Goal: Task Accomplishment & Management: Use online tool/utility

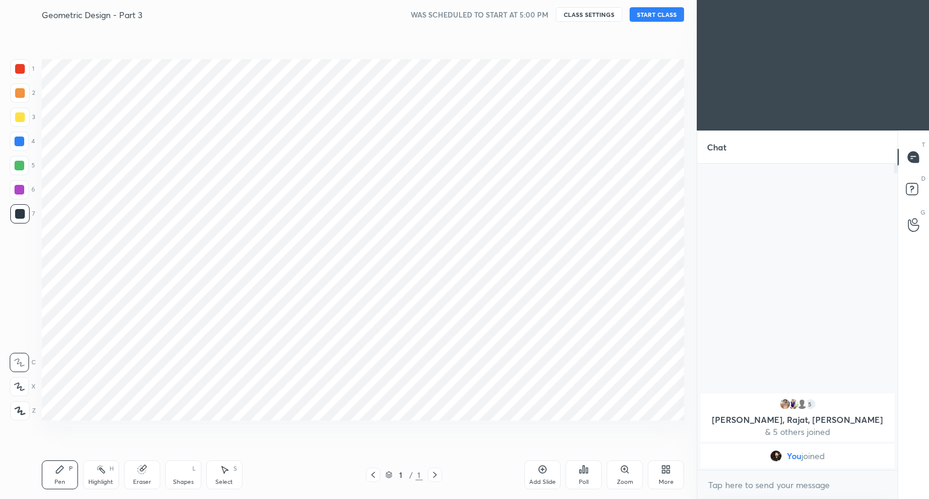
scroll to position [422, 648]
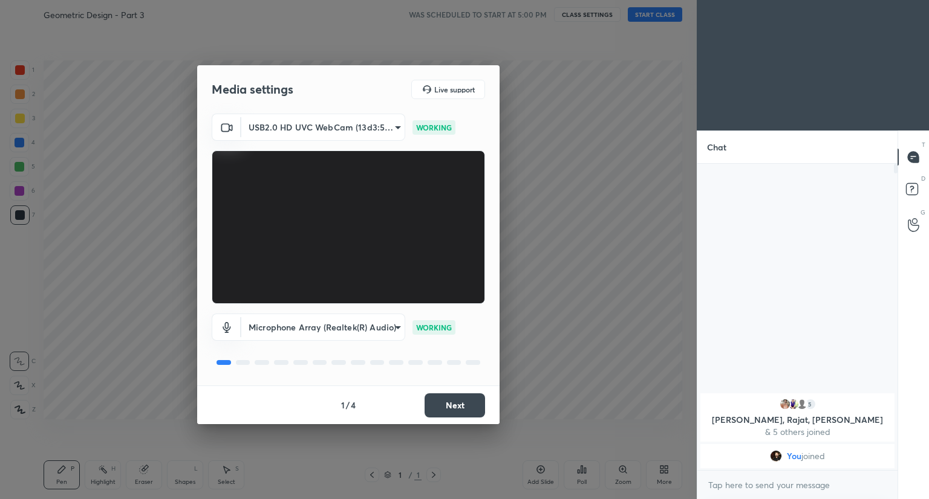
click at [460, 409] on button "Next" at bounding box center [455, 406] width 60 height 24
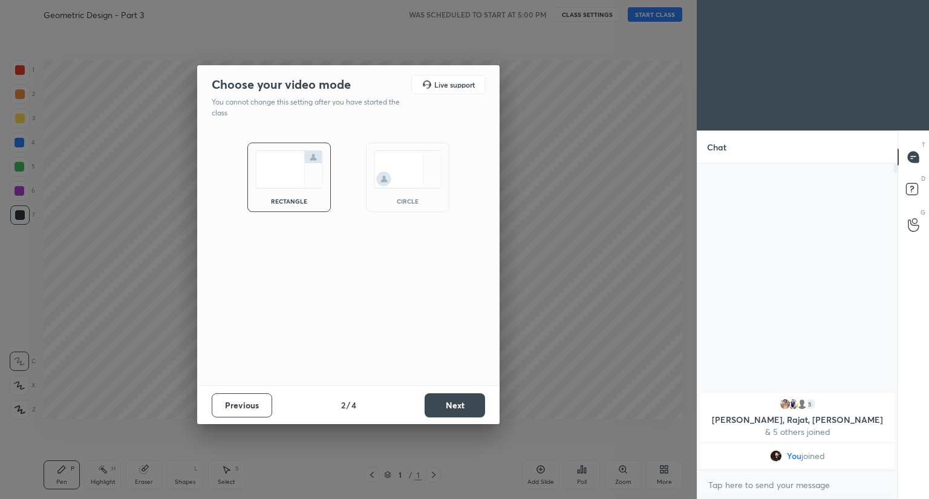
click at [460, 409] on button "Next" at bounding box center [455, 406] width 60 height 24
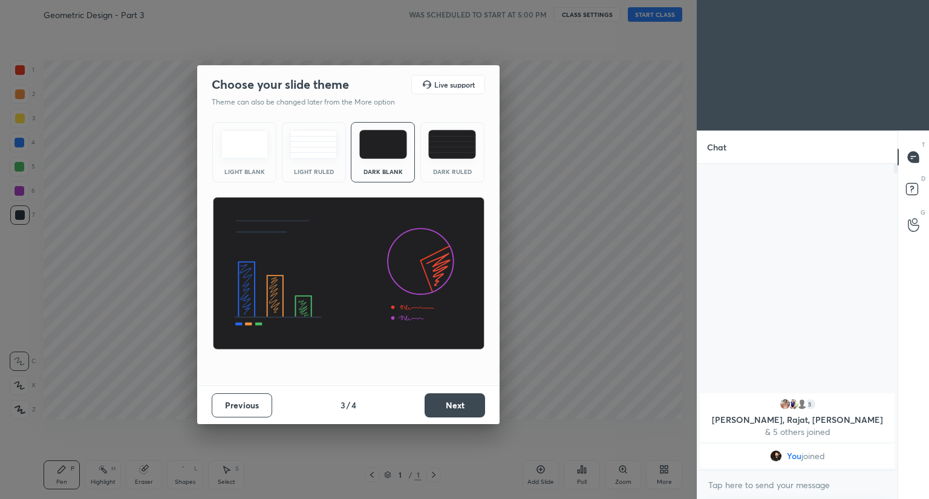
click at [460, 409] on button "Next" at bounding box center [455, 406] width 60 height 24
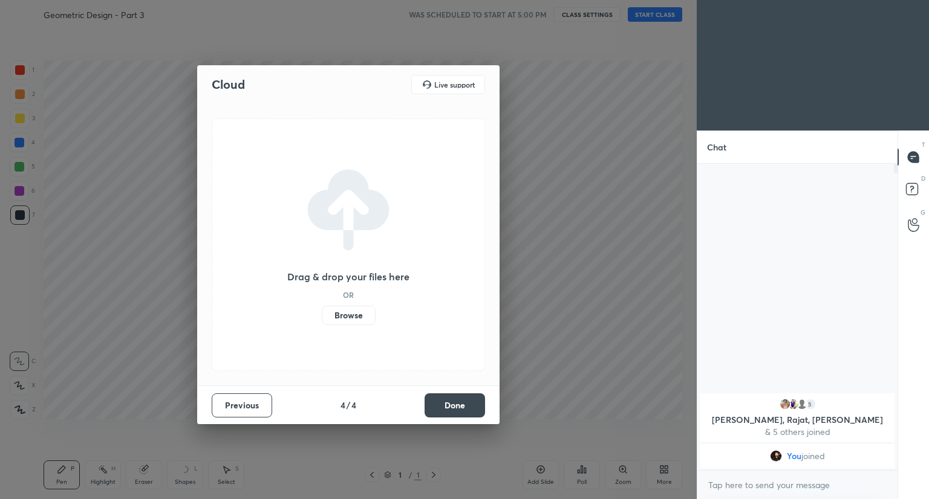
click at [460, 409] on button "Done" at bounding box center [455, 406] width 60 height 24
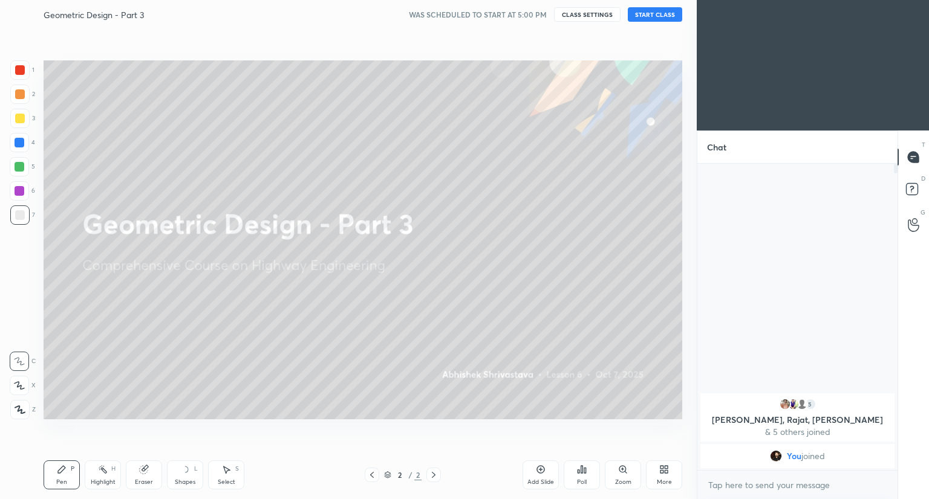
click at [648, 13] on button "START CLASS" at bounding box center [655, 14] width 54 height 15
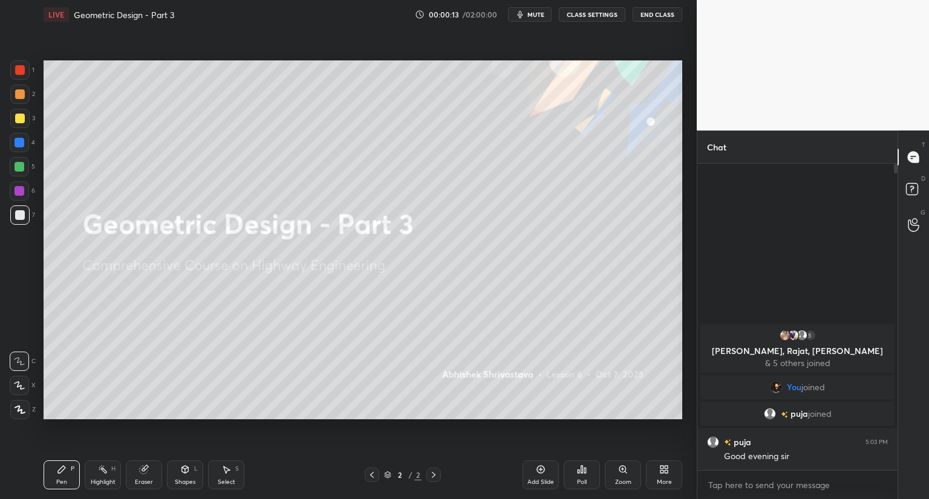
click at [658, 470] on div "More" at bounding box center [664, 475] width 36 height 29
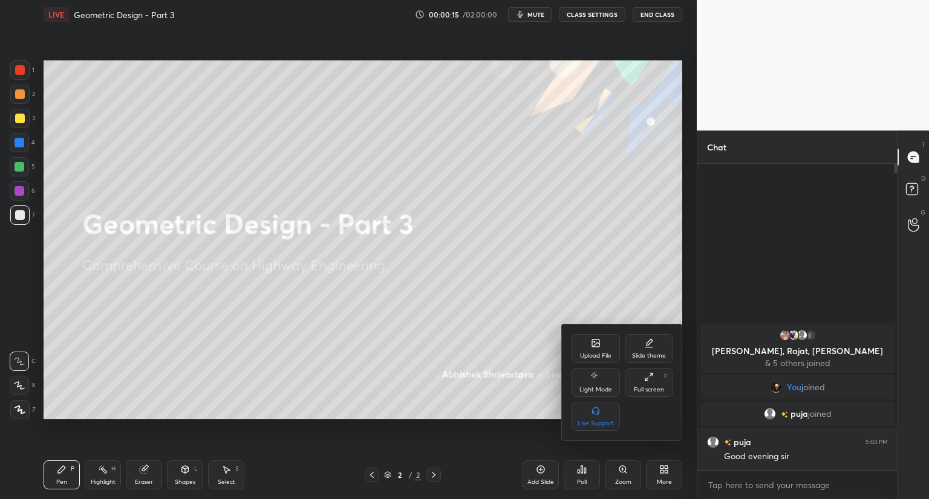
click at [585, 348] on div "Upload File" at bounding box center [595, 348] width 48 height 29
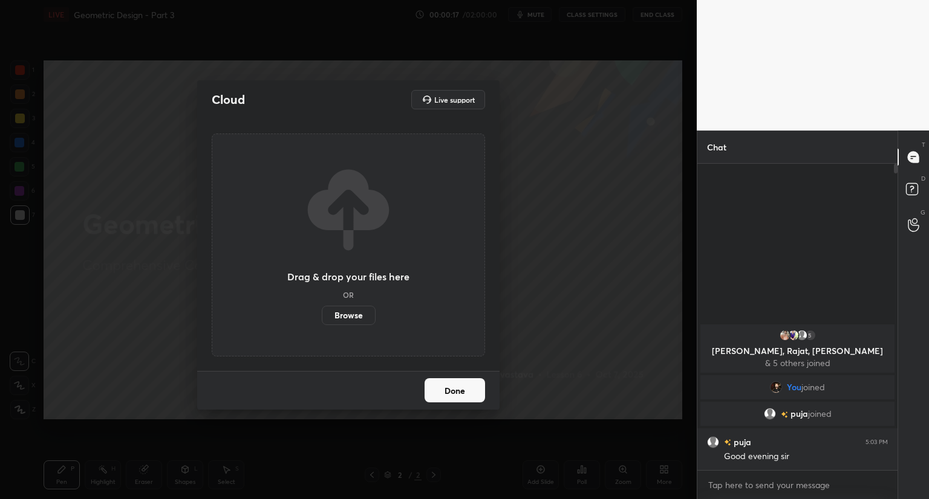
click at [356, 318] on label "Browse" at bounding box center [349, 315] width 54 height 19
click at [322, 318] on input "Browse" at bounding box center [322, 315] width 0 height 19
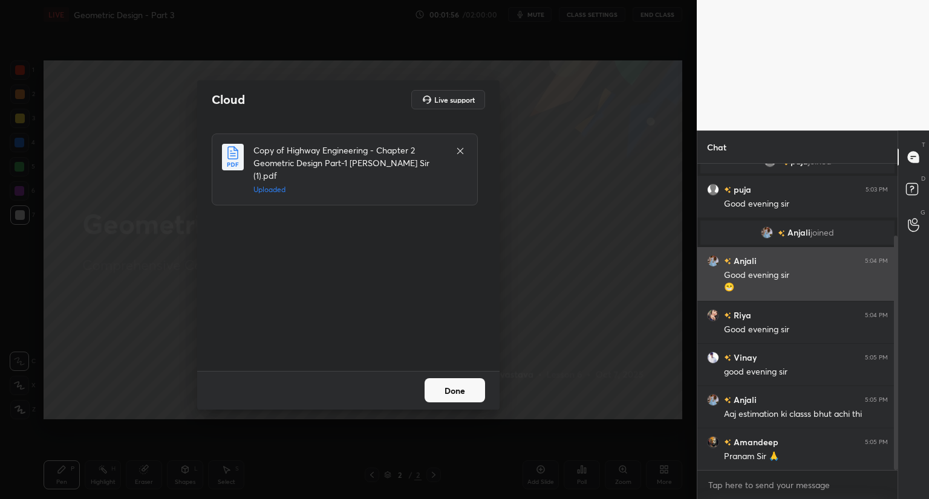
scroll to position [137, 0]
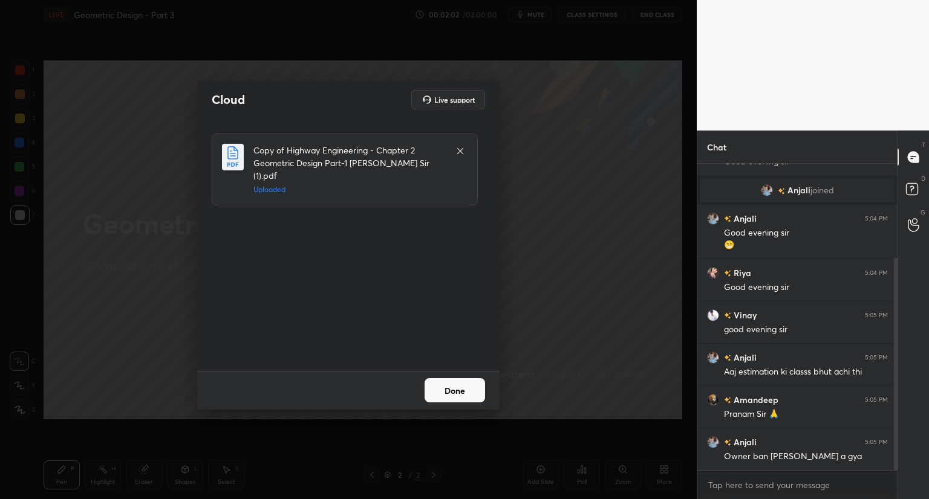
click at [448, 383] on button "Done" at bounding box center [455, 391] width 60 height 24
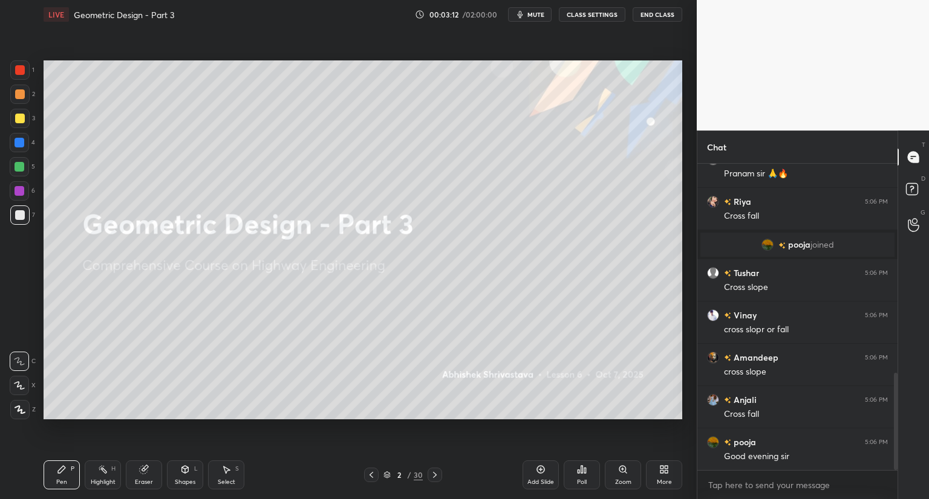
scroll to position [660, 0]
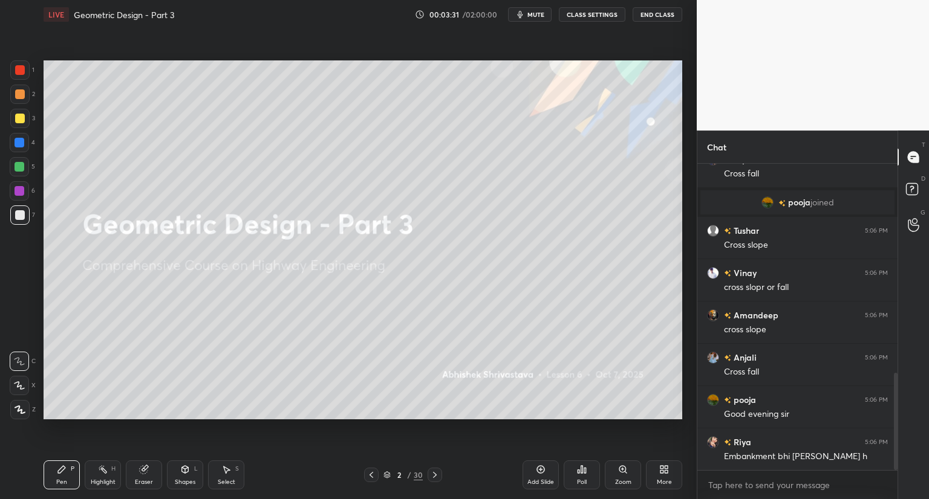
click at [142, 480] on div "Eraser" at bounding box center [144, 483] width 18 height 6
click at [19, 411] on span "Erase all" at bounding box center [19, 410] width 18 height 8
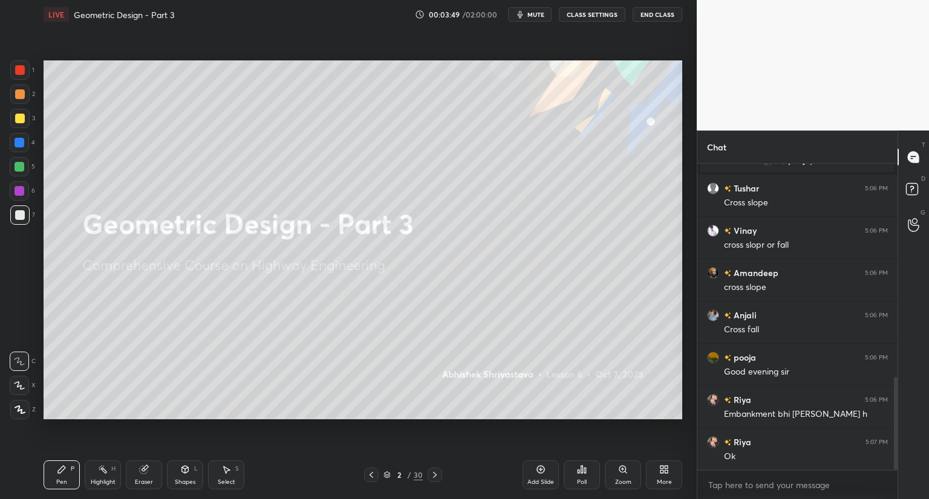
click at [19, 386] on icon at bounding box center [19, 386] width 11 height 8
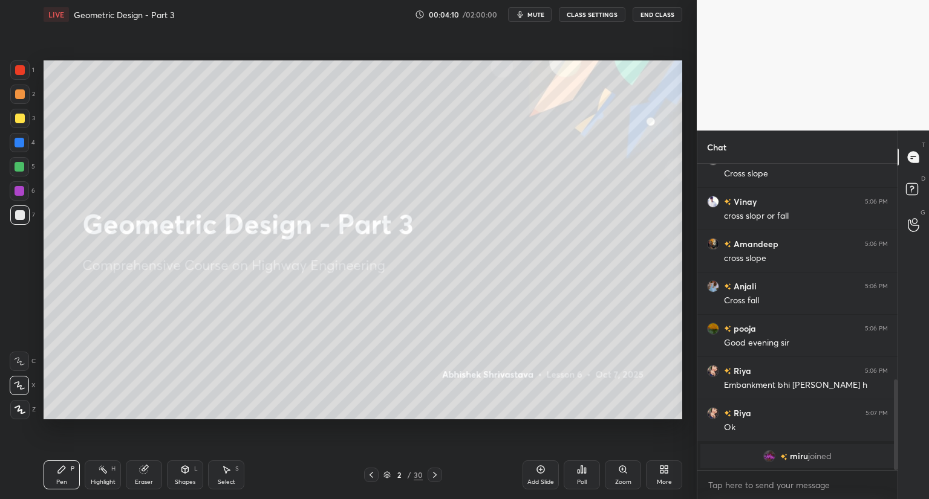
click at [386, 475] on icon at bounding box center [386, 475] width 7 height 7
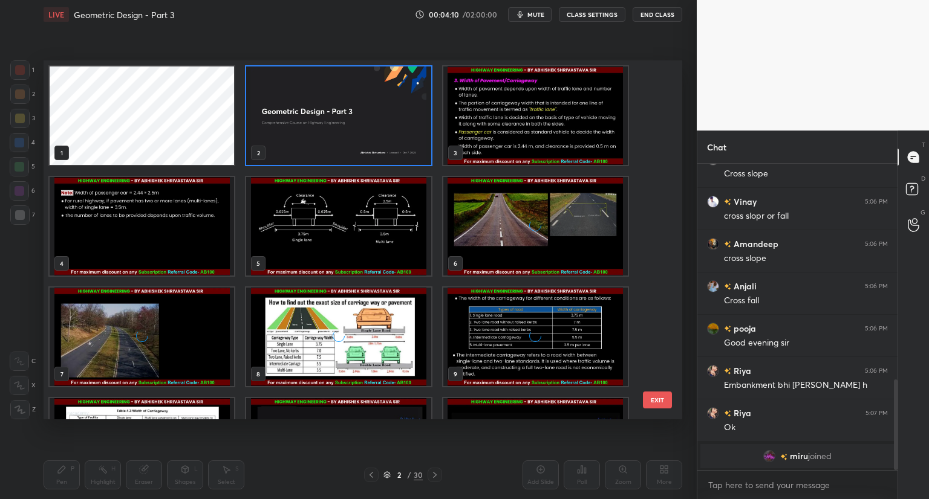
scroll to position [356, 633]
click at [520, 225] on img "grid" at bounding box center [535, 226] width 184 height 99
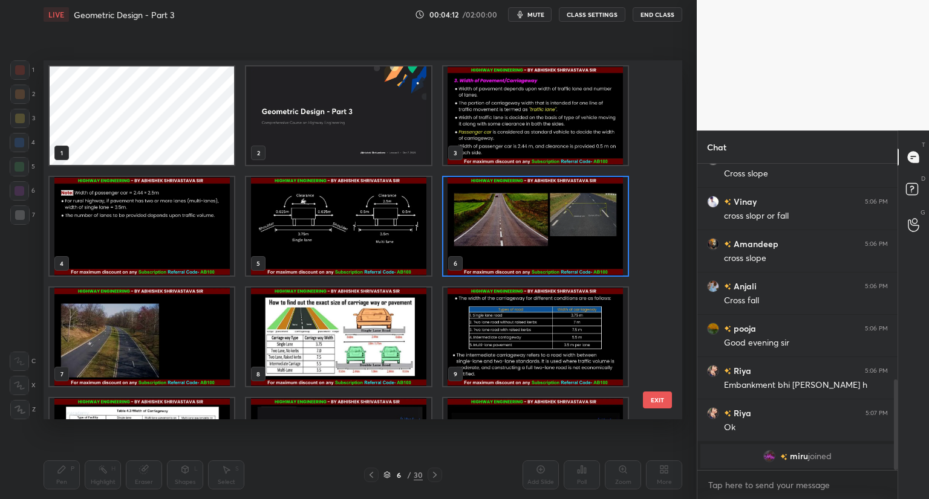
click at [515, 228] on img "grid" at bounding box center [535, 226] width 184 height 99
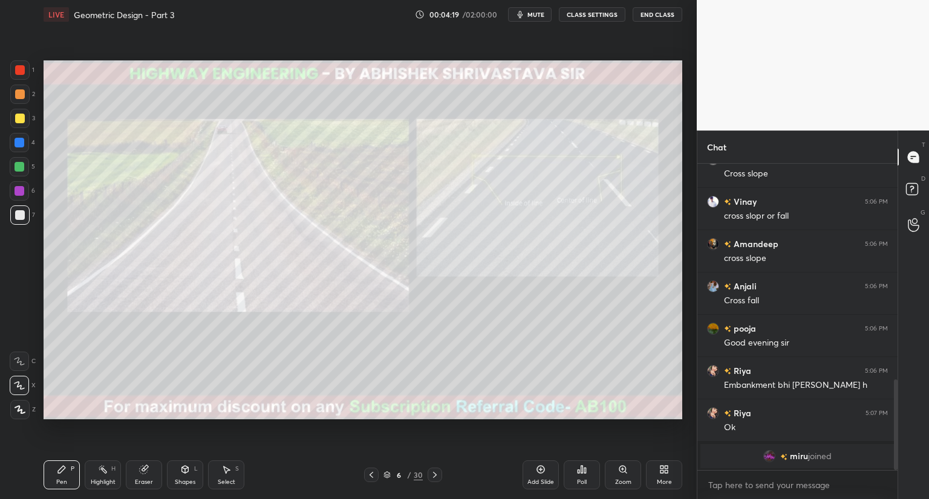
click at [178, 473] on div "Shapes L" at bounding box center [185, 475] width 36 height 29
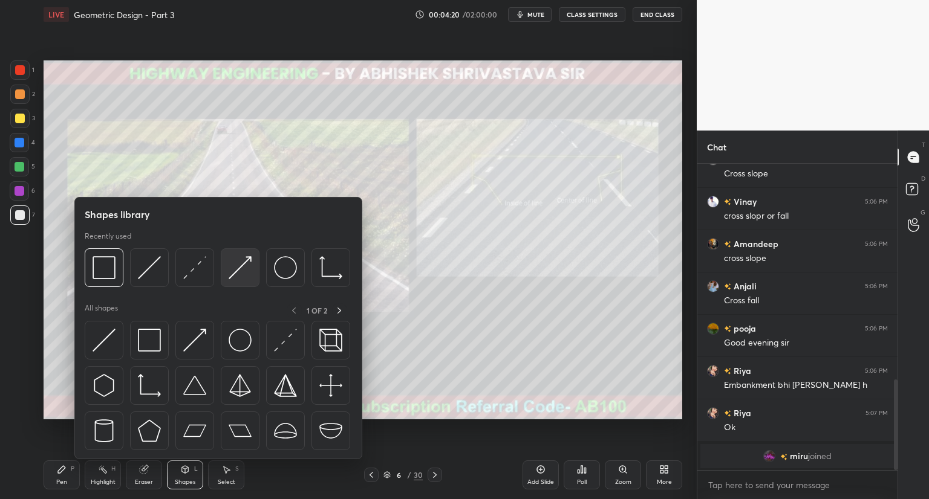
click at [251, 285] on div at bounding box center [240, 268] width 39 height 39
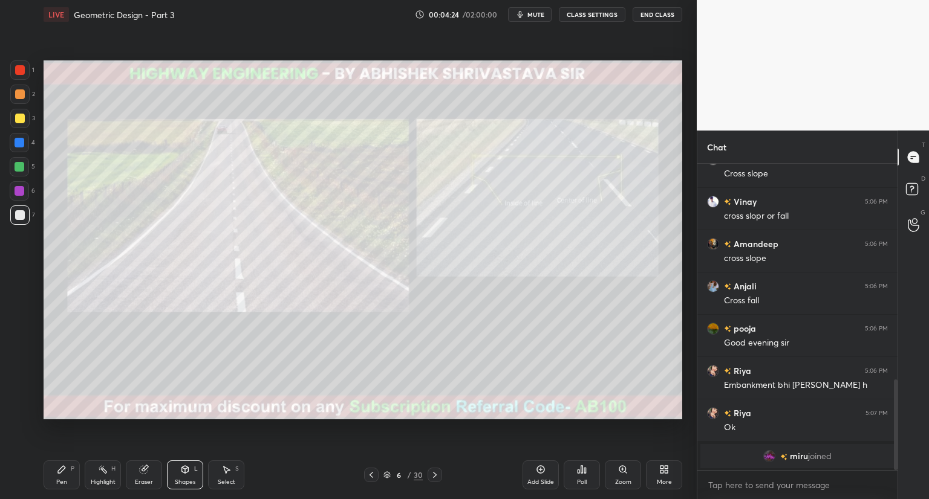
click at [58, 476] on div "Pen P" at bounding box center [62, 475] width 36 height 29
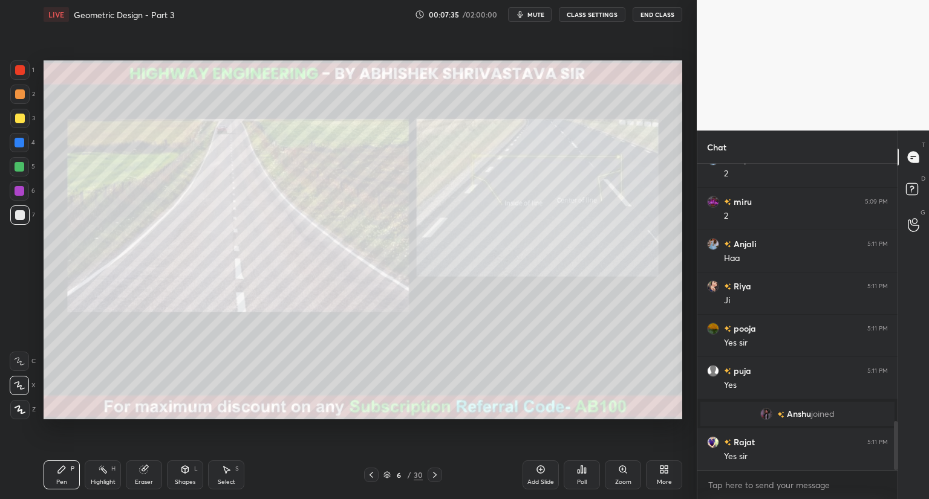
scroll to position [1625, 0]
click at [390, 475] on div "6 / 30" at bounding box center [402, 475] width 39 height 11
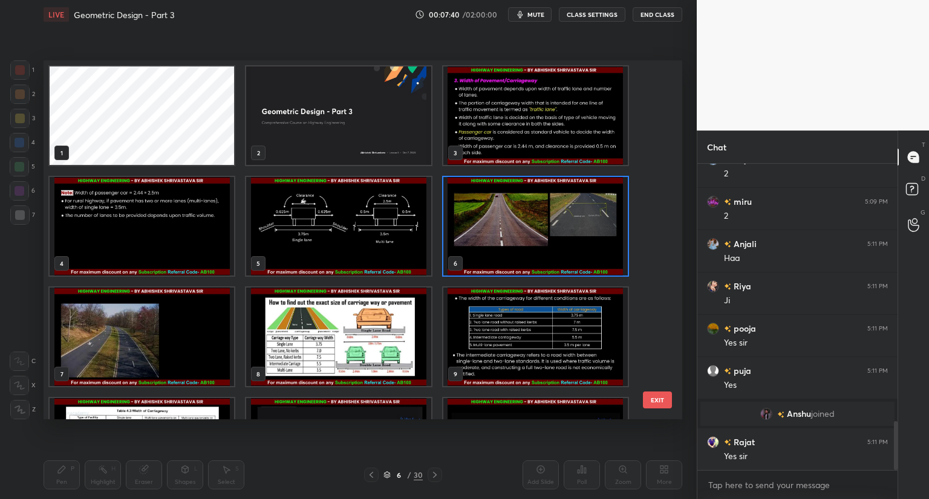
scroll to position [356, 633]
click at [399, 260] on img "grid" at bounding box center [338, 226] width 184 height 99
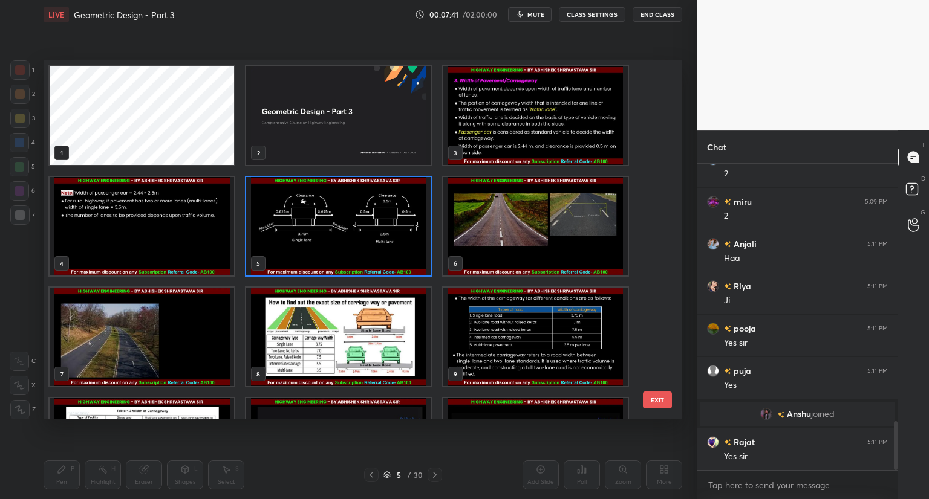
click at [399, 262] on img "grid" at bounding box center [338, 226] width 184 height 99
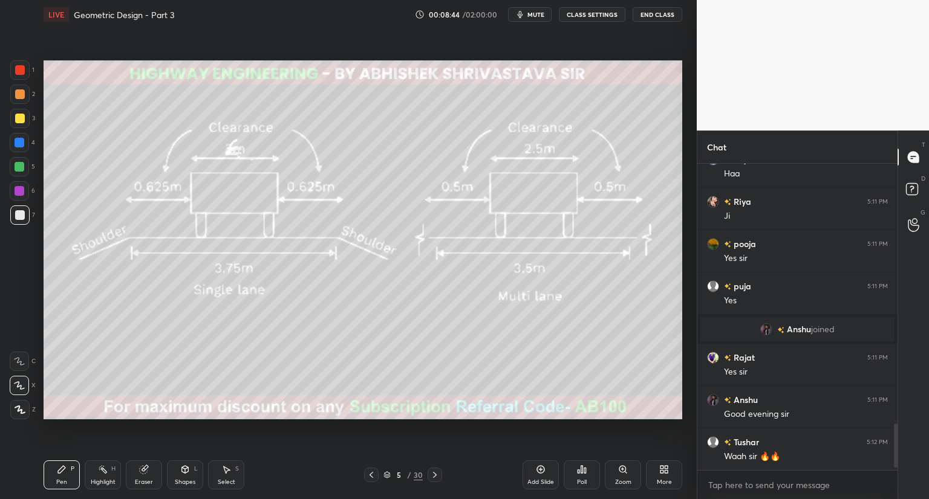
scroll to position [4, 4]
click at [386, 474] on icon at bounding box center [386, 475] width 7 height 7
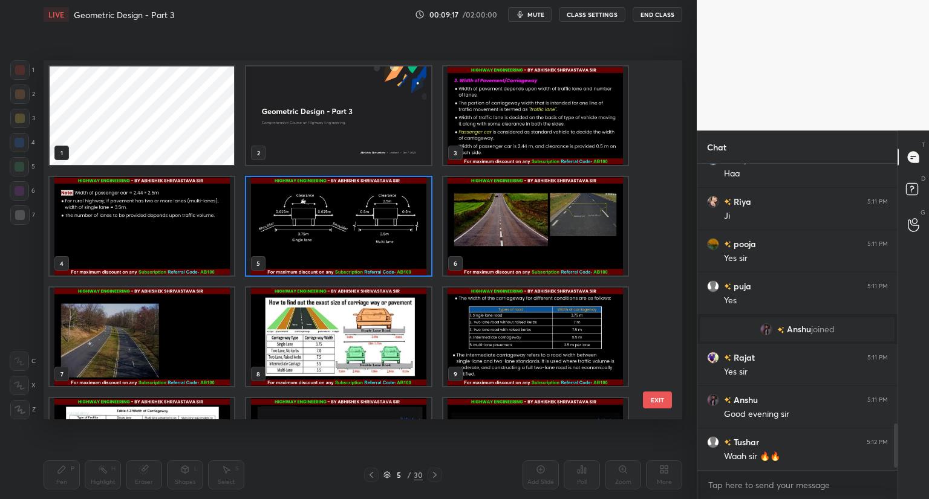
scroll to position [356, 633]
click at [467, 128] on img "grid" at bounding box center [535, 116] width 184 height 99
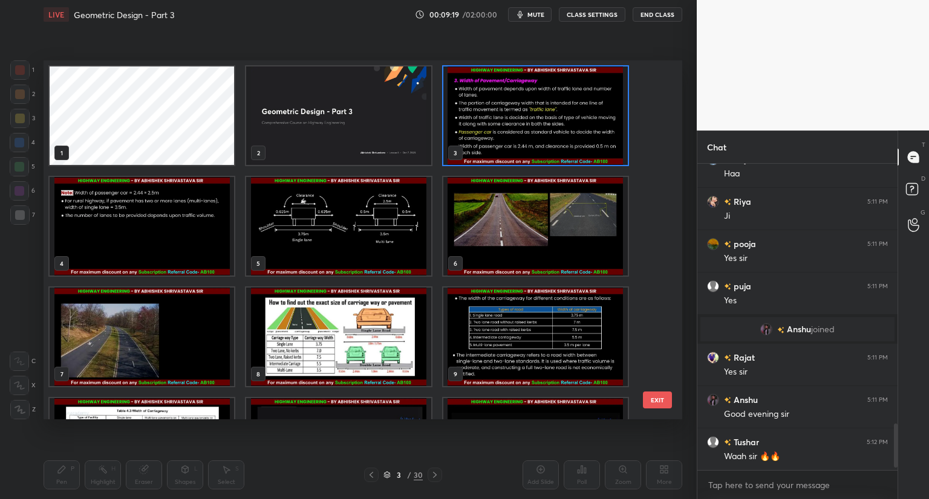
click at [469, 129] on img "grid" at bounding box center [535, 116] width 184 height 99
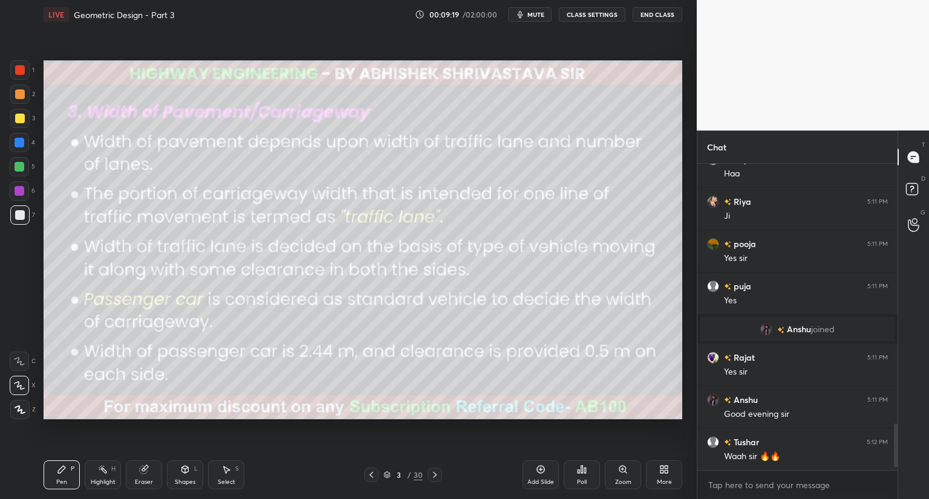
click at [471, 130] on img "grid" at bounding box center [535, 116] width 184 height 99
click at [430, 482] on div at bounding box center [435, 475] width 15 height 15
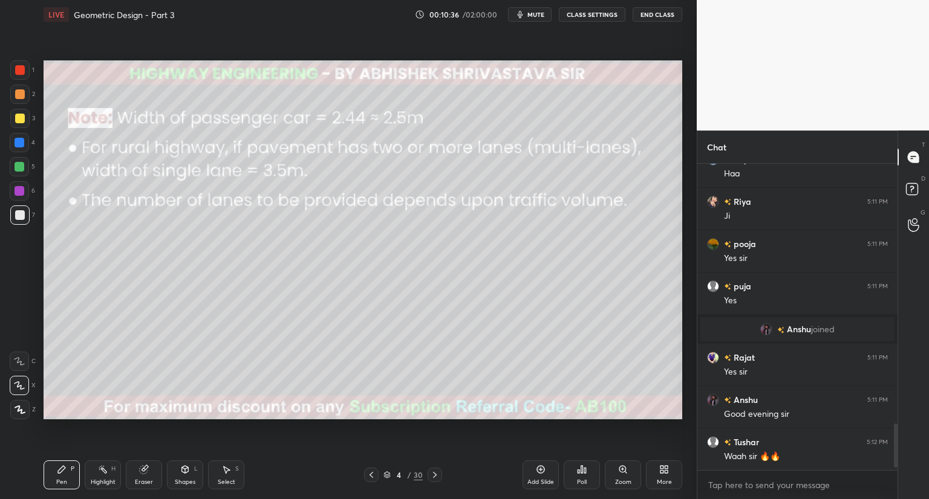
click at [433, 478] on icon at bounding box center [435, 475] width 10 height 10
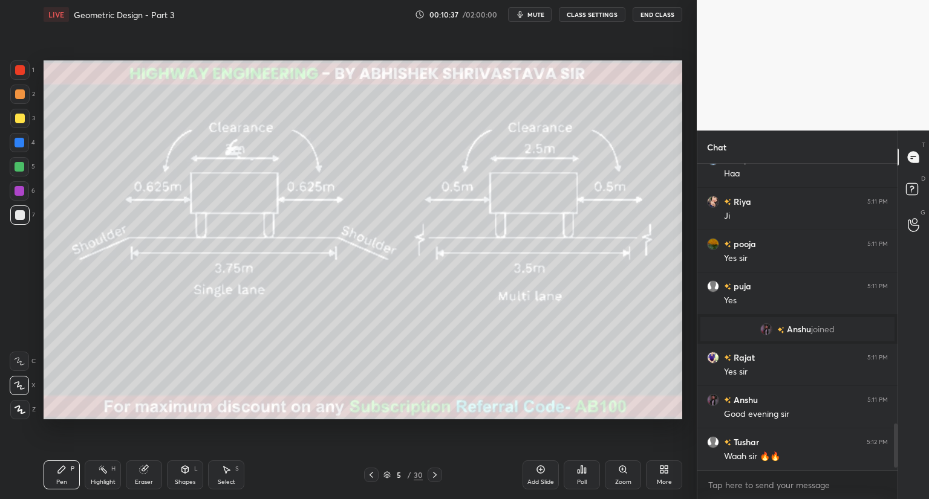
click at [433, 480] on div at bounding box center [435, 475] width 15 height 15
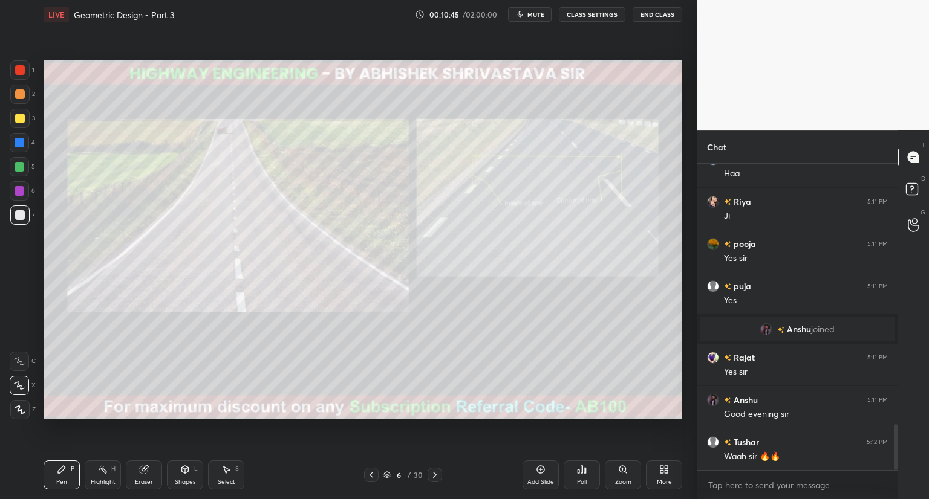
scroll to position [1752, 0]
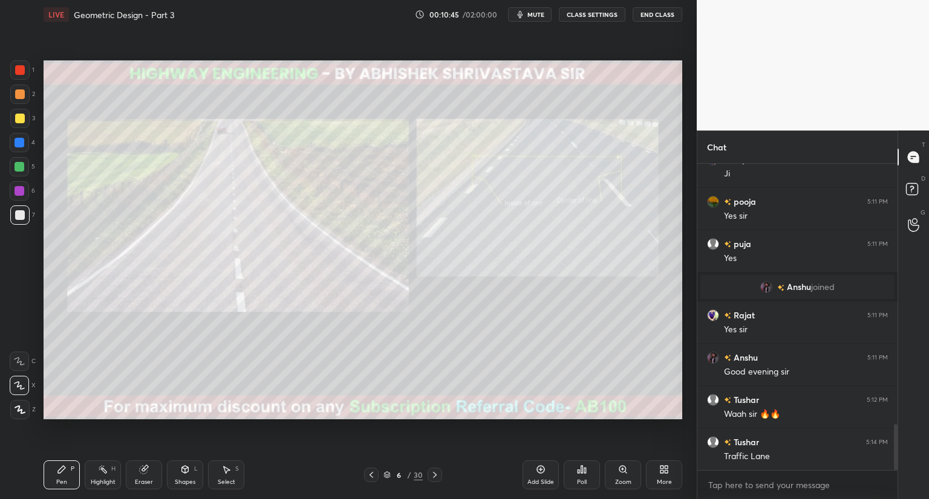
click at [371, 475] on icon at bounding box center [371, 475] width 10 height 10
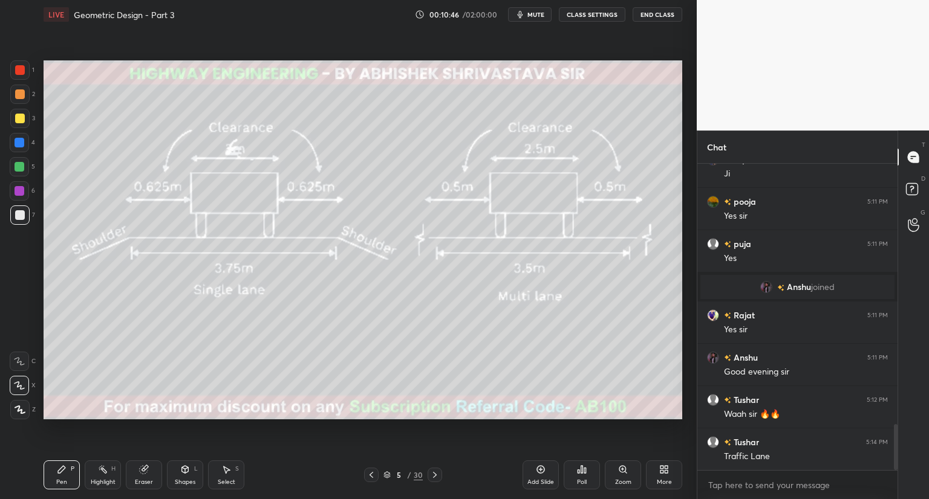
click at [371, 476] on icon at bounding box center [371, 475] width 10 height 10
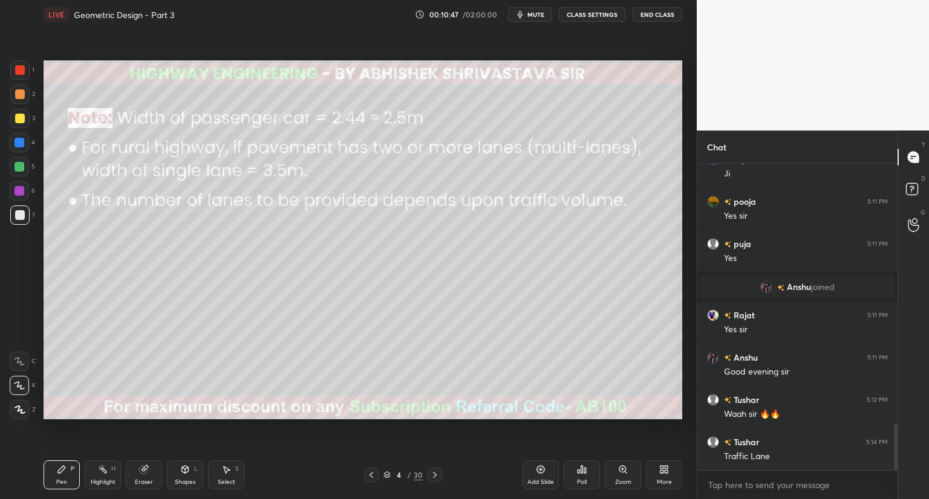
click at [371, 476] on icon at bounding box center [371, 475] width 10 height 10
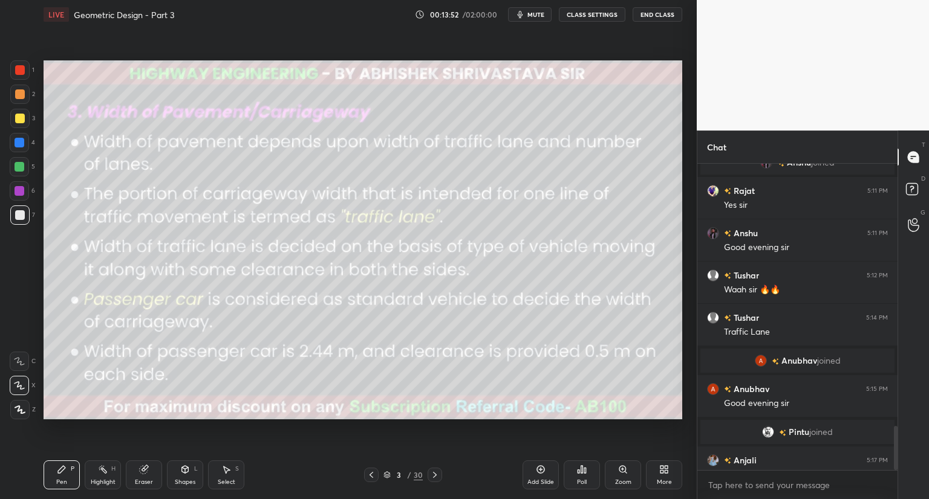
scroll to position [1824, 0]
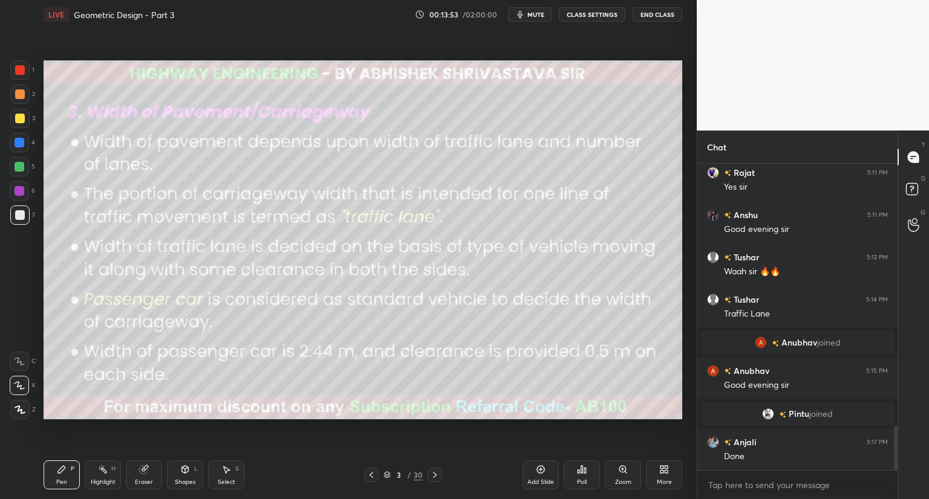
click at [431, 476] on icon at bounding box center [435, 475] width 10 height 10
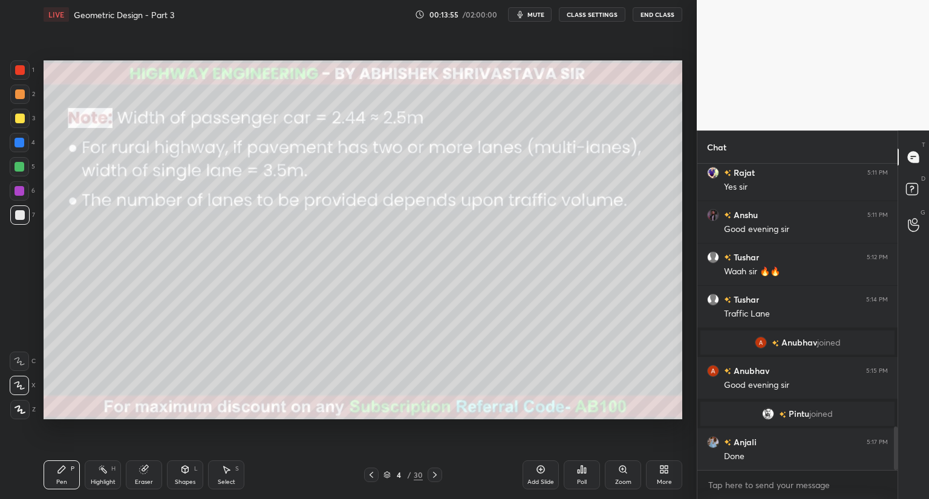
scroll to position [1866, 0]
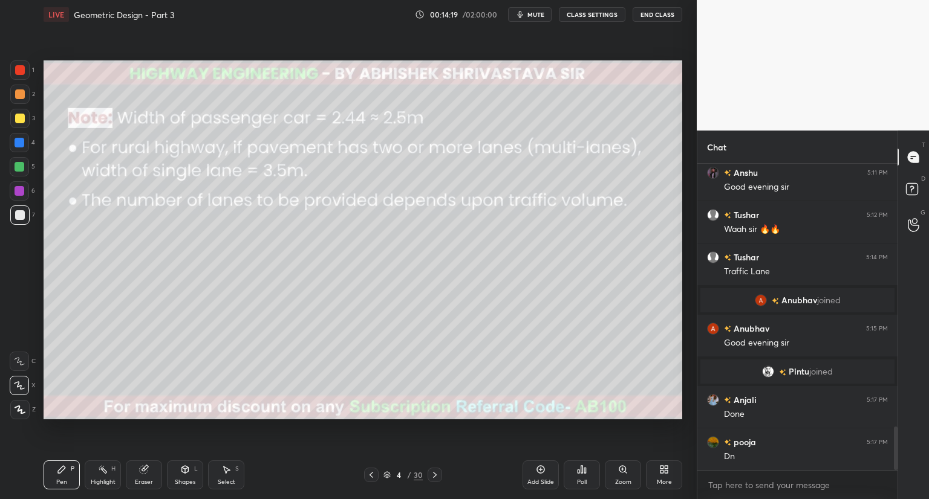
drag, startPoint x: 187, startPoint y: 472, endPoint x: 190, endPoint y: 461, distance: 11.3
click at [189, 470] on icon at bounding box center [185, 470] width 10 height 10
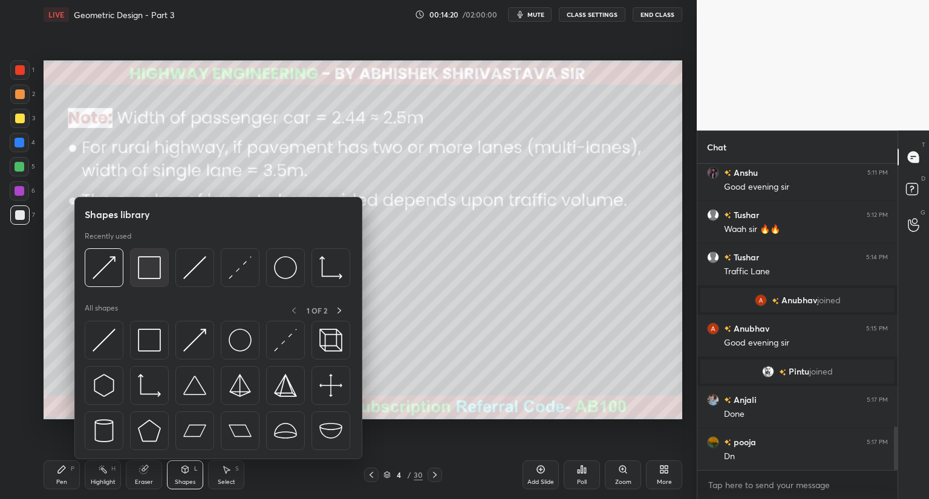
click at [145, 259] on img at bounding box center [149, 267] width 23 height 23
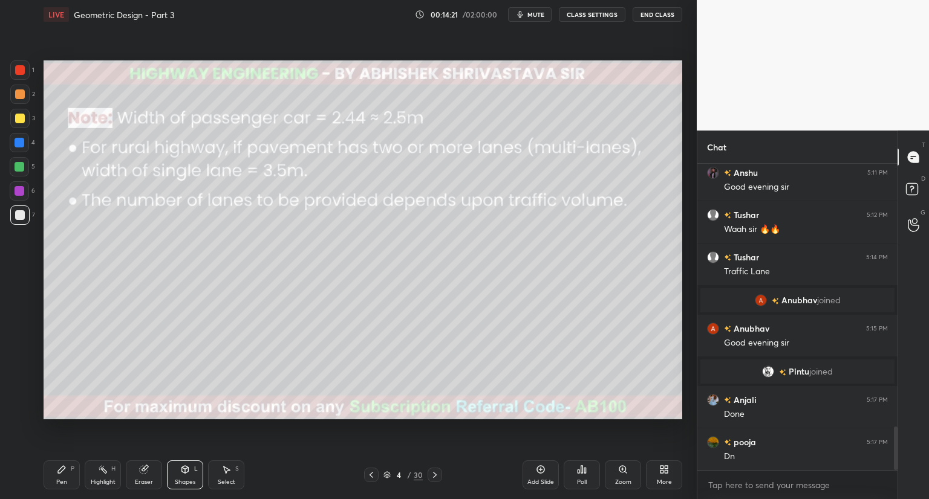
drag, startPoint x: 19, startPoint y: 76, endPoint x: 33, endPoint y: 85, distance: 16.6
click at [19, 78] on div at bounding box center [19, 69] width 19 height 19
click at [61, 475] on div "Pen P" at bounding box center [62, 475] width 36 height 29
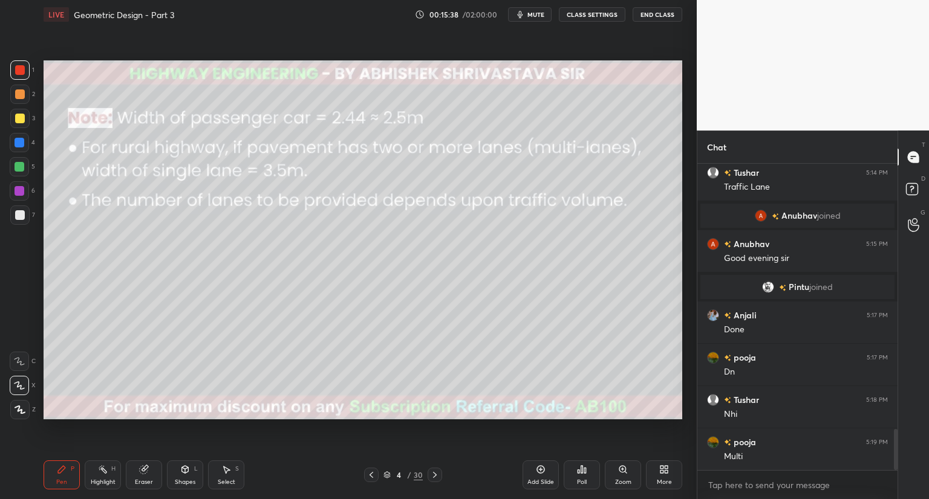
scroll to position [1993, 0]
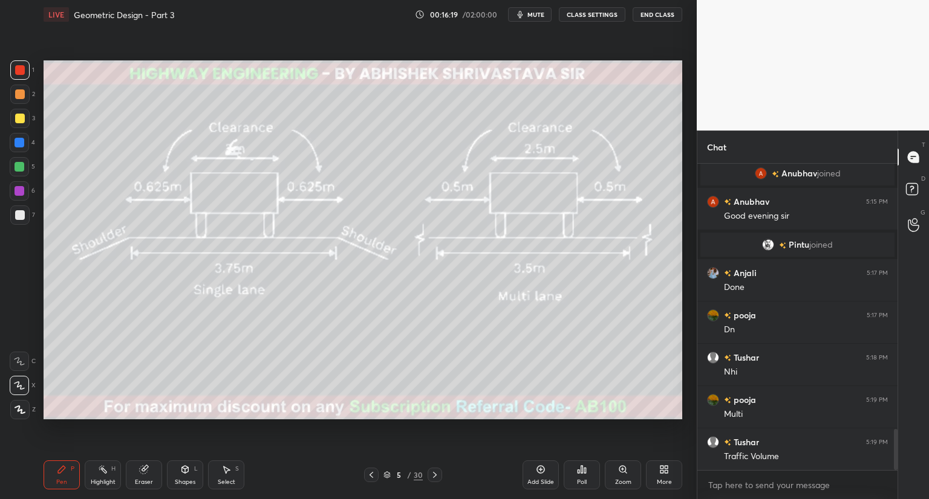
click at [389, 472] on icon at bounding box center [386, 475] width 7 height 7
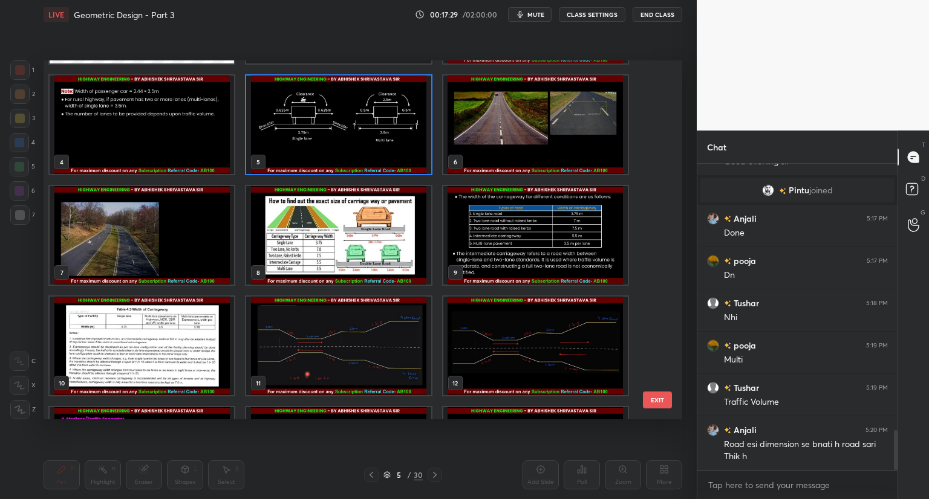
scroll to position [2090, 0]
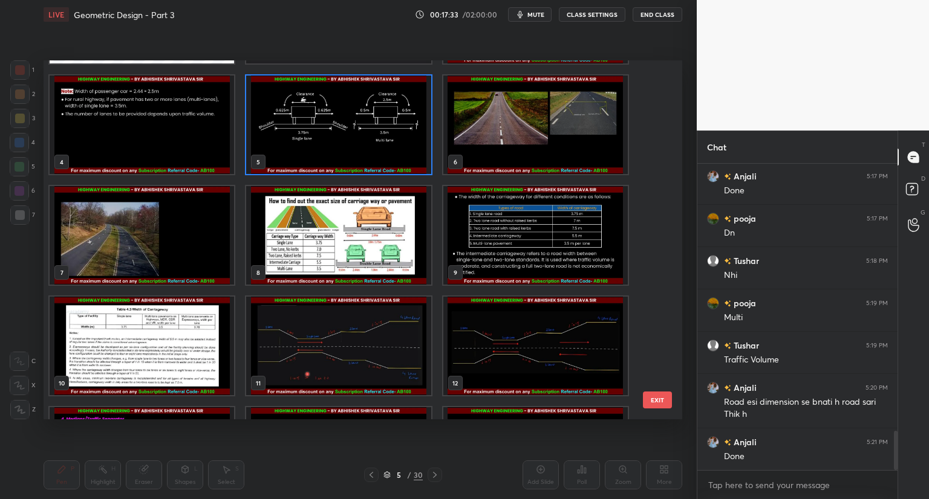
click at [157, 249] on img "grid" at bounding box center [142, 235] width 184 height 99
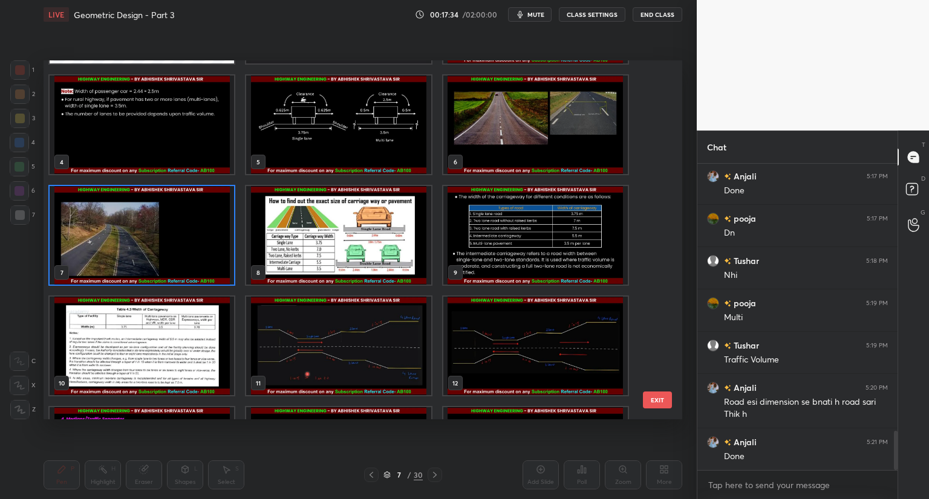
click at [157, 249] on img "grid" at bounding box center [142, 235] width 184 height 99
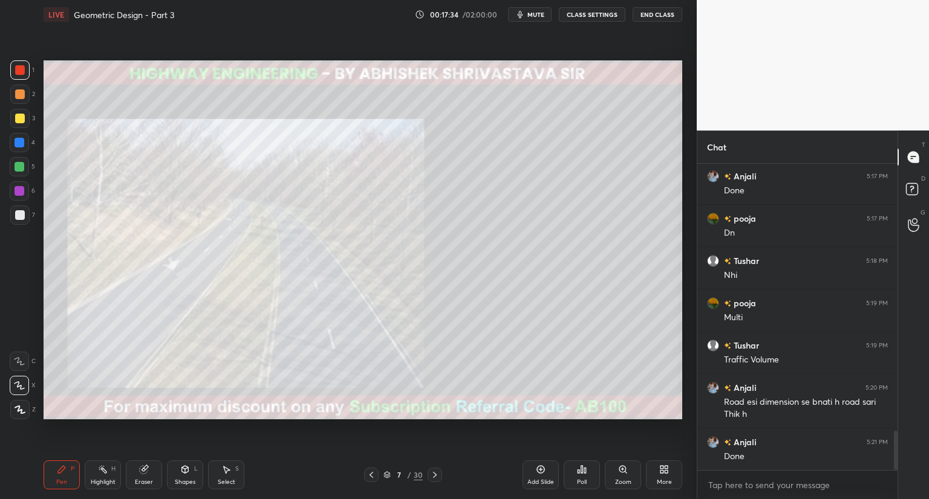
click at [157, 249] on img "grid" at bounding box center [142, 235] width 184 height 99
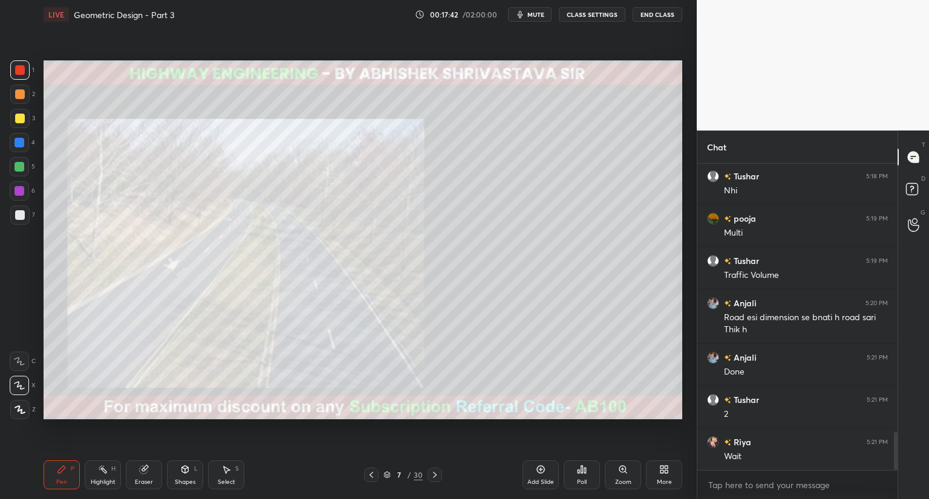
scroll to position [2217, 0]
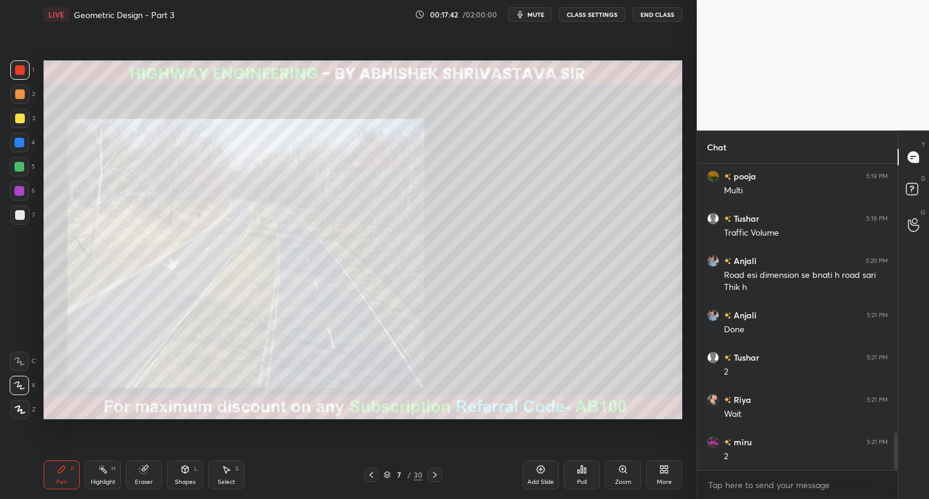
click at [369, 475] on icon at bounding box center [371, 475] width 10 height 10
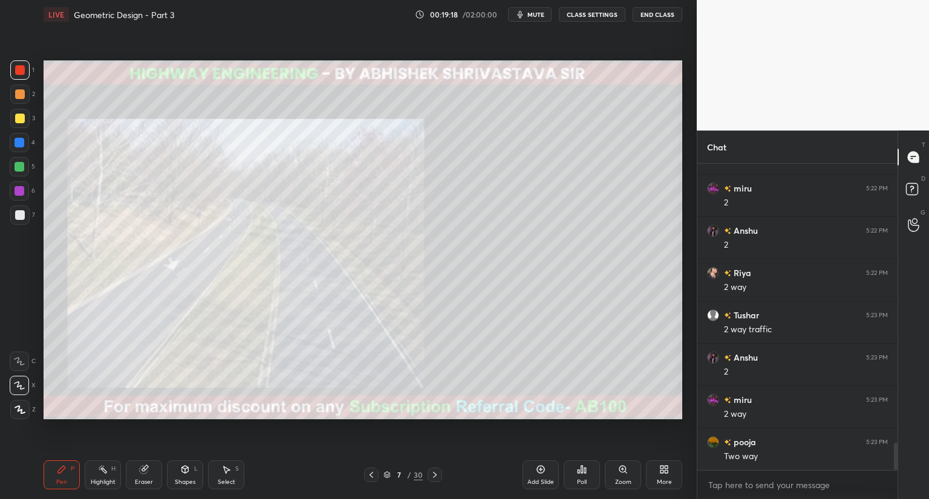
scroll to position [3275, 0]
click at [179, 477] on div "Shapes L" at bounding box center [185, 475] width 36 height 29
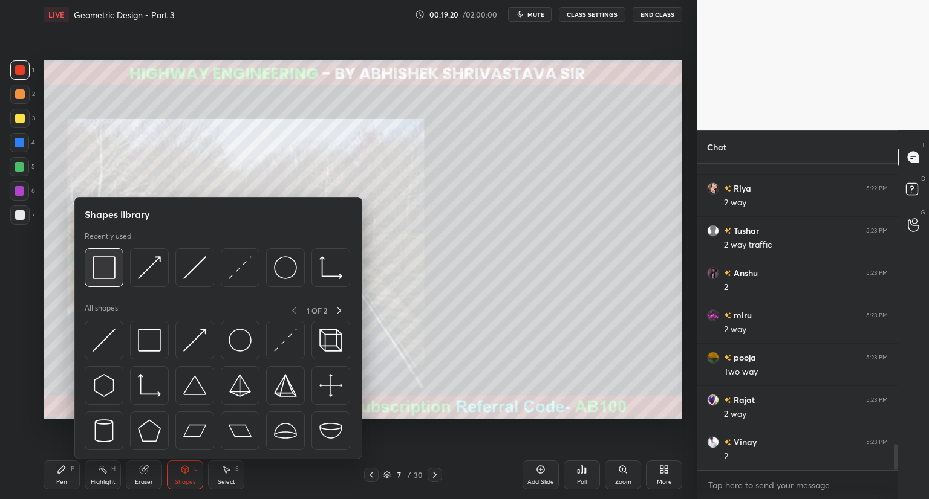
click at [116, 276] on div at bounding box center [104, 268] width 39 height 39
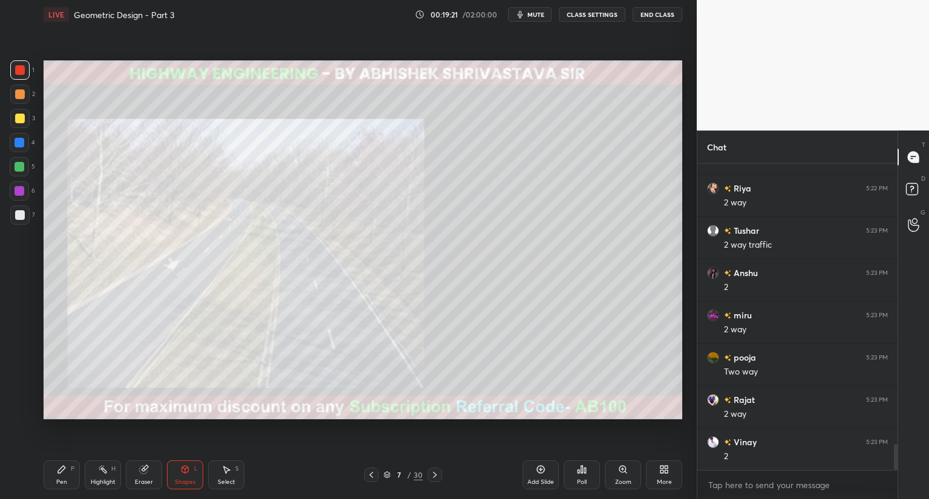
drag, startPoint x: 15, startPoint y: 212, endPoint x: 38, endPoint y: 209, distance: 23.1
click at [16, 213] on div at bounding box center [20, 215] width 10 height 10
click at [144, 477] on div "Eraser" at bounding box center [144, 475] width 36 height 29
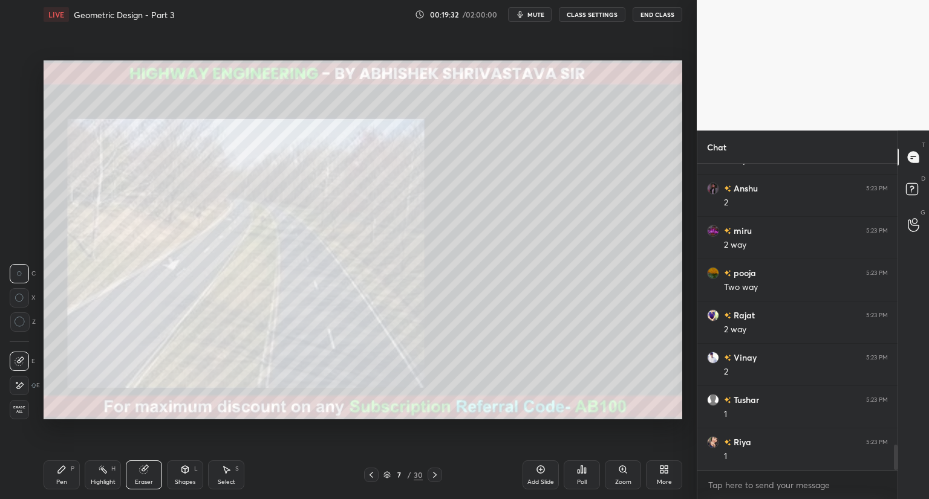
scroll to position [3402, 0]
drag, startPoint x: 184, startPoint y: 475, endPoint x: 187, endPoint y: 461, distance: 14.4
click at [183, 475] on icon at bounding box center [185, 470] width 10 height 10
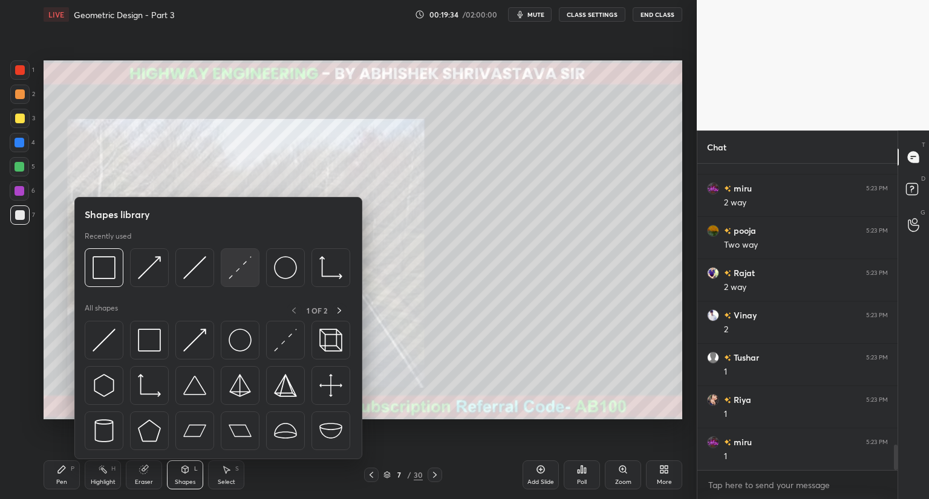
scroll to position [3444, 0]
click at [238, 281] on div at bounding box center [240, 268] width 39 height 39
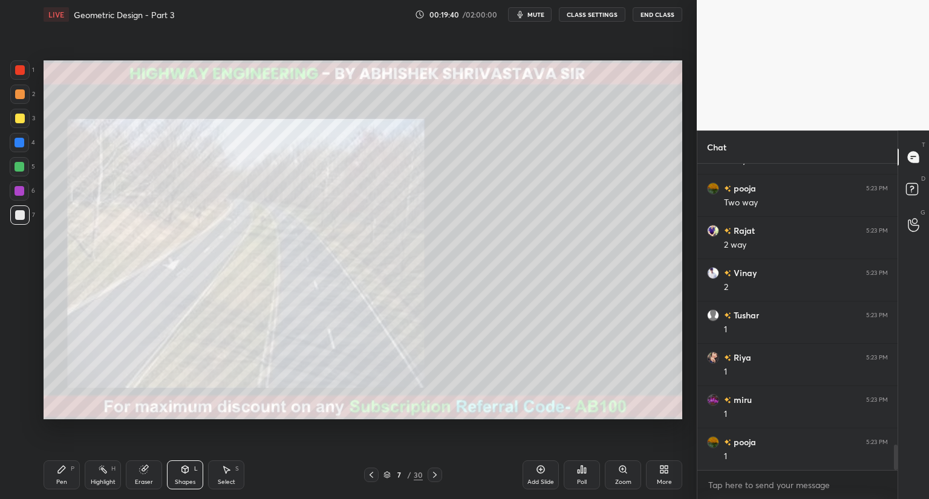
scroll to position [3487, 0]
click at [184, 478] on div "Shapes L" at bounding box center [185, 475] width 36 height 29
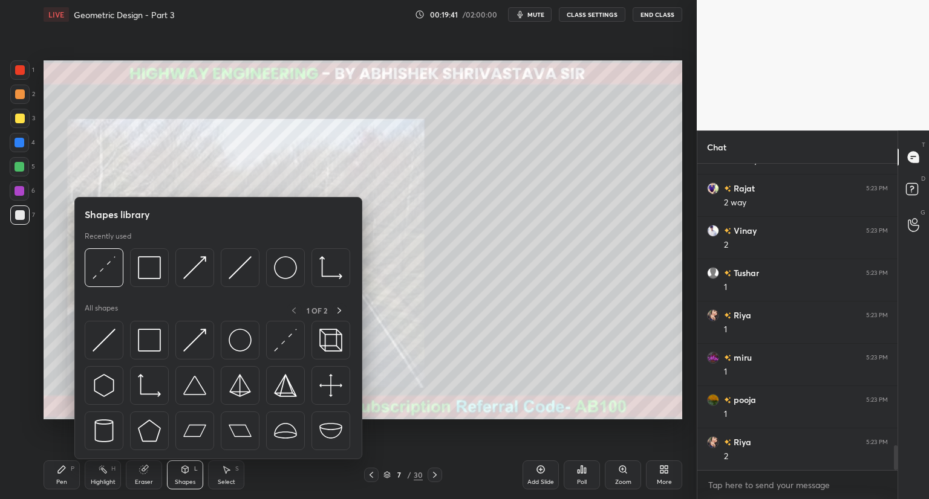
scroll to position [3529, 0]
click at [204, 279] on img at bounding box center [194, 267] width 23 height 23
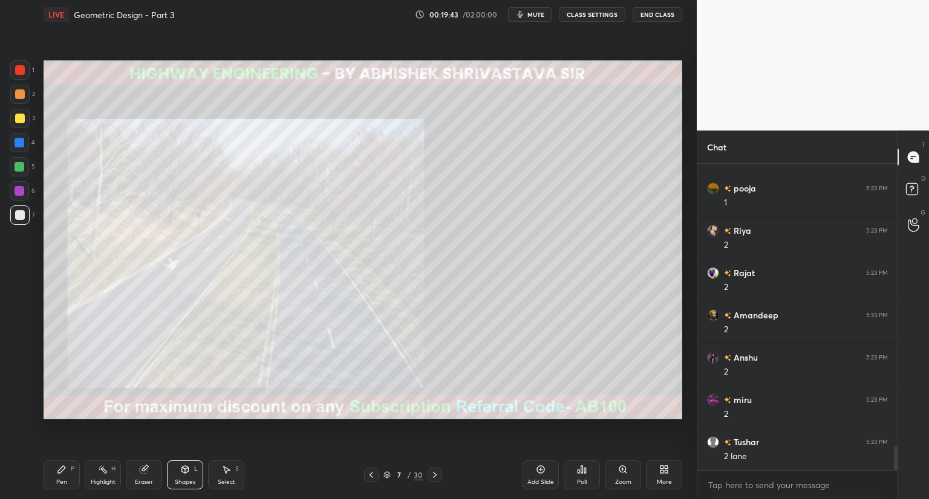
click at [20, 120] on div at bounding box center [20, 119] width 10 height 10
click at [139, 482] on div "Eraser" at bounding box center [144, 483] width 18 height 6
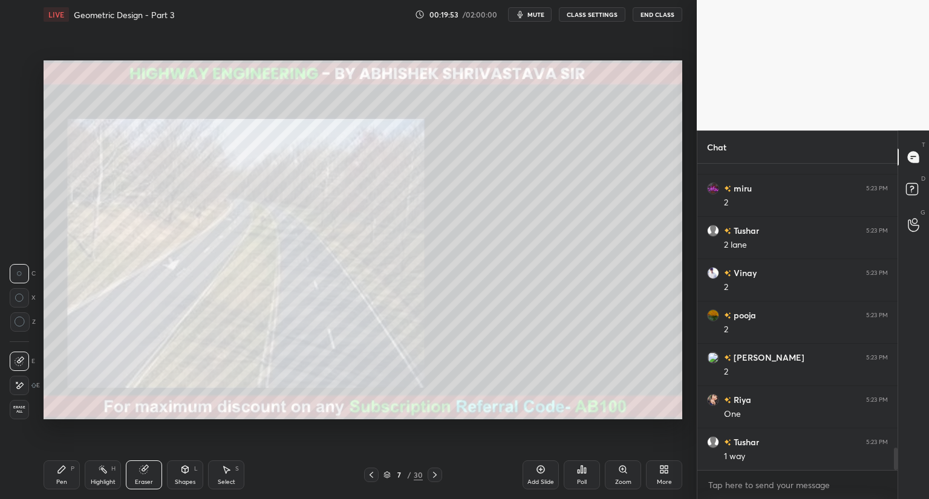
scroll to position [4037, 0]
click at [230, 472] on icon at bounding box center [226, 470] width 10 height 10
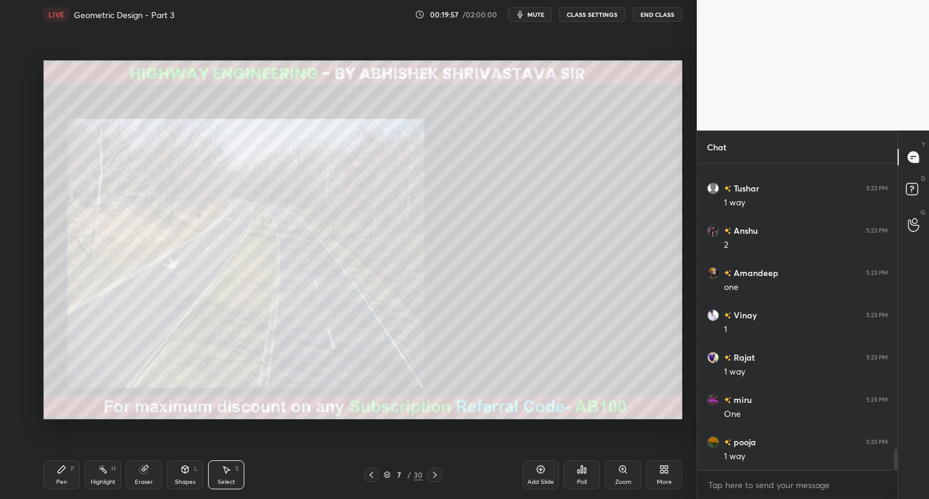
scroll to position [4206, 0]
click at [184, 475] on div "Shapes L" at bounding box center [185, 475] width 36 height 29
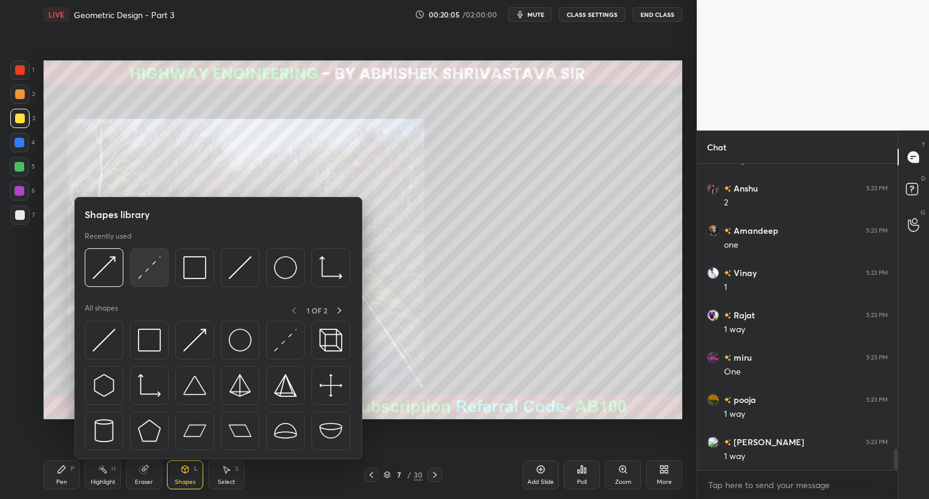
scroll to position [4249, 0]
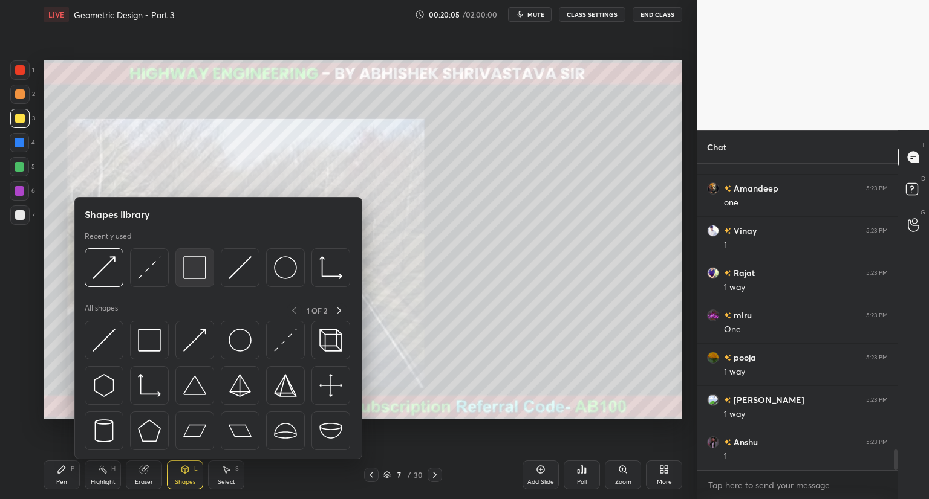
click at [199, 272] on img at bounding box center [194, 267] width 23 height 23
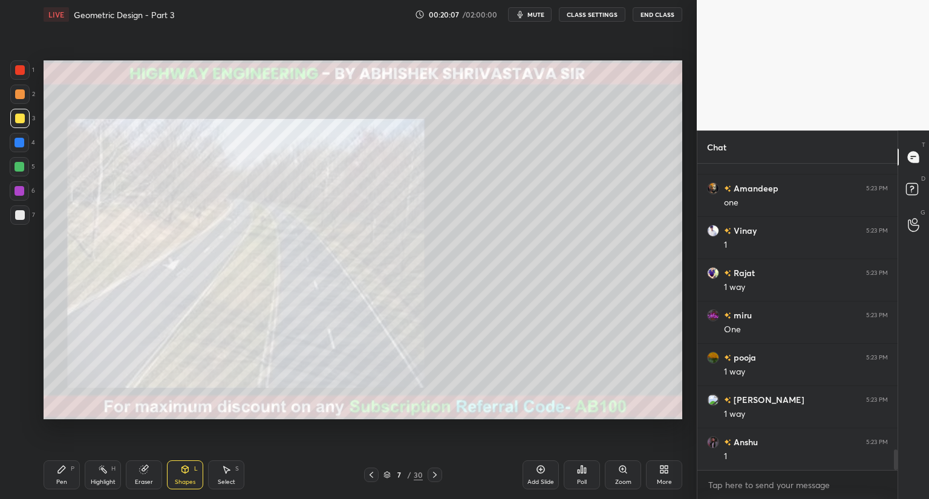
drag, startPoint x: 181, startPoint y: 475, endPoint x: 182, endPoint y: 461, distance: 13.9
click at [181, 475] on div "Shapes L" at bounding box center [185, 475] width 36 height 29
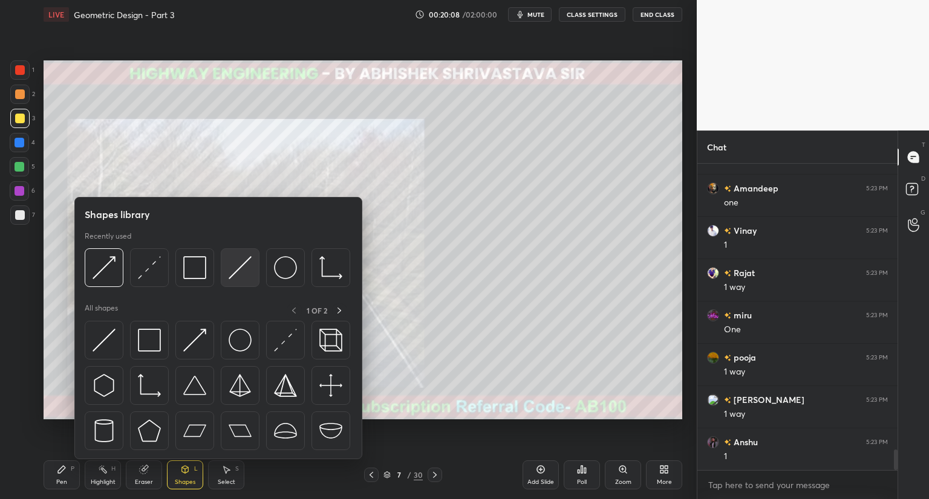
click at [242, 272] on img at bounding box center [240, 267] width 23 height 23
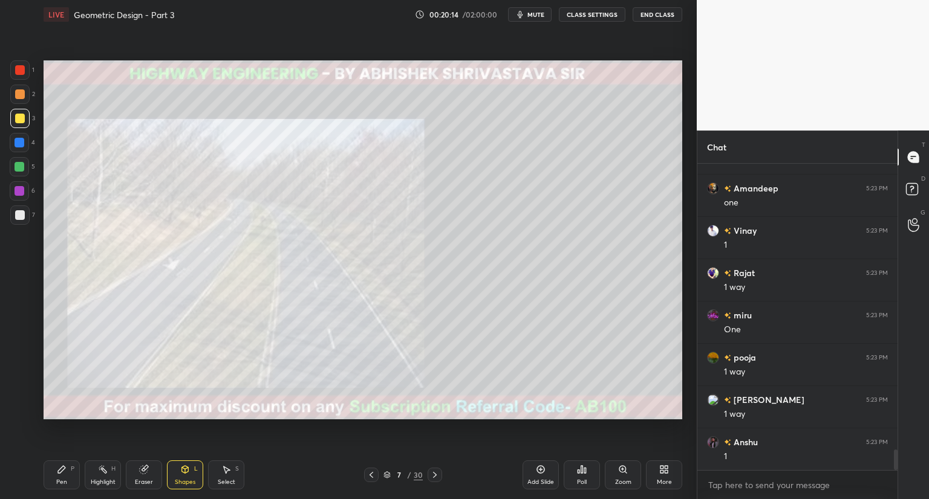
click at [21, 211] on div at bounding box center [20, 215] width 10 height 10
click at [179, 482] on div "Shapes" at bounding box center [185, 483] width 21 height 6
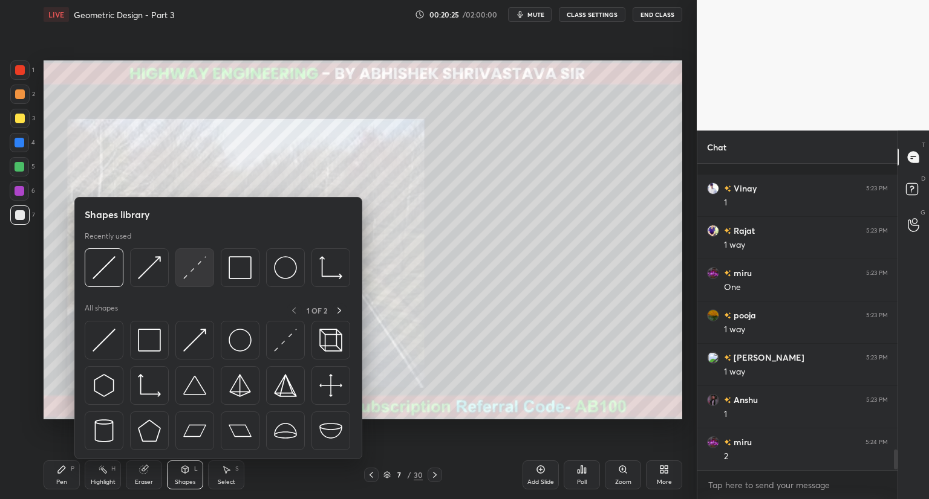
scroll to position [4376, 0]
click at [208, 276] on div at bounding box center [194, 268] width 39 height 39
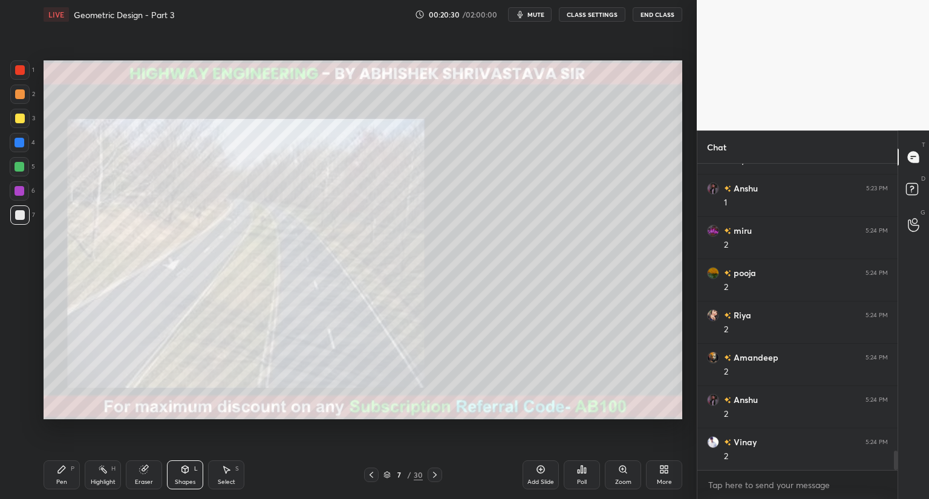
scroll to position [4545, 0]
click at [188, 475] on div "Shapes L" at bounding box center [185, 475] width 36 height 29
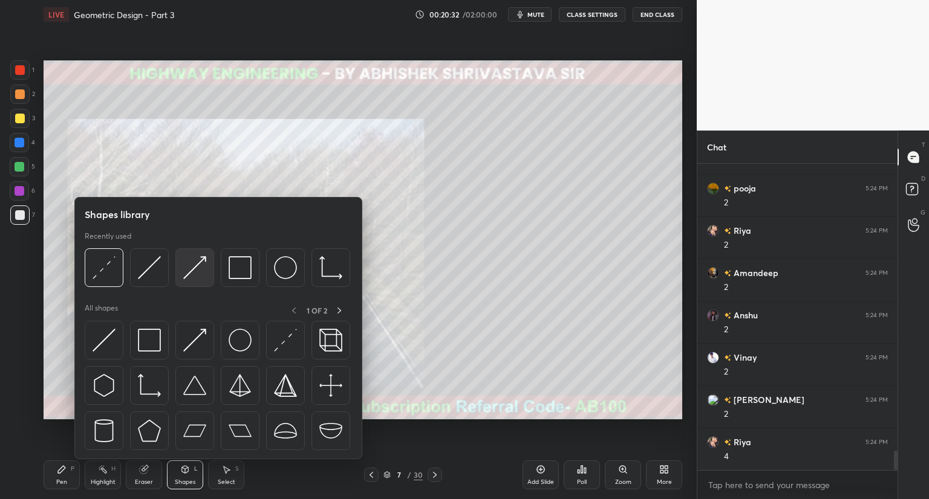
scroll to position [4630, 0]
click at [206, 273] on img at bounding box center [194, 267] width 23 height 23
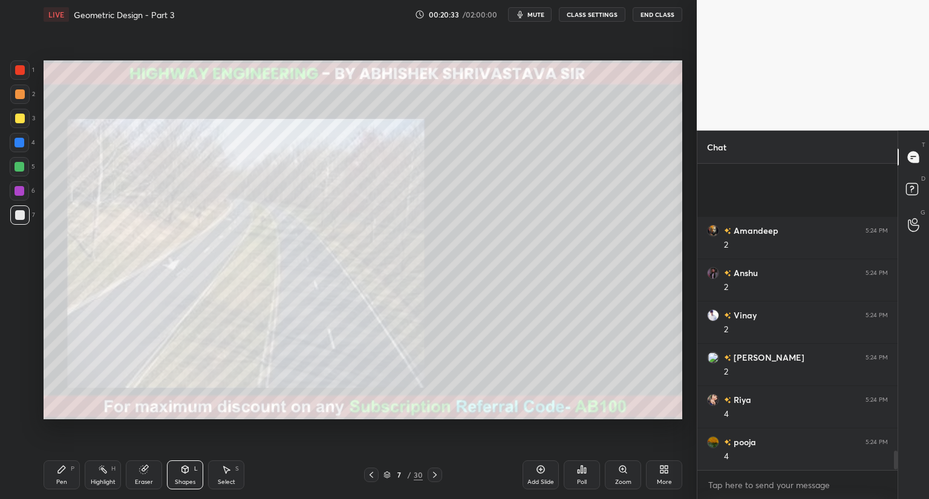
scroll to position [4757, 0]
click at [17, 117] on div at bounding box center [20, 119] width 10 height 10
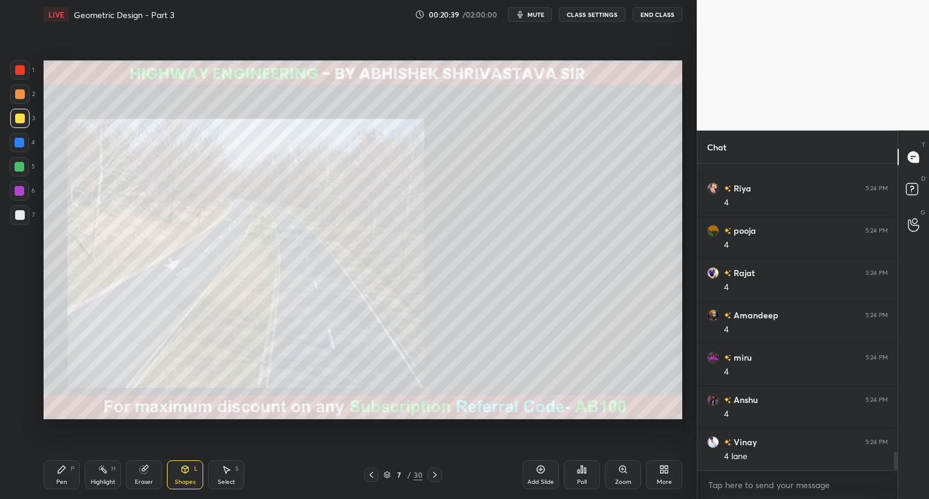
scroll to position [4884, 0]
click at [135, 477] on div "Eraser" at bounding box center [144, 475] width 36 height 29
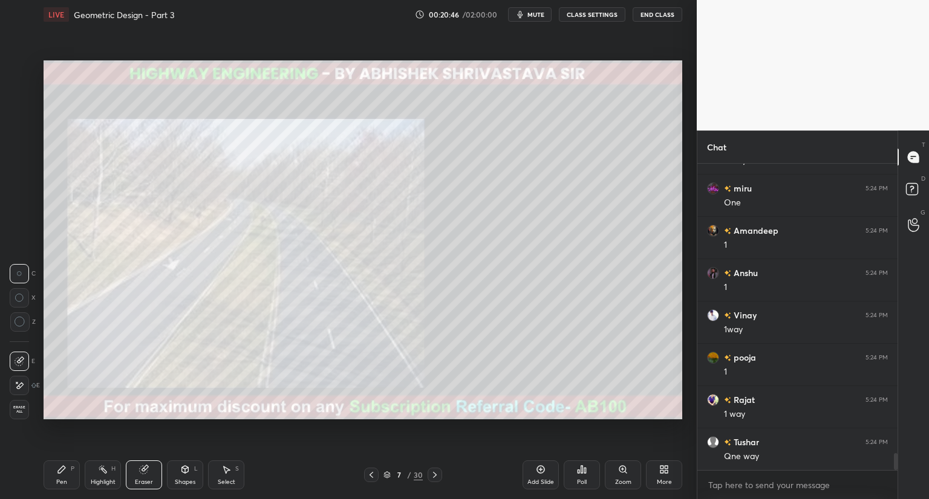
scroll to position [5222, 0]
drag, startPoint x: 149, startPoint y: 480, endPoint x: 158, endPoint y: 473, distance: 11.2
click at [149, 480] on div "Eraser" at bounding box center [144, 483] width 18 height 6
drag, startPoint x: 189, startPoint y: 474, endPoint x: 191, endPoint y: 461, distance: 12.9
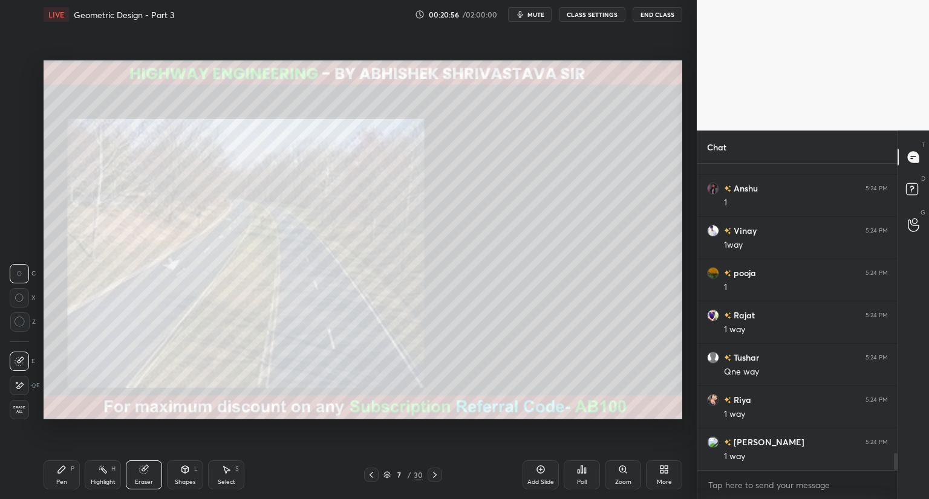
click at [189, 474] on icon at bounding box center [185, 470] width 10 height 10
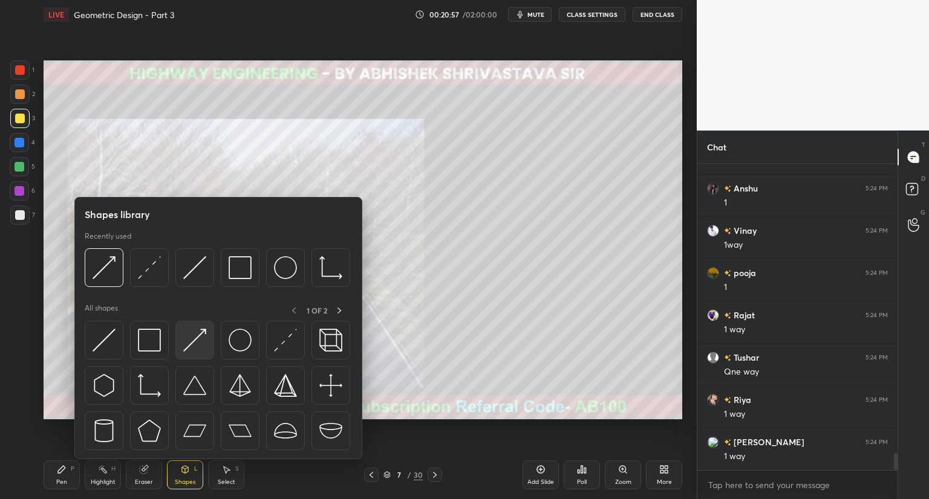
click at [194, 342] on img at bounding box center [194, 340] width 23 height 23
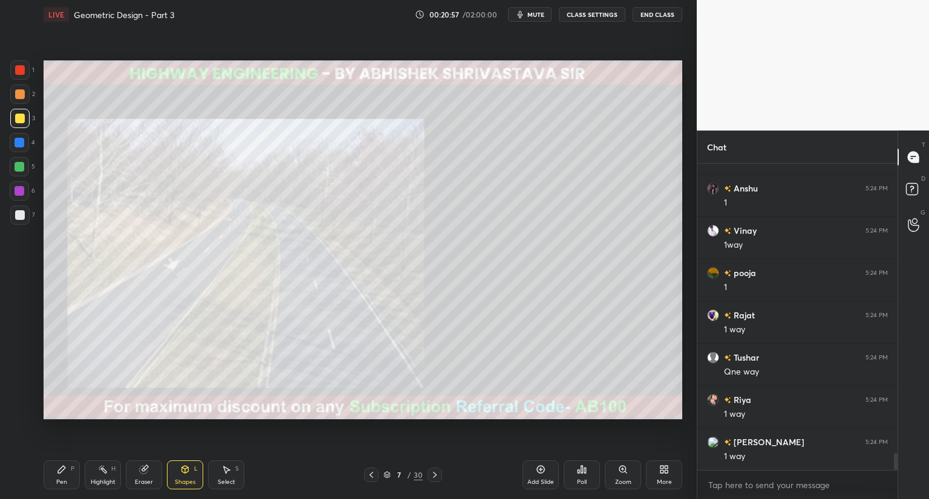
scroll to position [5307, 0]
click at [59, 483] on div "Pen" at bounding box center [61, 483] width 11 height 6
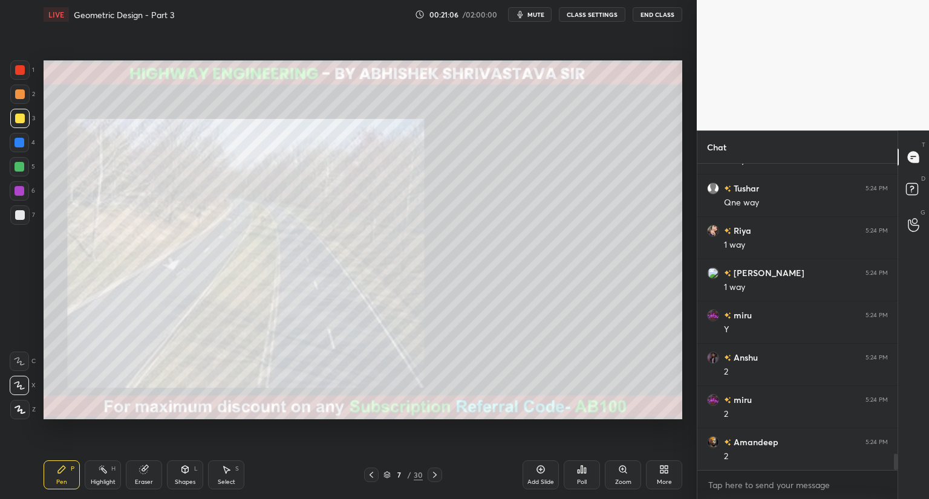
scroll to position [5603, 0]
drag, startPoint x: 138, startPoint y: 480, endPoint x: 157, endPoint y: 475, distance: 18.6
click at [141, 481] on div "Eraser" at bounding box center [144, 483] width 18 height 6
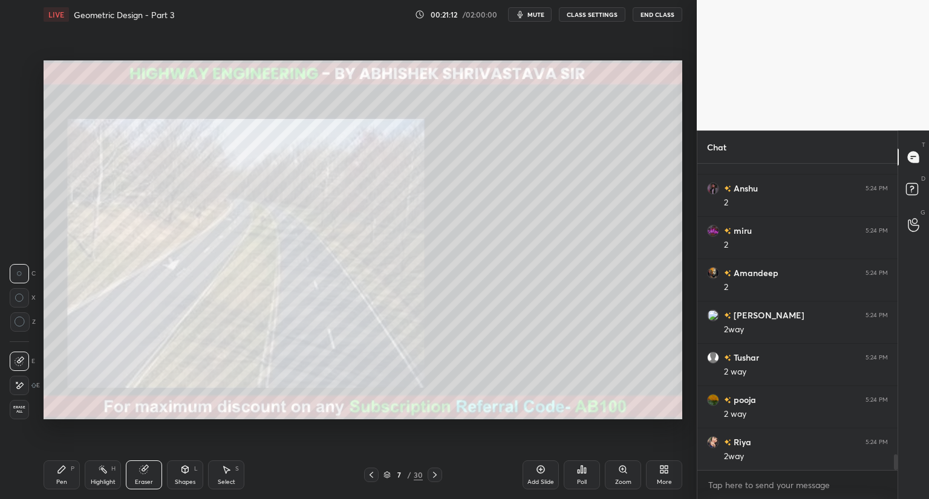
click at [66, 475] on icon at bounding box center [62, 470] width 10 height 10
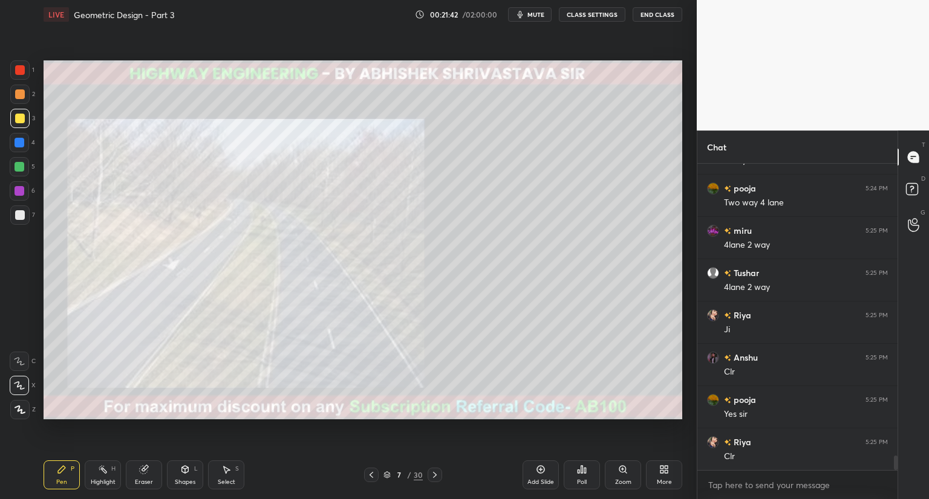
scroll to position [6069, 0]
click at [435, 477] on icon at bounding box center [435, 475] width 10 height 10
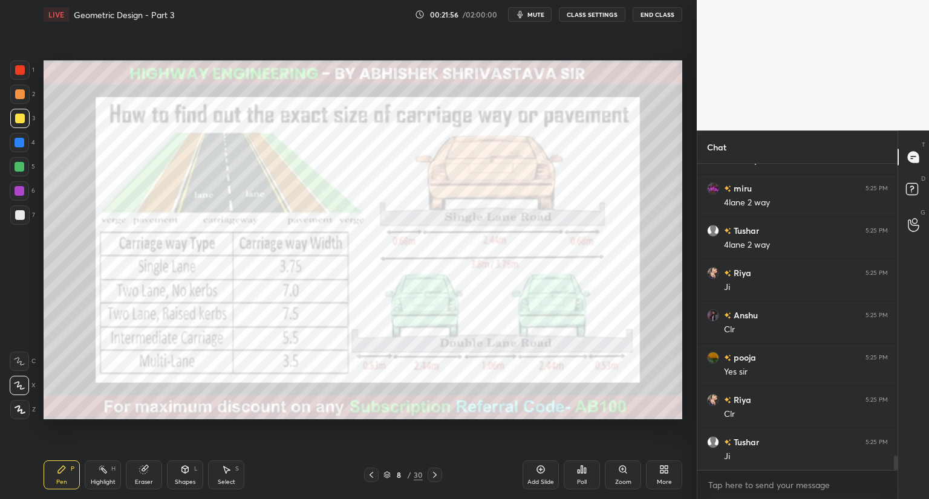
click at [435, 473] on icon at bounding box center [435, 475] width 10 height 10
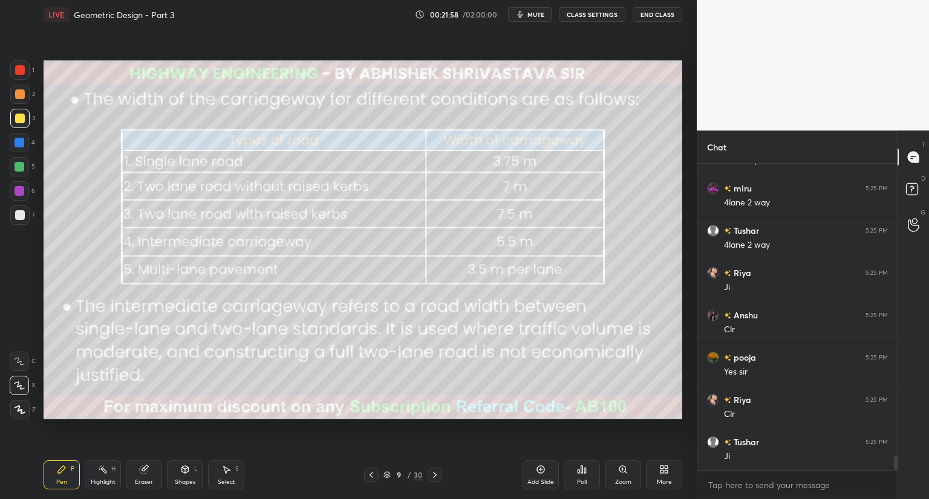
click at [368, 475] on icon at bounding box center [371, 475] width 10 height 10
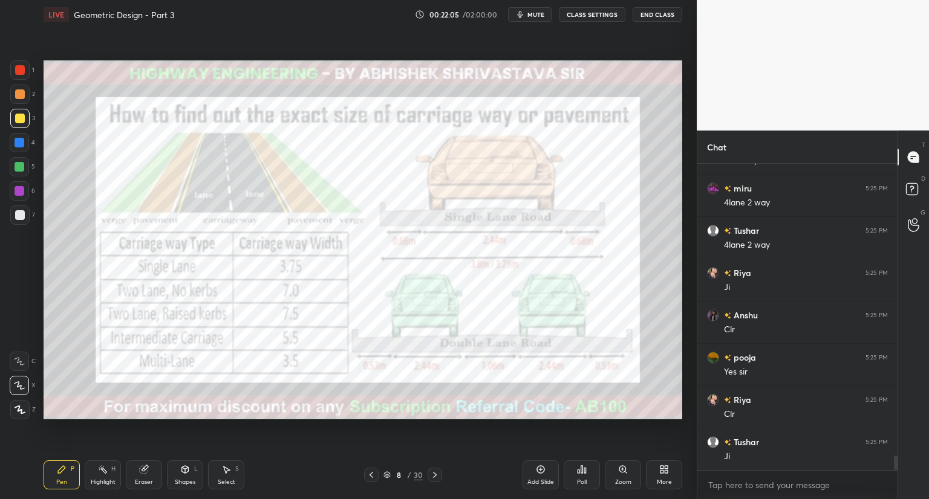
click at [435, 475] on icon at bounding box center [435, 475] width 10 height 10
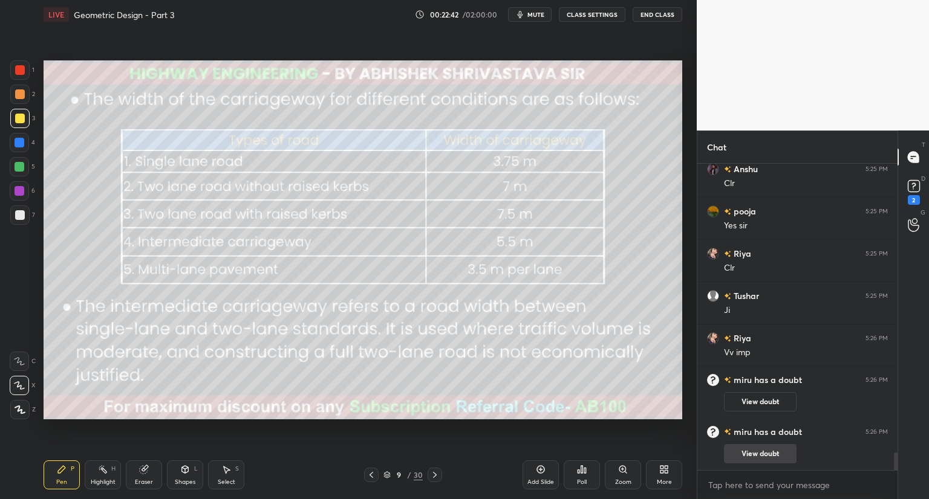
scroll to position [4973, 0]
click at [762, 457] on button "View doubt" at bounding box center [760, 453] width 73 height 19
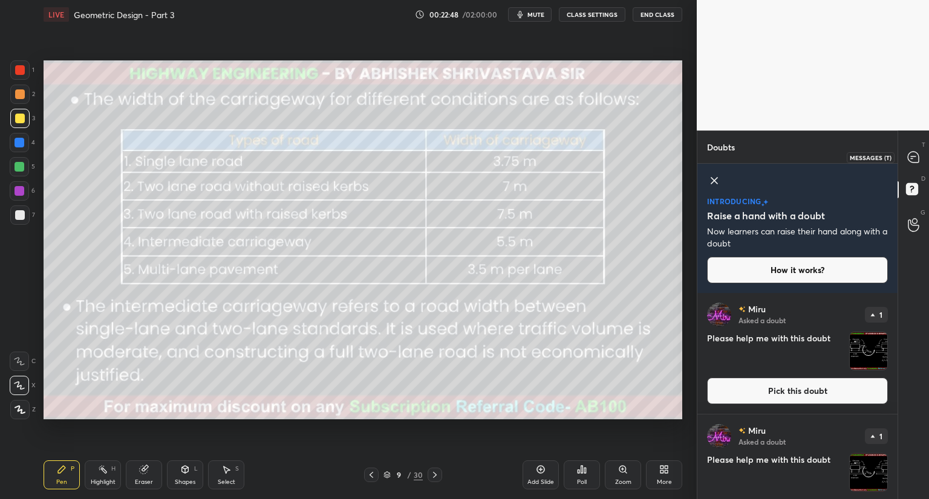
click at [911, 155] on icon at bounding box center [913, 157] width 11 height 11
type textarea "x"
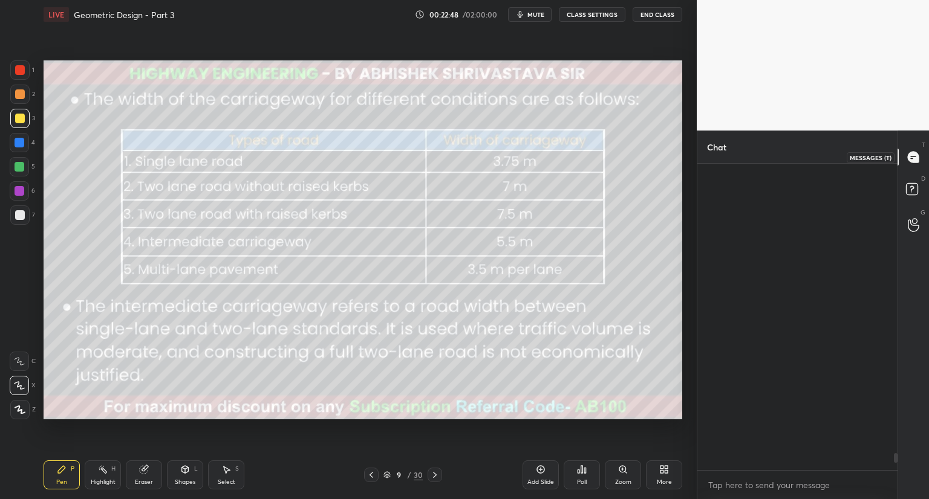
scroll to position [303, 197]
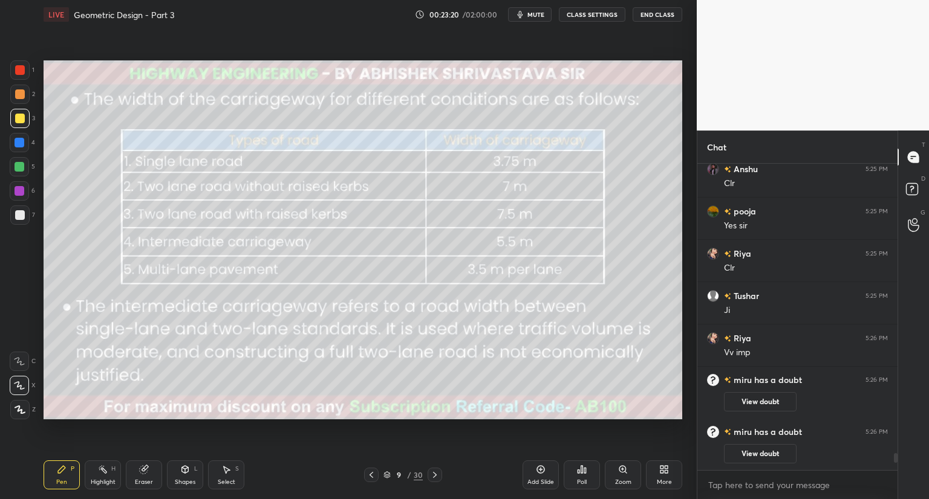
click at [372, 472] on icon at bounding box center [371, 475] width 10 height 10
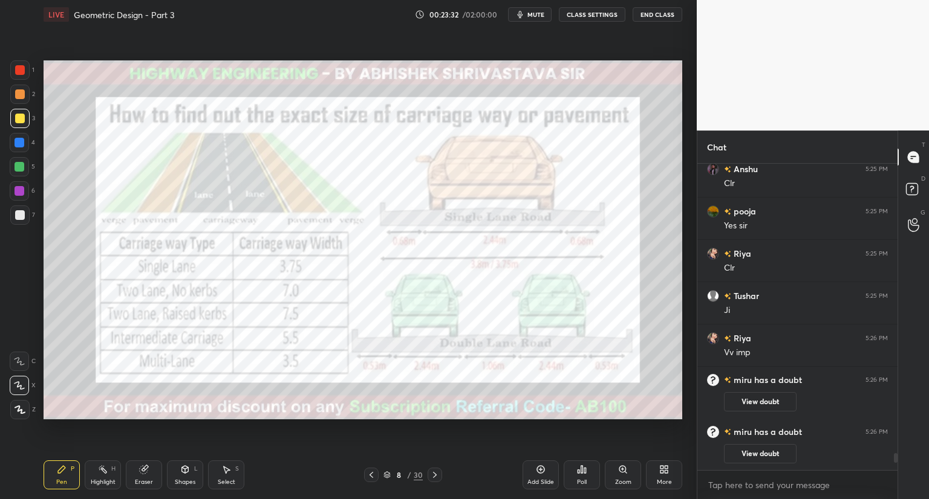
scroll to position [5221, 0]
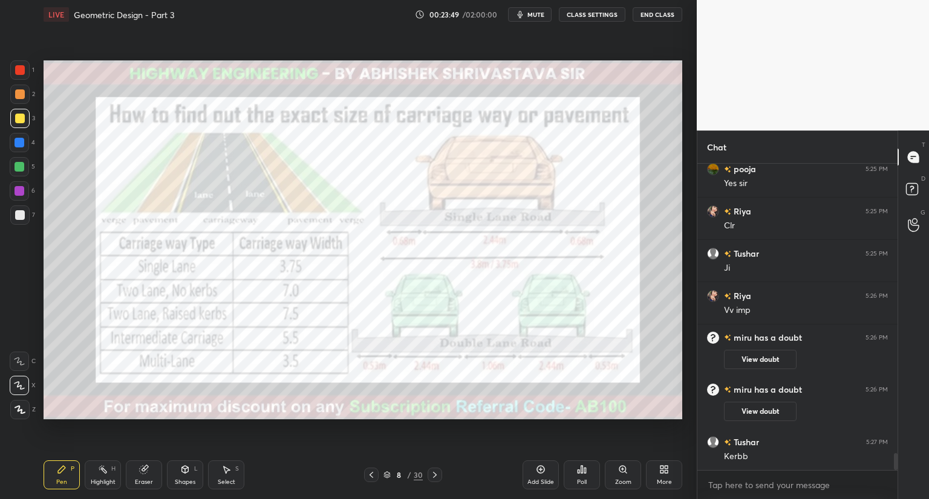
click at [433, 475] on icon at bounding box center [435, 475] width 10 height 10
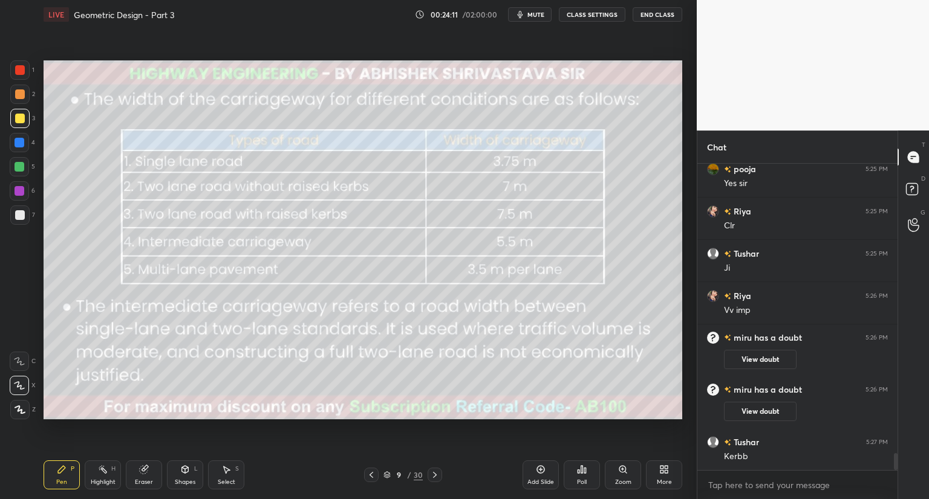
click at [183, 476] on div "Shapes L" at bounding box center [185, 475] width 36 height 29
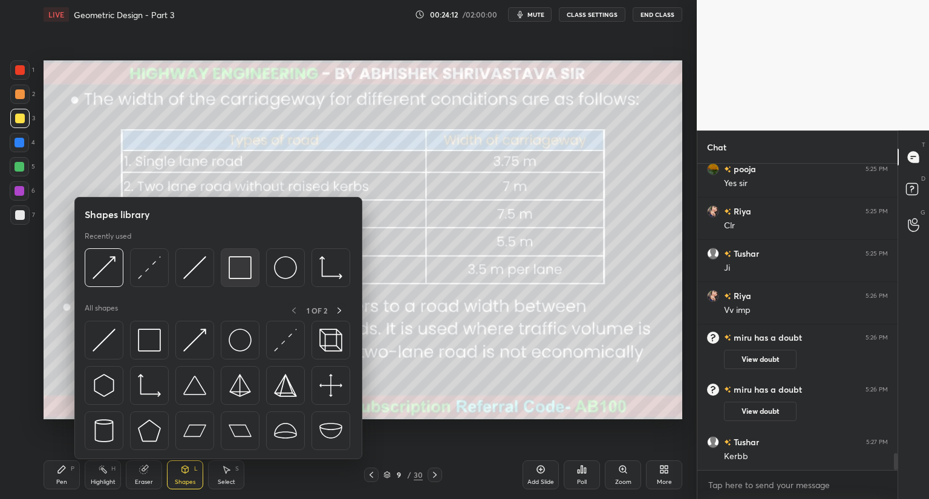
click at [236, 269] on img at bounding box center [240, 267] width 23 height 23
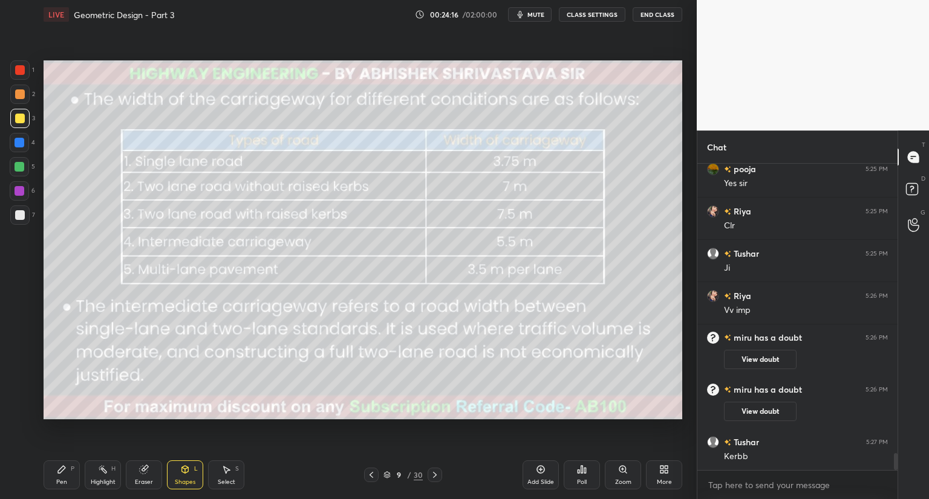
click at [57, 477] on div "Pen P" at bounding box center [62, 475] width 36 height 29
drag, startPoint x: 184, startPoint y: 471, endPoint x: 184, endPoint y: 462, distance: 9.1
click at [185, 471] on icon at bounding box center [185, 471] width 0 height 4
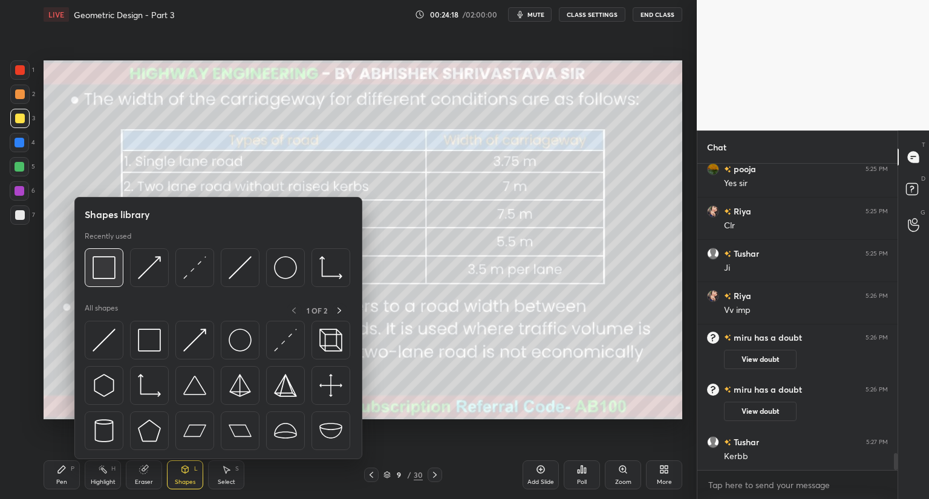
click at [102, 278] on img at bounding box center [104, 267] width 23 height 23
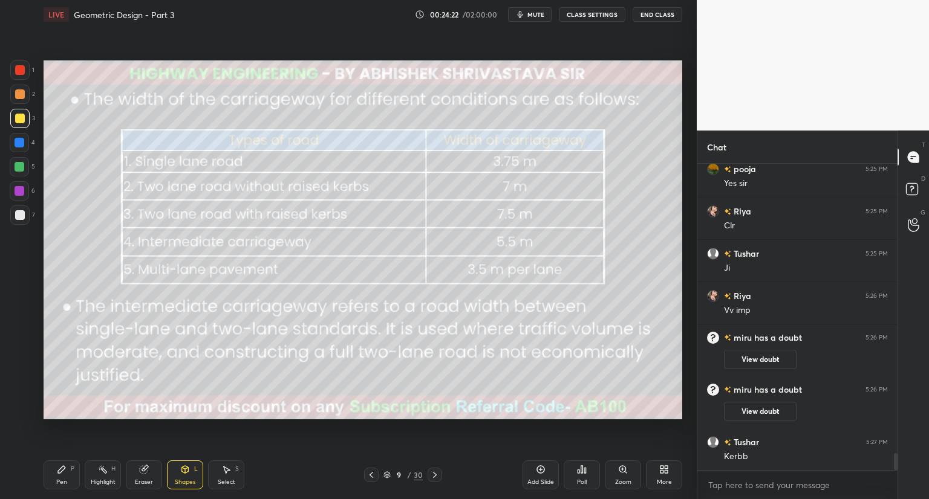
click at [65, 475] on icon at bounding box center [62, 470] width 10 height 10
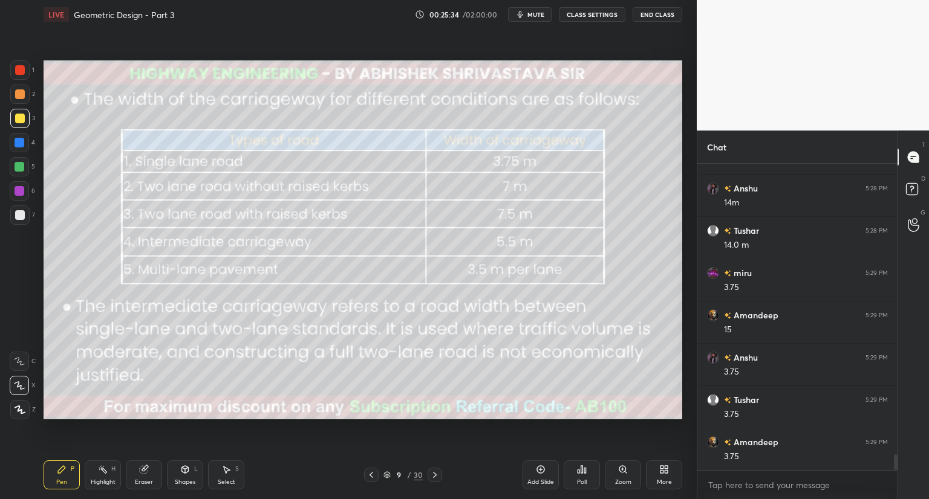
scroll to position [5644, 0]
click at [391, 477] on div "9 / 30" at bounding box center [402, 475] width 39 height 11
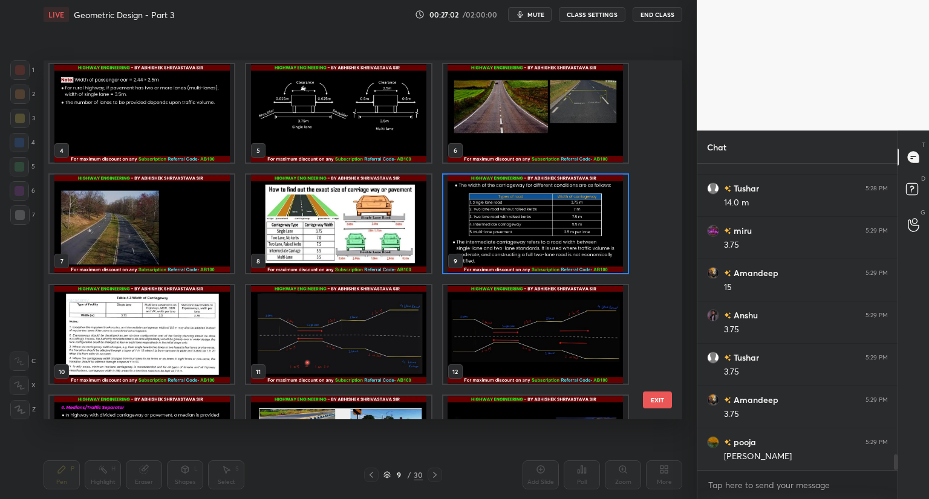
scroll to position [114, 0]
click at [143, 347] on img "grid" at bounding box center [142, 334] width 184 height 99
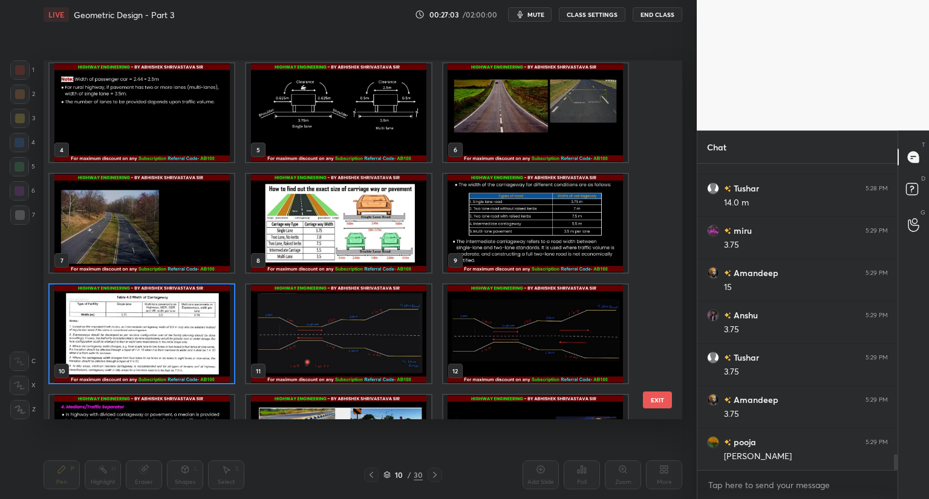
click at [143, 347] on img "grid" at bounding box center [142, 334] width 184 height 99
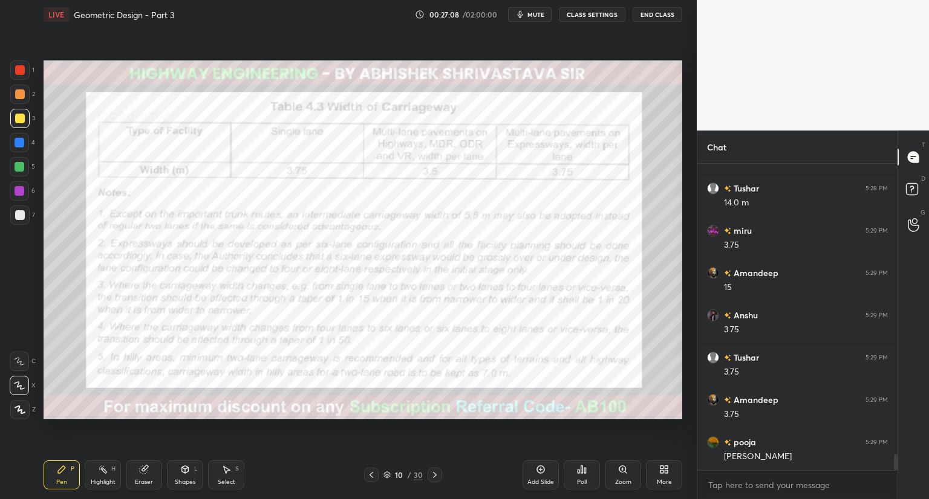
click at [21, 70] on div at bounding box center [20, 70] width 10 height 10
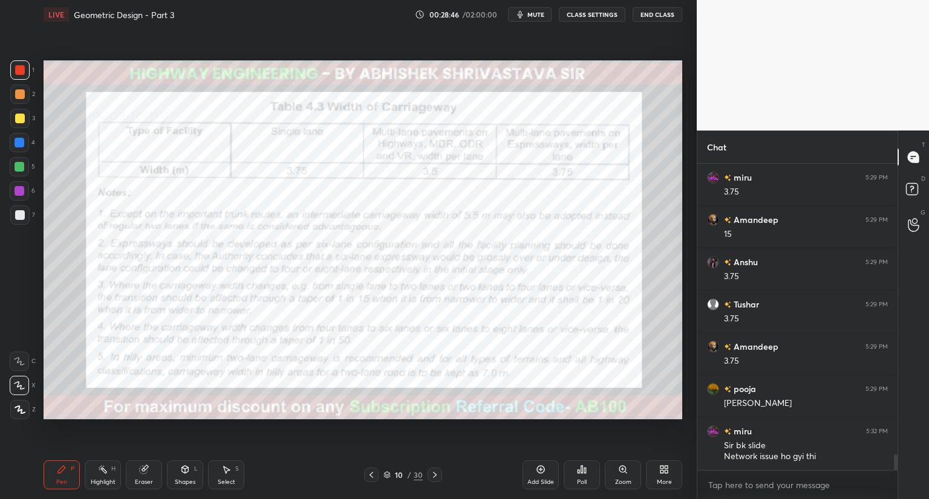
click at [370, 477] on icon at bounding box center [371, 475] width 10 height 10
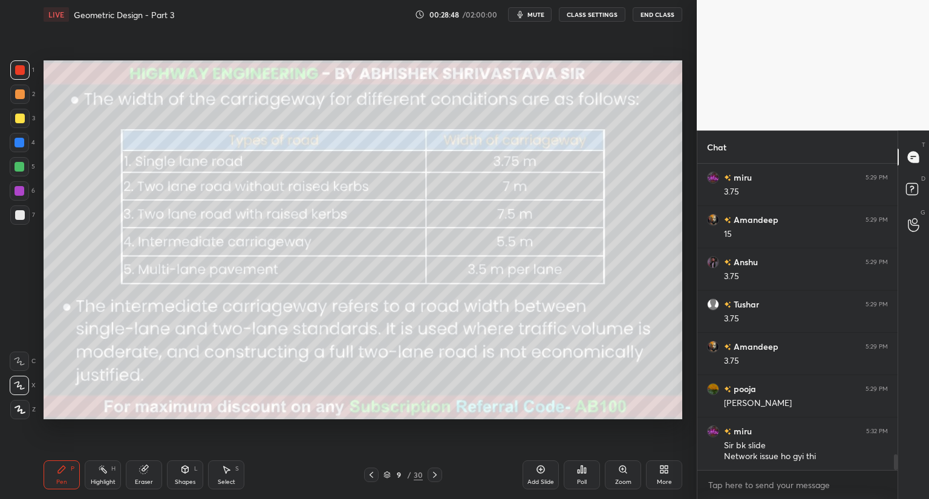
drag, startPoint x: 536, startPoint y: 13, endPoint x: 533, endPoint y: 19, distance: 6.2
click at [535, 15] on span "mute" at bounding box center [535, 14] width 17 height 8
drag, startPoint x: 106, startPoint y: 478, endPoint x: 147, endPoint y: 454, distance: 47.7
click at [112, 475] on div "Highlight H" at bounding box center [103, 475] width 36 height 29
click at [132, 473] on div "Eraser" at bounding box center [144, 475] width 36 height 29
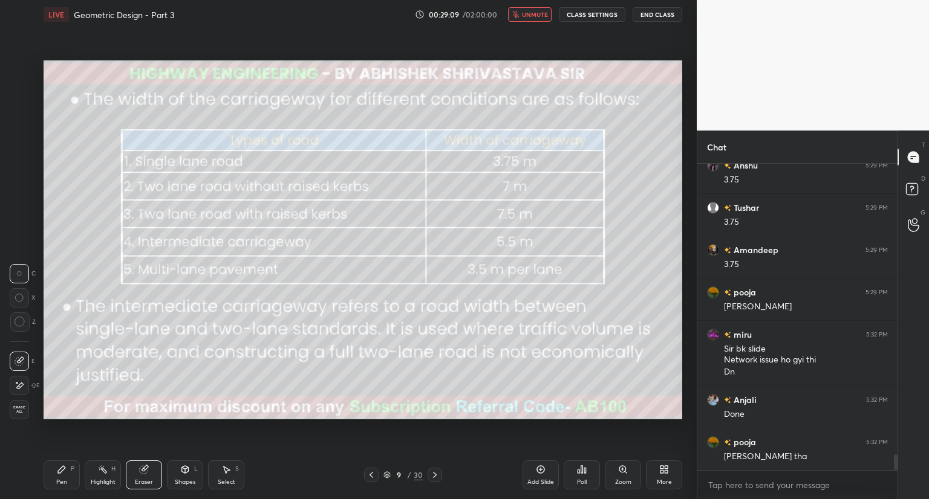
scroll to position [5837, 0]
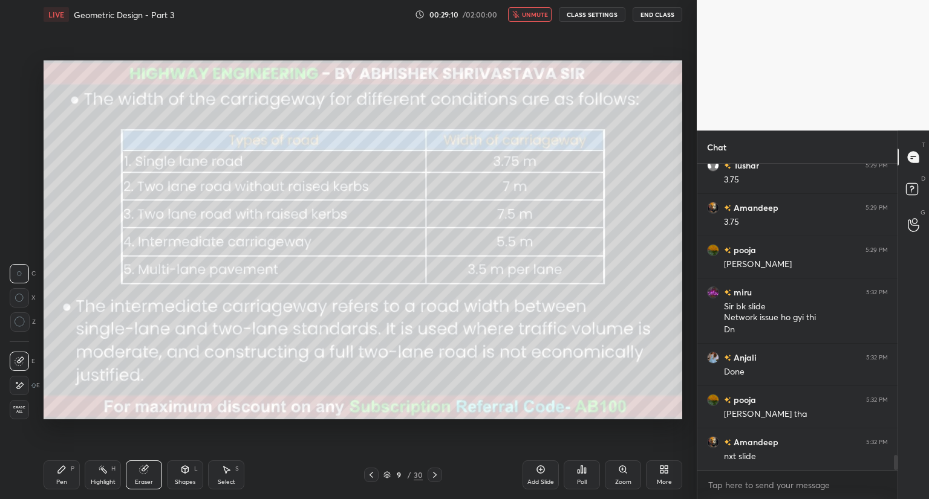
click at [435, 476] on icon at bounding box center [435, 475] width 4 height 6
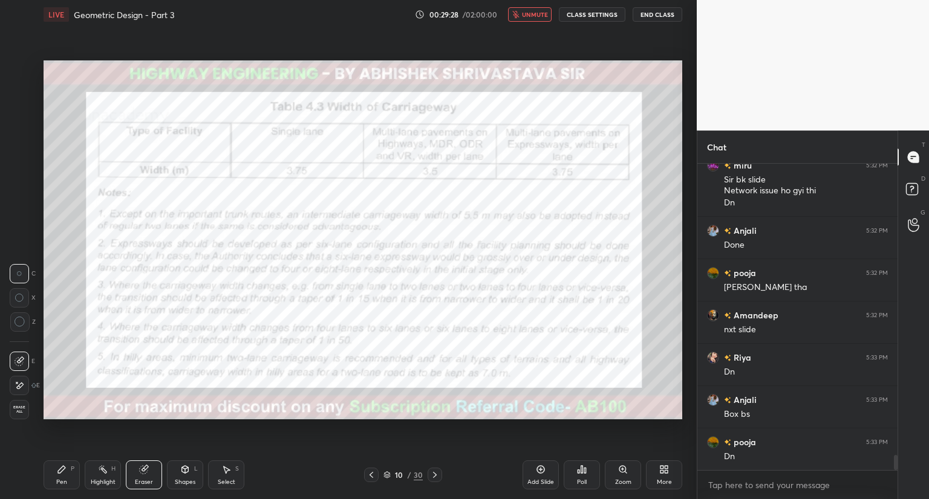
scroll to position [6006, 0]
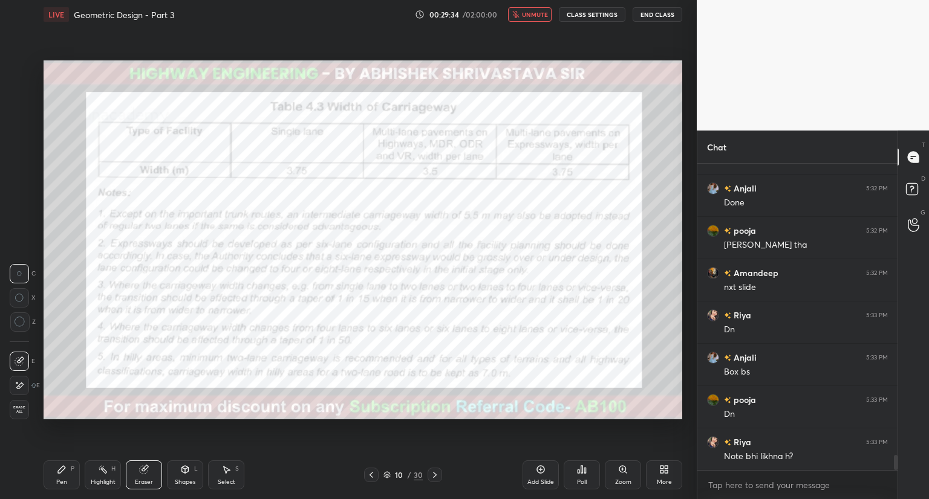
drag, startPoint x: 63, startPoint y: 472, endPoint x: 64, endPoint y: 461, distance: 10.4
click at [63, 472] on icon at bounding box center [62, 470] width 10 height 10
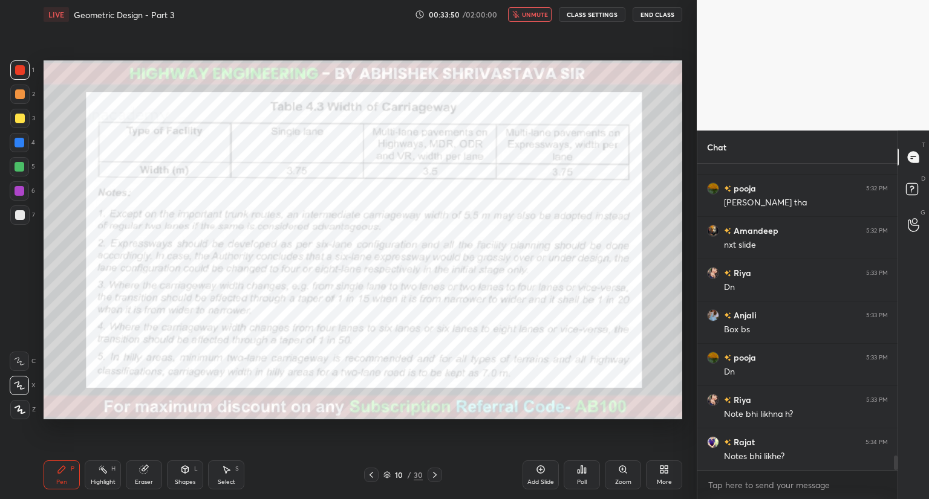
click at [539, 16] on span "unmute" at bounding box center [535, 14] width 26 height 8
click at [535, 15] on span "mute" at bounding box center [535, 14] width 17 height 8
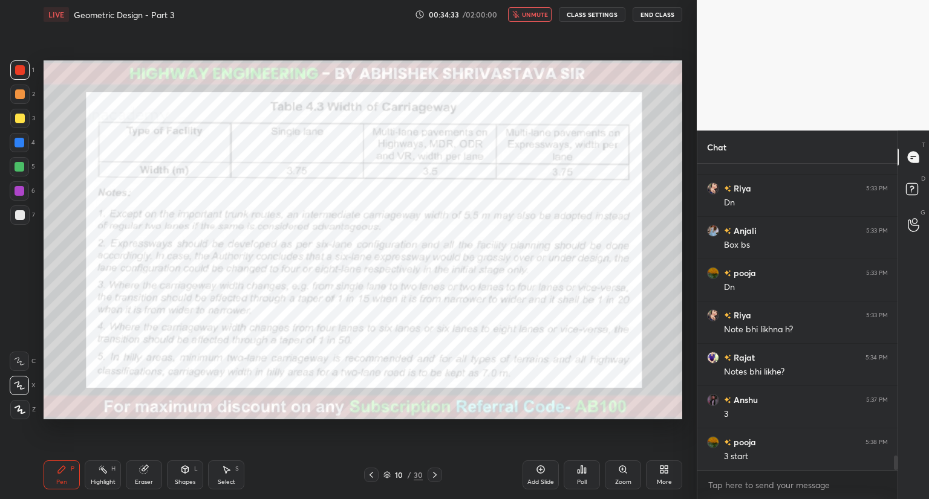
scroll to position [6162, 0]
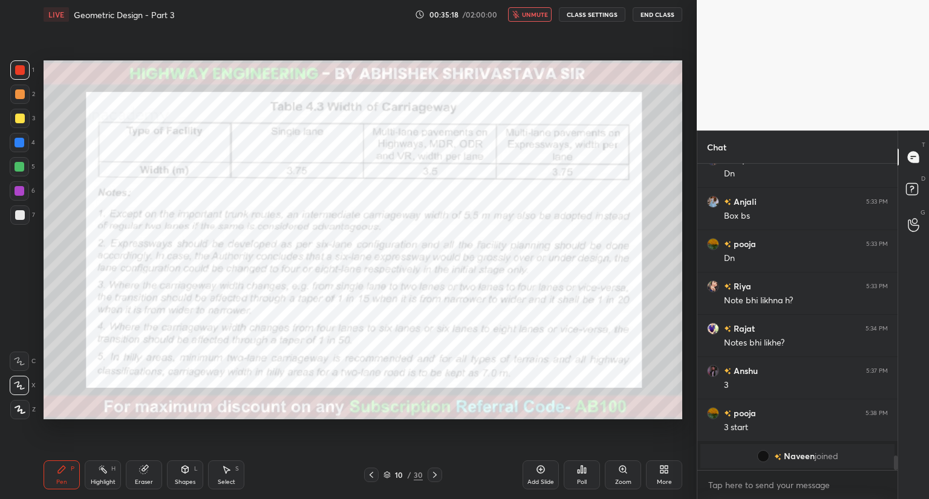
drag, startPoint x: 135, startPoint y: 488, endPoint x: 143, endPoint y: 479, distance: 12.4
click at [137, 486] on div "Eraser" at bounding box center [144, 475] width 36 height 29
drag, startPoint x: 59, startPoint y: 477, endPoint x: 63, endPoint y: 469, distance: 9.5
click at [59, 476] on div "Pen P" at bounding box center [62, 475] width 36 height 29
click at [22, 216] on div at bounding box center [20, 215] width 10 height 10
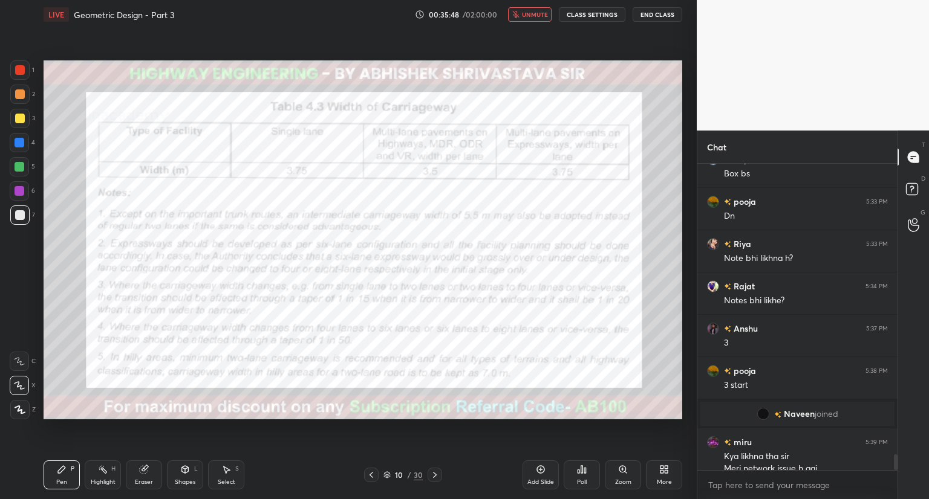
scroll to position [5725, 0]
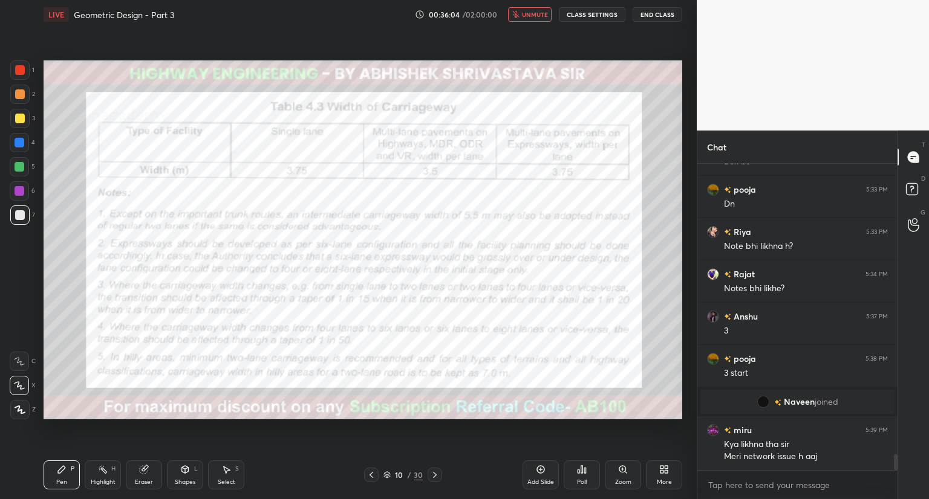
click at [19, 71] on div at bounding box center [20, 70] width 10 height 10
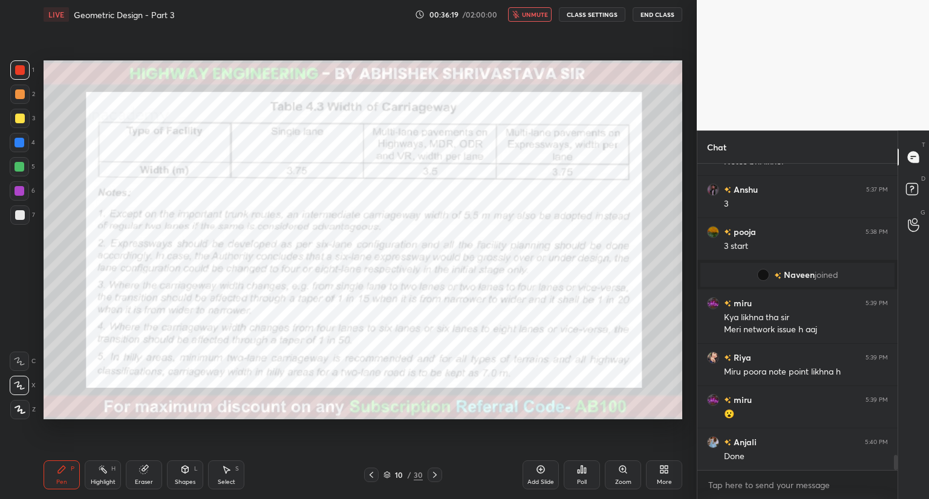
scroll to position [5895, 0]
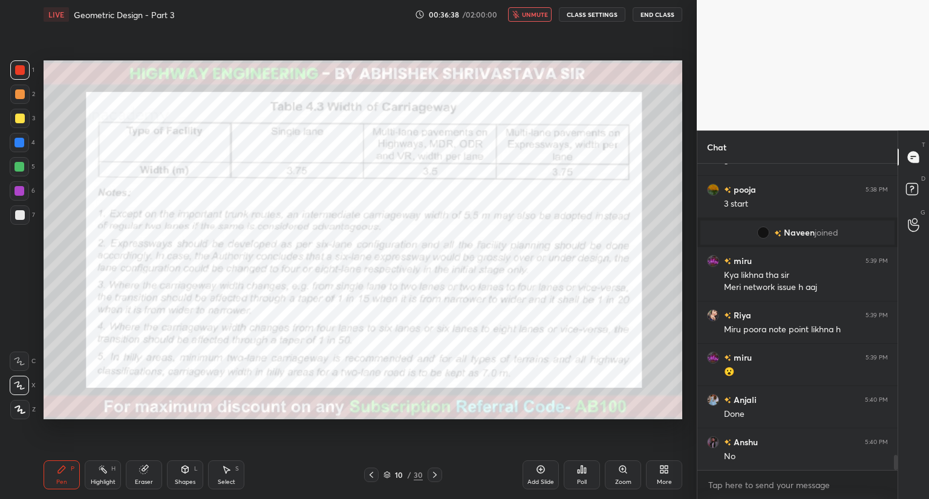
click at [531, 18] on button "unmute" at bounding box center [530, 14] width 44 height 15
drag, startPoint x: 144, startPoint y: 473, endPoint x: 154, endPoint y: 460, distance: 16.4
click at [145, 473] on icon at bounding box center [144, 470] width 8 height 8
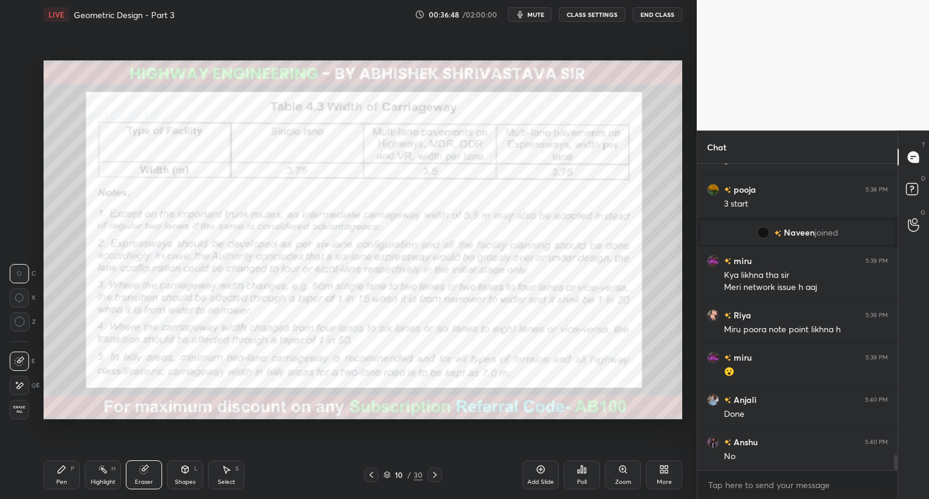
click at [54, 470] on div "Pen P" at bounding box center [62, 475] width 36 height 29
click at [370, 475] on icon at bounding box center [371, 475] width 10 height 10
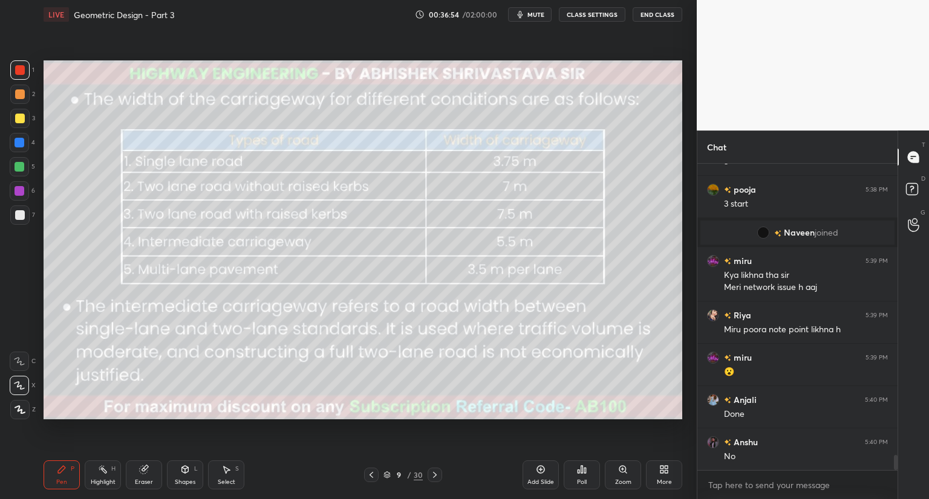
click at [437, 472] on icon at bounding box center [435, 475] width 10 height 10
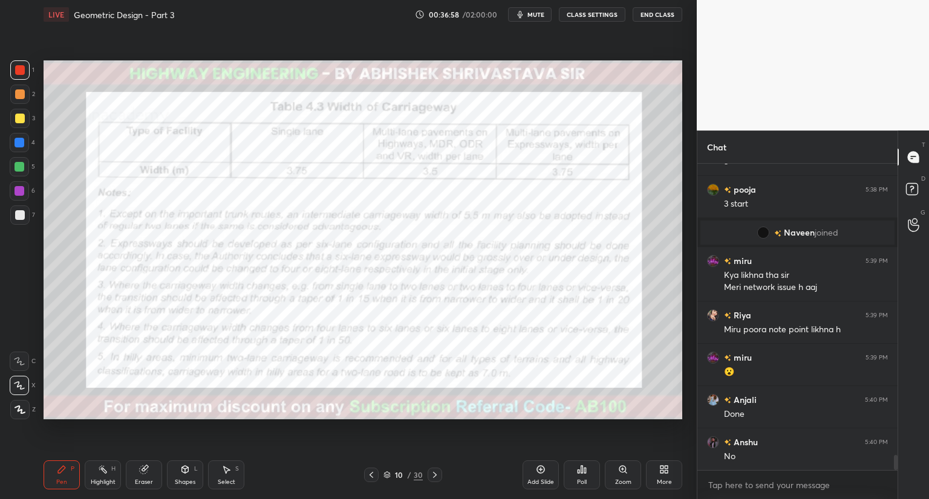
click at [368, 478] on icon at bounding box center [371, 475] width 10 height 10
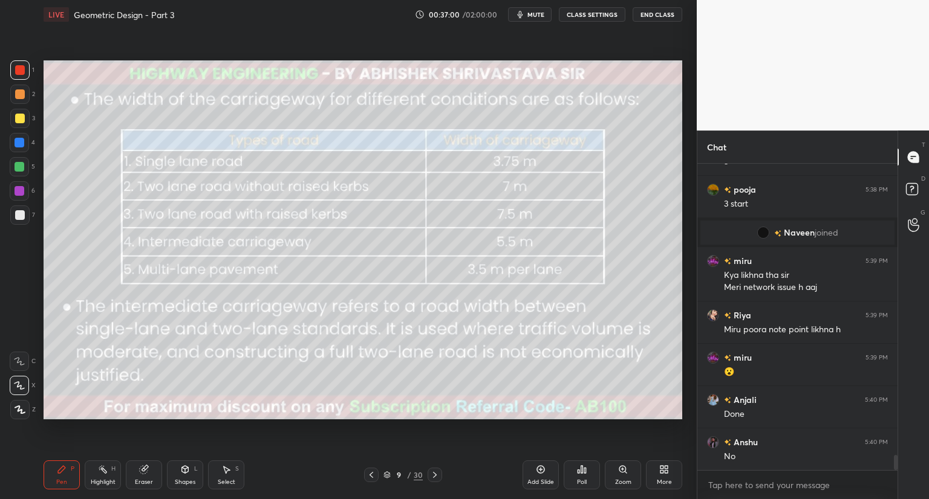
click at [432, 473] on icon at bounding box center [435, 475] width 10 height 10
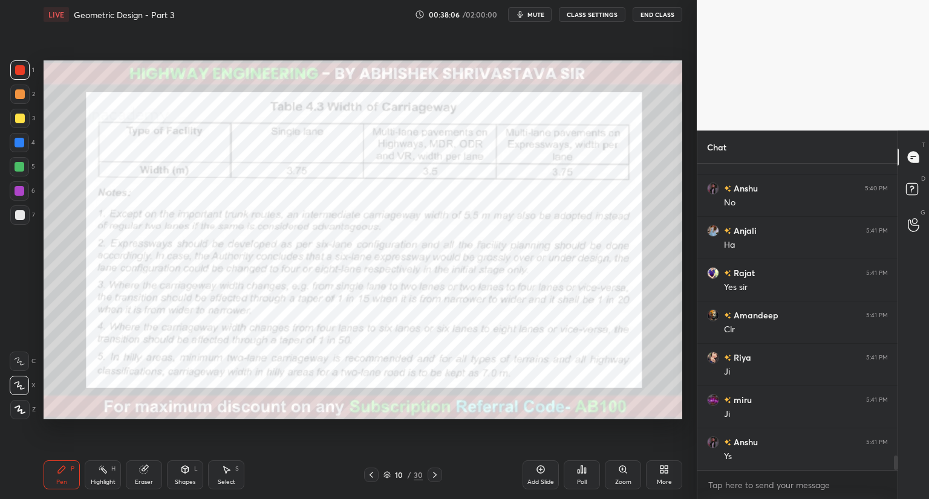
scroll to position [6191, 0]
drag, startPoint x: 186, startPoint y: 472, endPoint x: 196, endPoint y: 460, distance: 15.9
click at [187, 472] on icon at bounding box center [185, 470] width 10 height 10
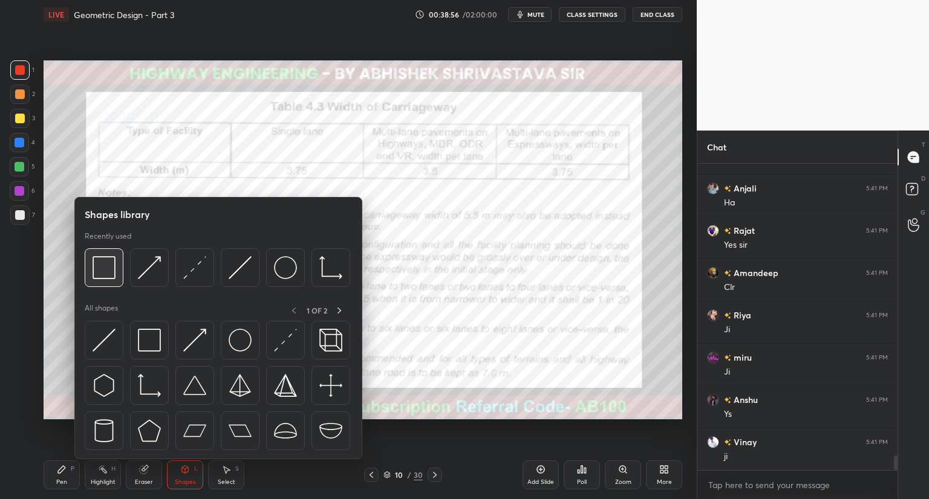
click at [115, 276] on img at bounding box center [104, 267] width 23 height 23
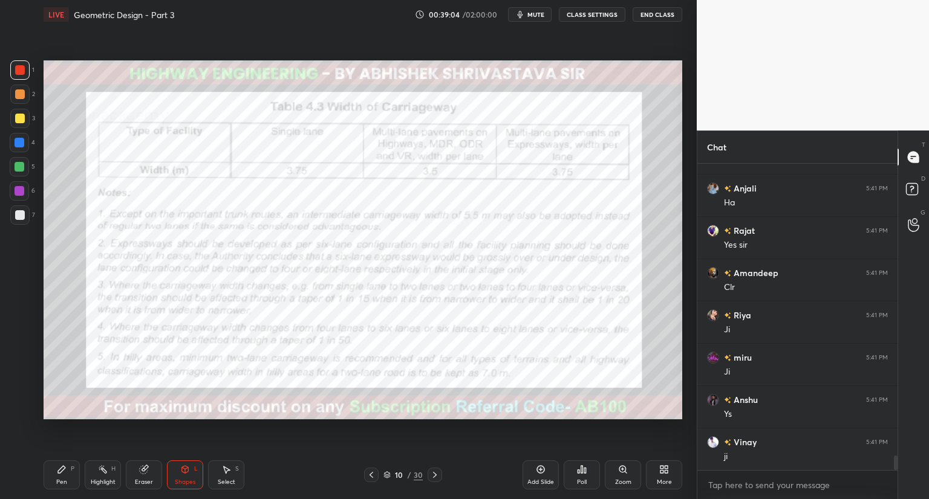
click at [65, 477] on div "Pen P" at bounding box center [62, 475] width 36 height 29
click at [433, 478] on icon at bounding box center [435, 475] width 10 height 10
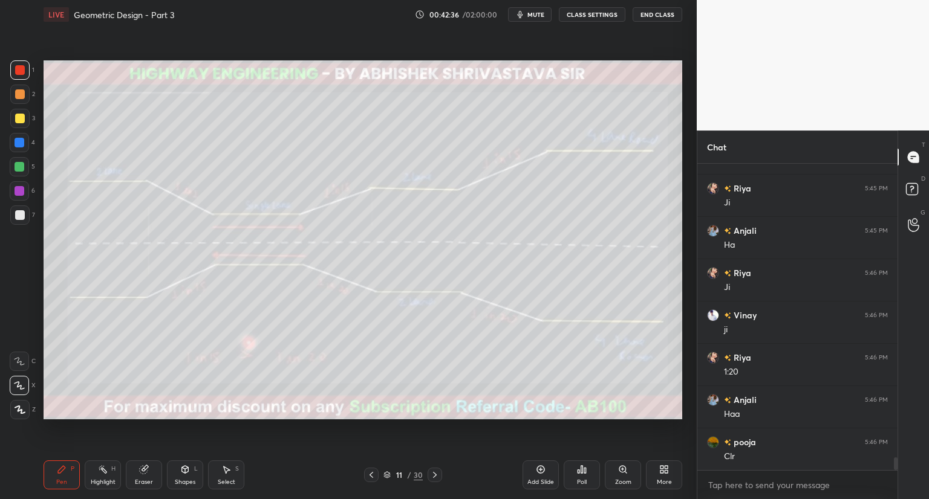
scroll to position [7038, 0]
click at [21, 142] on div at bounding box center [20, 143] width 10 height 10
drag, startPoint x: 22, startPoint y: 411, endPoint x: 114, endPoint y: 447, distance: 98.6
click at [25, 412] on div at bounding box center [19, 409] width 19 height 19
click at [182, 472] on icon at bounding box center [185, 469] width 7 height 7
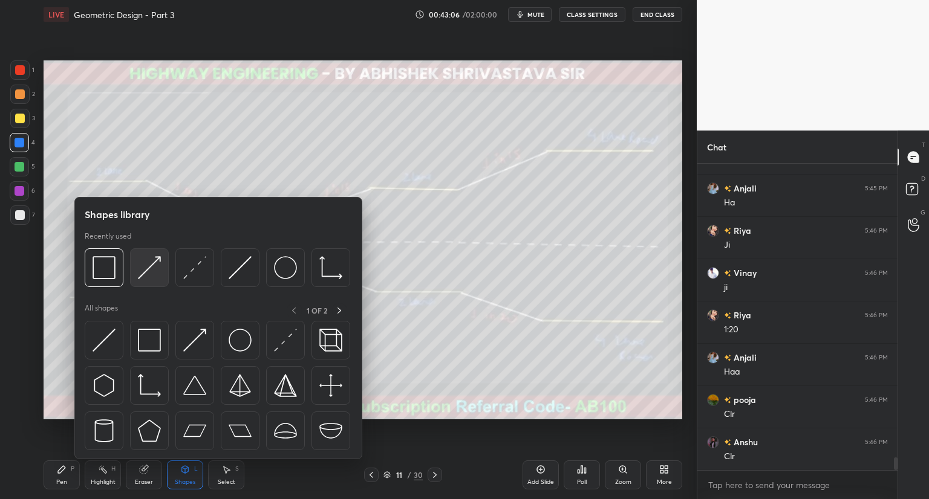
click at [151, 272] on img at bounding box center [149, 267] width 23 height 23
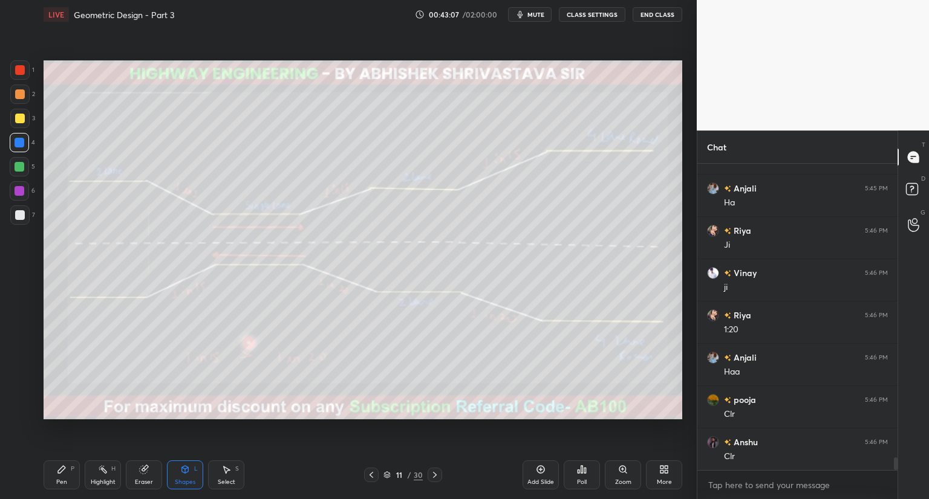
click at [21, 64] on div at bounding box center [19, 69] width 19 height 19
click at [62, 480] on div "Pen" at bounding box center [61, 483] width 11 height 6
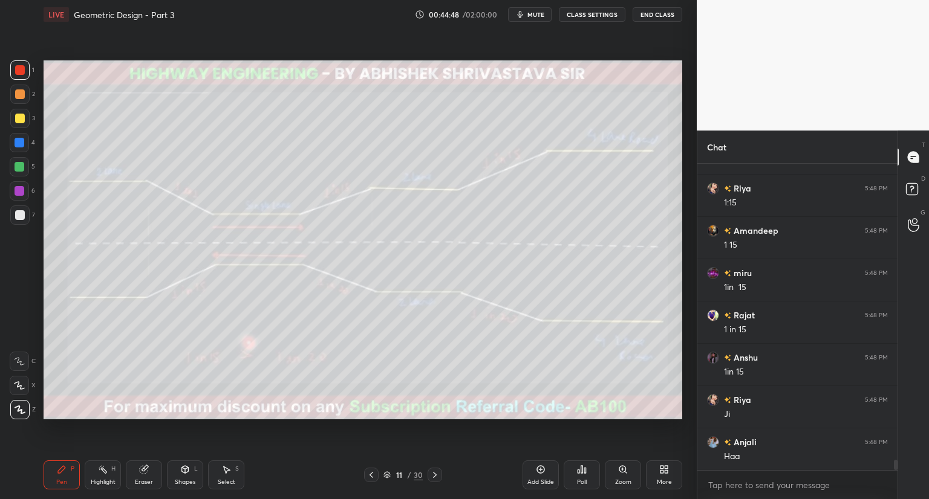
click at [371, 470] on icon at bounding box center [371, 475] width 10 height 10
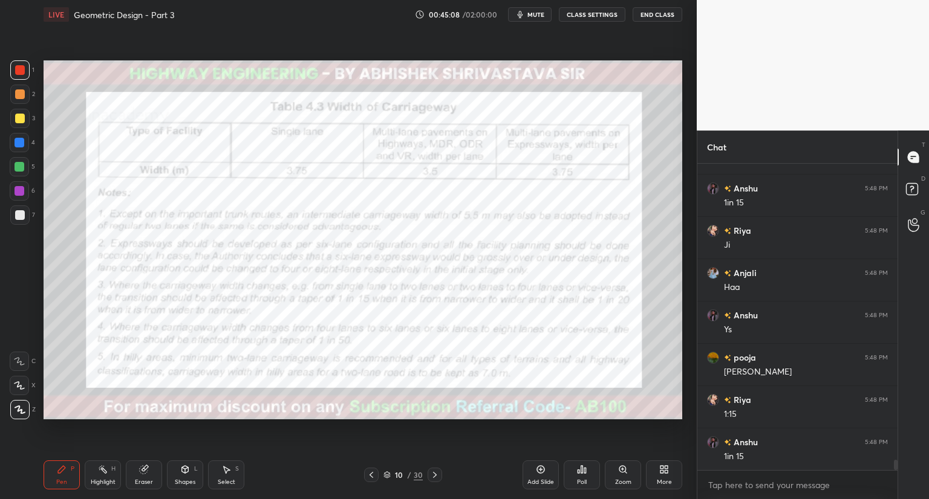
scroll to position [8858, 0]
click at [433, 474] on icon at bounding box center [435, 475] width 10 height 10
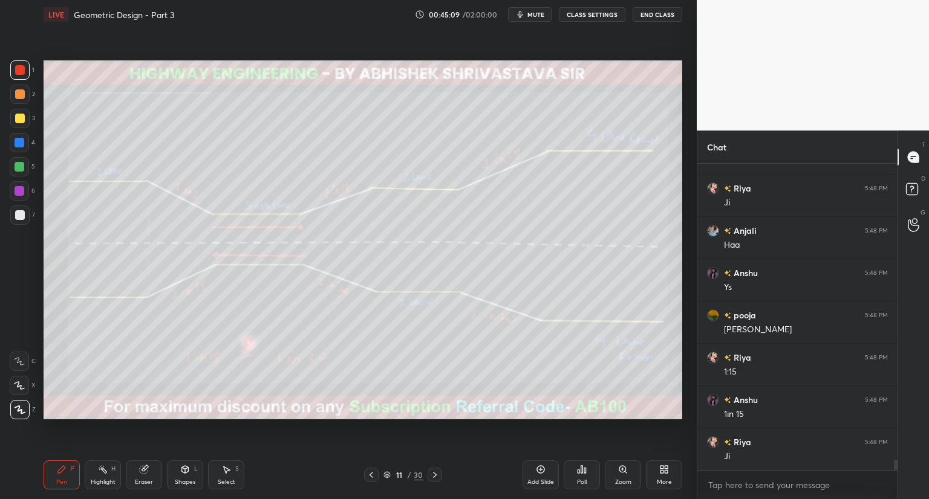
scroll to position [8900, 0]
click at [189, 467] on icon at bounding box center [185, 470] width 10 height 10
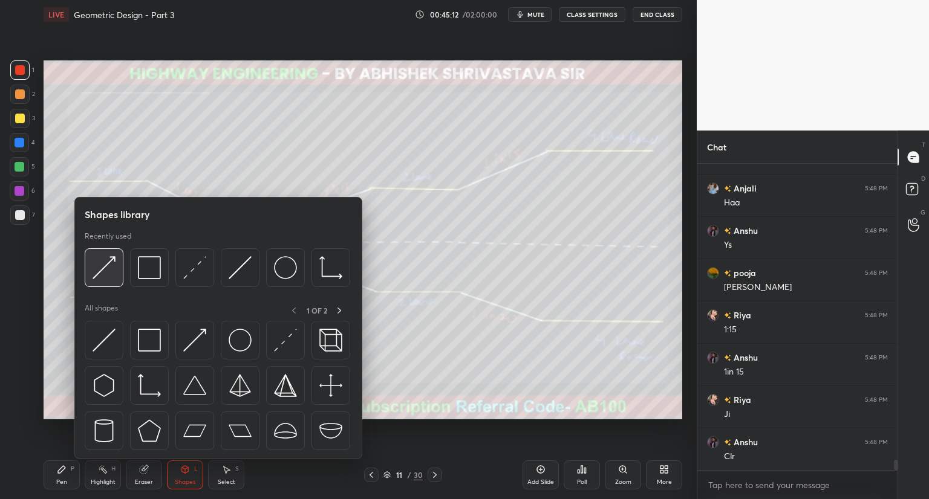
click at [121, 275] on div at bounding box center [104, 268] width 39 height 39
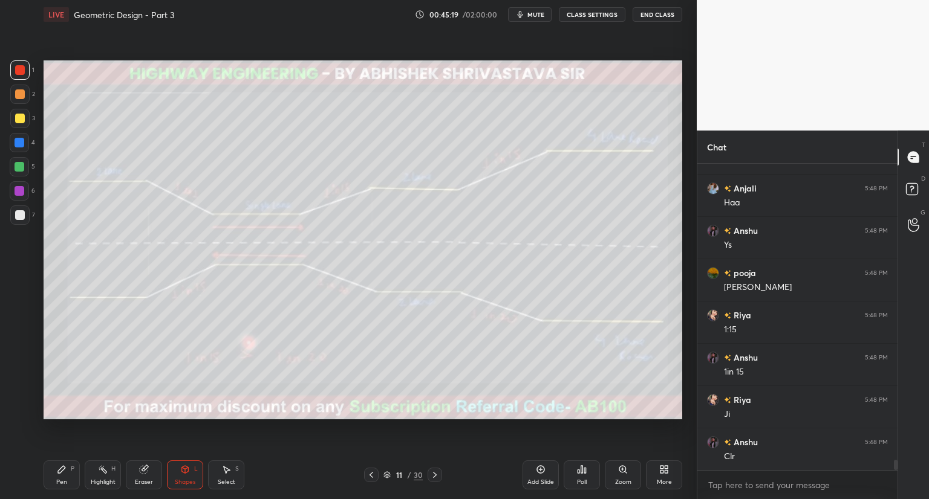
drag, startPoint x: 16, startPoint y: 88, endPoint x: 16, endPoint y: 77, distance: 10.3
click at [16, 85] on div at bounding box center [19, 94] width 19 height 19
click at [16, 77] on div "1" at bounding box center [22, 72] width 24 height 24
drag, startPoint x: 63, startPoint y: 474, endPoint x: 134, endPoint y: 424, distance: 86.7
click at [66, 474] on icon at bounding box center [62, 470] width 10 height 10
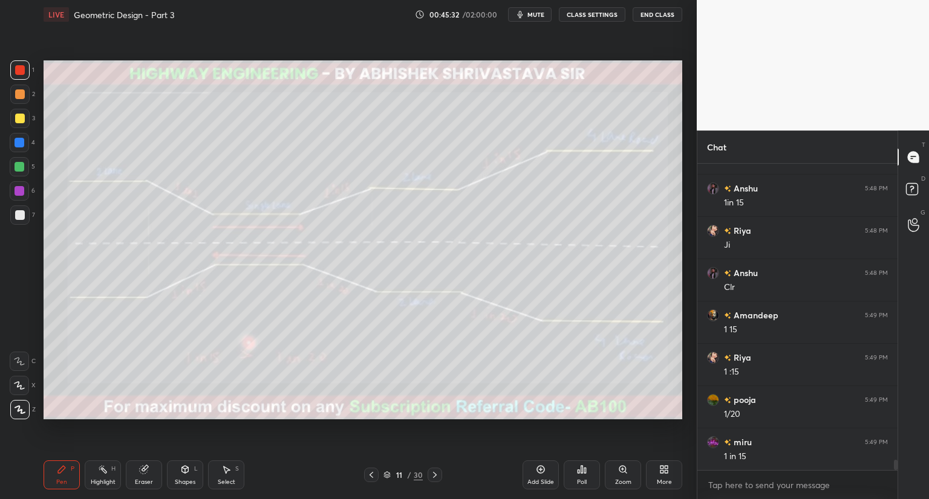
scroll to position [9154, 0]
click at [177, 480] on div "Shapes" at bounding box center [185, 483] width 21 height 6
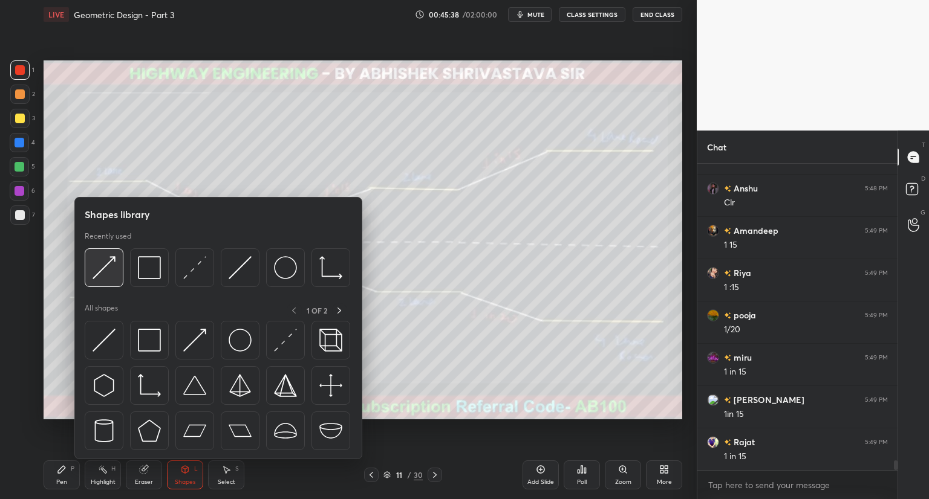
click at [119, 266] on div at bounding box center [104, 268] width 39 height 39
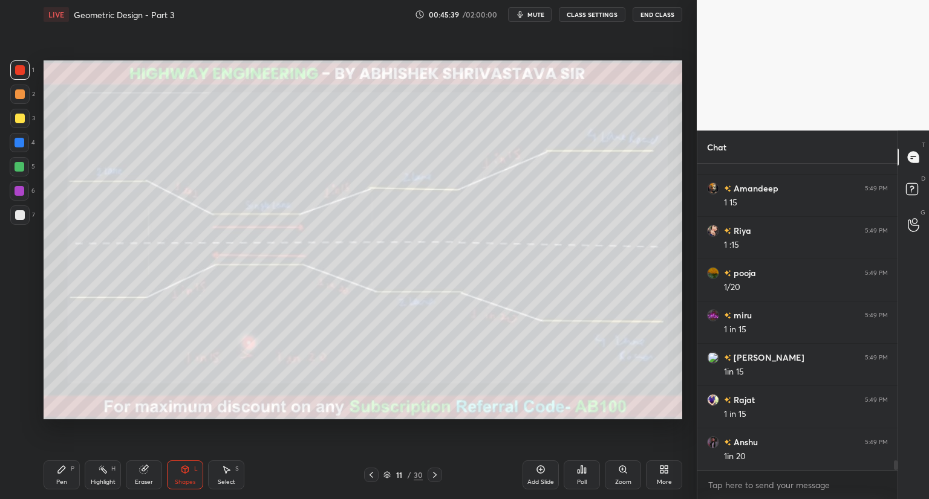
scroll to position [9239, 0]
drag, startPoint x: 63, startPoint y: 477, endPoint x: 106, endPoint y: 450, distance: 51.3
click at [65, 475] on div "Pen P" at bounding box center [62, 475] width 36 height 29
click at [181, 475] on icon at bounding box center [185, 470] width 10 height 10
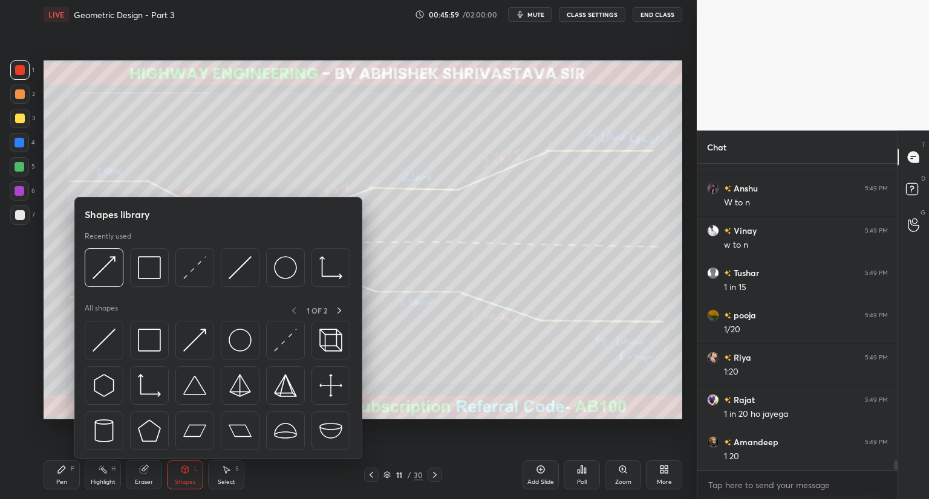
scroll to position [9662, 0]
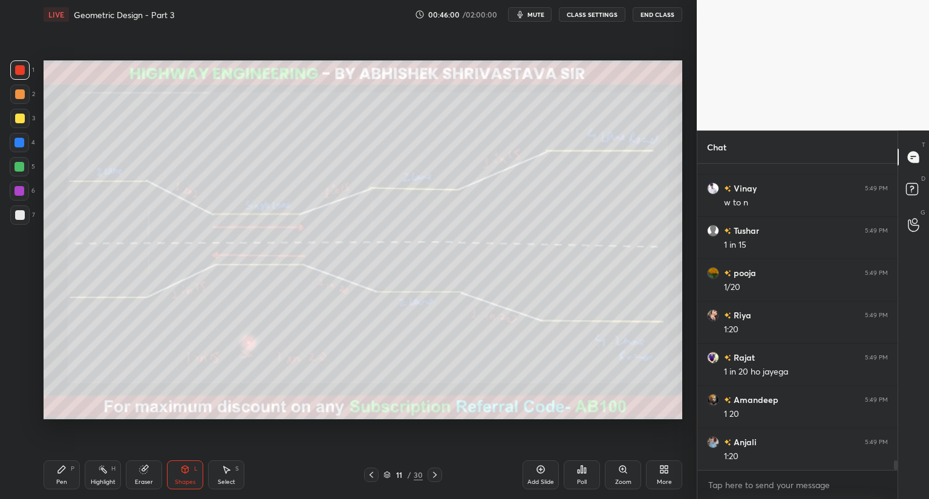
drag, startPoint x: 140, startPoint y: 482, endPoint x: 156, endPoint y: 467, distance: 21.8
click at [141, 482] on div "Eraser" at bounding box center [144, 483] width 18 height 6
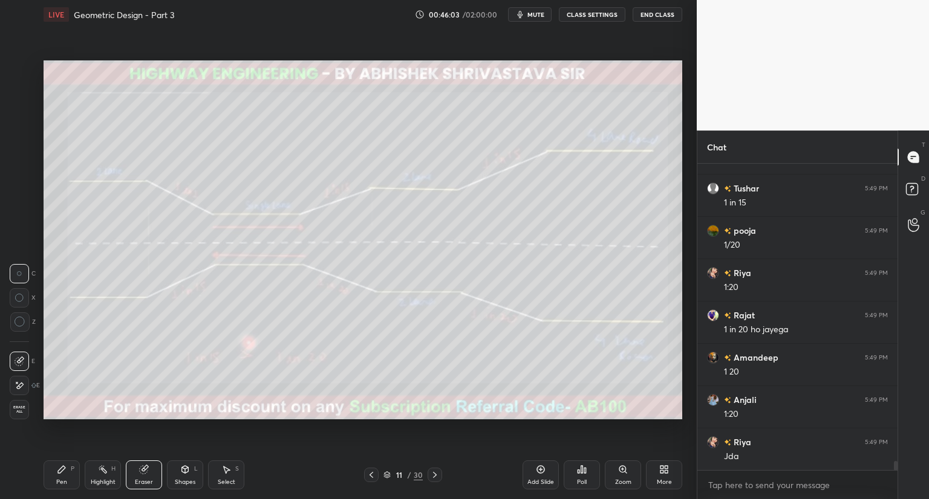
scroll to position [9747, 0]
click at [62, 475] on div "Pen P" at bounding box center [62, 475] width 36 height 29
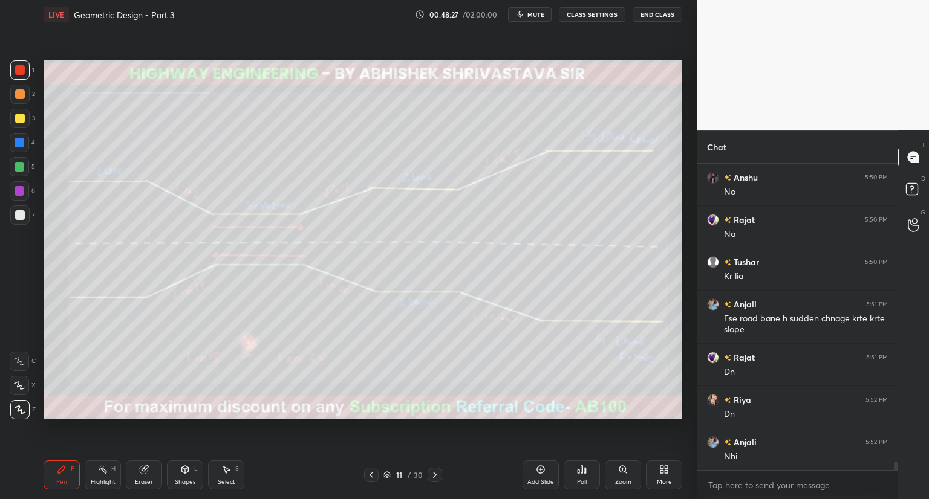
scroll to position [10985, 0]
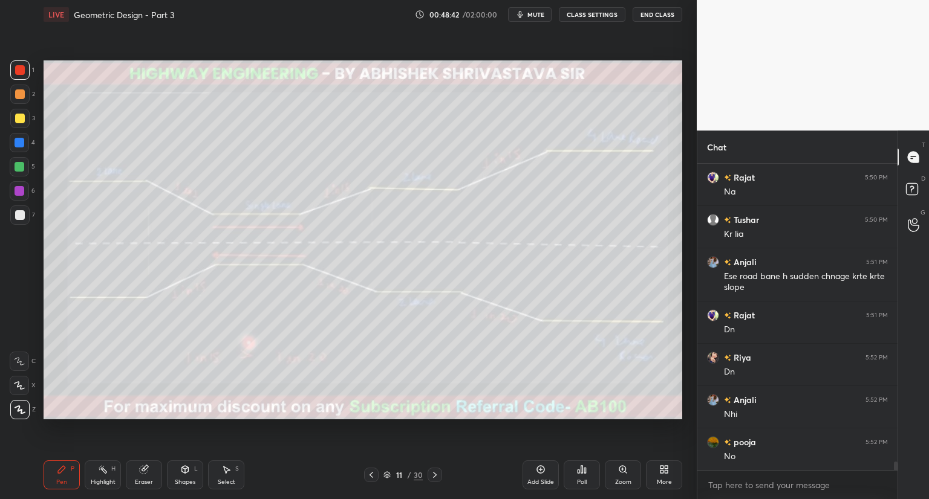
click at [141, 477] on div "Eraser" at bounding box center [144, 475] width 36 height 29
click at [523, 11] on button "mute" at bounding box center [530, 14] width 44 height 15
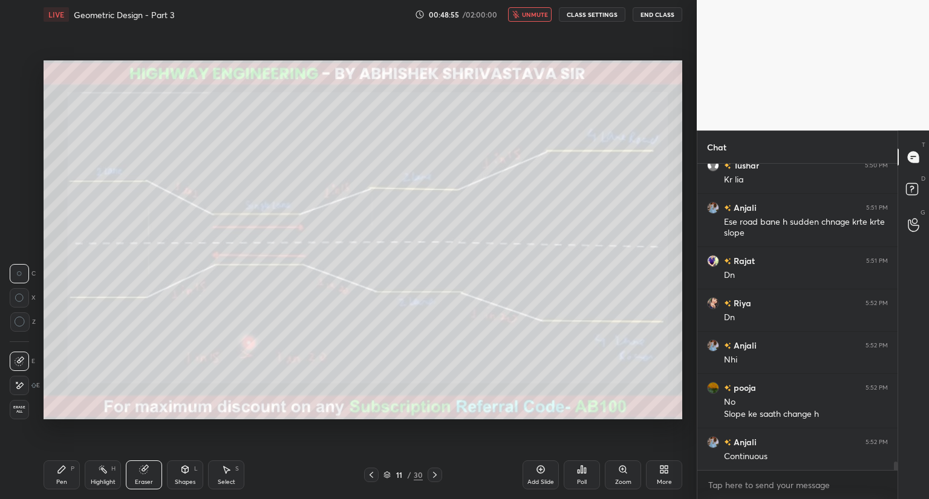
scroll to position [11082, 0]
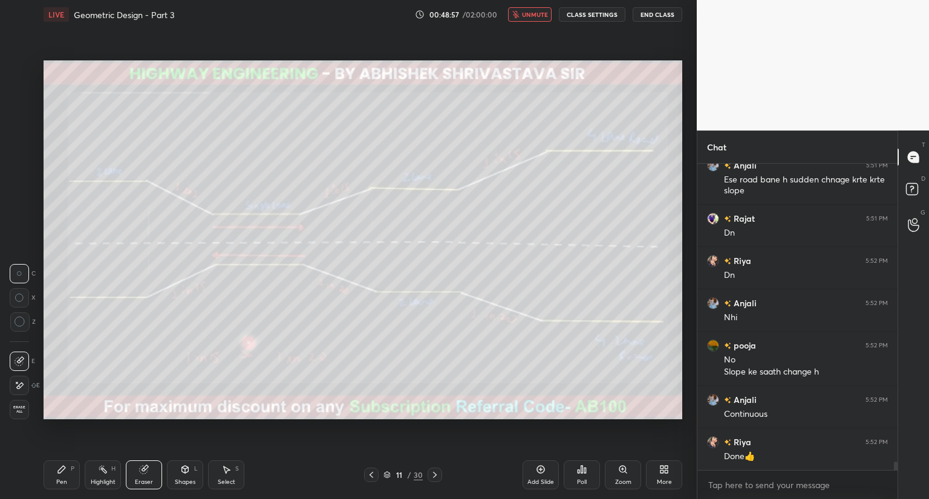
drag, startPoint x: 533, startPoint y: 14, endPoint x: 527, endPoint y: 16, distance: 6.5
click at [532, 15] on span "unmute" at bounding box center [535, 14] width 26 height 8
click at [372, 475] on icon at bounding box center [371, 475] width 10 height 10
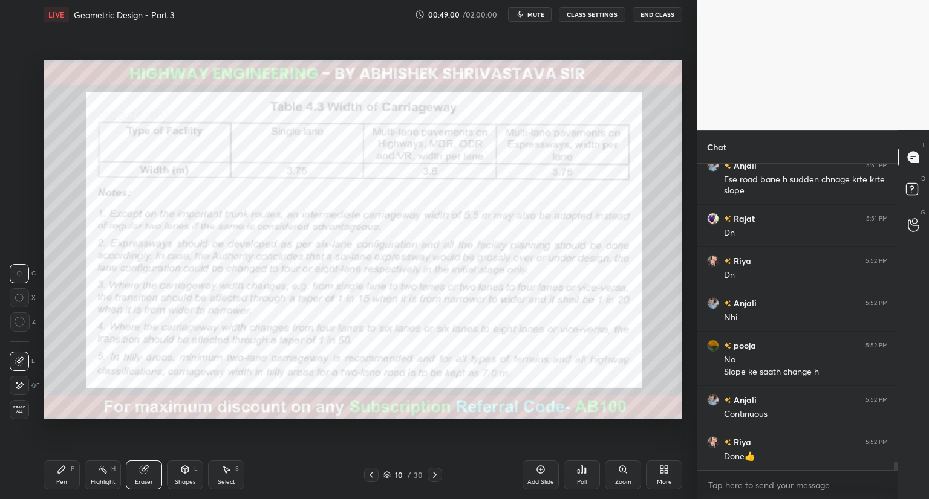
scroll to position [11124, 0]
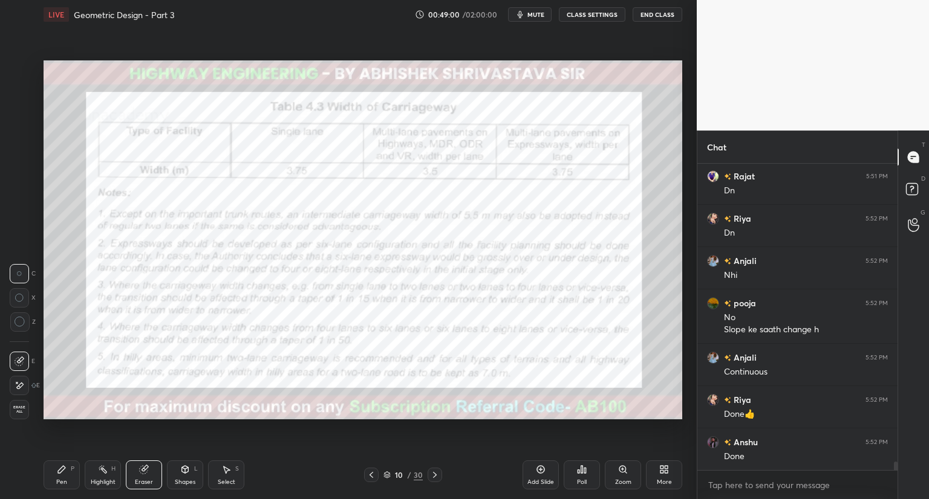
drag, startPoint x: 63, startPoint y: 477, endPoint x: 76, endPoint y: 432, distance: 46.7
click at [63, 473] on div "Pen P" at bounding box center [62, 475] width 36 height 29
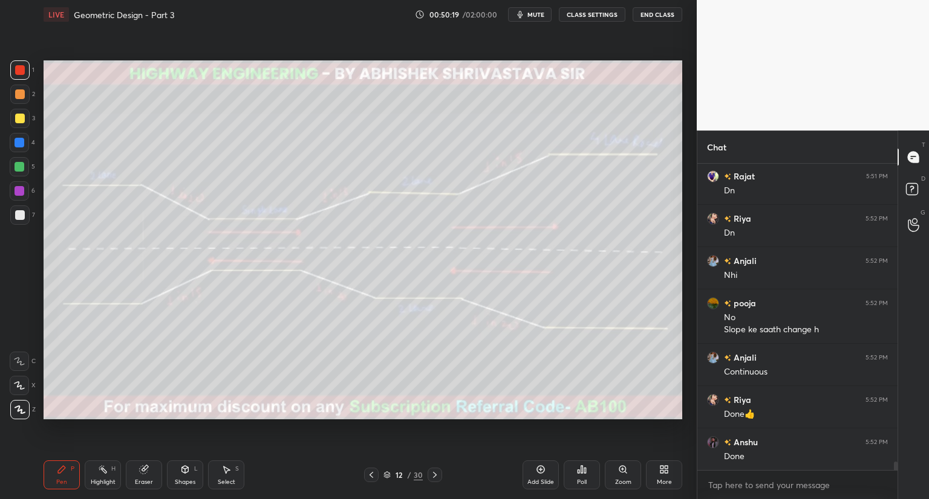
scroll to position [11166, 0]
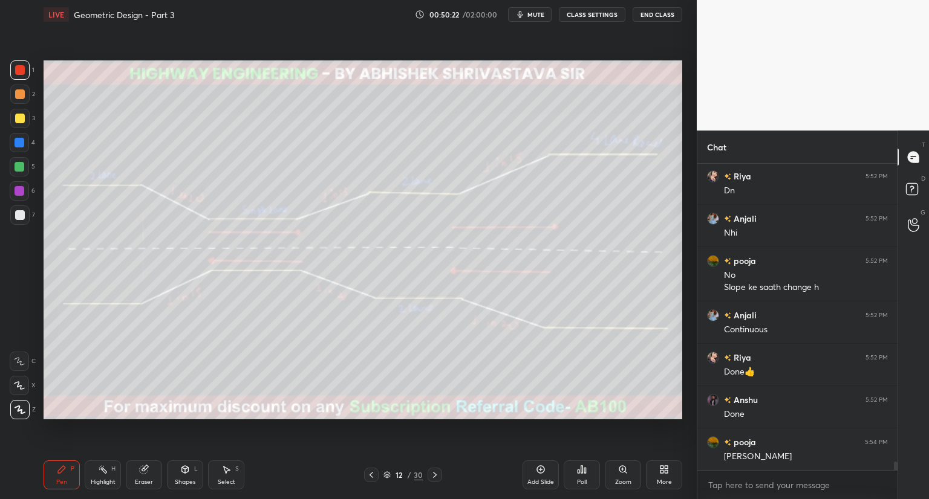
click at [435, 473] on icon at bounding box center [435, 475] width 10 height 10
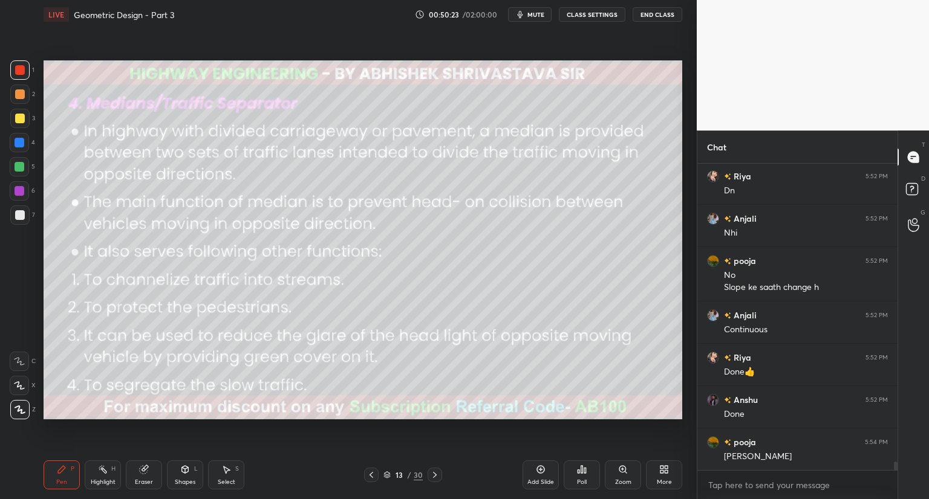
click at [370, 479] on icon at bounding box center [371, 475] width 10 height 10
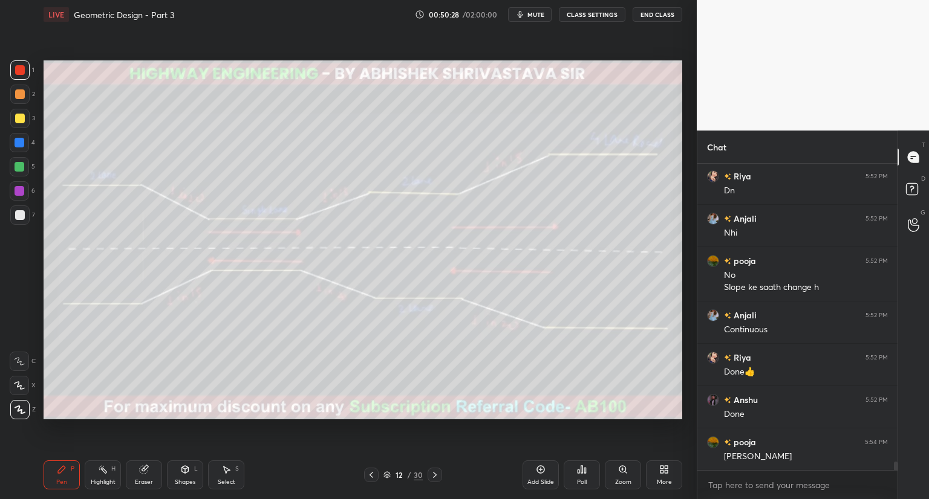
click at [17, 142] on div at bounding box center [20, 143] width 10 height 10
click at [19, 380] on div at bounding box center [19, 385] width 19 height 19
click at [21, 412] on icon at bounding box center [20, 409] width 10 height 7
drag, startPoint x: 19, startPoint y: 70, endPoint x: 34, endPoint y: 105, distance: 38.7
click at [19, 73] on div at bounding box center [20, 70] width 10 height 10
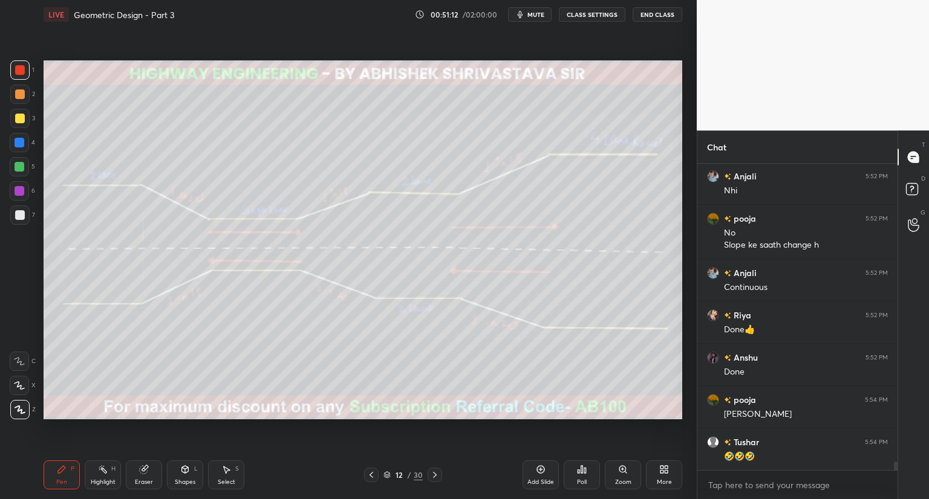
scroll to position [11251, 0]
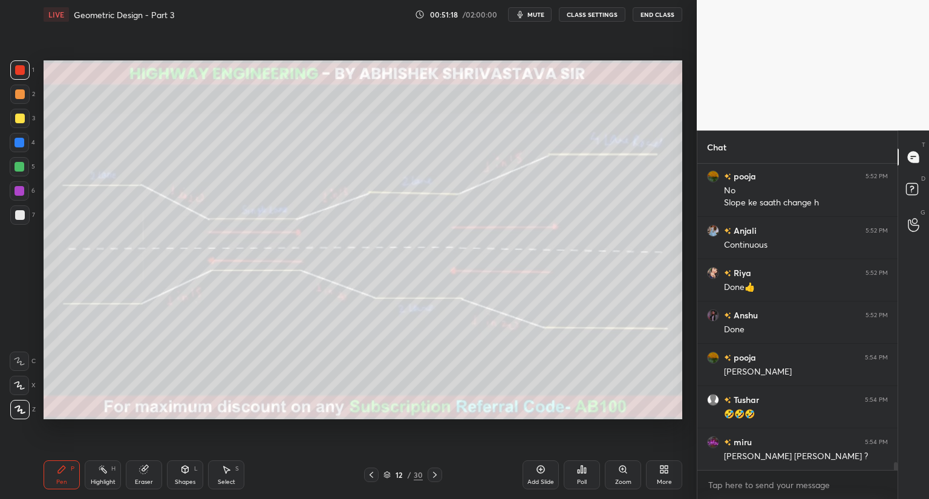
click at [22, 361] on icon at bounding box center [19, 361] width 11 height 8
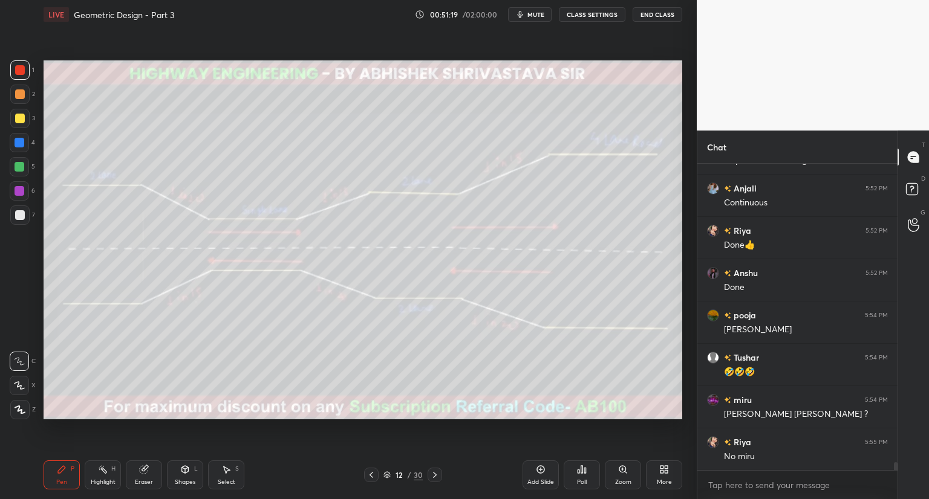
click at [183, 472] on icon at bounding box center [185, 470] width 10 height 10
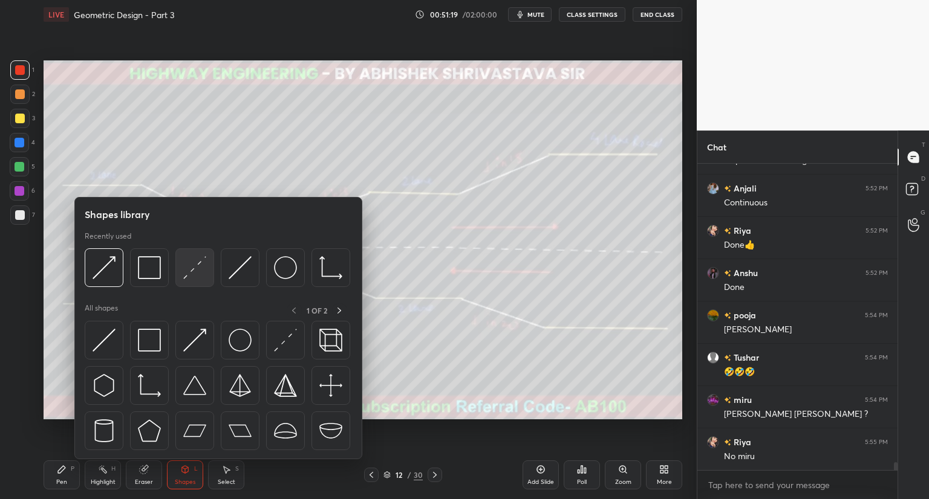
click at [184, 281] on div at bounding box center [194, 268] width 39 height 39
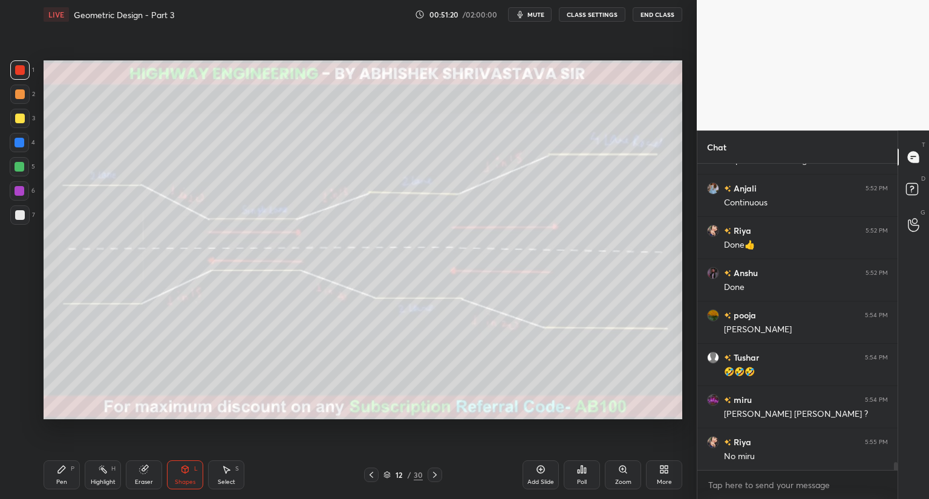
scroll to position [11336, 0]
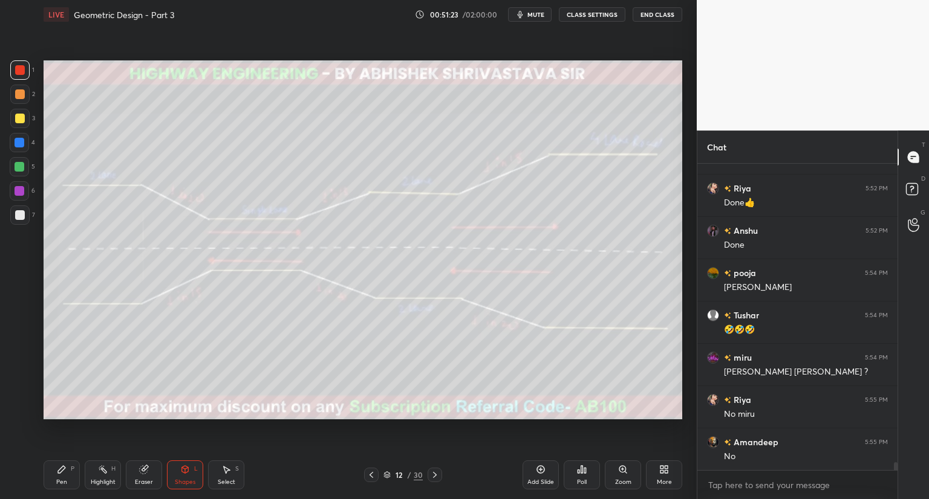
drag, startPoint x: 17, startPoint y: 213, endPoint x: 23, endPoint y: 214, distance: 6.1
click at [18, 213] on div at bounding box center [20, 215] width 10 height 10
click at [538, 15] on span "mute" at bounding box center [535, 14] width 17 height 8
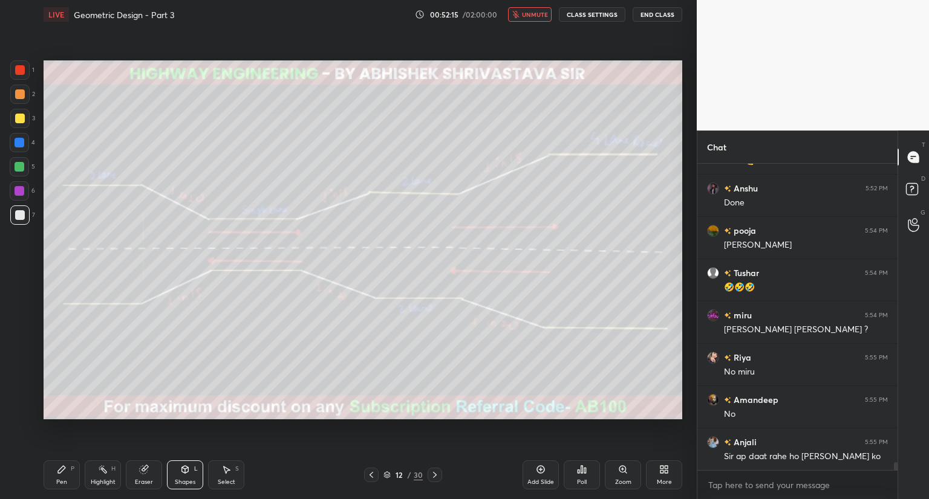
click at [534, 15] on span "unmute" at bounding box center [535, 14] width 26 height 8
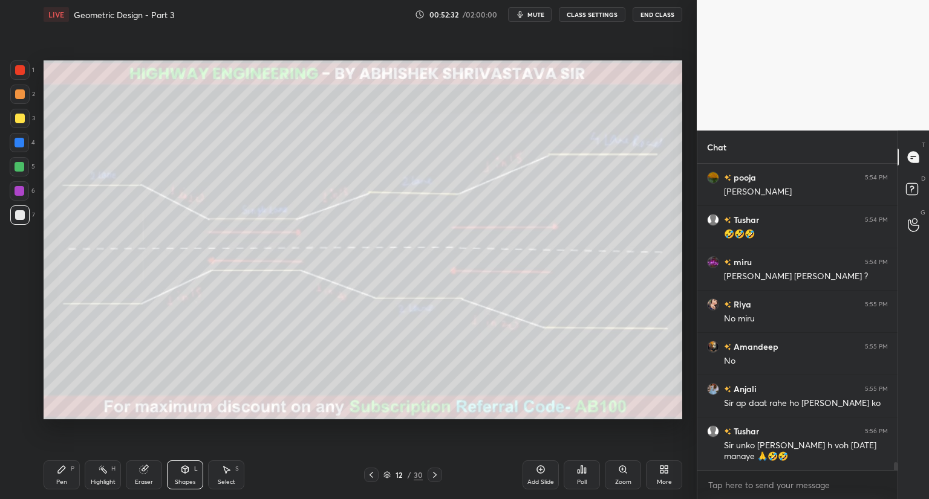
drag, startPoint x: 65, startPoint y: 475, endPoint x: 72, endPoint y: 437, distance: 39.4
click at [65, 474] on div "Pen P" at bounding box center [62, 475] width 36 height 29
click at [21, 64] on div at bounding box center [19, 69] width 19 height 19
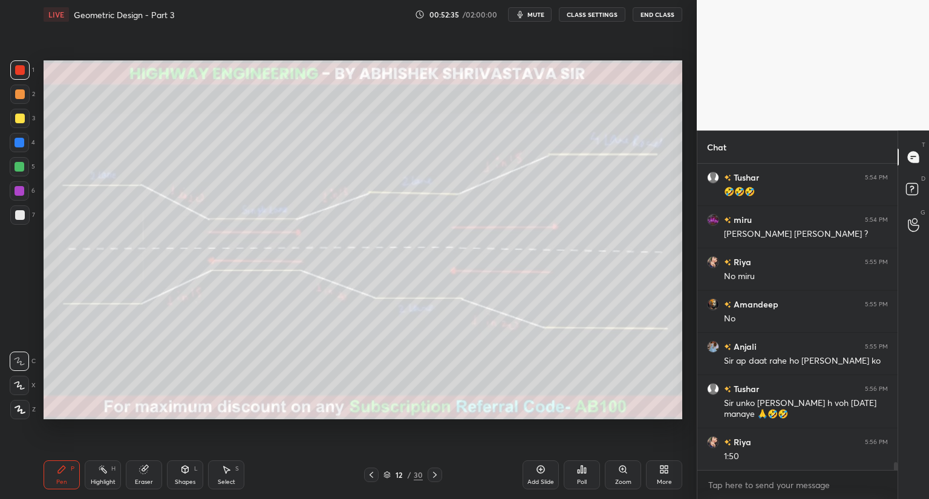
click at [37, 377] on div "1 2 3 4 5 6 7 C X Z C X Z E E Erase all H H" at bounding box center [19, 239] width 39 height 359
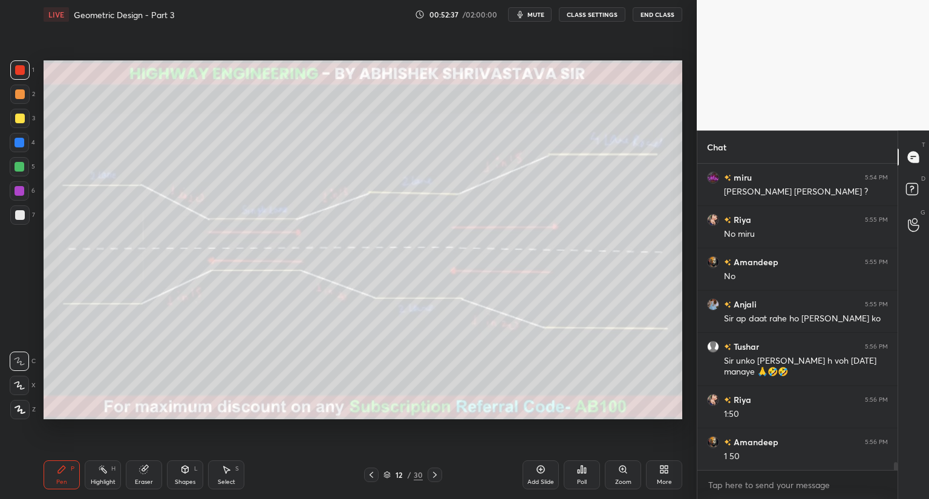
drag, startPoint x: 17, startPoint y: 383, endPoint x: 27, endPoint y: 374, distance: 14.1
click at [18, 383] on icon at bounding box center [19, 386] width 11 height 8
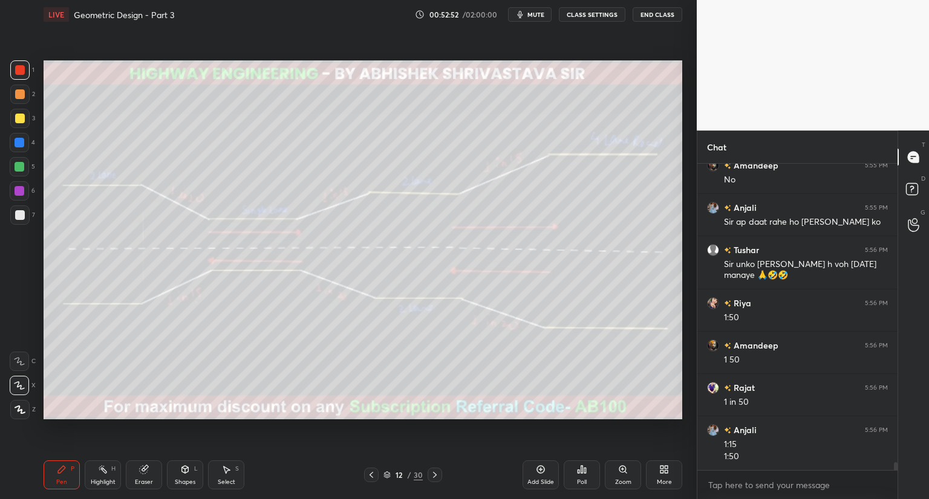
scroll to position [11666, 0]
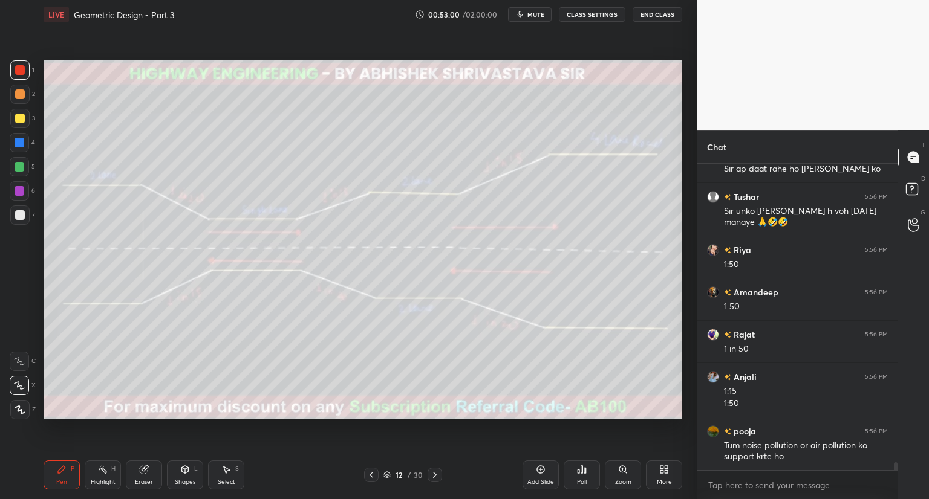
click at [20, 143] on div at bounding box center [20, 143] width 10 height 10
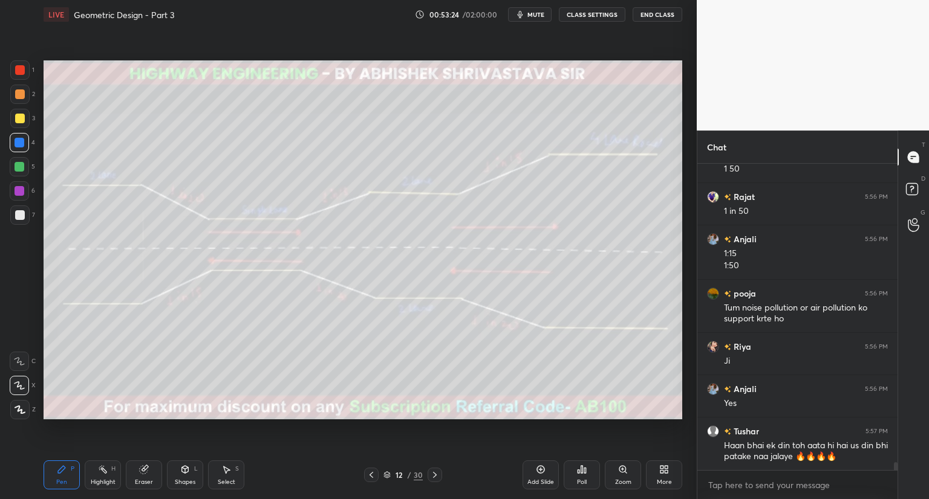
scroll to position [11846, 0]
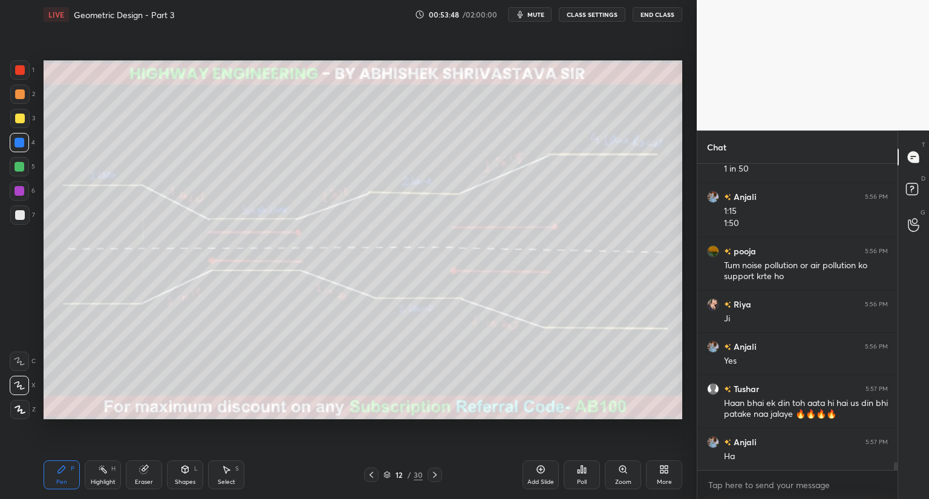
click at [529, 15] on button "mute" at bounding box center [530, 14] width 44 height 15
click at [541, 20] on button "unmute" at bounding box center [530, 14] width 44 height 15
click at [531, 14] on span "mute" at bounding box center [535, 14] width 17 height 8
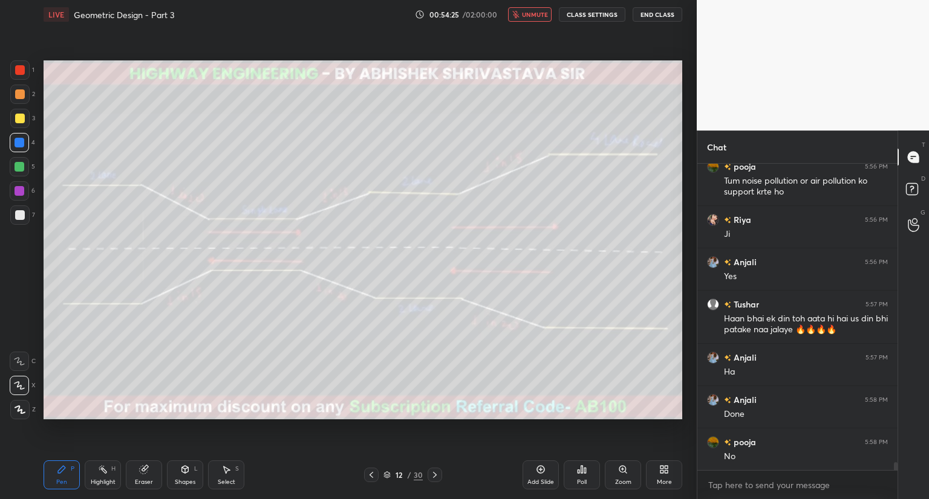
scroll to position [11973, 0]
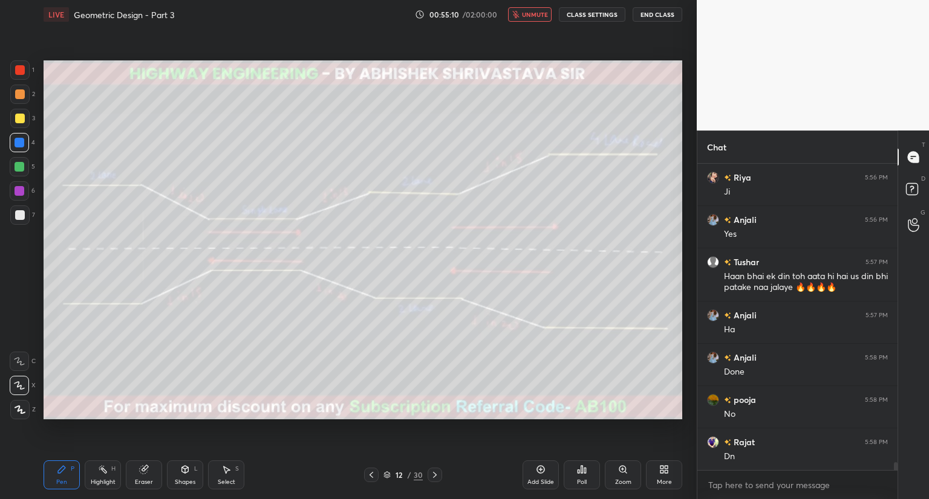
click at [532, 17] on span "unmute" at bounding box center [535, 14] width 26 height 8
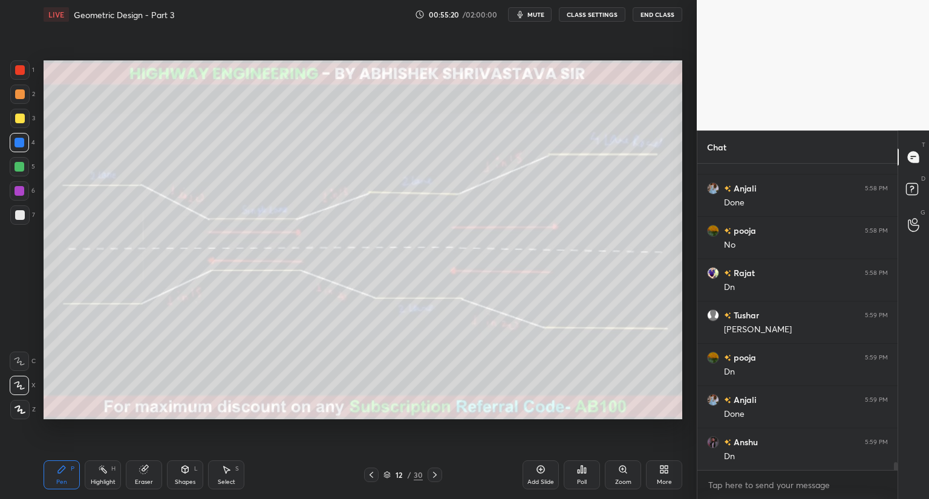
scroll to position [12185, 0]
click at [369, 475] on icon at bounding box center [371, 475] width 10 height 10
click at [370, 473] on icon at bounding box center [371, 475] width 10 height 10
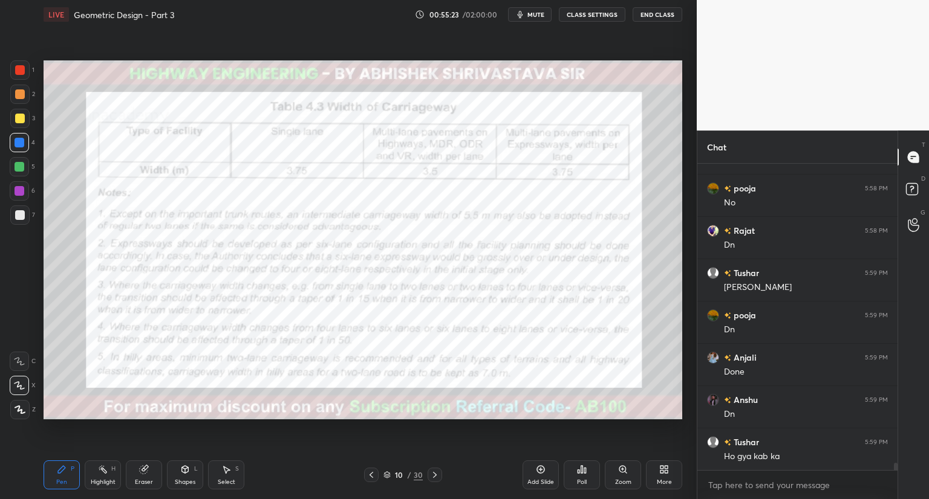
drag, startPoint x: 19, startPoint y: 63, endPoint x: 21, endPoint y: 71, distance: 7.4
click at [19, 65] on div at bounding box center [19, 69] width 19 height 19
drag, startPoint x: 182, startPoint y: 477, endPoint x: 181, endPoint y: 463, distance: 13.9
click at [182, 477] on div "Shapes L" at bounding box center [185, 475] width 36 height 29
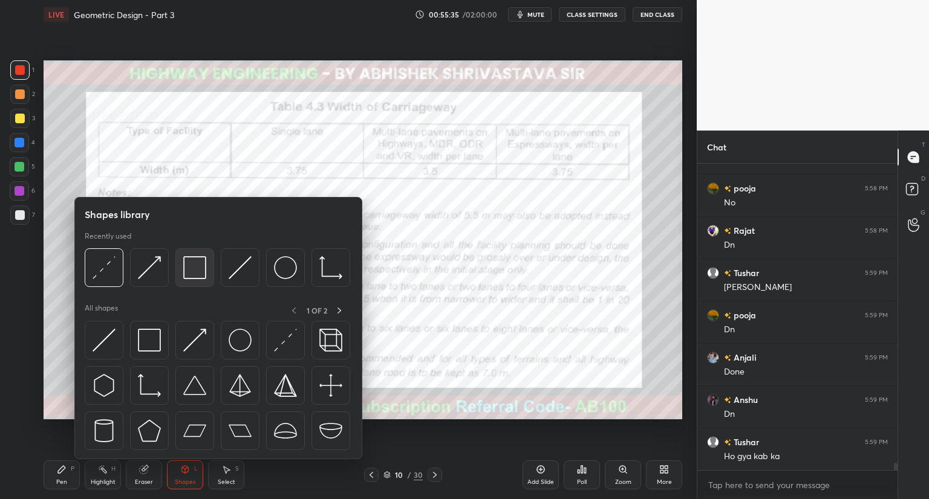
click at [201, 278] on img at bounding box center [194, 267] width 23 height 23
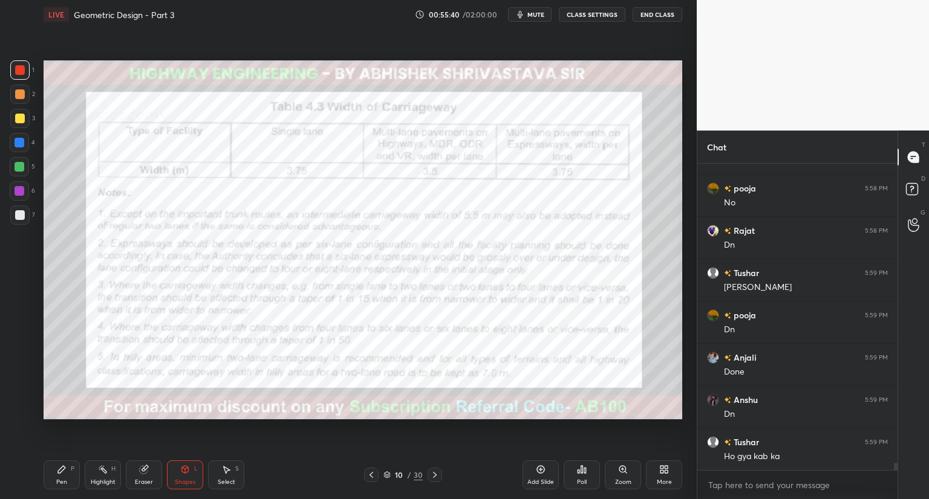
click at [62, 478] on div "Pen P" at bounding box center [62, 475] width 36 height 29
drag, startPoint x: 179, startPoint y: 478, endPoint x: 178, endPoint y: 463, distance: 15.1
click at [178, 475] on div "Shapes L" at bounding box center [185, 475] width 36 height 29
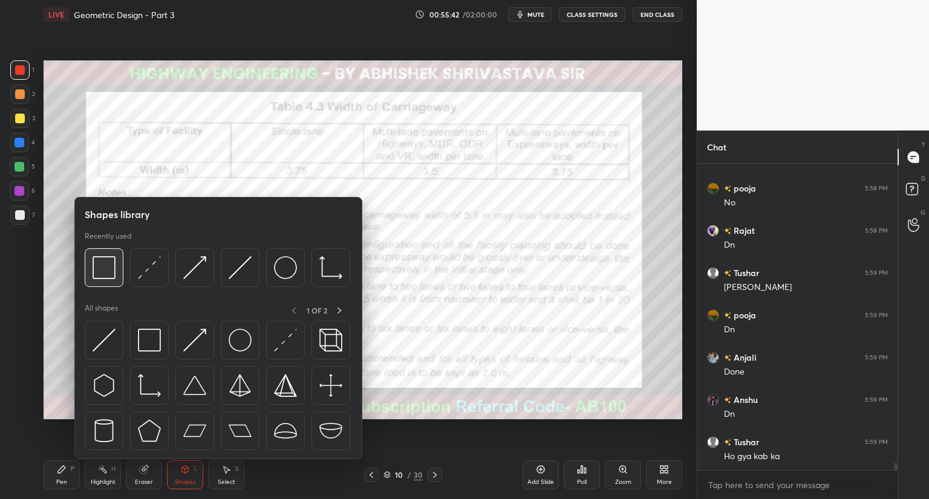
click at [109, 278] on img at bounding box center [104, 267] width 23 height 23
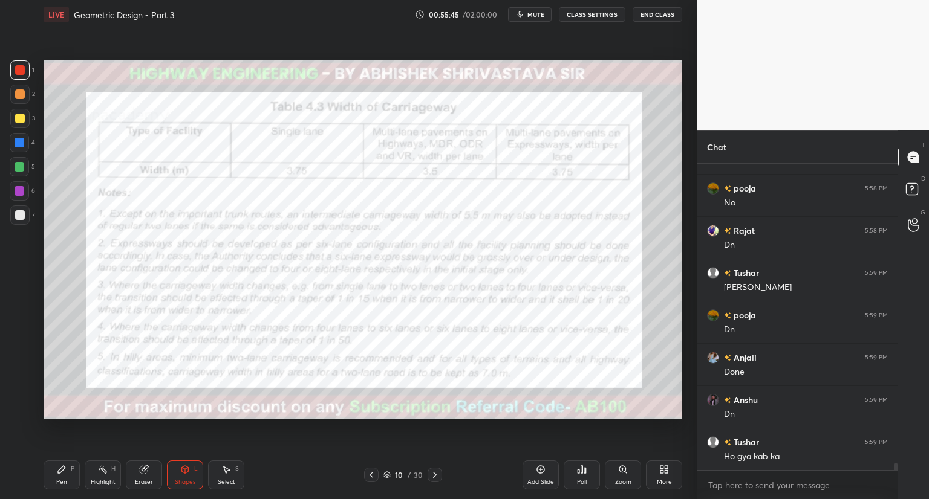
click at [65, 472] on icon at bounding box center [62, 470] width 10 height 10
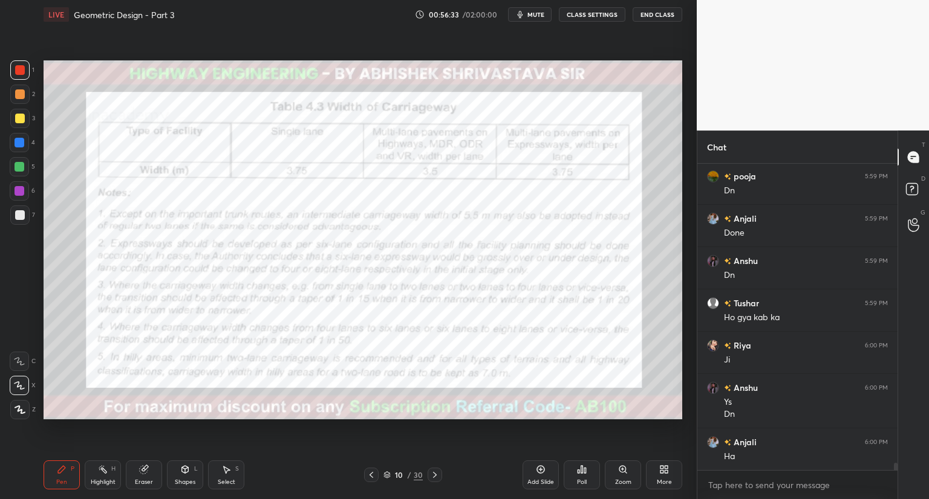
scroll to position [12366, 0]
click at [434, 479] on icon at bounding box center [435, 475] width 10 height 10
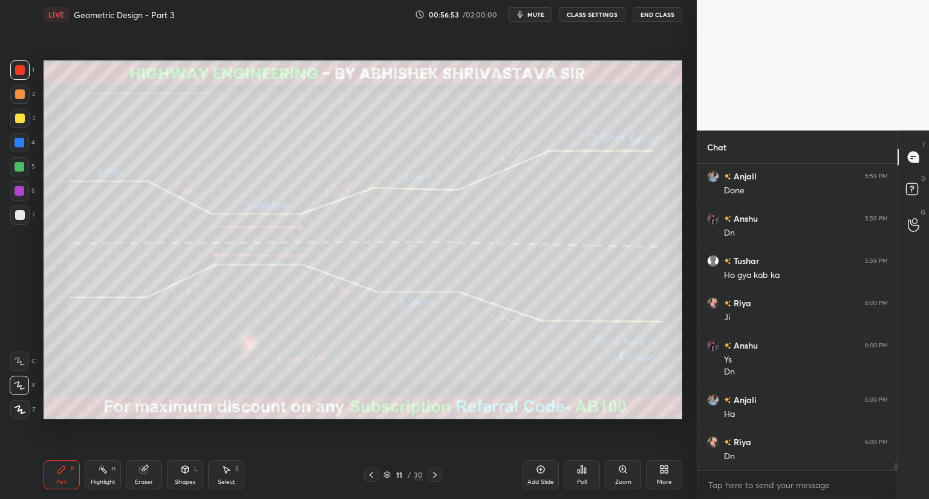
click at [435, 477] on icon at bounding box center [435, 475] width 4 height 6
click at [434, 475] on icon at bounding box center [435, 475] width 10 height 10
click at [186, 475] on div "Shapes L" at bounding box center [185, 475] width 36 height 29
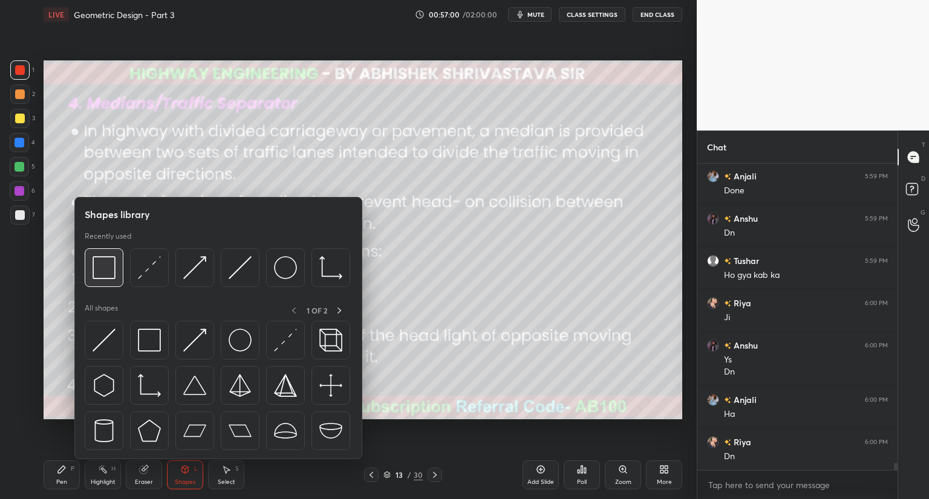
click at [114, 272] on img at bounding box center [104, 267] width 23 height 23
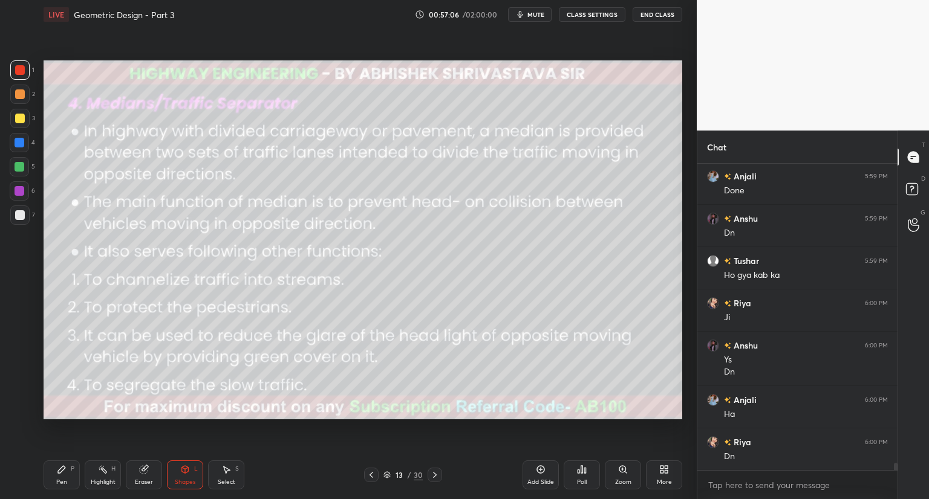
click at [60, 475] on div "Pen P" at bounding box center [62, 475] width 36 height 29
click at [434, 475] on icon at bounding box center [435, 475] width 10 height 10
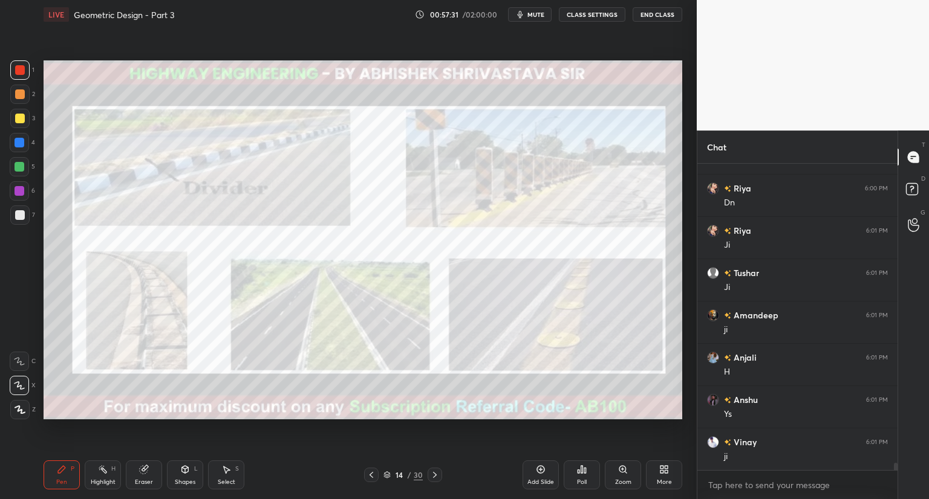
scroll to position [12663, 0]
drag, startPoint x: 17, startPoint y: 114, endPoint x: 22, endPoint y: 127, distance: 13.6
click at [17, 117] on div at bounding box center [20, 119] width 10 height 10
click at [185, 472] on icon at bounding box center [185, 471] width 0 height 4
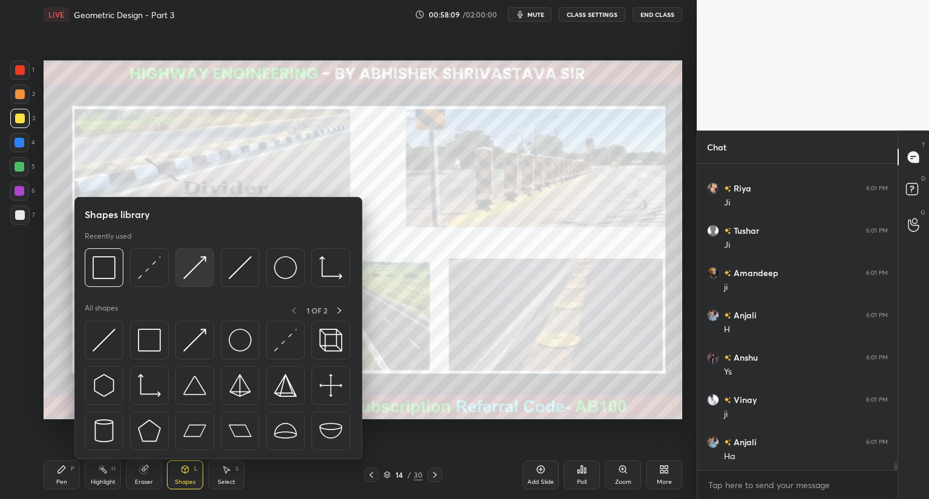
click at [200, 264] on img at bounding box center [194, 267] width 23 height 23
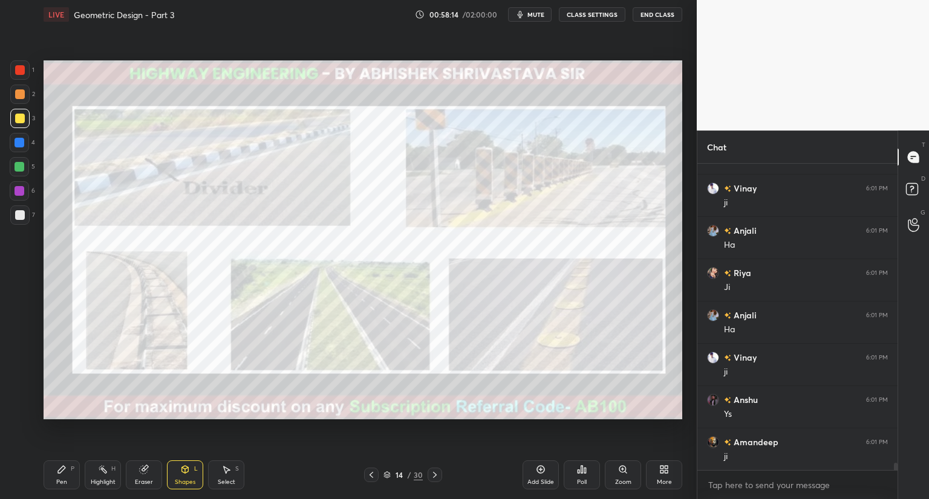
scroll to position [12916, 0]
click at [65, 482] on div "Pen" at bounding box center [61, 483] width 11 height 6
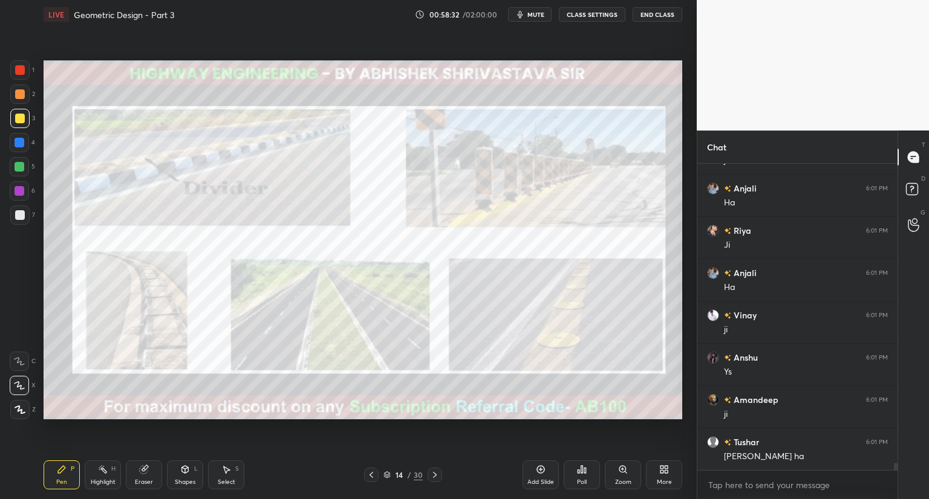
click at [151, 470] on div "Eraser" at bounding box center [144, 475] width 36 height 29
click at [65, 475] on div "Pen P" at bounding box center [62, 475] width 36 height 29
click at [129, 478] on div "Eraser" at bounding box center [144, 475] width 36 height 29
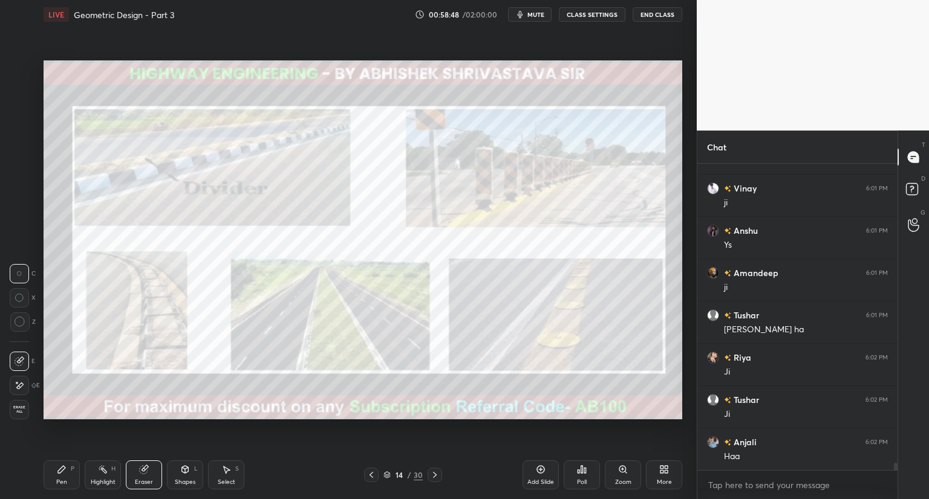
drag, startPoint x: 186, startPoint y: 470, endPoint x: 187, endPoint y: 460, distance: 9.7
click at [187, 469] on icon at bounding box center [185, 470] width 10 height 10
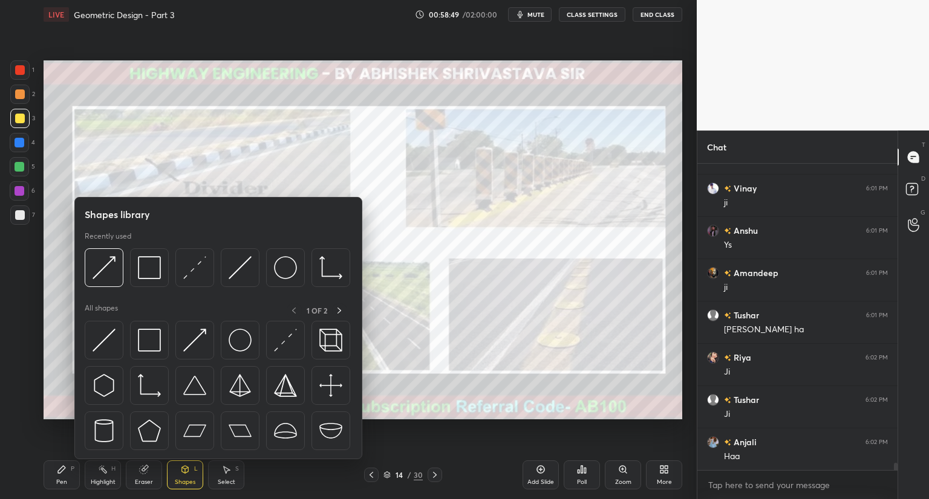
scroll to position [13086, 0]
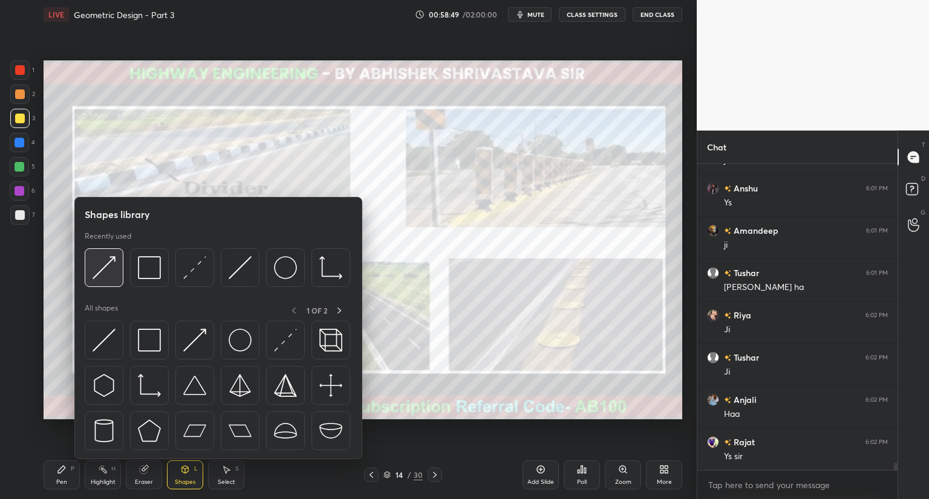
click at [104, 270] on img at bounding box center [104, 267] width 23 height 23
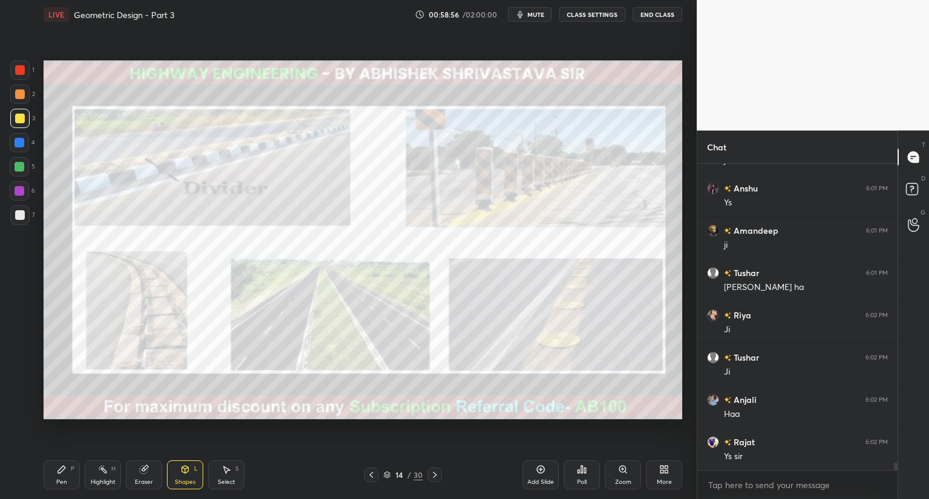
click at [61, 477] on div "Pen P" at bounding box center [62, 475] width 36 height 29
click at [21, 71] on div at bounding box center [20, 70] width 10 height 10
drag, startPoint x: 19, startPoint y: 117, endPoint x: 35, endPoint y: 124, distance: 17.1
click at [21, 117] on div at bounding box center [20, 119] width 10 height 10
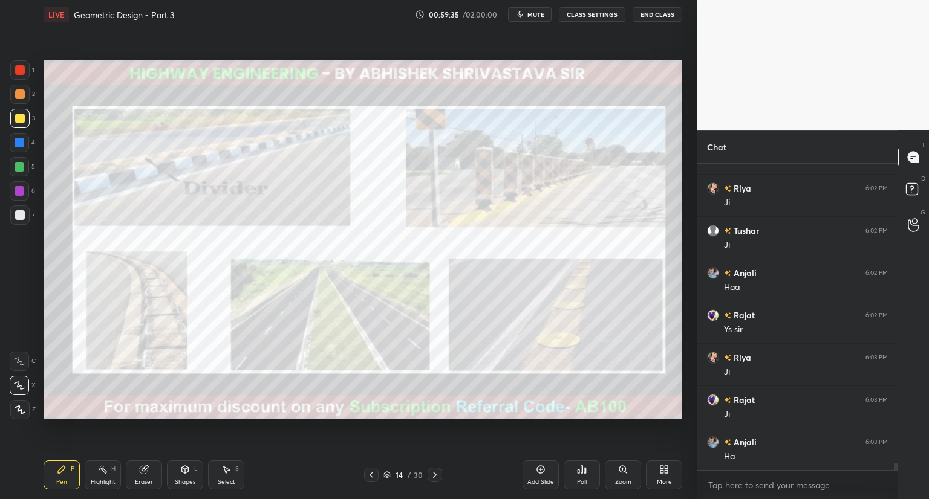
scroll to position [13255, 0]
click at [389, 480] on div "14 / 30" at bounding box center [402, 475] width 39 height 11
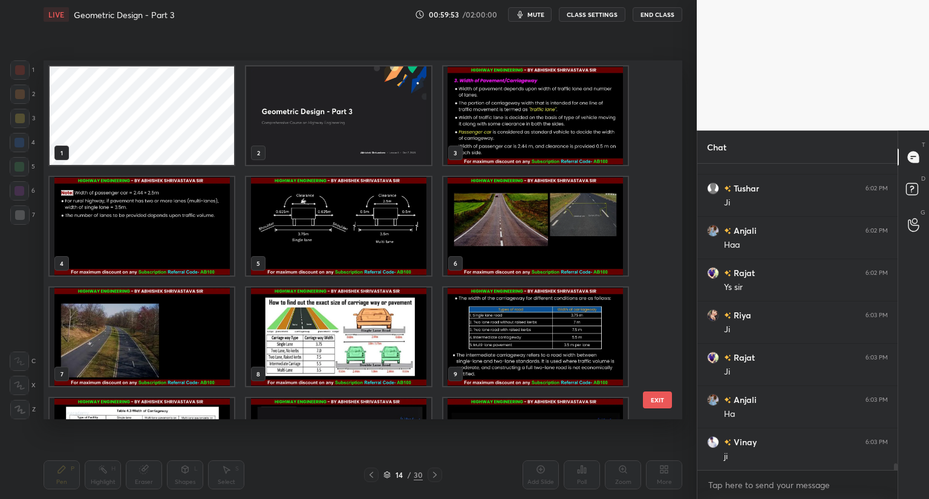
scroll to position [356, 633]
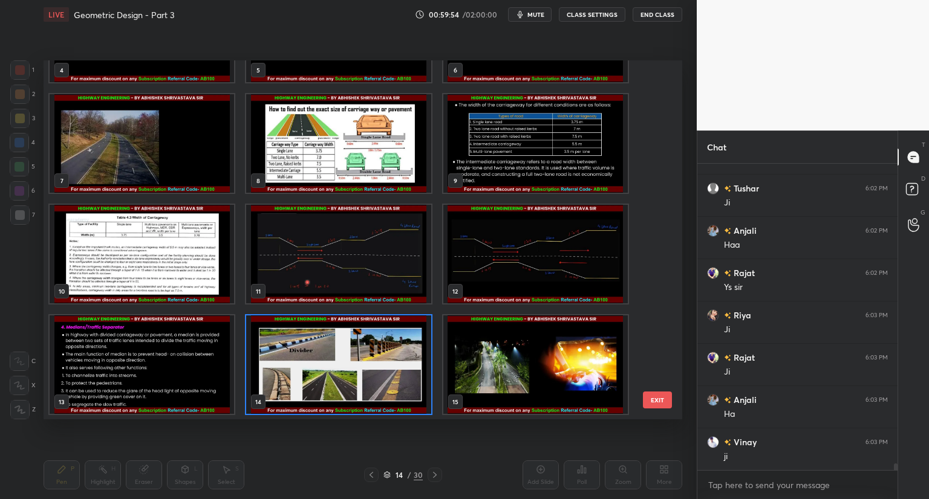
click at [532, 360] on img "grid" at bounding box center [535, 365] width 184 height 99
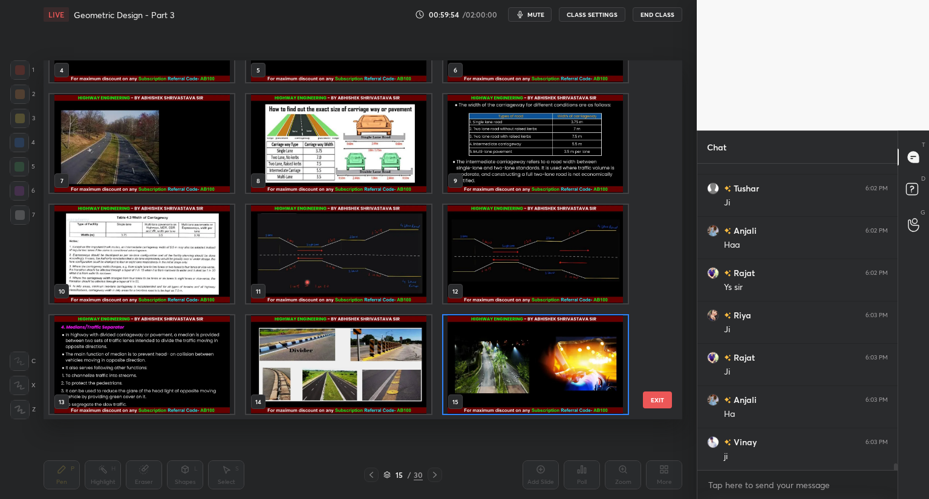
click at [532, 364] on img "grid" at bounding box center [535, 365] width 184 height 99
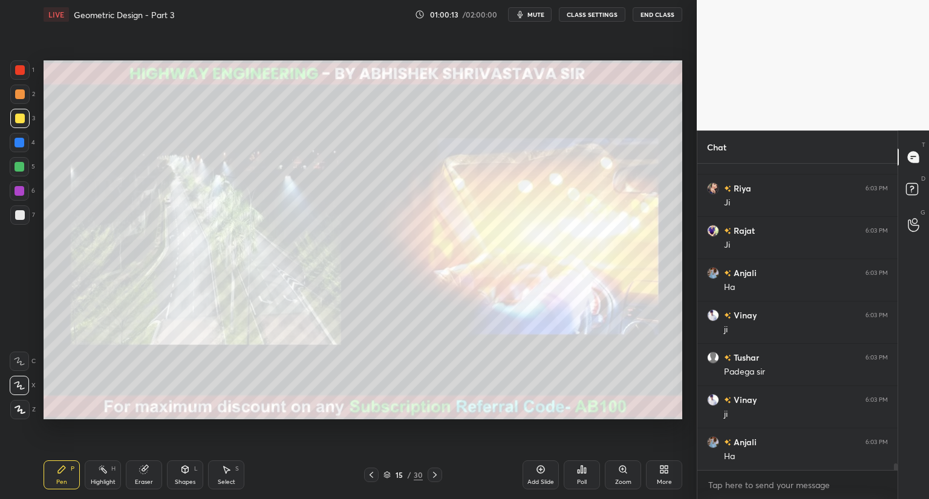
scroll to position [13424, 0]
click at [370, 475] on icon at bounding box center [371, 475] width 10 height 10
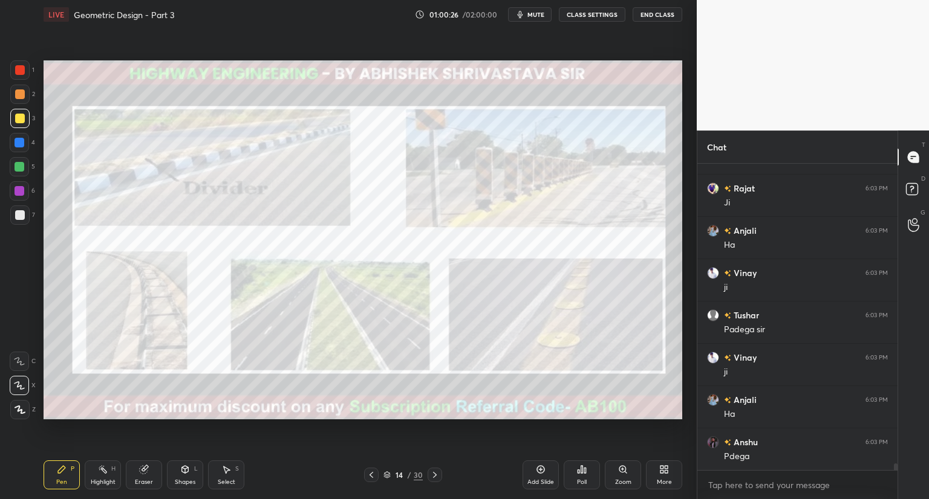
scroll to position [13467, 0]
click at [435, 476] on icon at bounding box center [435, 475] width 10 height 10
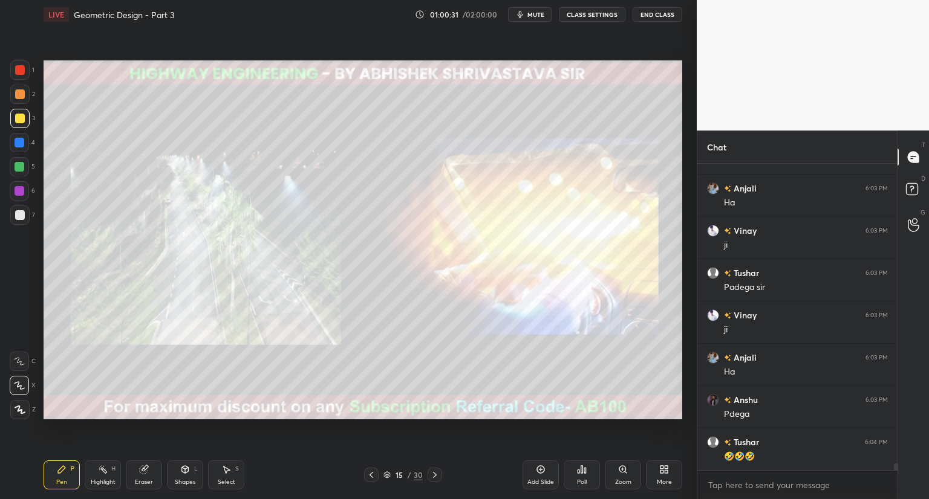
scroll to position [13509, 0]
click at [388, 473] on icon at bounding box center [386, 475] width 7 height 7
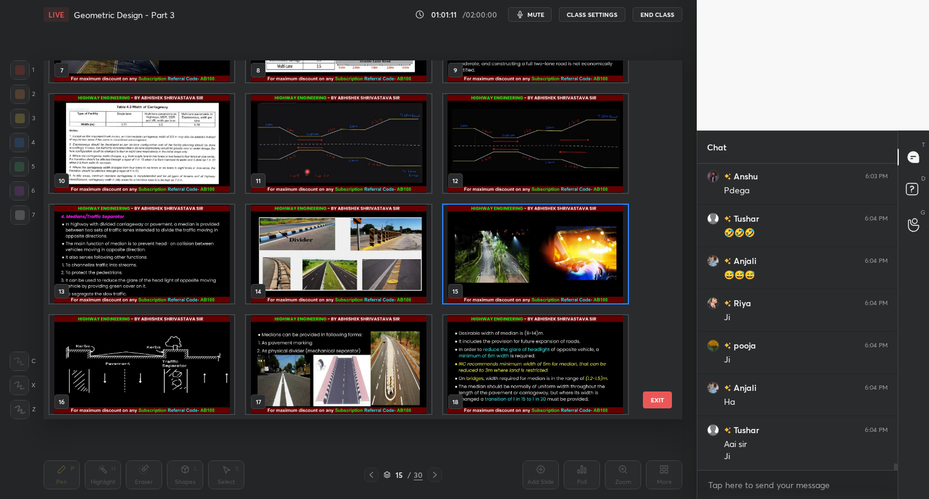
scroll to position [13733, 0]
click at [172, 279] on img "grid" at bounding box center [142, 254] width 184 height 99
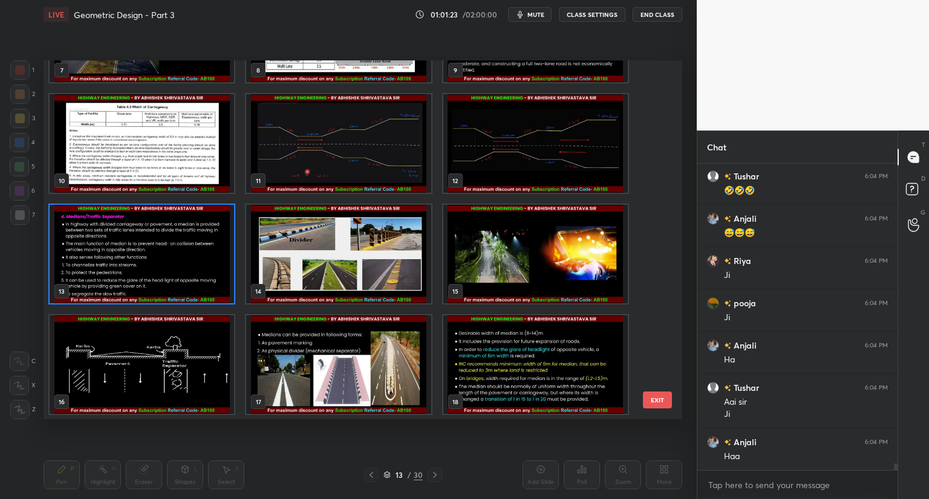
click at [175, 284] on img "grid" at bounding box center [142, 254] width 184 height 99
click at [178, 286] on img "grid" at bounding box center [142, 254] width 184 height 99
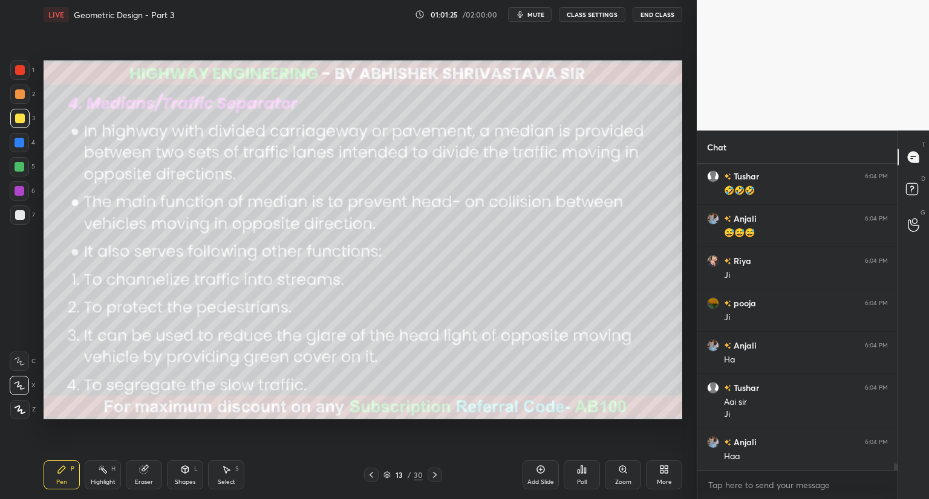
click at [372, 477] on icon at bounding box center [371, 475] width 10 height 10
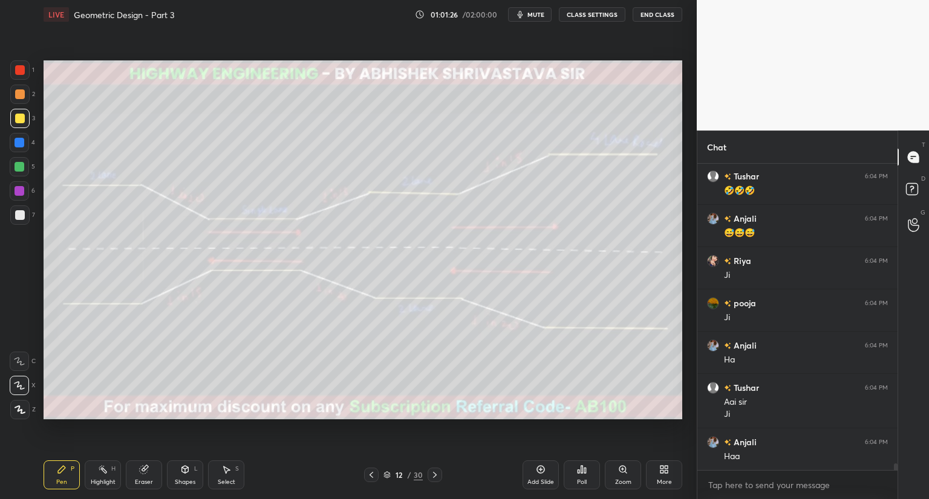
click at [372, 475] on icon at bounding box center [371, 475] width 10 height 10
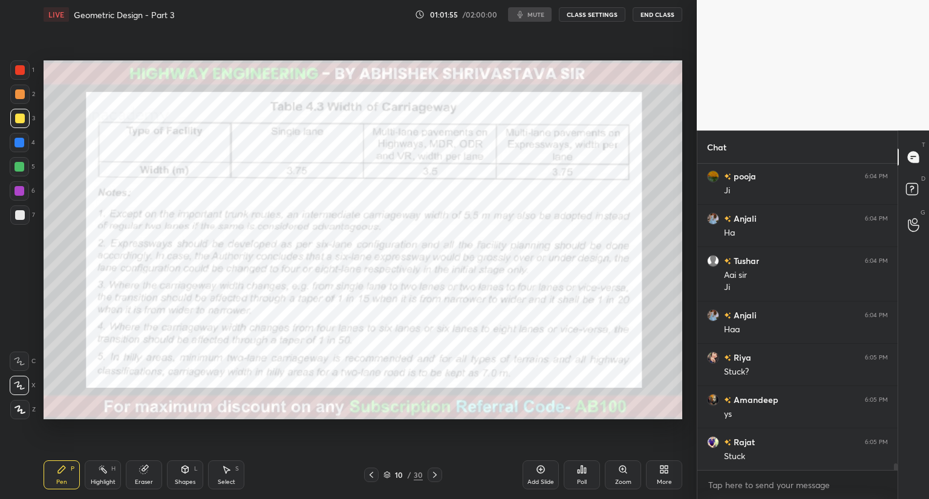
scroll to position [13902, 0]
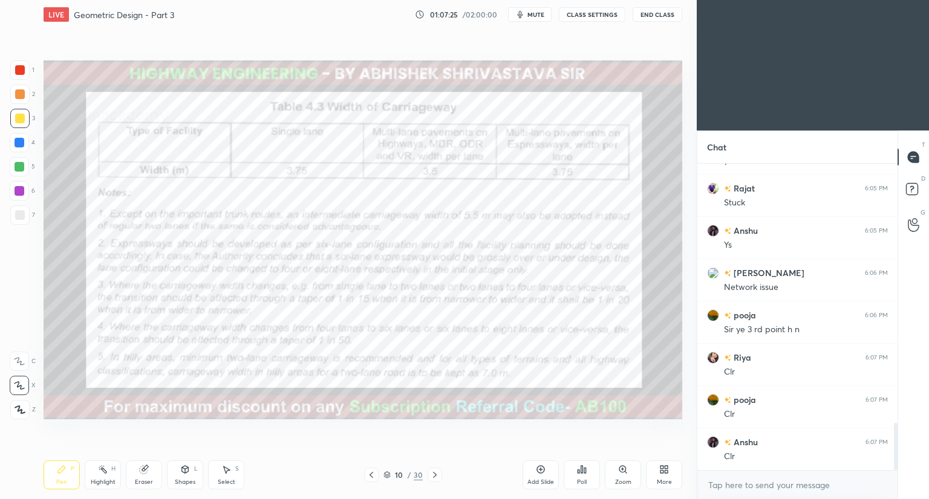
scroll to position [1682, 0]
click at [433, 473] on icon at bounding box center [435, 475] width 4 height 6
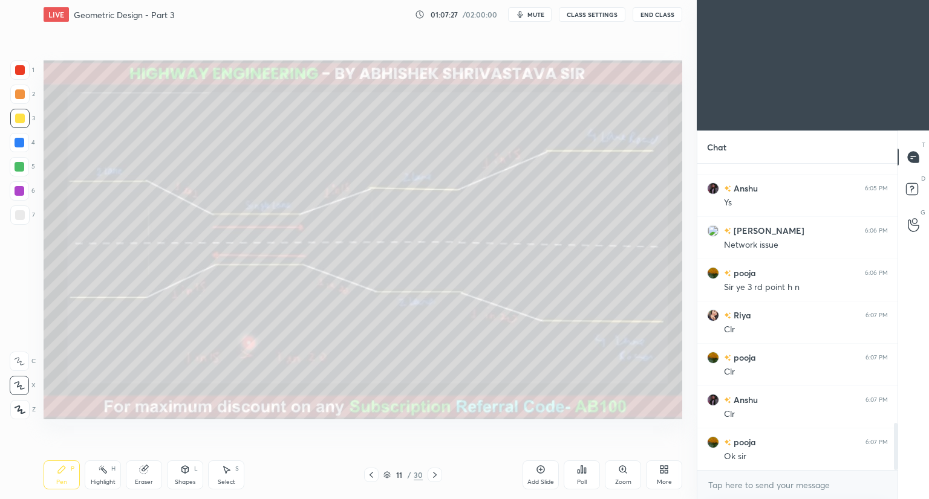
click at [432, 473] on icon at bounding box center [435, 475] width 10 height 10
click at [430, 473] on icon at bounding box center [435, 475] width 10 height 10
click at [432, 480] on icon at bounding box center [435, 475] width 10 height 10
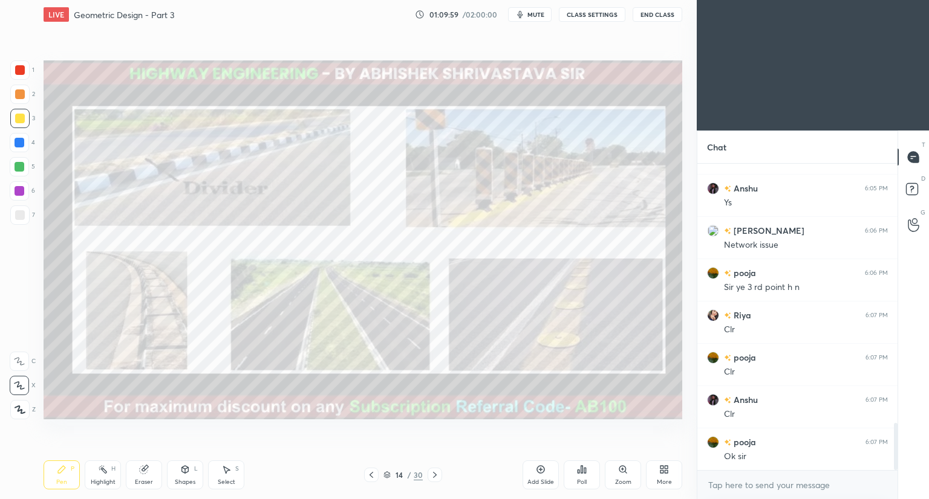
click at [142, 477] on div "Eraser" at bounding box center [144, 475] width 36 height 29
click at [19, 407] on span "Erase all" at bounding box center [19, 410] width 18 height 8
click at [373, 476] on icon at bounding box center [371, 475] width 10 height 10
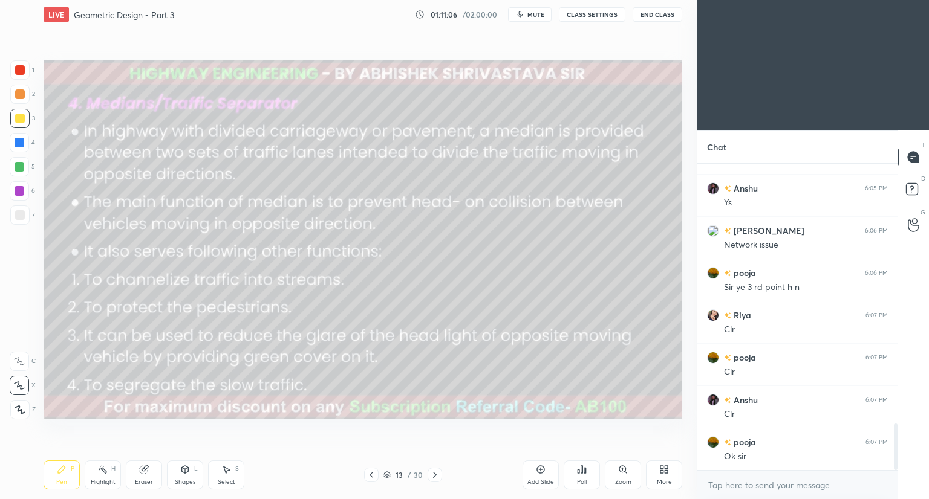
scroll to position [1725, 0]
click at [434, 478] on icon at bounding box center [435, 475] width 10 height 10
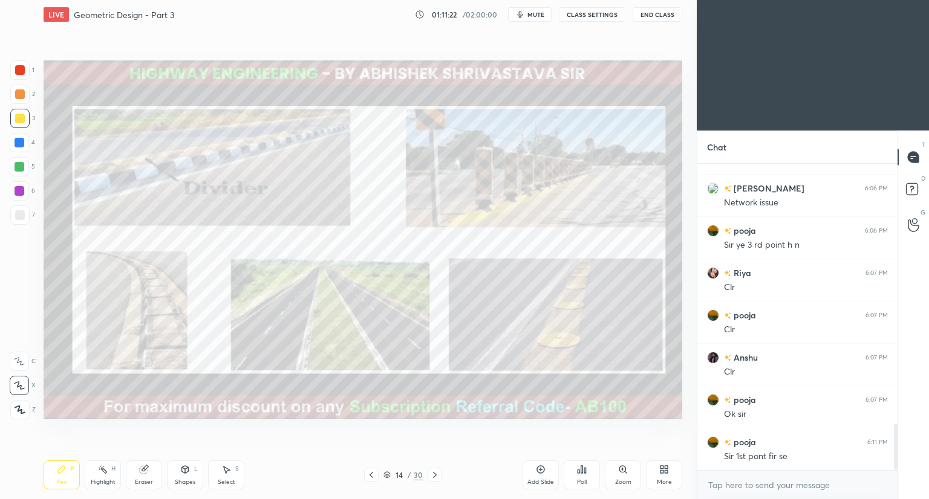
scroll to position [1737, 0]
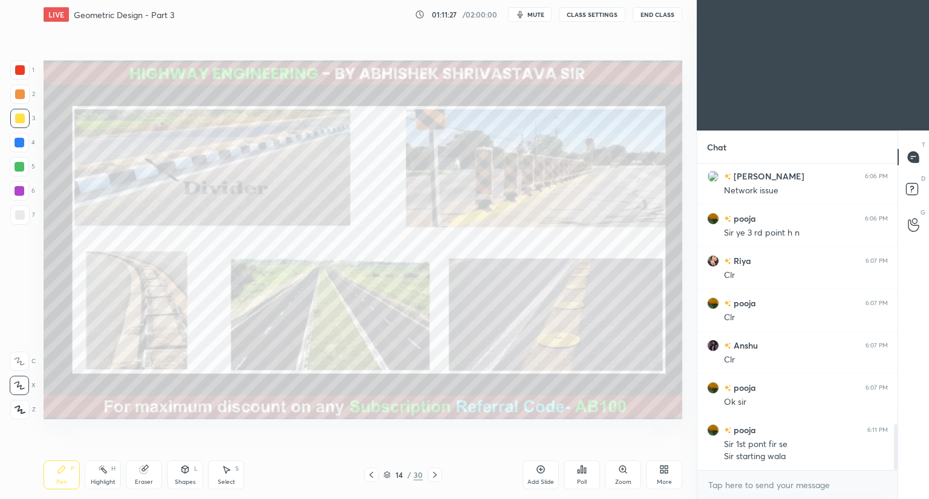
drag, startPoint x: 147, startPoint y: 473, endPoint x: 142, endPoint y: 436, distance: 37.3
click at [147, 472] on icon at bounding box center [144, 470] width 10 height 10
drag, startPoint x: 13, startPoint y: 411, endPoint x: 27, endPoint y: 413, distance: 13.4
click at [15, 411] on span "Erase all" at bounding box center [19, 410] width 18 height 8
click at [382, 443] on div "Setting up your live class Poll for secs No correct answer Start poll" at bounding box center [363, 240] width 648 height 422
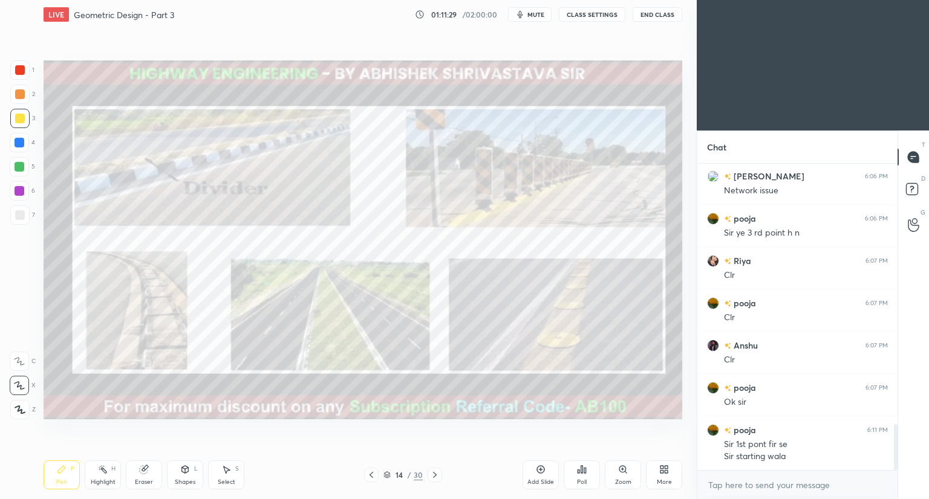
click at [370, 471] on icon at bounding box center [371, 475] width 10 height 10
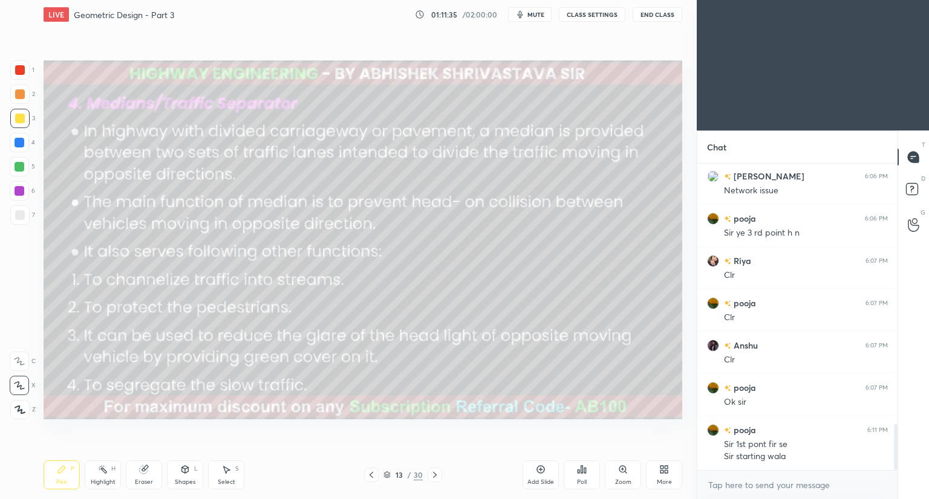
scroll to position [1749, 0]
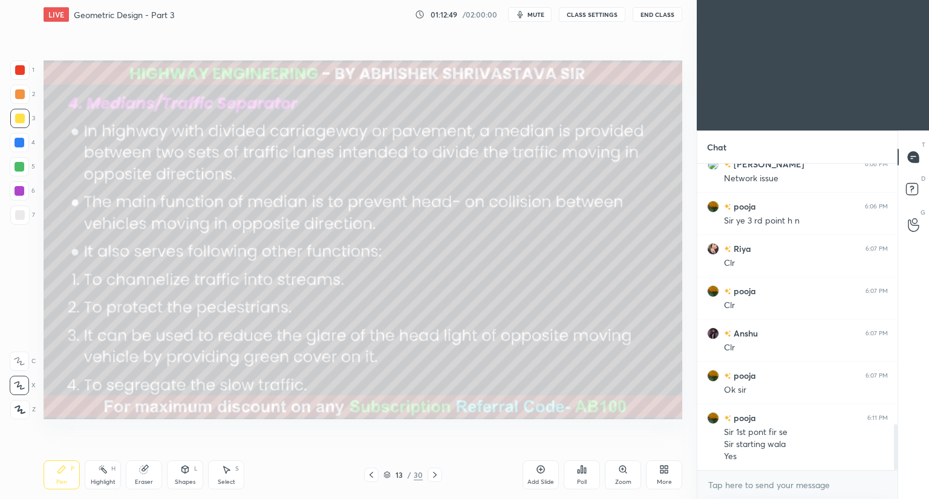
click at [146, 472] on icon at bounding box center [144, 470] width 8 height 8
click at [16, 416] on div "Erase all" at bounding box center [19, 409] width 19 height 19
click at [432, 473] on icon at bounding box center [435, 475] width 10 height 10
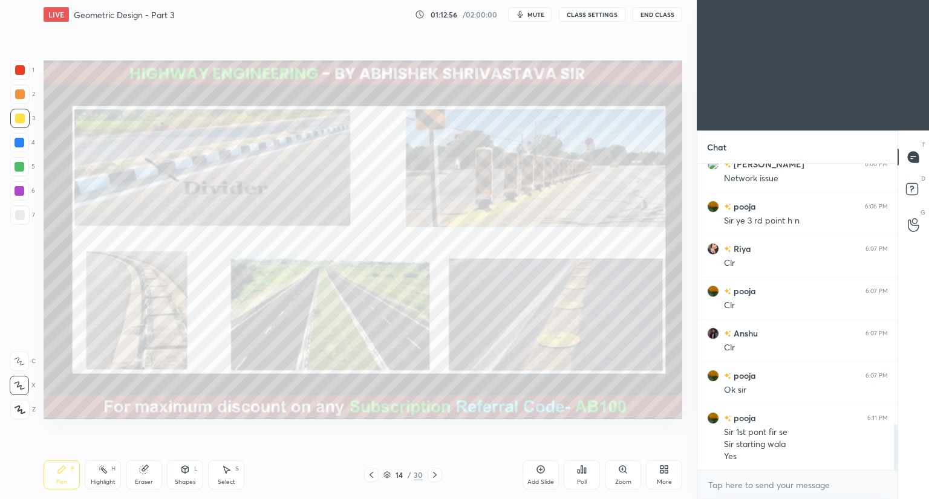
click at [437, 476] on icon at bounding box center [435, 475] width 10 height 10
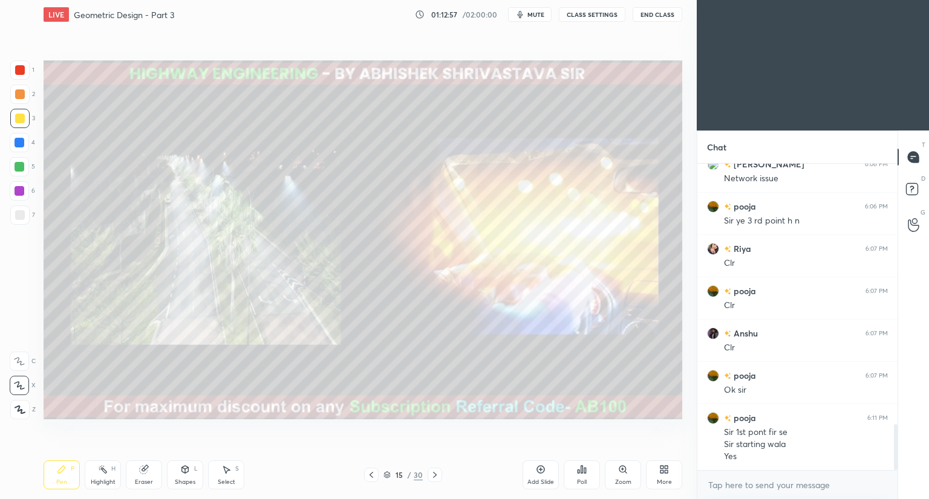
click at [435, 473] on icon at bounding box center [435, 475] width 10 height 10
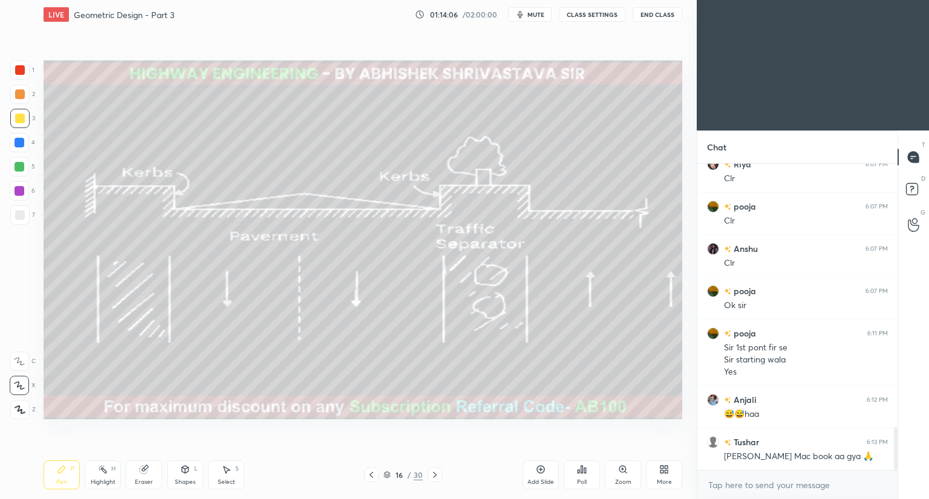
scroll to position [1876, 0]
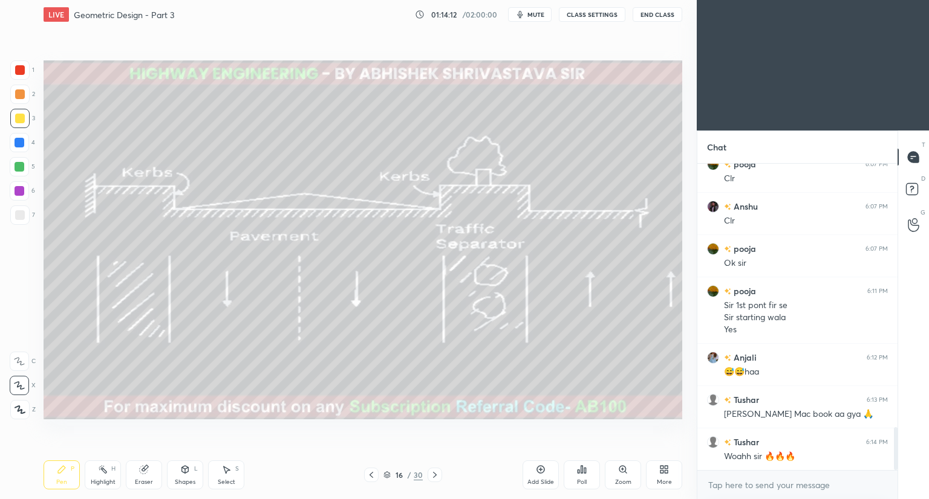
click at [533, 18] on span "mute" at bounding box center [535, 14] width 17 height 8
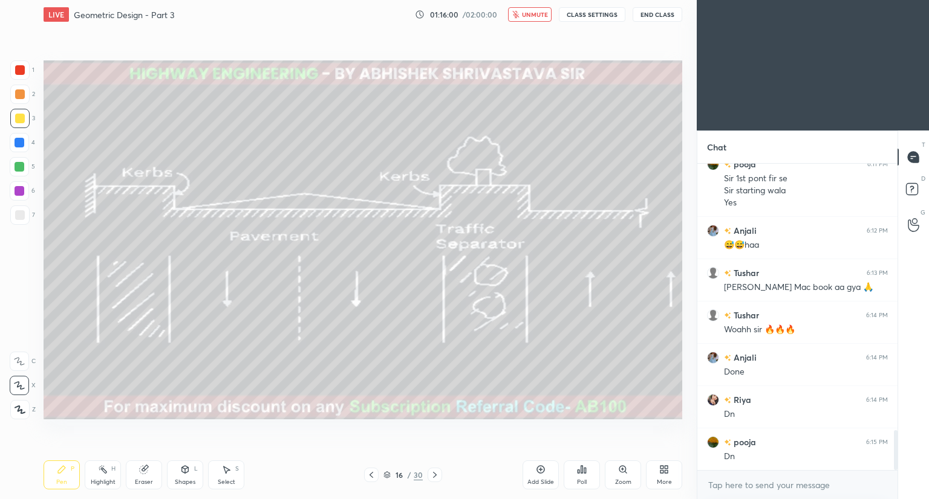
scroll to position [2045, 0]
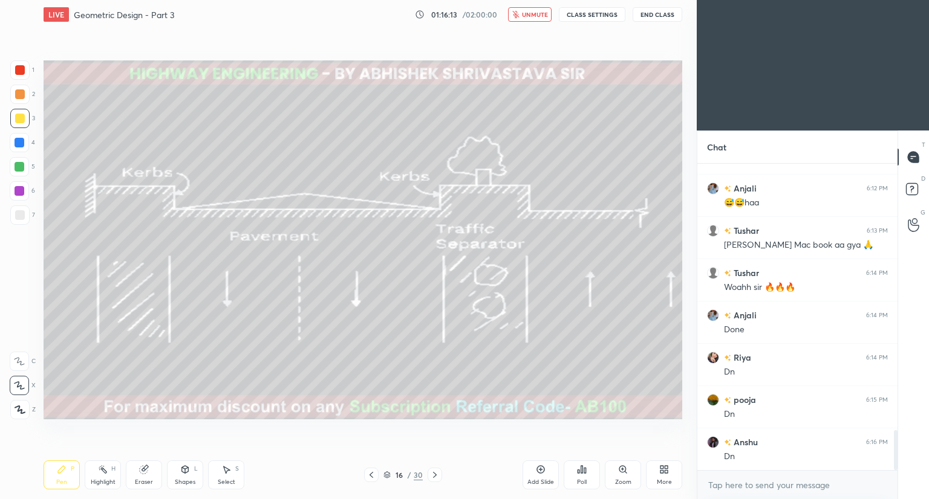
click at [387, 476] on icon at bounding box center [386, 475] width 7 height 7
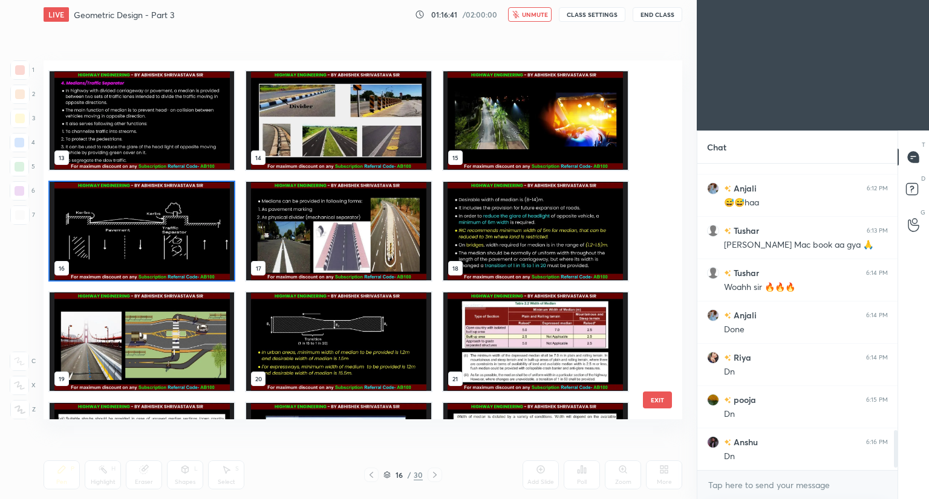
click at [337, 254] on img "grid" at bounding box center [338, 231] width 184 height 99
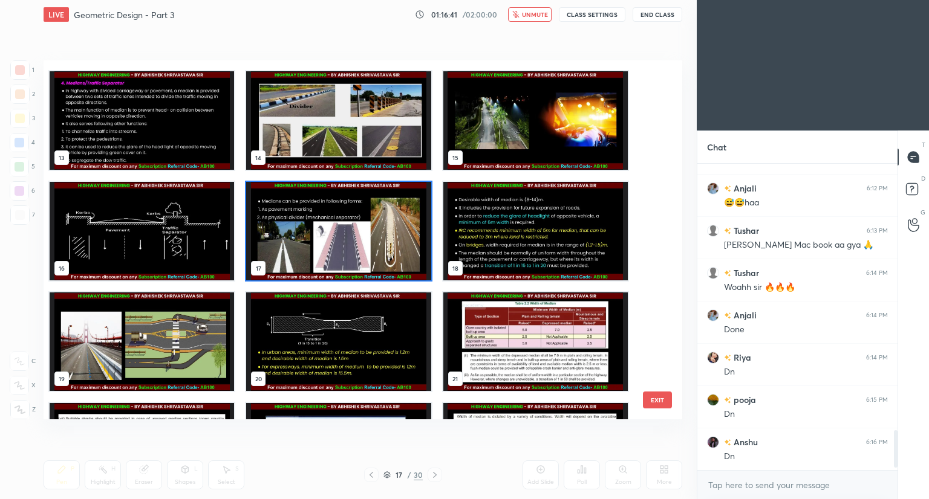
click at [339, 255] on img "grid" at bounding box center [338, 231] width 184 height 99
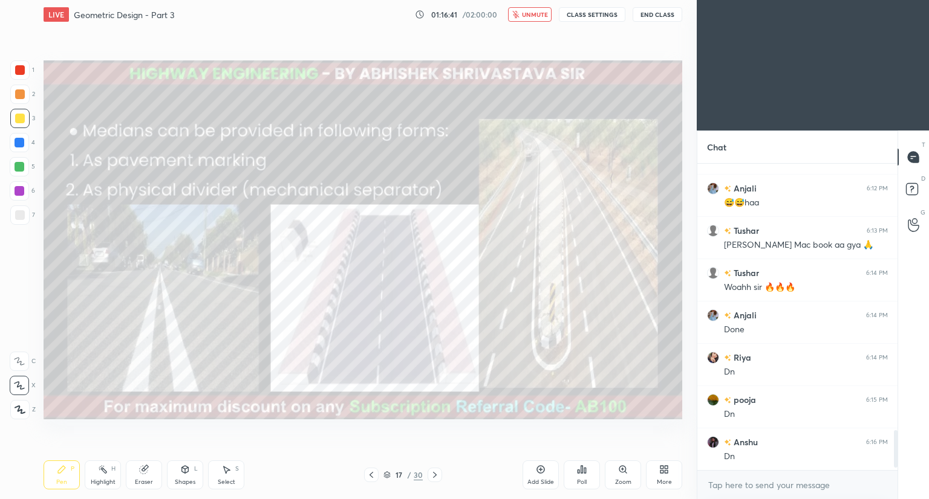
click at [339, 256] on img "grid" at bounding box center [338, 231] width 184 height 99
click at [343, 258] on img "grid" at bounding box center [338, 231] width 184 height 99
click at [542, 17] on span "unmute" at bounding box center [535, 14] width 26 height 8
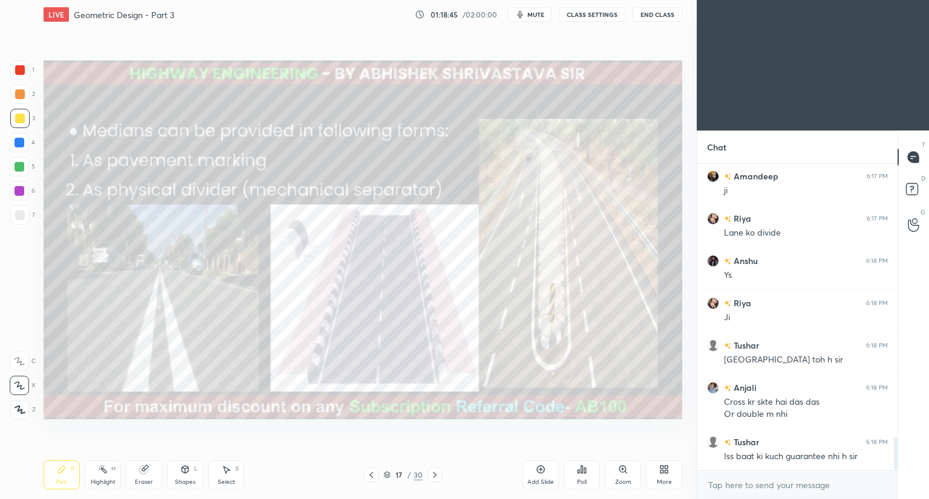
scroll to position [2607, 0]
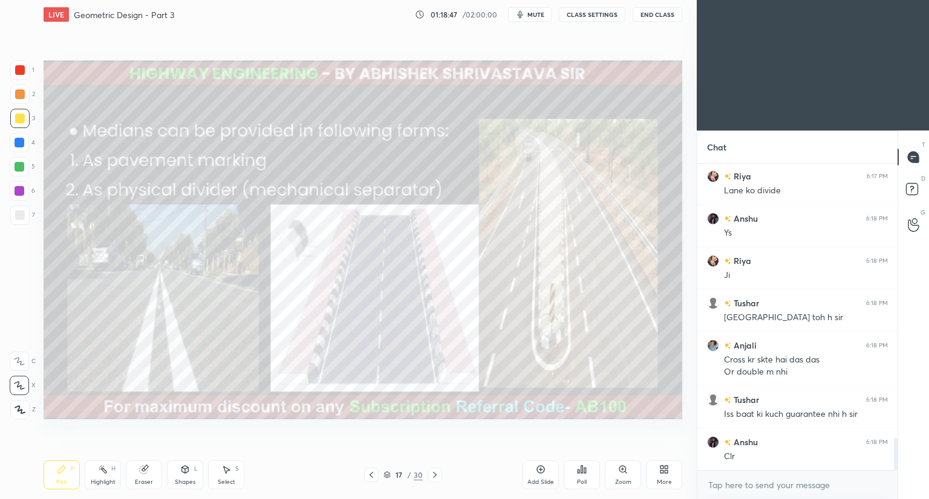
click at [149, 473] on div "Eraser" at bounding box center [144, 475] width 36 height 29
click at [22, 412] on span "Erase all" at bounding box center [19, 410] width 18 height 8
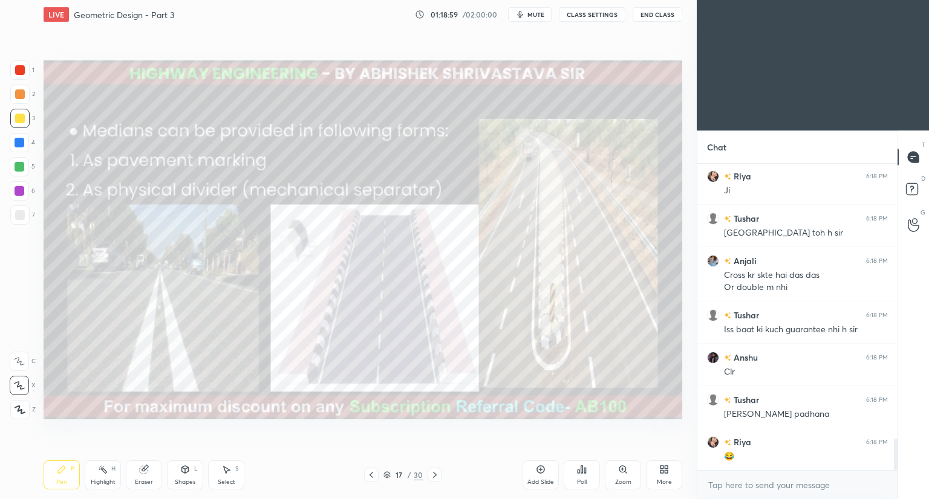
scroll to position [2734, 0]
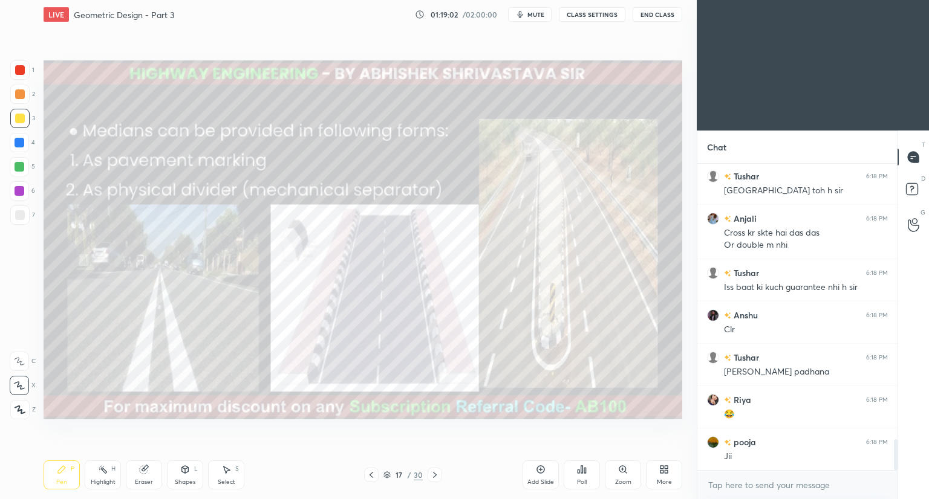
click at [434, 476] on icon at bounding box center [435, 475] width 10 height 10
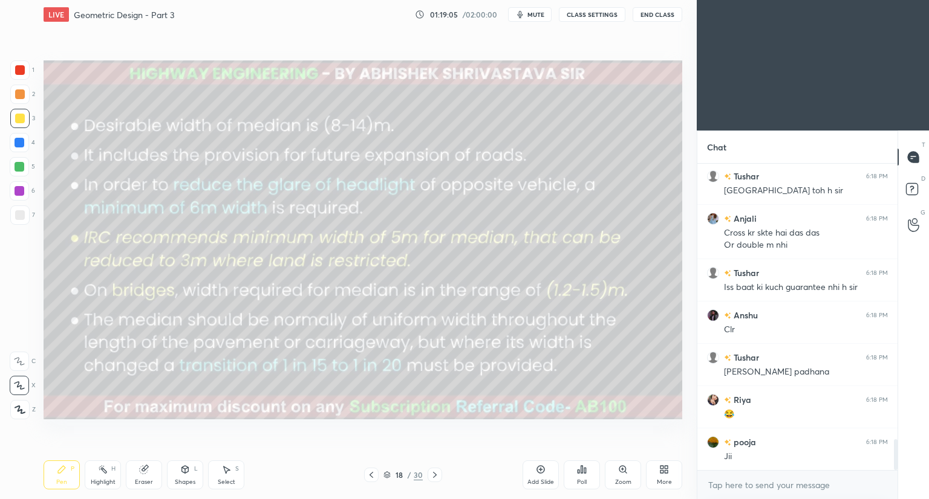
scroll to position [2777, 0]
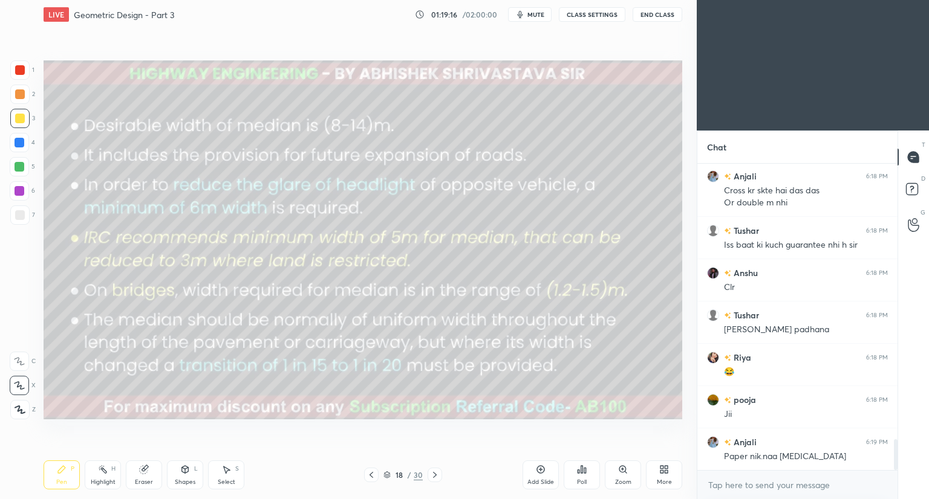
click at [189, 480] on div "Shapes" at bounding box center [185, 483] width 21 height 6
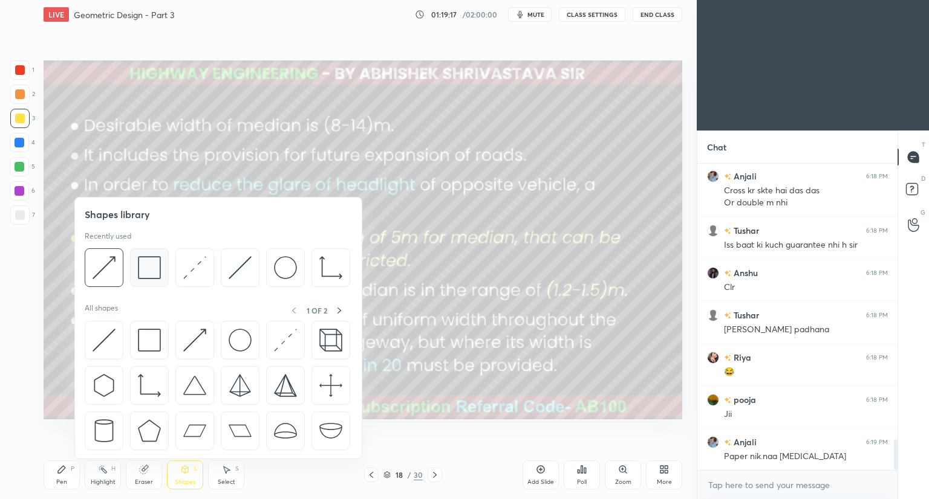
click at [151, 276] on img at bounding box center [149, 267] width 23 height 23
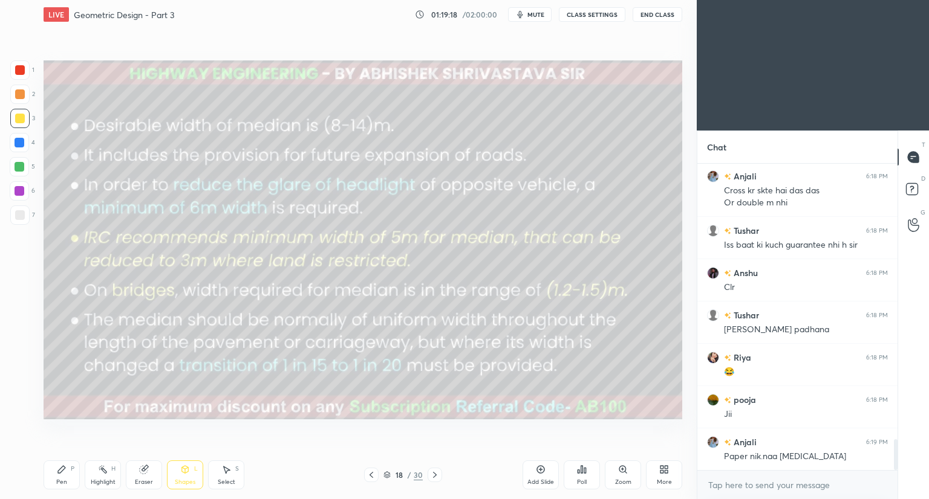
click at [17, 71] on div at bounding box center [20, 70] width 10 height 10
click at [62, 480] on div "Pen P" at bounding box center [62, 475] width 36 height 29
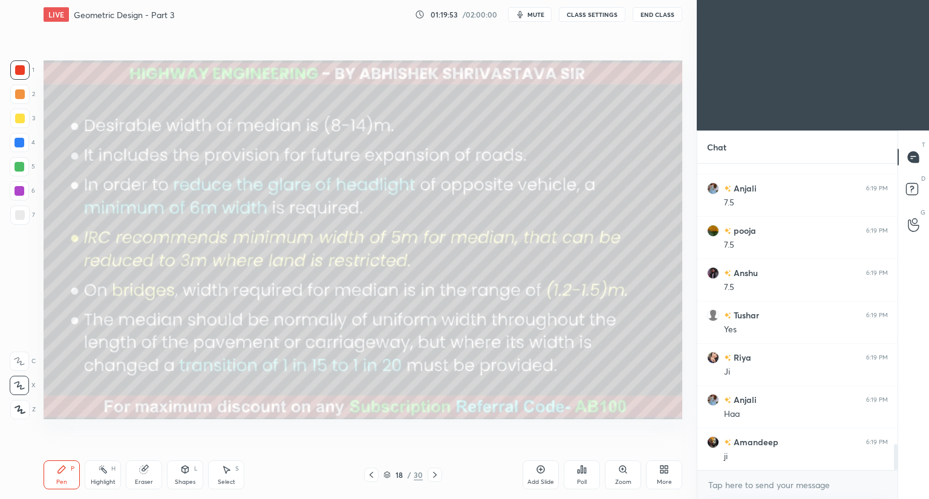
scroll to position [3369, 0]
click at [183, 492] on div "Pen P Highlight H Eraser Shapes L Select S 18 / 30 Add Slide Poll Zoom More" at bounding box center [363, 475] width 639 height 48
click at [184, 480] on div "Shapes" at bounding box center [185, 483] width 21 height 6
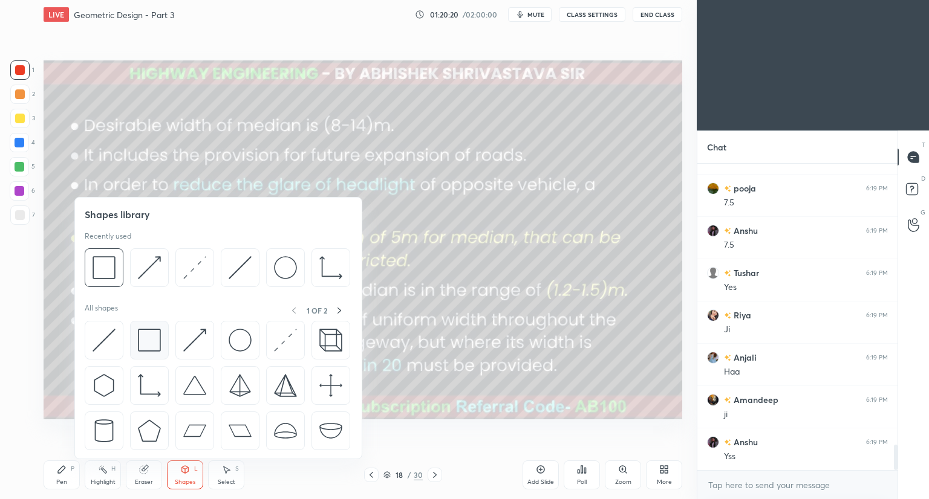
click at [150, 340] on img at bounding box center [149, 340] width 23 height 23
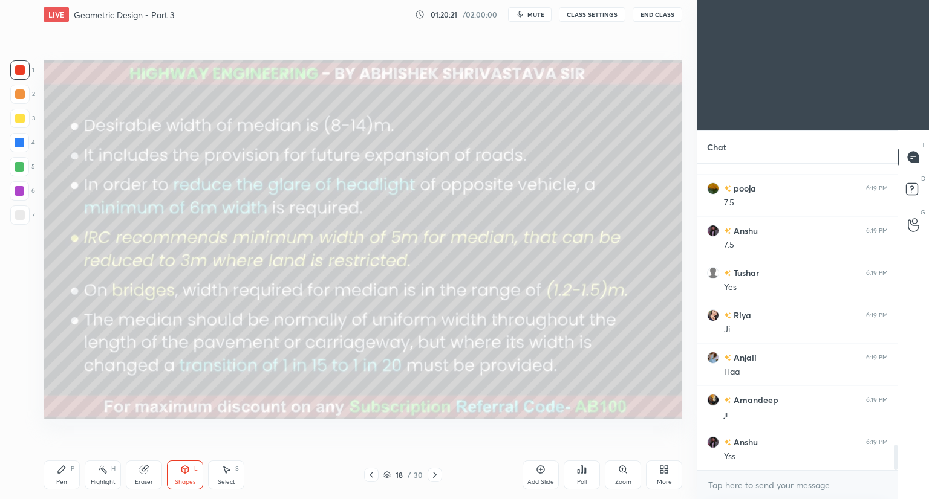
drag, startPoint x: 22, startPoint y: 121, endPoint x: 42, endPoint y: 119, distance: 20.0
click at [21, 121] on div at bounding box center [20, 119] width 10 height 10
click at [145, 475] on icon at bounding box center [144, 470] width 10 height 10
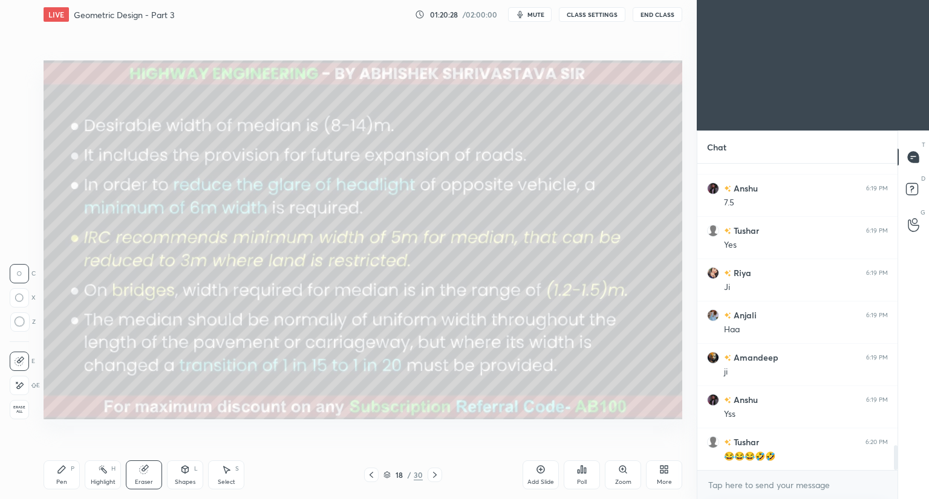
scroll to position [3454, 0]
click at [186, 476] on div "Shapes L" at bounding box center [185, 475] width 36 height 29
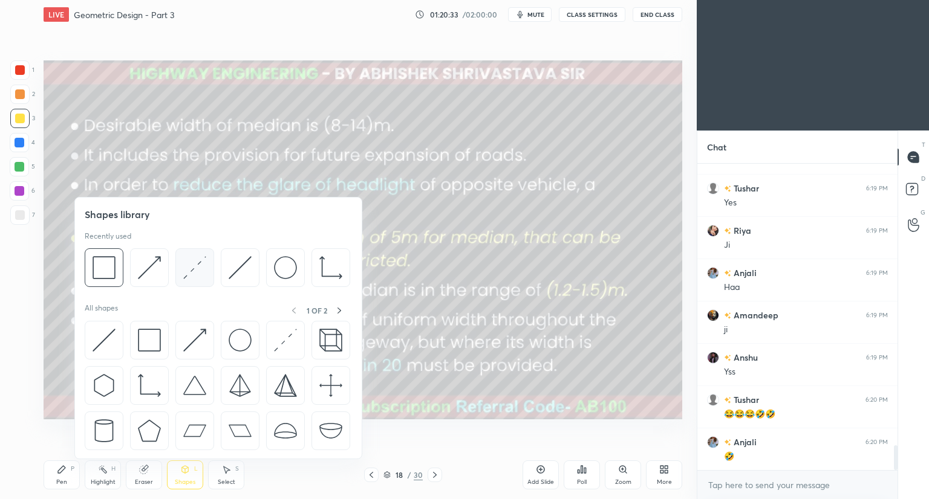
scroll to position [3496, 0]
click at [195, 275] on img at bounding box center [194, 267] width 23 height 23
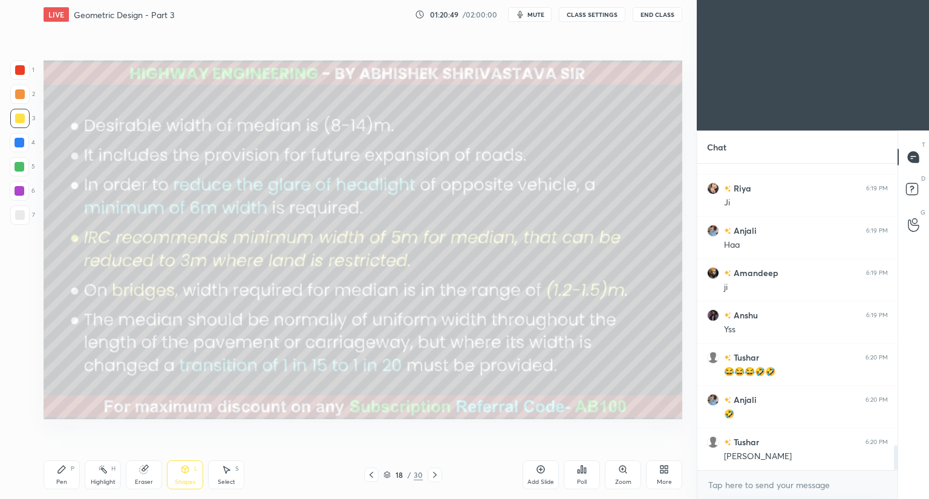
drag, startPoint x: 184, startPoint y: 477, endPoint x: 192, endPoint y: 464, distance: 15.8
click at [186, 481] on div "Shapes L" at bounding box center [185, 475] width 36 height 29
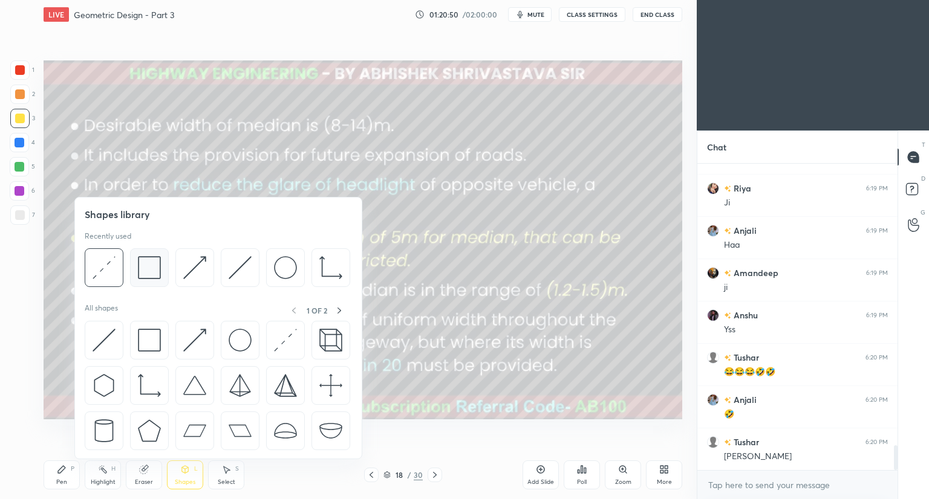
click at [146, 279] on div at bounding box center [149, 268] width 39 height 39
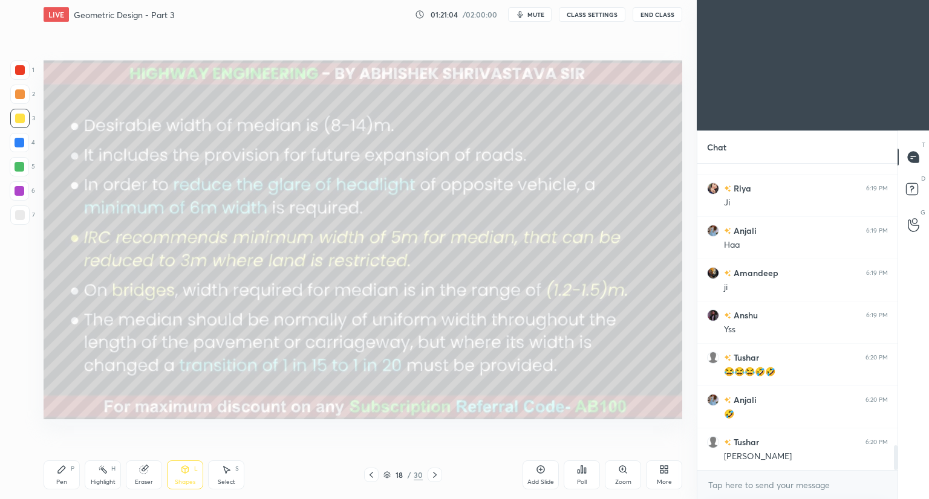
click at [148, 475] on div "Eraser" at bounding box center [144, 475] width 36 height 29
drag, startPoint x: 145, startPoint y: 477, endPoint x: 148, endPoint y: 470, distance: 7.1
click at [145, 477] on div "Eraser" at bounding box center [144, 475] width 36 height 29
click at [187, 476] on div "Shapes L" at bounding box center [185, 475] width 36 height 29
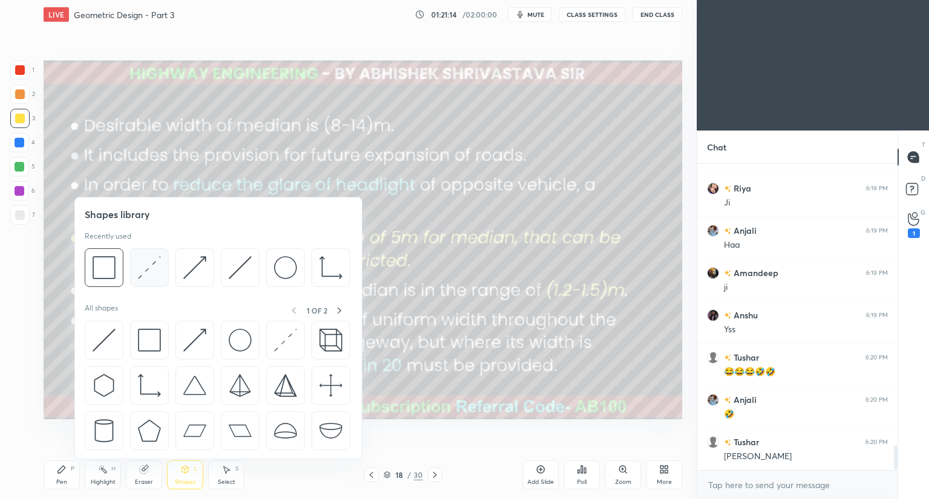
click at [157, 276] on img at bounding box center [149, 267] width 23 height 23
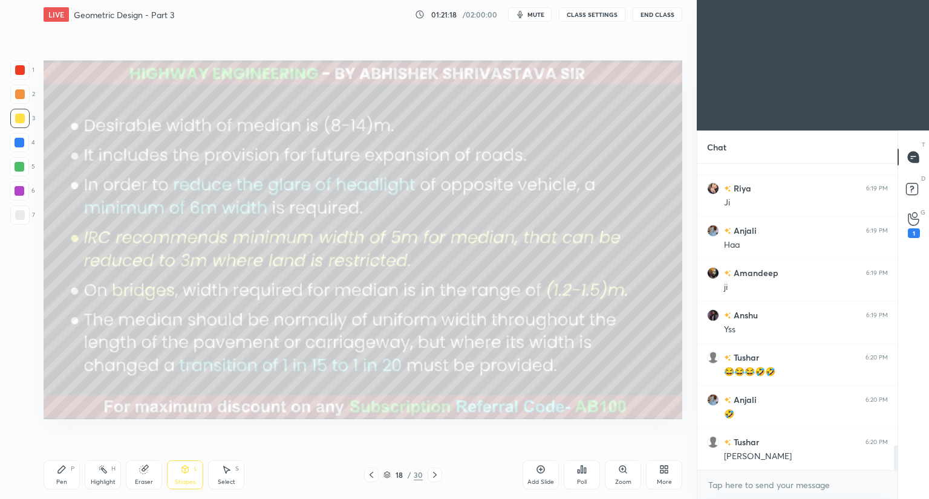
click at [22, 218] on div at bounding box center [20, 215] width 10 height 10
click at [65, 477] on div "Pen P" at bounding box center [62, 475] width 36 height 29
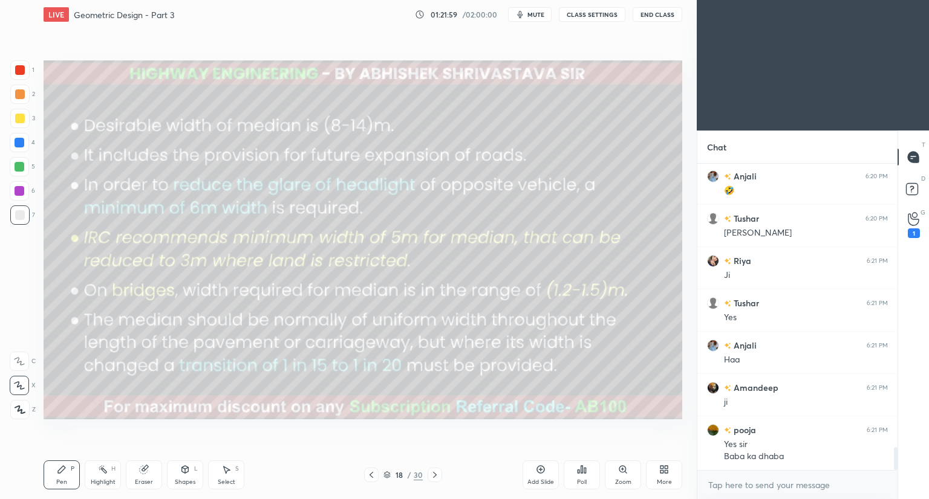
scroll to position [3762, 0]
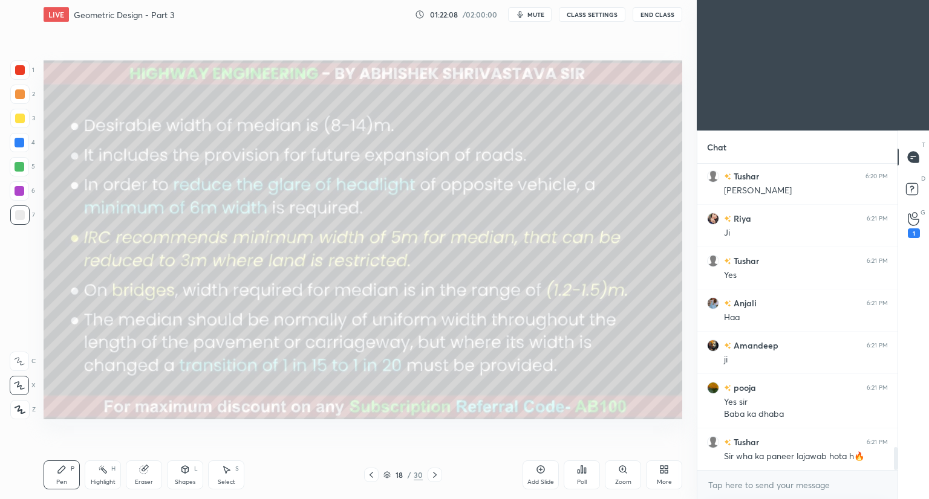
click at [144, 476] on div "Eraser" at bounding box center [144, 475] width 36 height 29
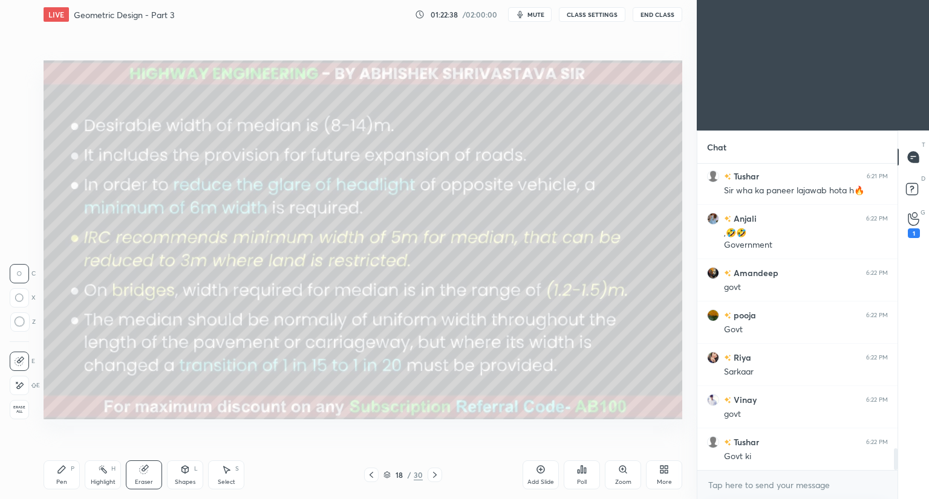
scroll to position [4071, 0]
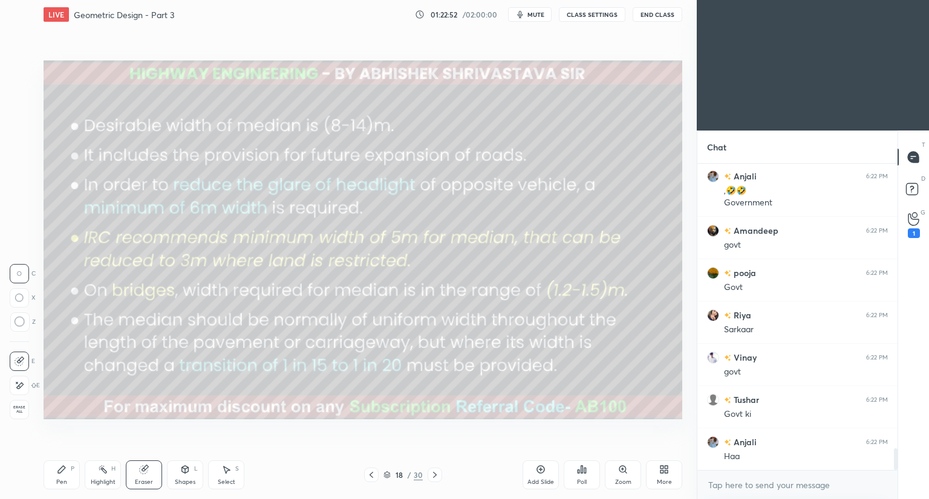
drag, startPoint x: 185, startPoint y: 480, endPoint x: 197, endPoint y: 461, distance: 22.0
click at [186, 480] on div "Shapes" at bounding box center [185, 483] width 21 height 6
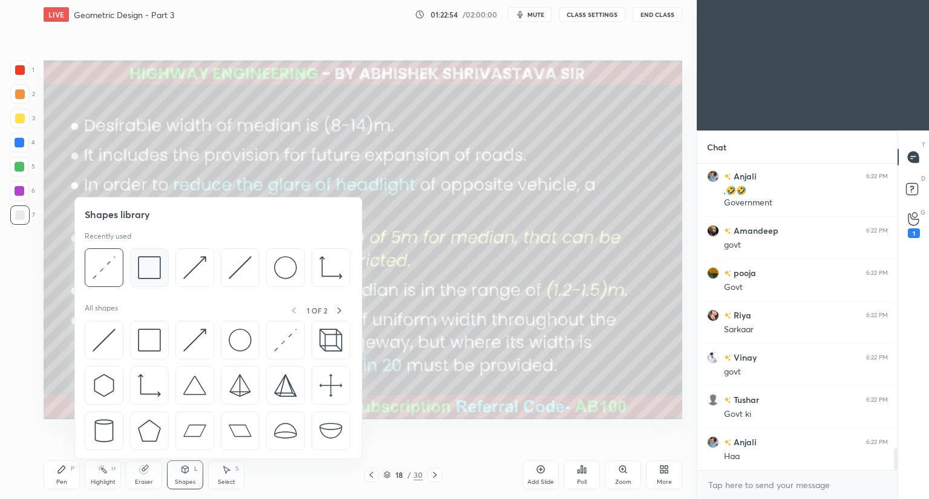
click at [155, 277] on img at bounding box center [149, 267] width 23 height 23
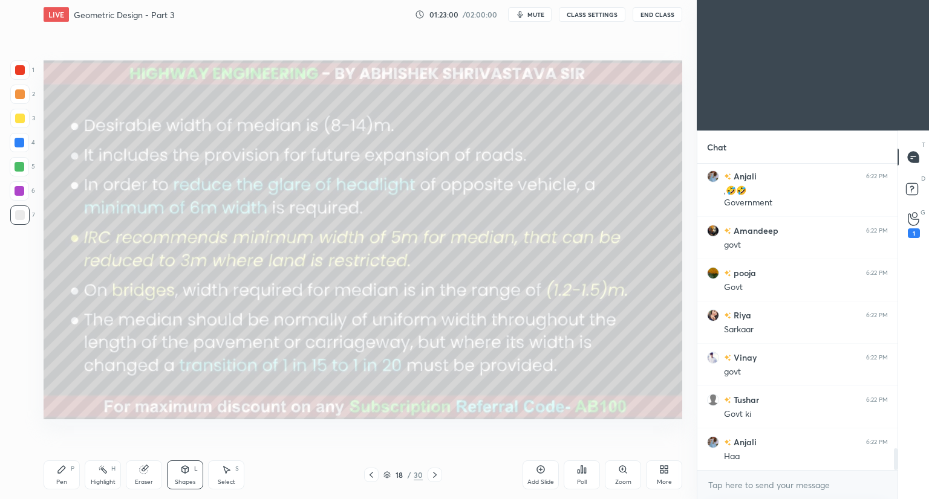
drag, startPoint x: 16, startPoint y: 123, endPoint x: 40, endPoint y: 119, distance: 24.0
click at [18, 124] on div at bounding box center [19, 118] width 19 height 19
click at [142, 473] on icon at bounding box center [144, 470] width 8 height 8
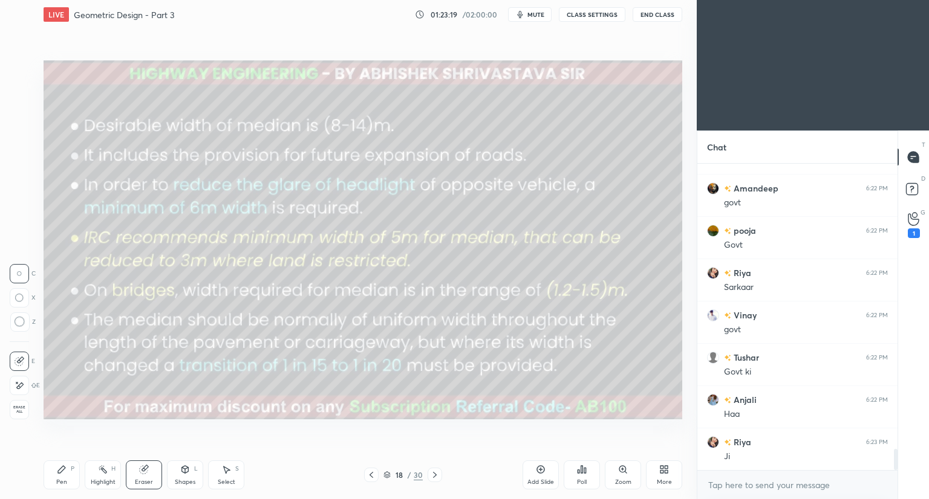
click at [68, 481] on div "Pen P" at bounding box center [62, 475] width 36 height 29
drag, startPoint x: 21, startPoint y: 212, endPoint x: 34, endPoint y: 201, distance: 17.2
click at [24, 212] on div at bounding box center [20, 215] width 10 height 10
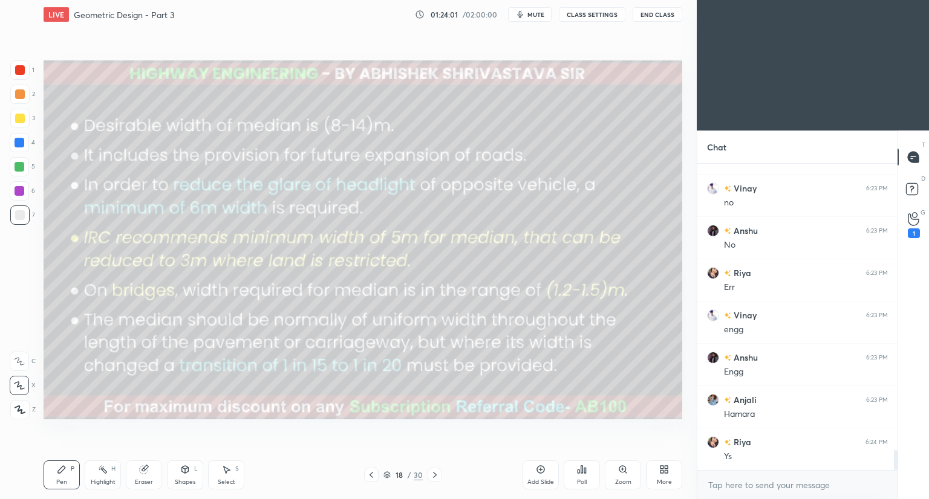
scroll to position [4518, 0]
click at [150, 475] on div "Eraser" at bounding box center [144, 475] width 36 height 29
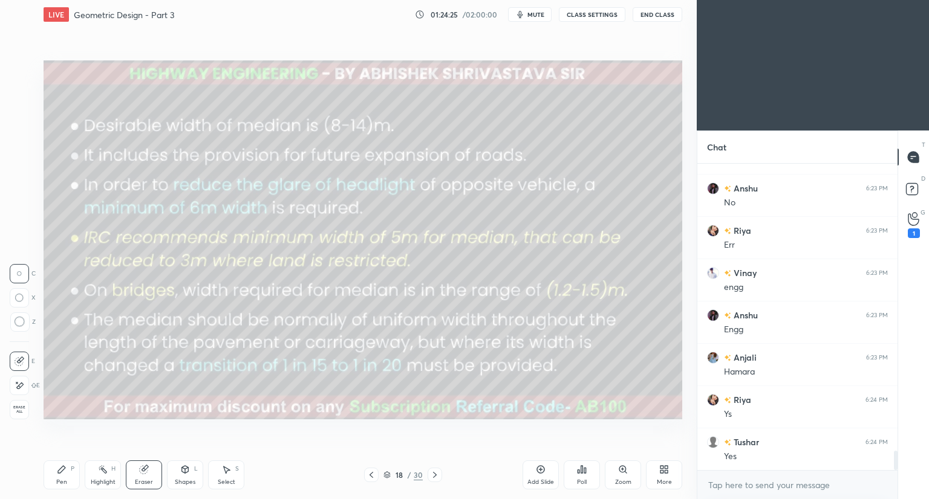
click at [63, 475] on div "Pen P" at bounding box center [62, 475] width 36 height 29
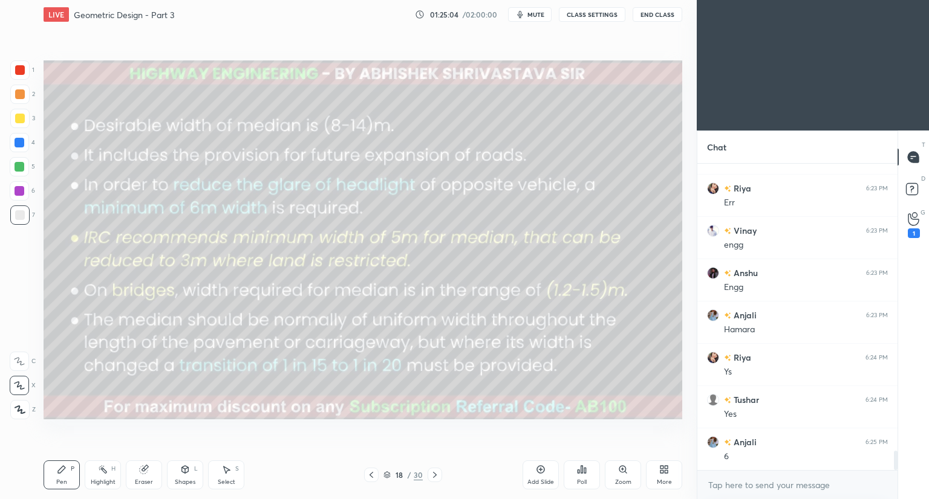
scroll to position [4603, 0]
click at [185, 473] on icon at bounding box center [185, 471] width 0 height 4
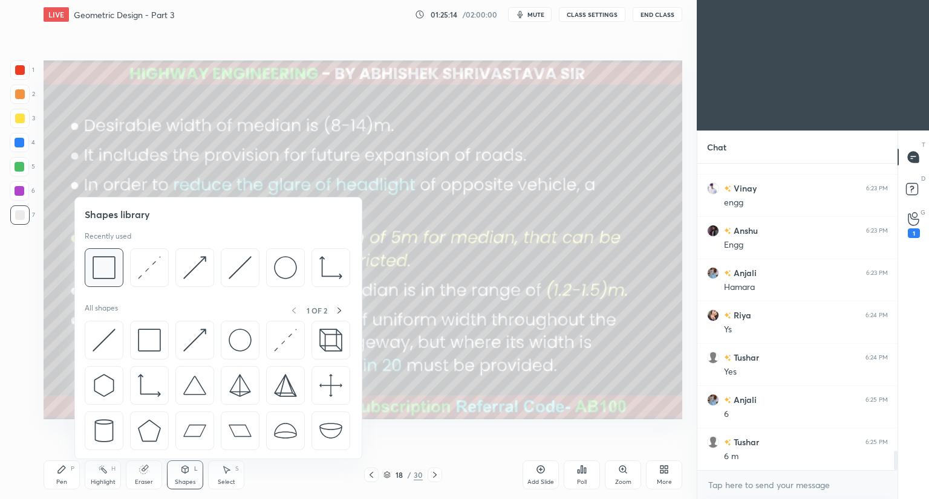
click at [114, 281] on div at bounding box center [104, 268] width 39 height 39
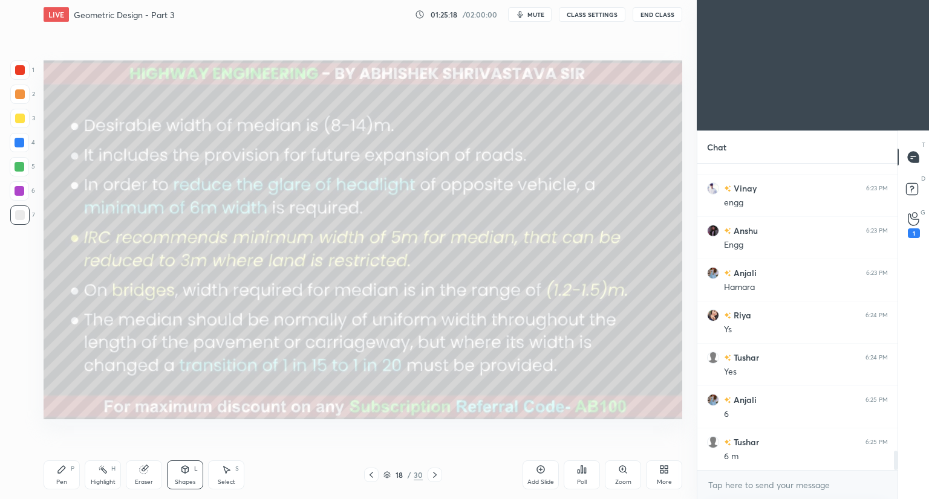
click at [62, 474] on icon at bounding box center [62, 470] width 10 height 10
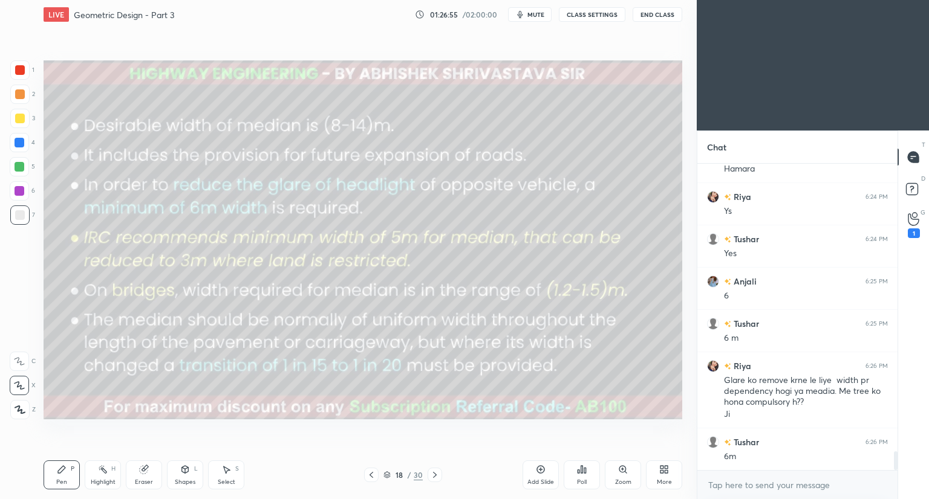
scroll to position [4764, 0]
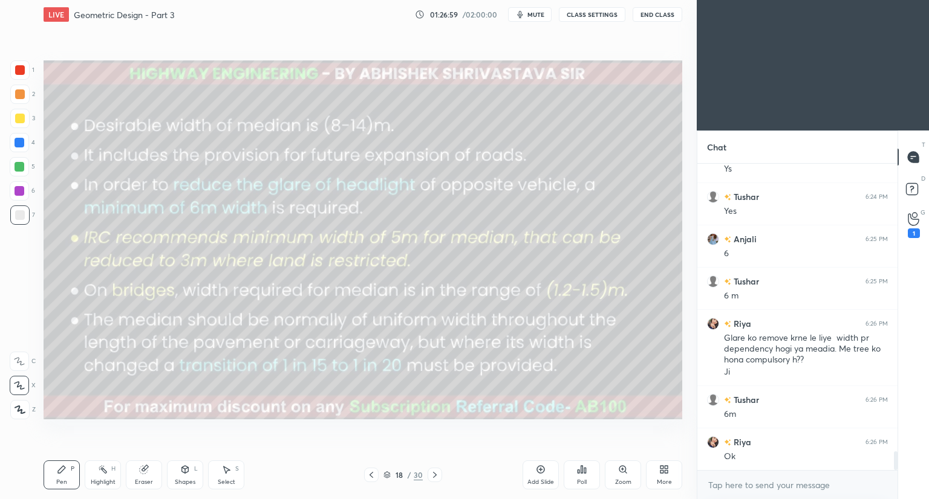
click at [187, 472] on icon at bounding box center [185, 470] width 10 height 10
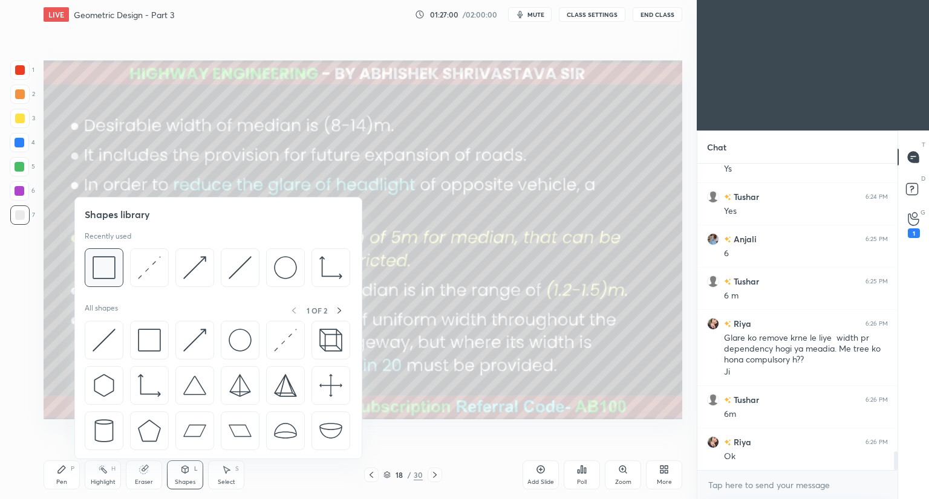
click at [107, 279] on img at bounding box center [104, 267] width 23 height 23
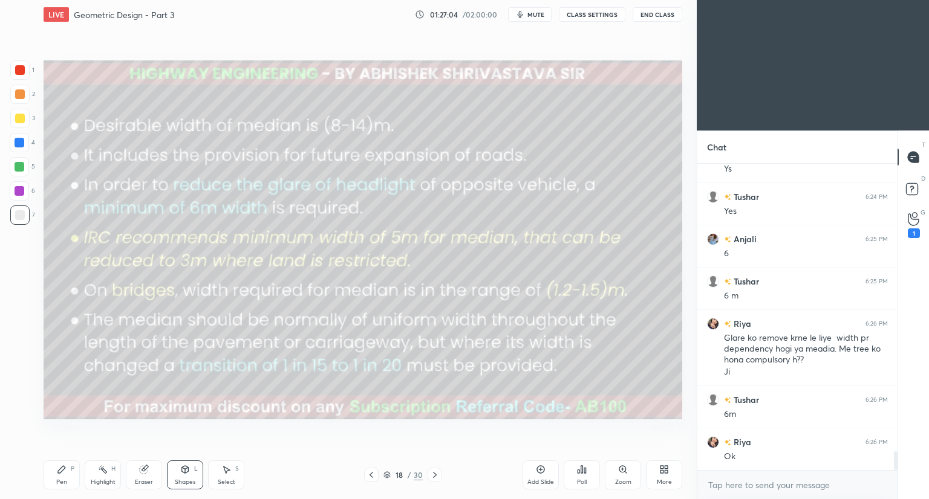
click at [19, 68] on div at bounding box center [20, 70] width 10 height 10
click at [63, 472] on icon at bounding box center [62, 470] width 10 height 10
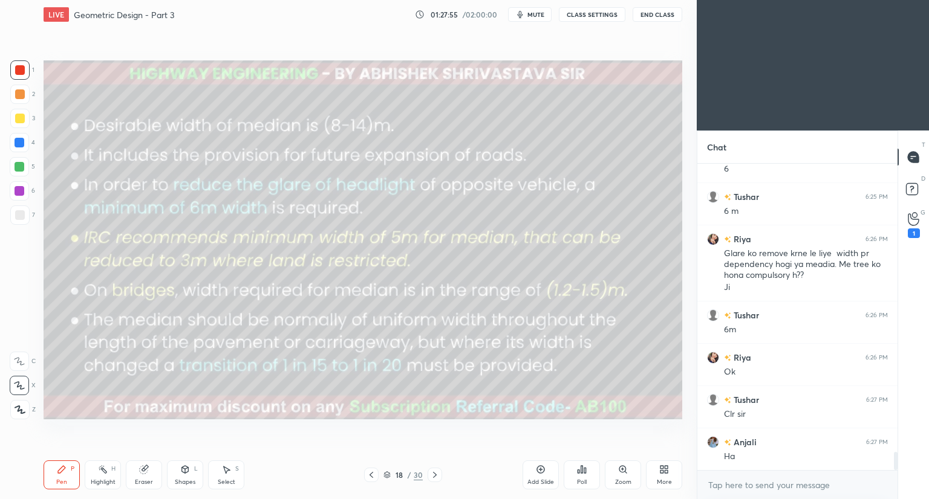
scroll to position [4878, 0]
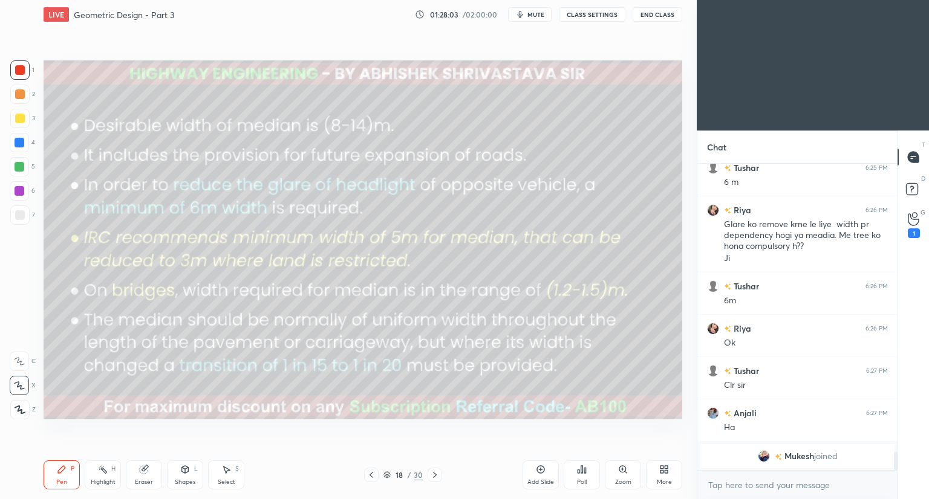
drag, startPoint x: 184, startPoint y: 472, endPoint x: 189, endPoint y: 465, distance: 8.7
click at [187, 467] on icon at bounding box center [185, 470] width 10 height 10
drag, startPoint x: 181, startPoint y: 475, endPoint x: 181, endPoint y: 460, distance: 15.1
click at [181, 475] on div "Shapes L" at bounding box center [185, 475] width 36 height 29
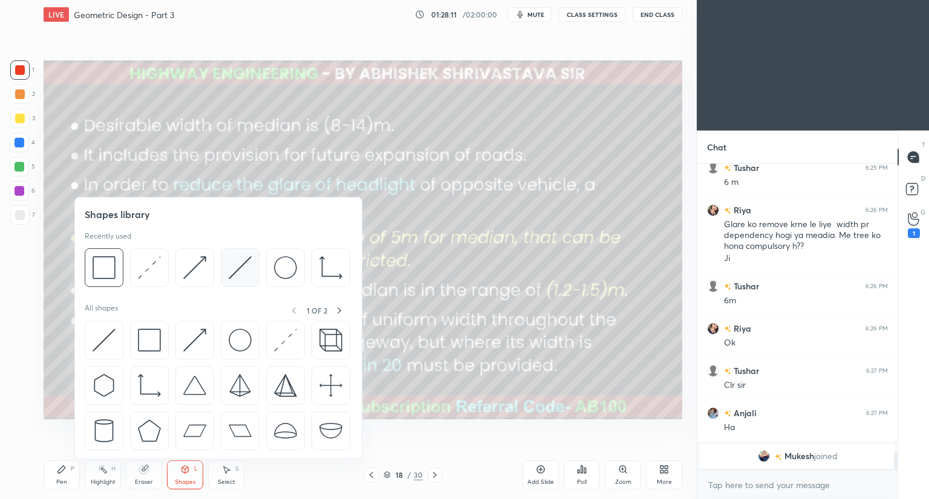
click at [235, 275] on img at bounding box center [240, 267] width 23 height 23
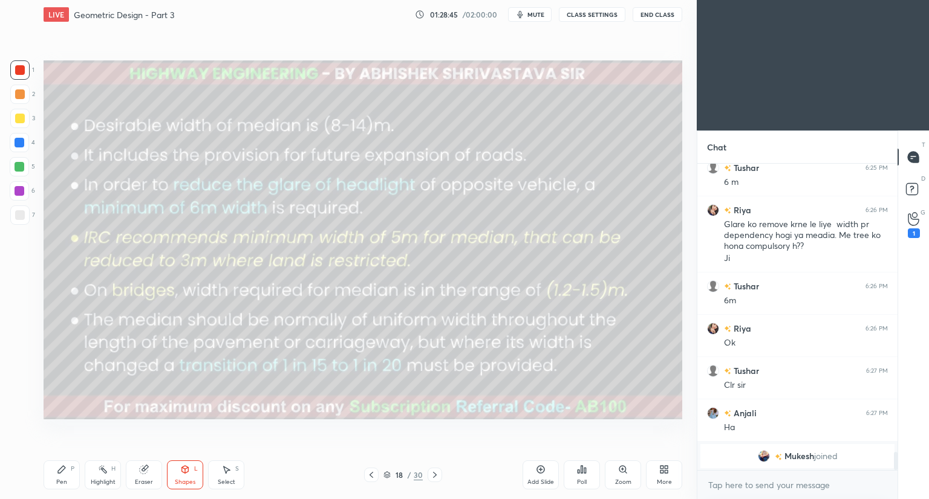
drag, startPoint x: 386, startPoint y: 474, endPoint x: 389, endPoint y: 467, distance: 7.6
click at [387, 475] on icon at bounding box center [386, 475] width 7 height 7
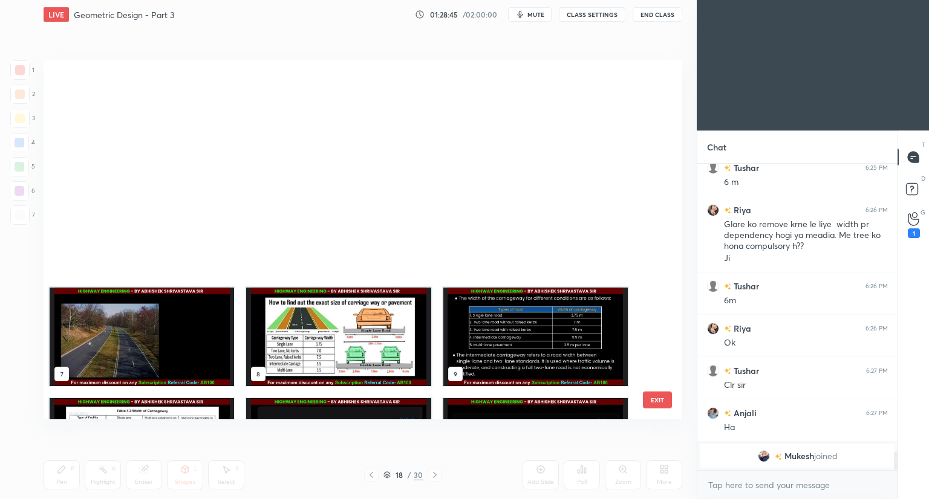
scroll to position [356, 633]
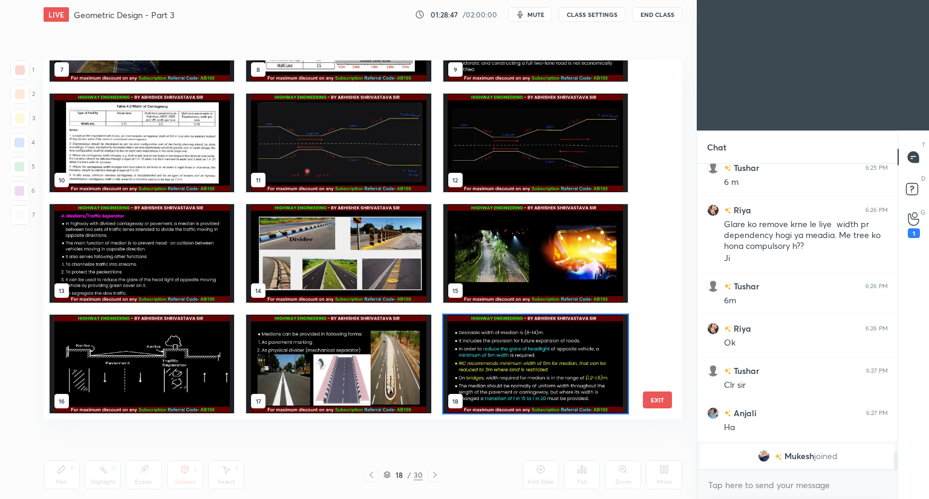
drag, startPoint x: 654, startPoint y: 206, endPoint x: 658, endPoint y: 227, distance: 21.5
click at [655, 232] on div "7 8 9 10 11 12 13 14 15 16 17 18 19 20 21" at bounding box center [352, 239] width 617 height 359
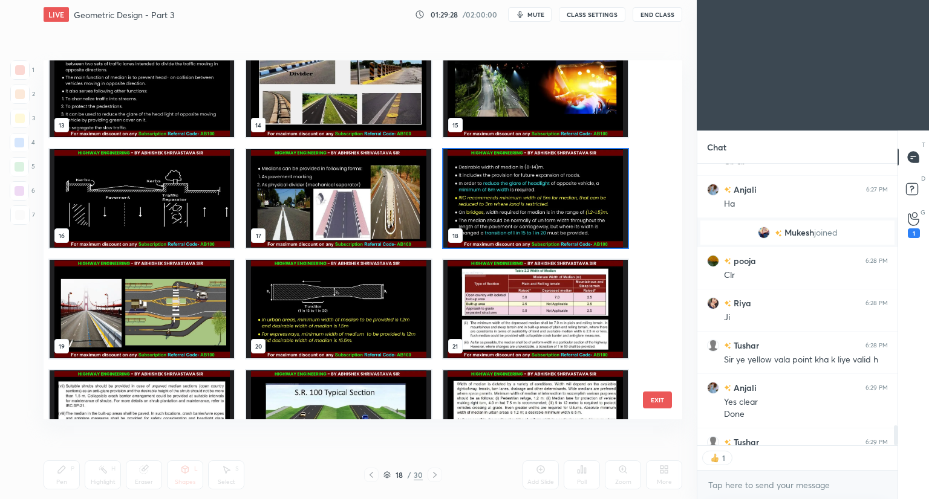
scroll to position [4, 4]
click at [152, 330] on img "grid" at bounding box center [142, 309] width 184 height 99
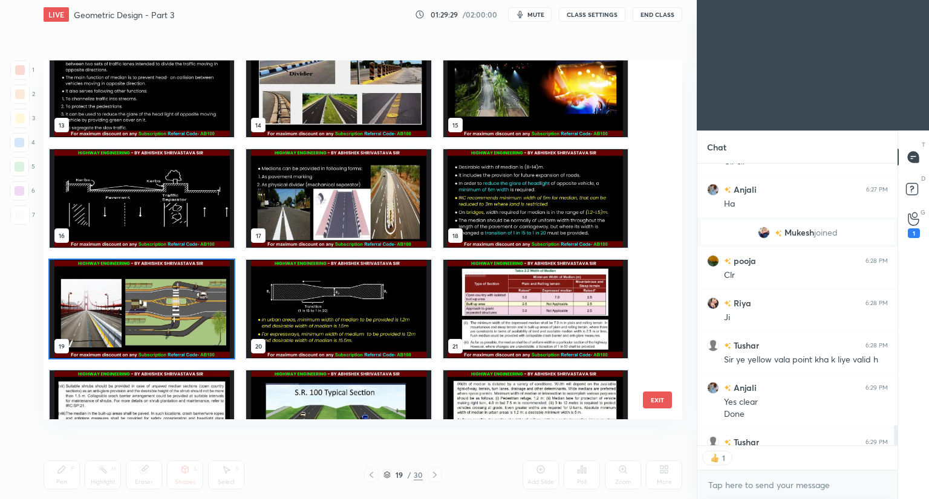
click at [155, 330] on img "grid" at bounding box center [142, 309] width 184 height 99
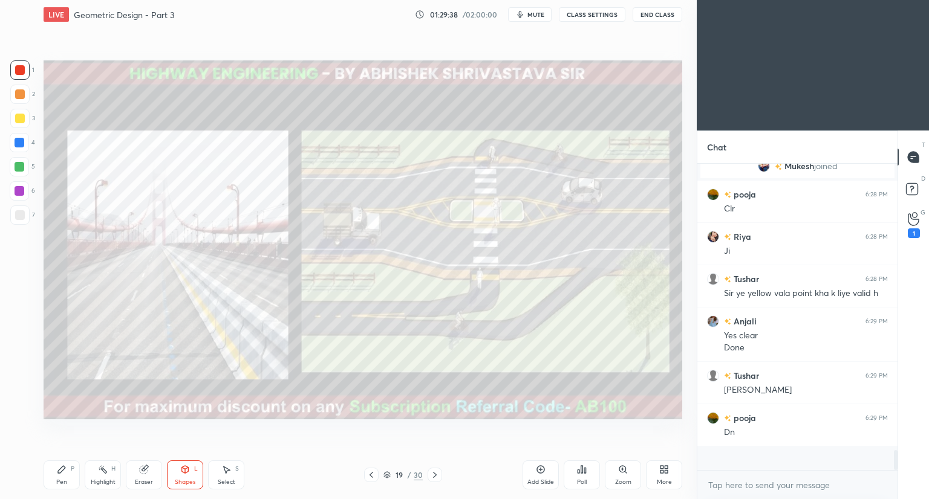
scroll to position [303, 197]
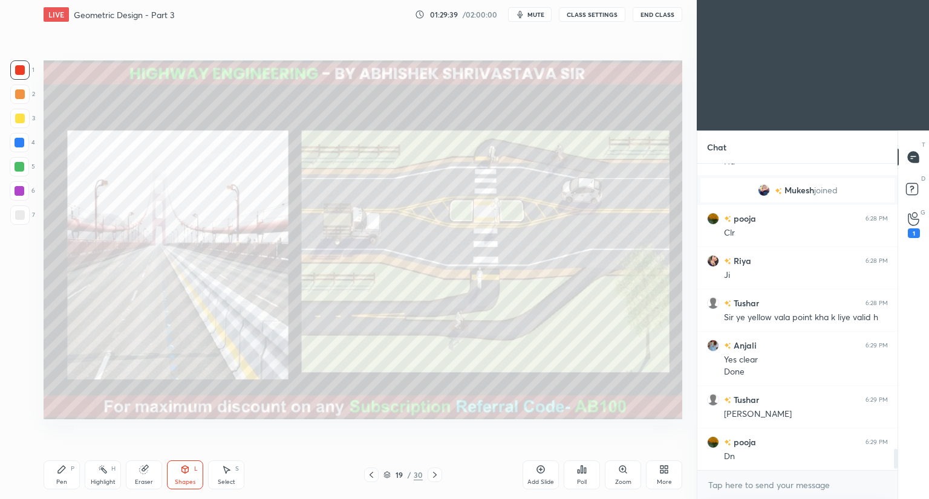
drag, startPoint x: 59, startPoint y: 476, endPoint x: 70, endPoint y: 470, distance: 11.9
click at [61, 477] on div "Pen P" at bounding box center [62, 475] width 36 height 29
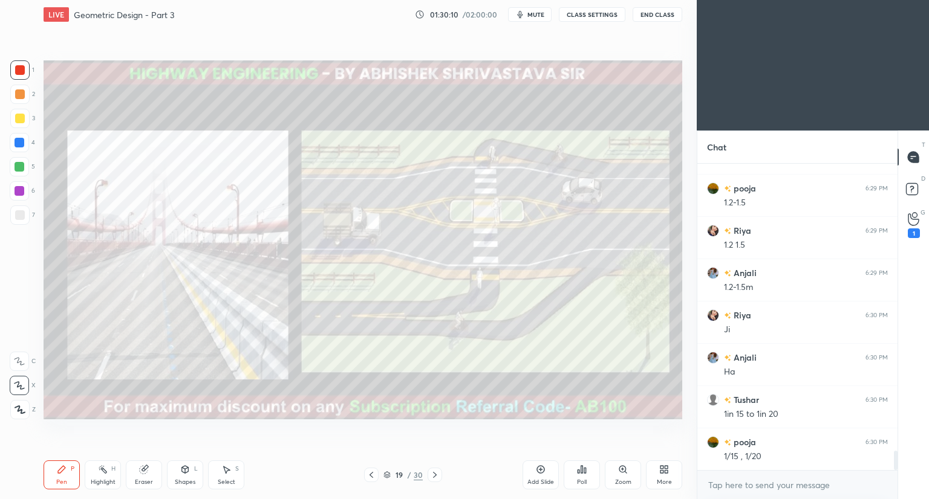
scroll to position [4515, 0]
click at [431, 476] on icon at bounding box center [435, 475] width 10 height 10
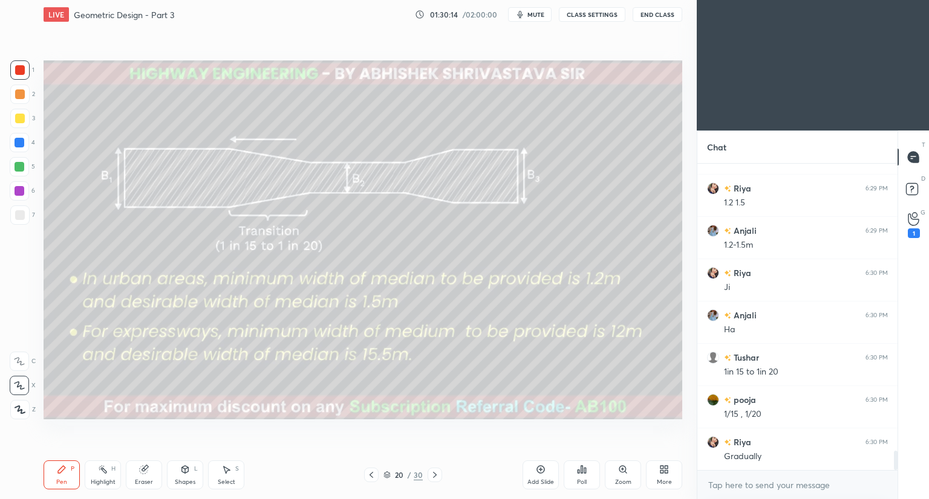
scroll to position [4557, 0]
click at [535, 13] on span "mute" at bounding box center [535, 14] width 17 height 8
click at [911, 218] on icon at bounding box center [913, 219] width 11 height 14
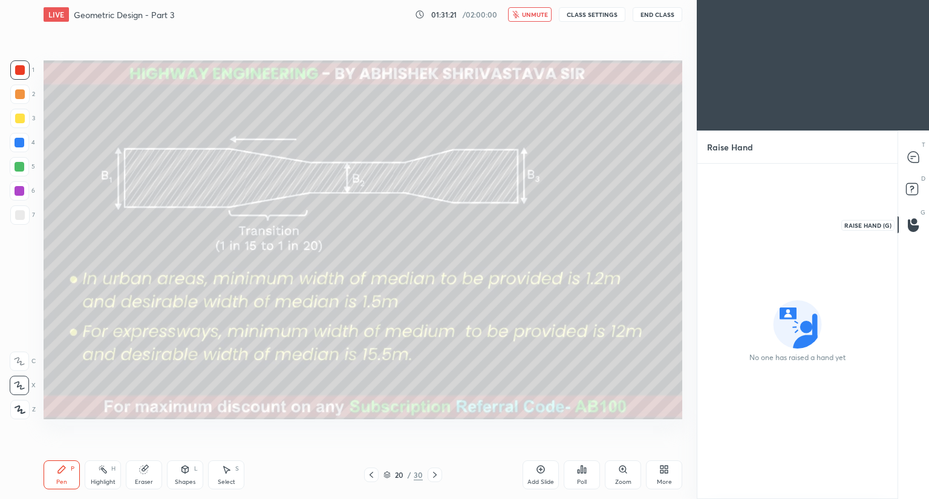
click at [917, 230] on icon at bounding box center [913, 225] width 11 height 14
click at [917, 224] on icon at bounding box center [913, 225] width 11 height 14
click at [788, 329] on circle at bounding box center [797, 325] width 48 height 48
click at [914, 183] on icon at bounding box center [914, 191] width 22 height 22
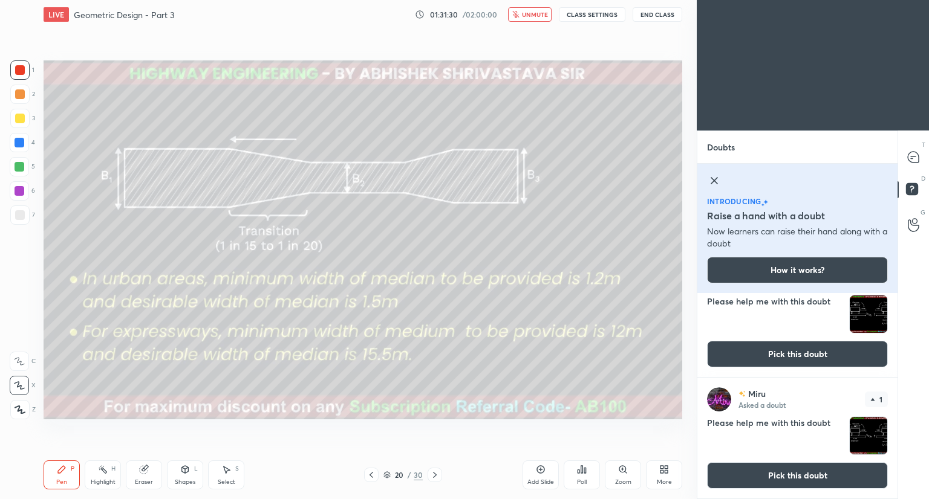
scroll to position [0, 0]
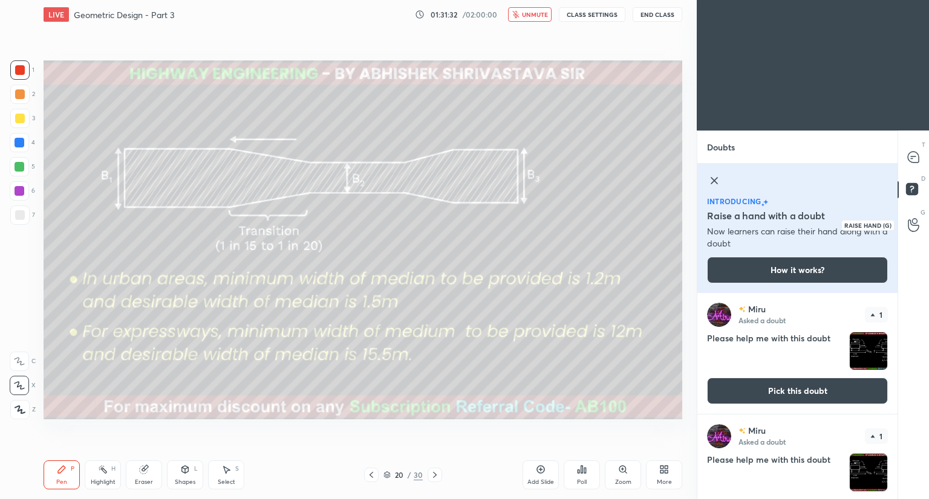
click at [917, 225] on icon at bounding box center [913, 226] width 11 height 12
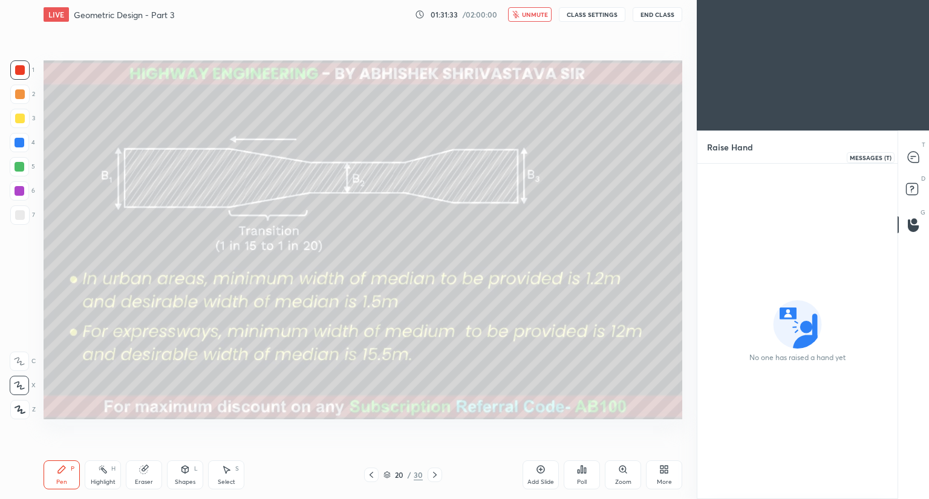
click at [916, 155] on icon at bounding box center [913, 157] width 11 height 11
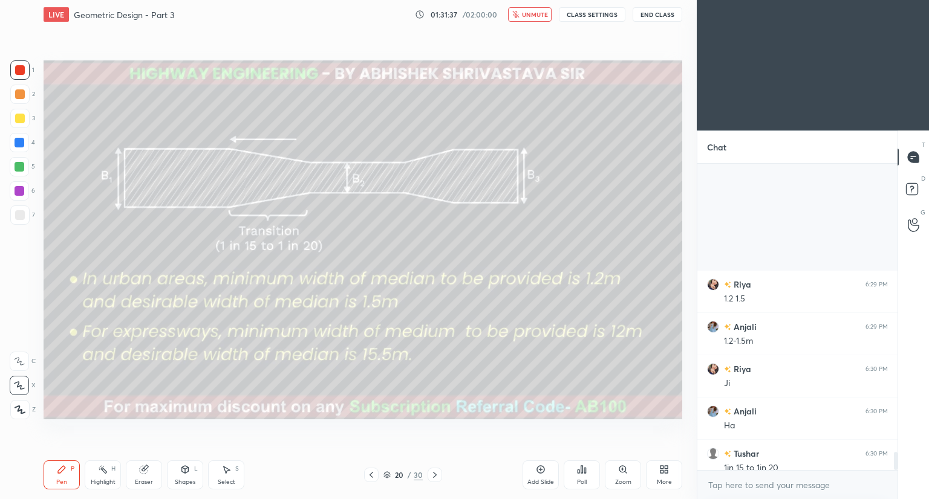
scroll to position [4853, 0]
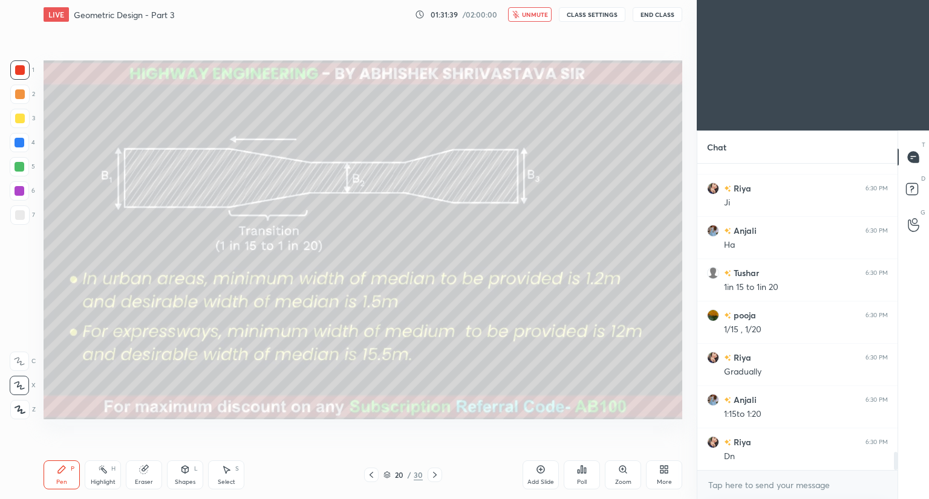
click at [530, 18] on button "unmute" at bounding box center [530, 14] width 44 height 15
click at [530, 18] on button "mute" at bounding box center [530, 14] width 44 height 15
click at [530, 18] on button "unmute" at bounding box center [530, 14] width 44 height 15
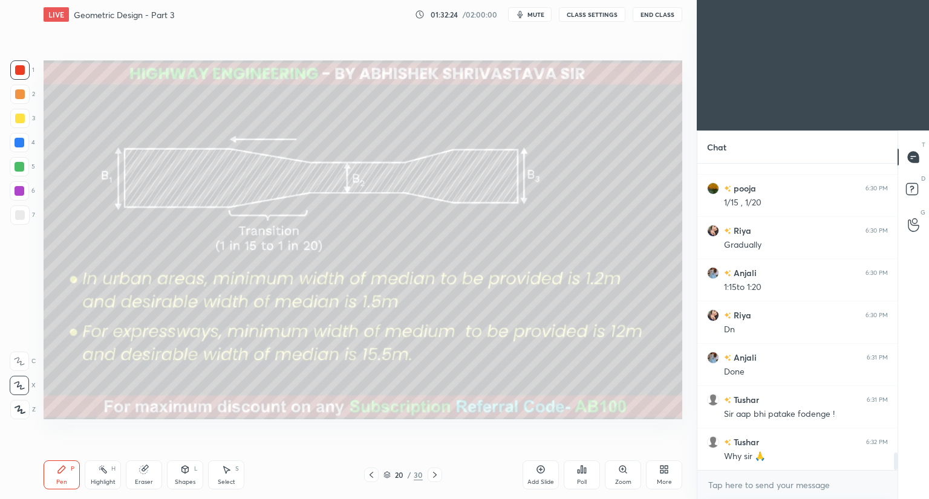
scroll to position [5023, 0]
click at [538, 15] on span "mute" at bounding box center [535, 14] width 17 height 8
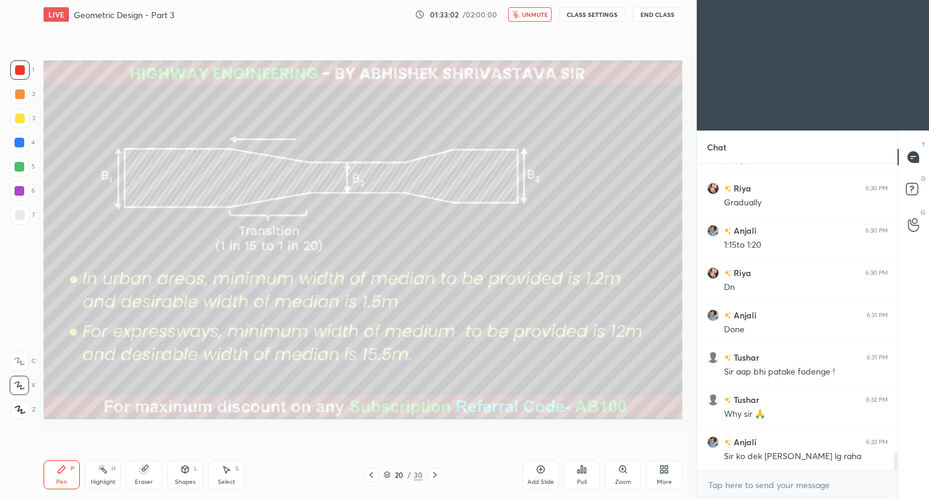
click at [522, 16] on button "unmute" at bounding box center [530, 14] width 44 height 15
click at [186, 470] on icon at bounding box center [185, 469] width 7 height 7
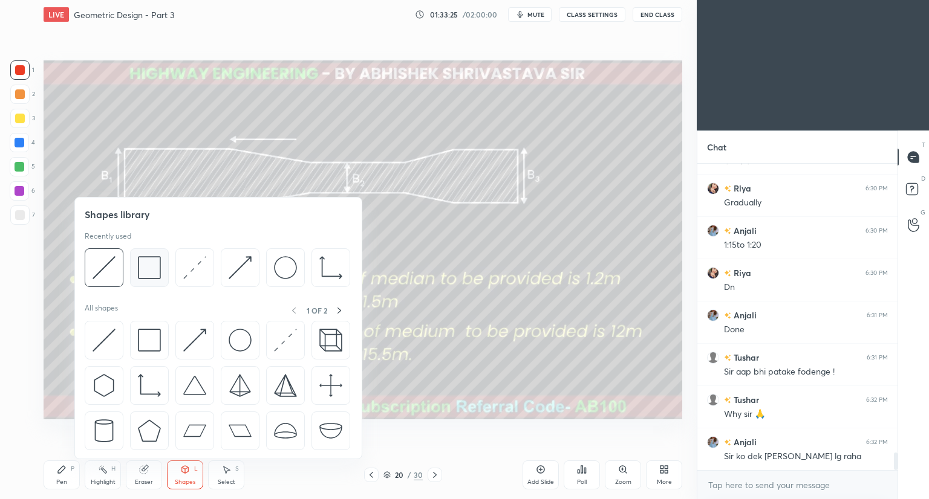
click at [160, 270] on img at bounding box center [149, 267] width 23 height 23
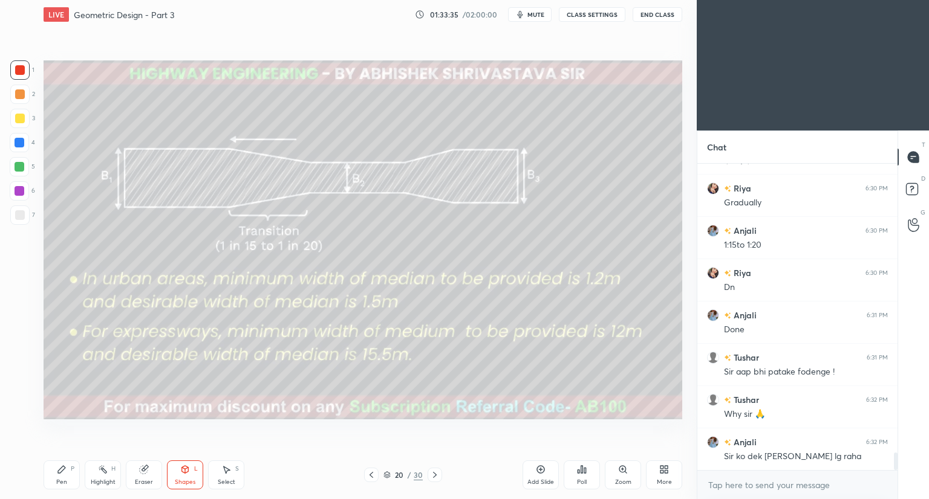
click at [65, 475] on div "Pen P" at bounding box center [62, 475] width 36 height 29
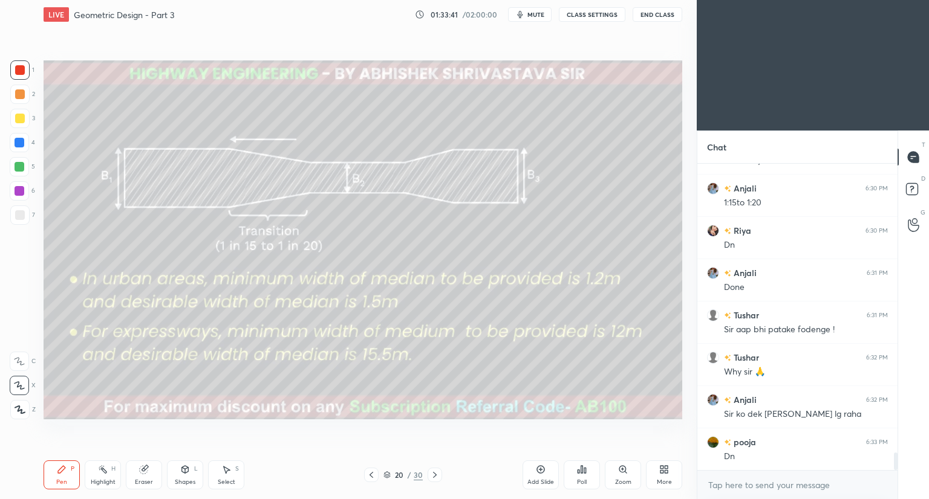
drag, startPoint x: 183, startPoint y: 477, endPoint x: 186, endPoint y: 468, distance: 9.6
click at [184, 475] on div "Shapes L" at bounding box center [185, 475] width 36 height 29
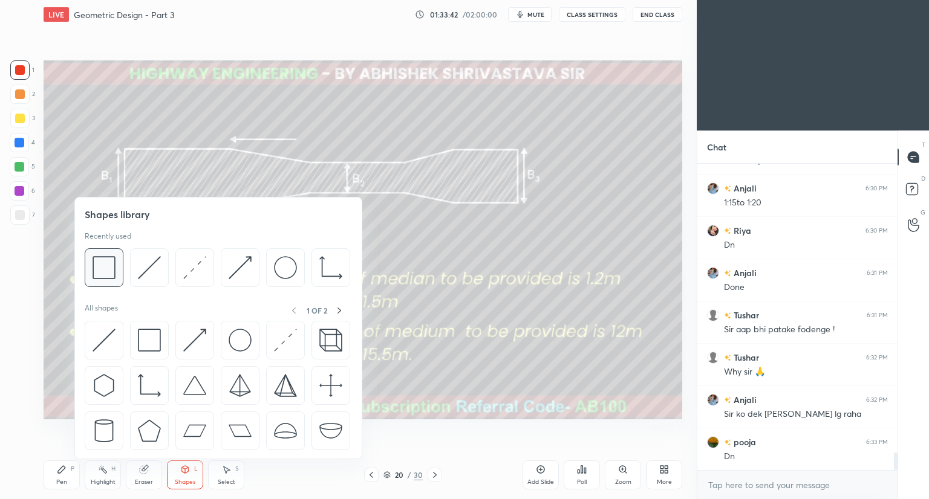
click at [115, 270] on img at bounding box center [104, 267] width 23 height 23
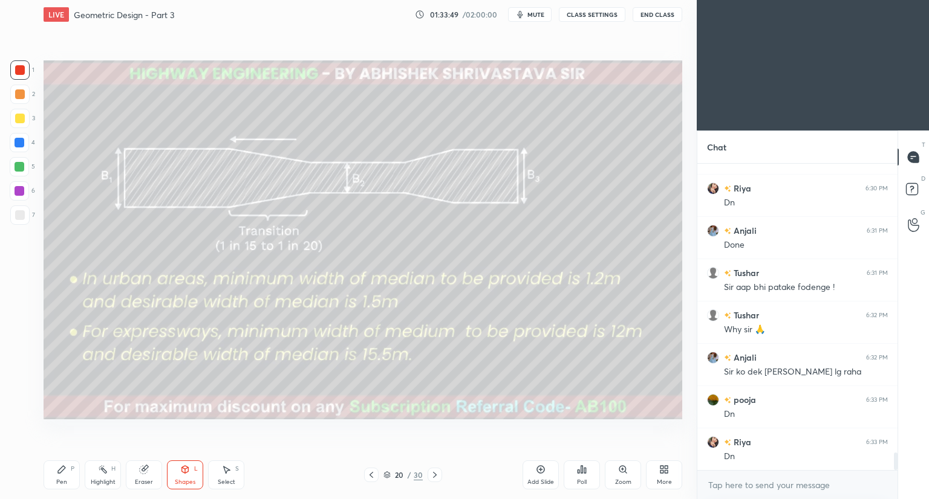
scroll to position [5150, 0]
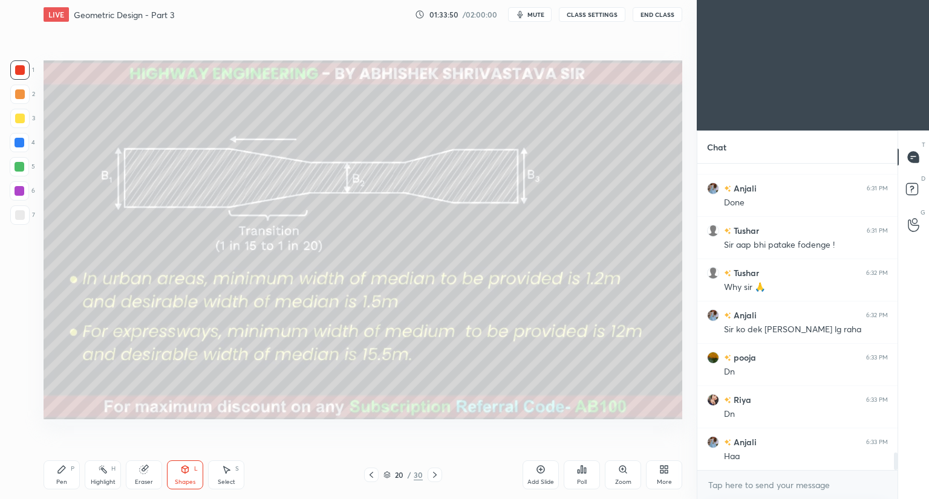
click at [435, 475] on icon at bounding box center [435, 475] width 10 height 10
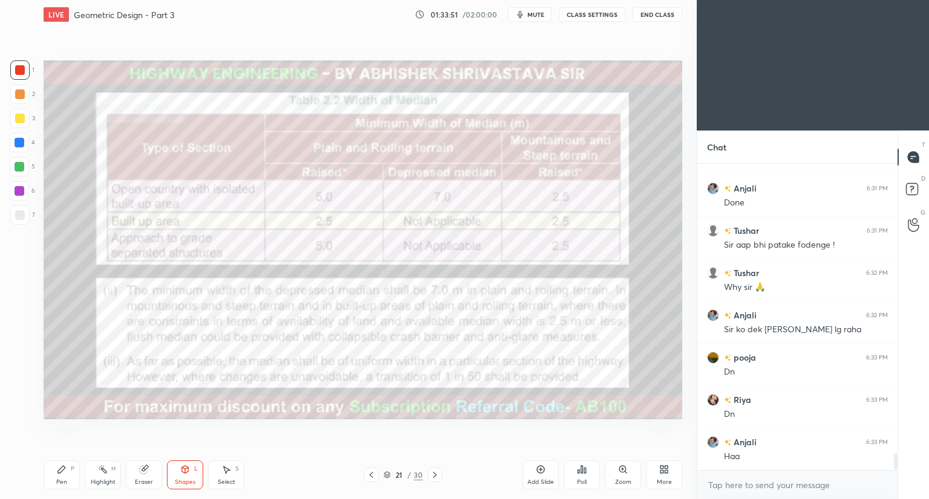
scroll to position [5192, 0]
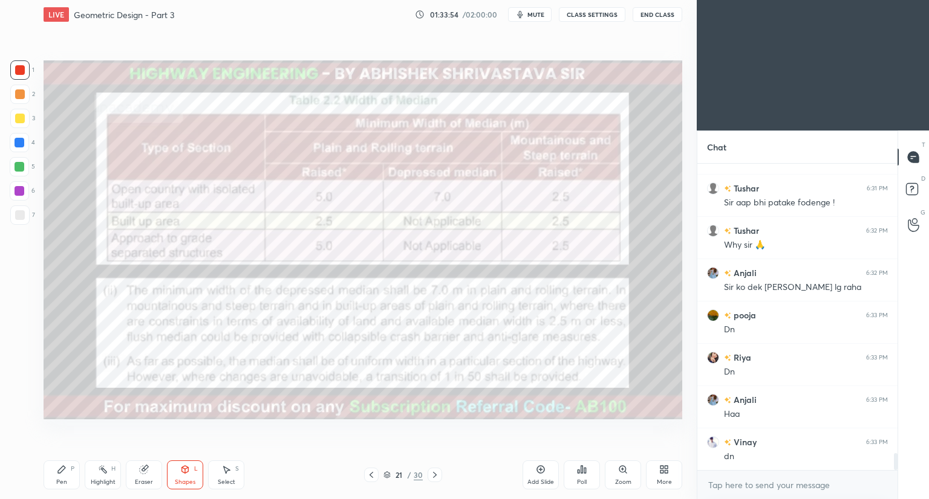
drag, startPoint x: 57, startPoint y: 479, endPoint x: 57, endPoint y: 463, distance: 16.3
click at [57, 477] on div "Pen P" at bounding box center [62, 475] width 36 height 29
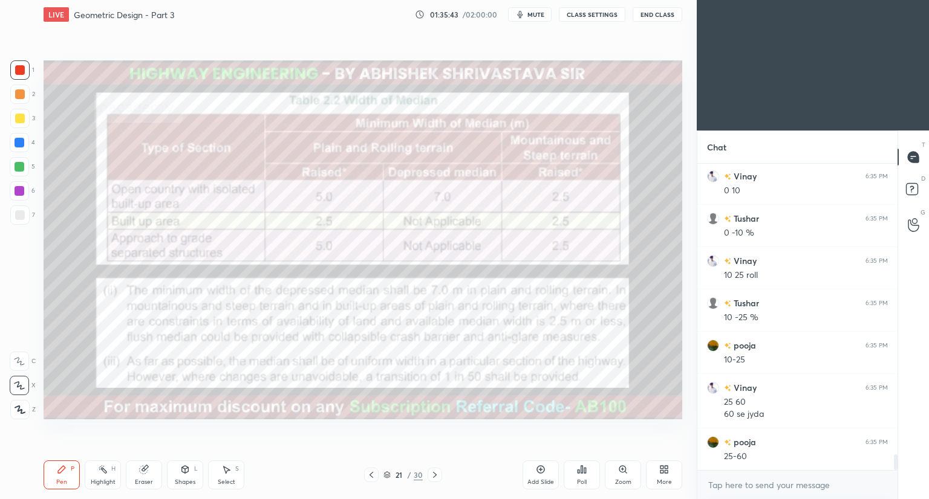
scroll to position [5627, 0]
click at [434, 473] on icon at bounding box center [435, 475] width 4 height 6
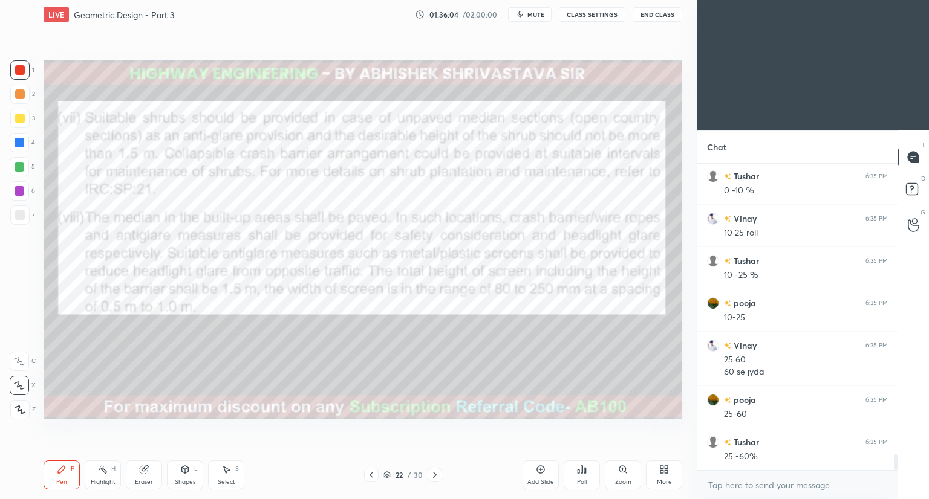
click at [436, 475] on icon at bounding box center [435, 475] width 10 height 10
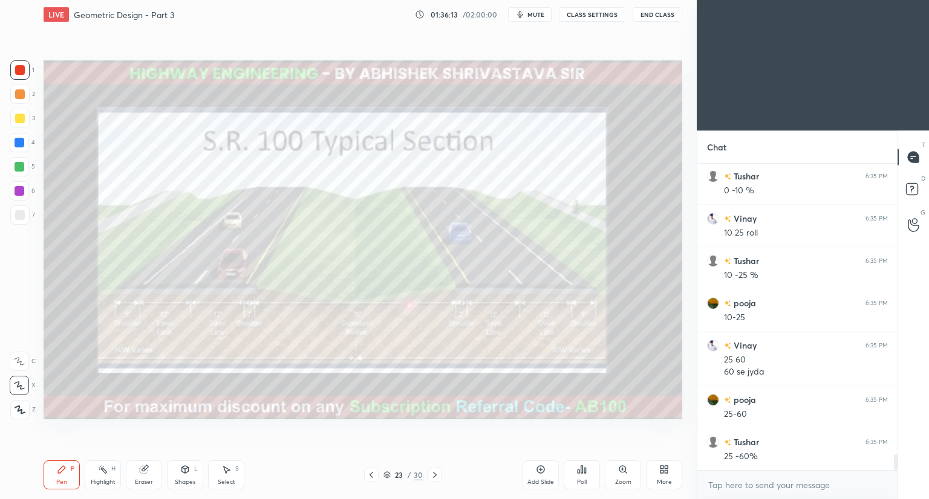
scroll to position [5670, 0]
click at [387, 477] on icon at bounding box center [386, 475] width 7 height 7
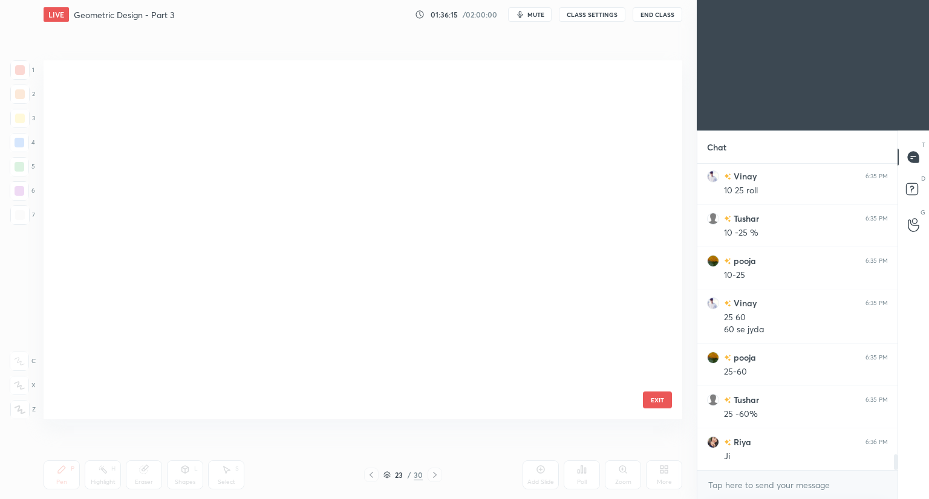
scroll to position [356, 633]
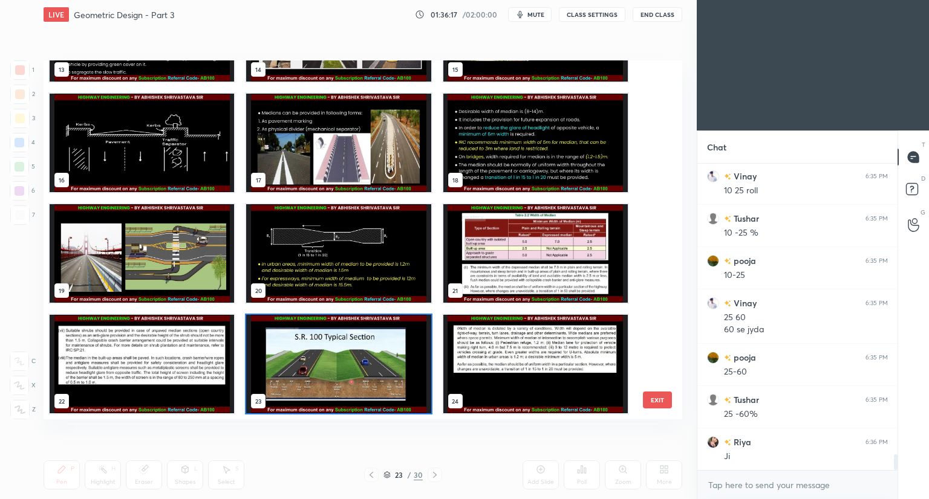
click at [382, 151] on img "grid" at bounding box center [338, 143] width 184 height 99
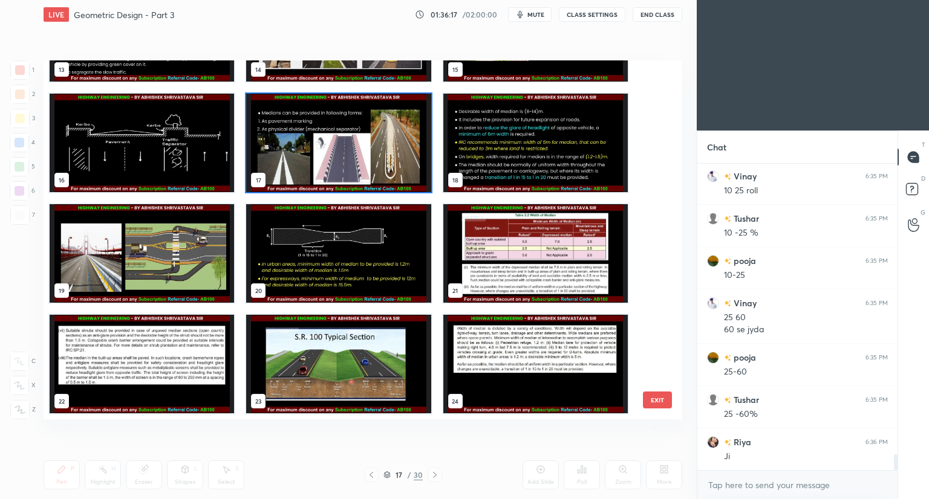
click at [385, 154] on img "grid" at bounding box center [338, 143] width 184 height 99
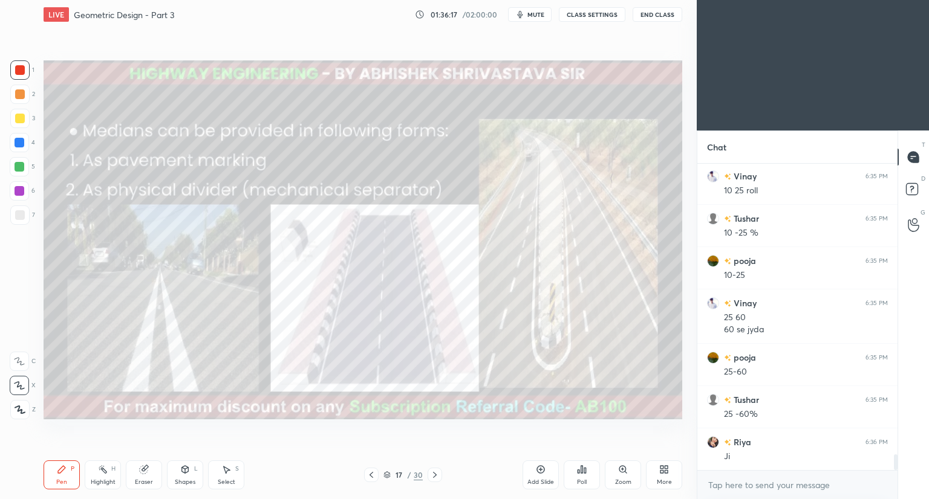
click at [389, 153] on img "grid" at bounding box center [338, 143] width 184 height 99
click at [369, 476] on icon at bounding box center [371, 475] width 10 height 10
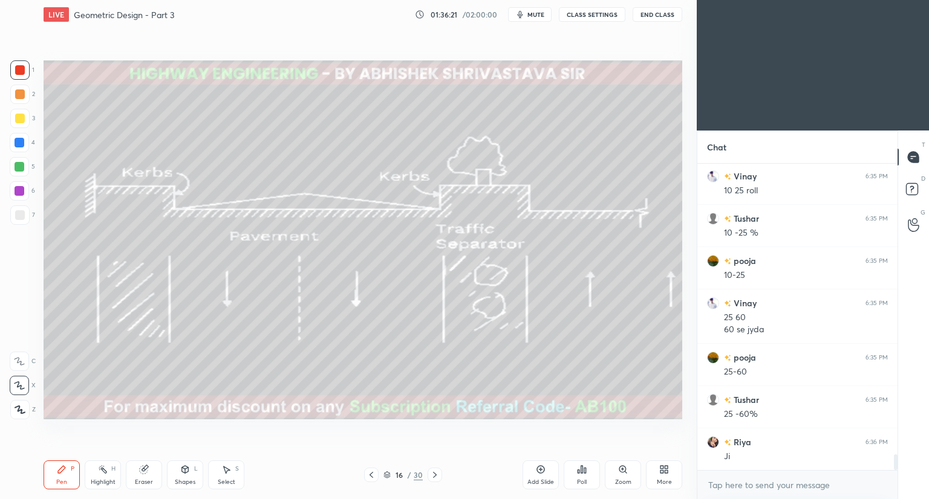
click at [372, 477] on icon at bounding box center [371, 475] width 10 height 10
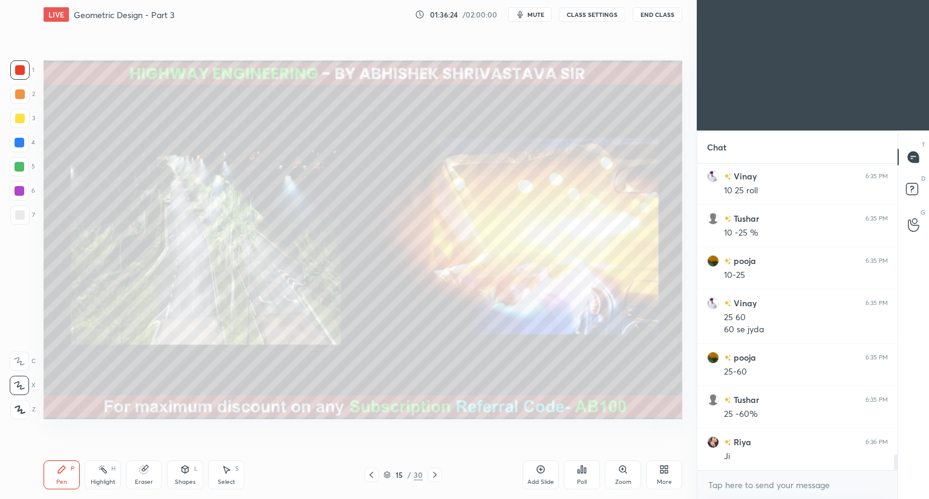
click at [370, 472] on icon at bounding box center [371, 475] width 10 height 10
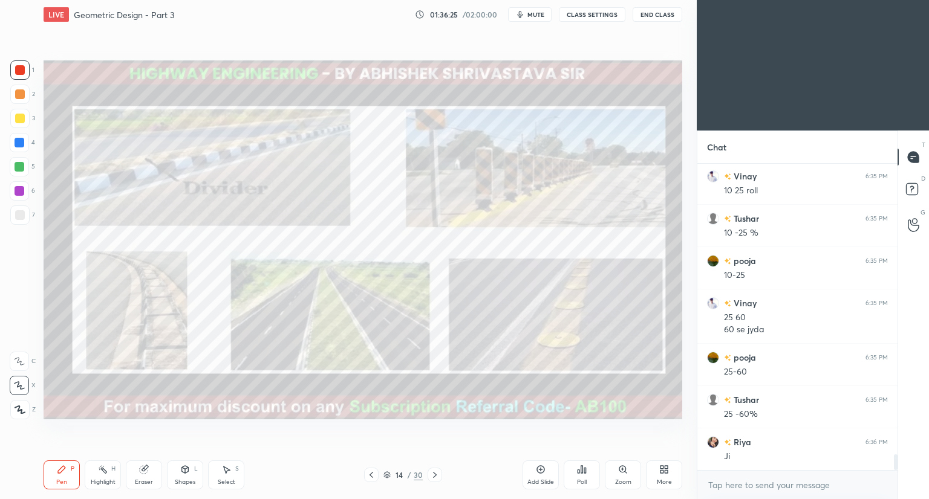
scroll to position [5682, 0]
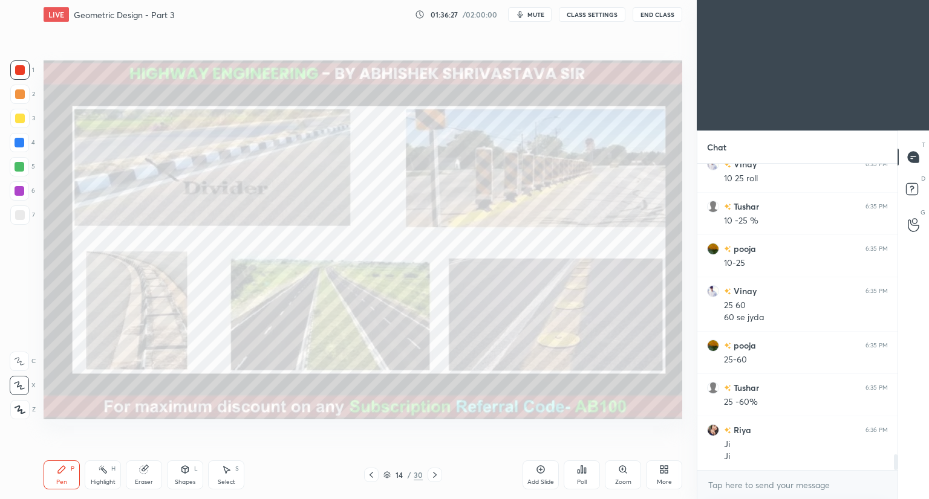
click at [431, 475] on icon at bounding box center [435, 475] width 10 height 10
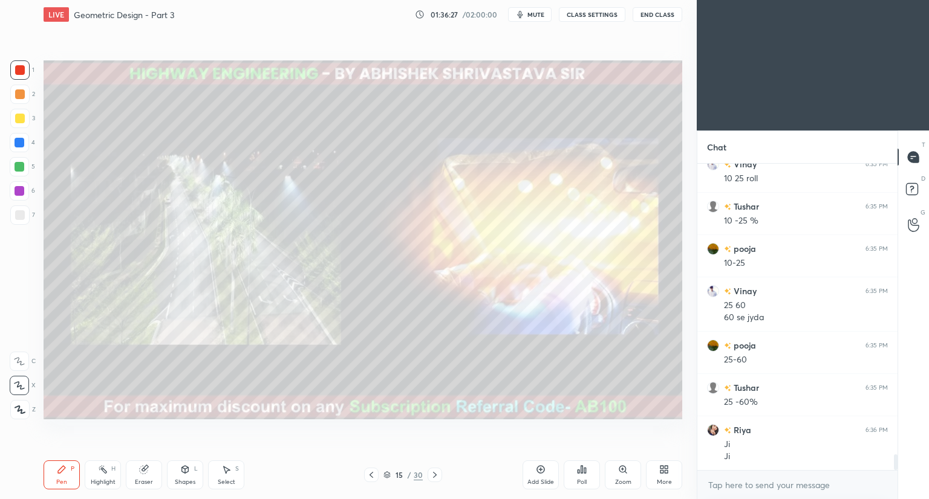
click at [434, 475] on icon at bounding box center [435, 475] width 10 height 10
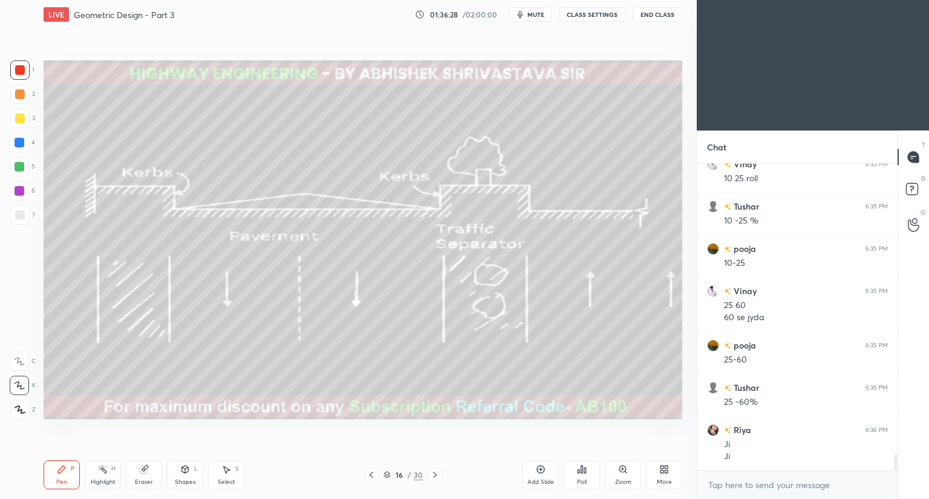
click at [435, 475] on icon at bounding box center [435, 475] width 10 height 10
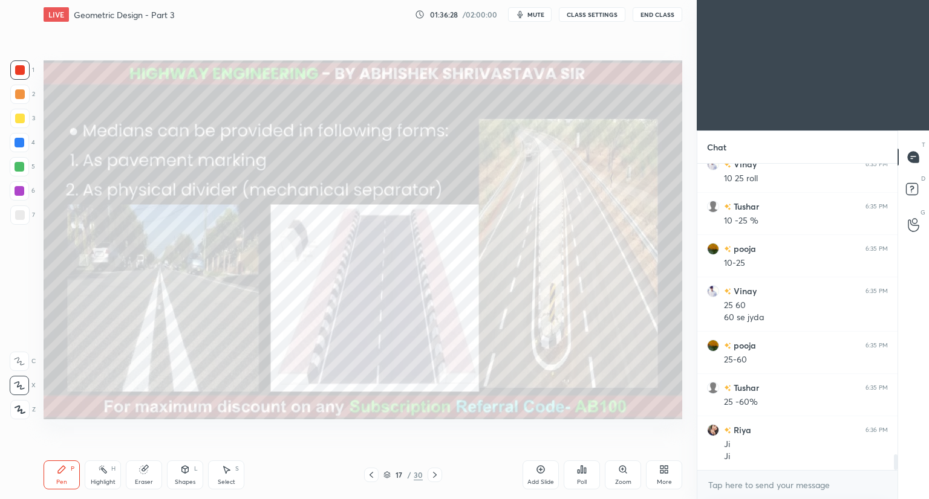
click at [435, 475] on icon at bounding box center [435, 475] width 10 height 10
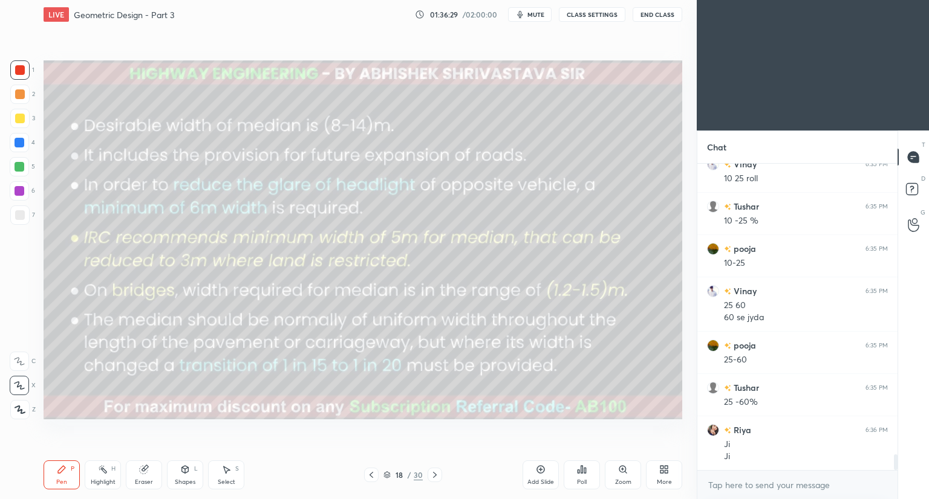
click at [435, 472] on icon at bounding box center [435, 475] width 10 height 10
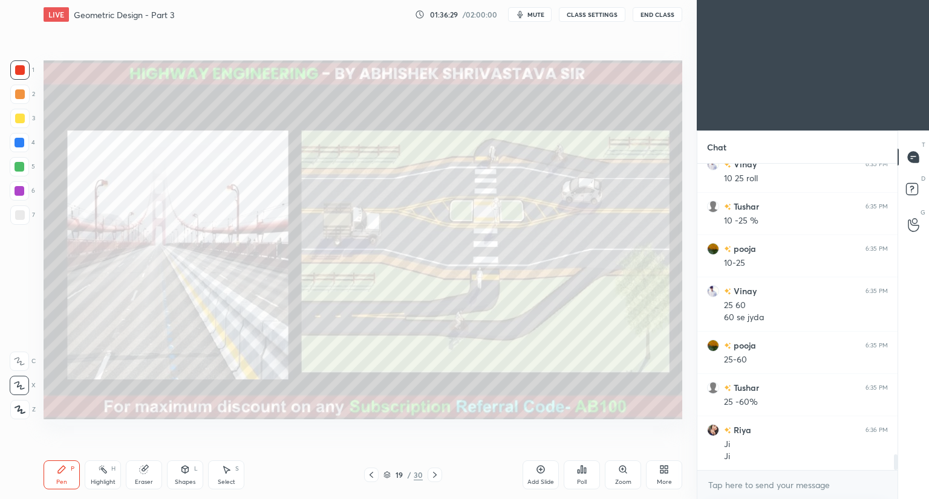
click at [438, 472] on icon at bounding box center [435, 475] width 10 height 10
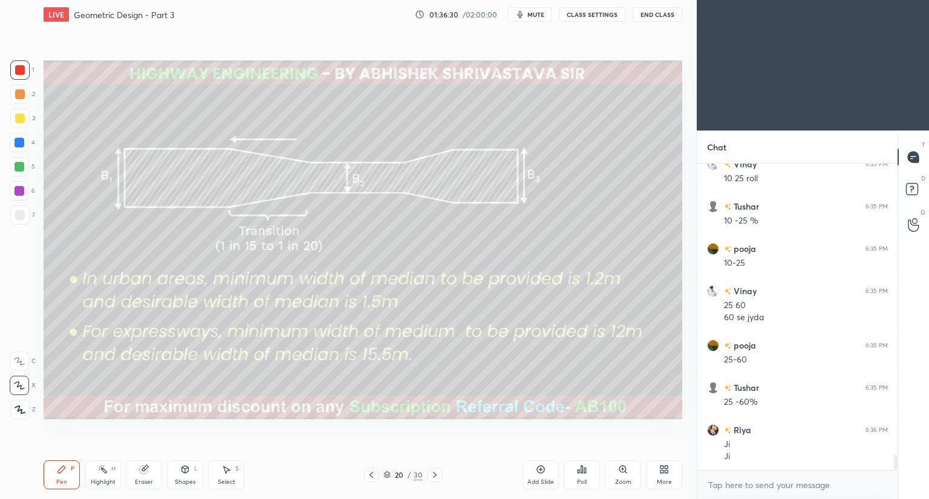
click at [438, 472] on icon at bounding box center [435, 475] width 10 height 10
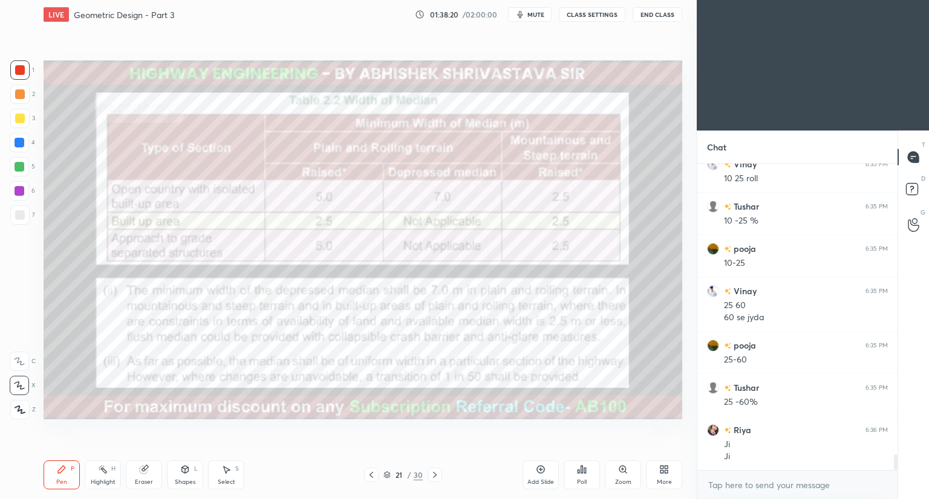
scroll to position [5724, 0]
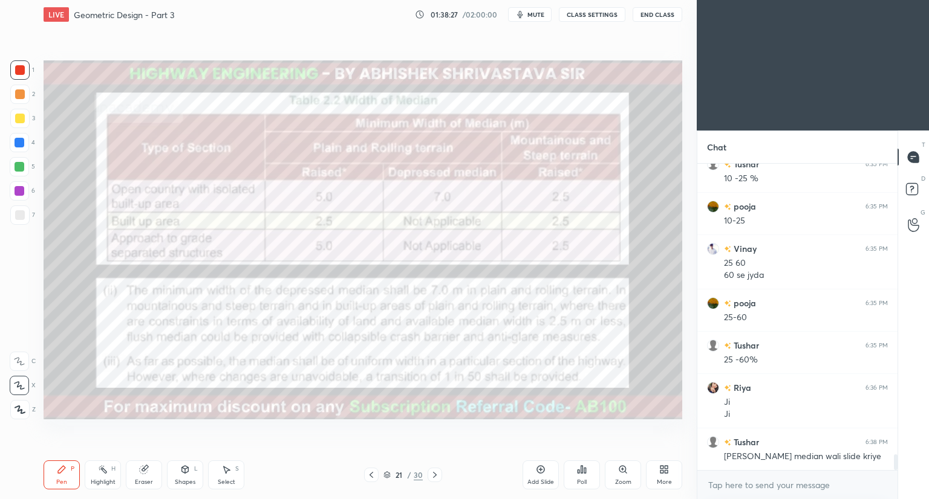
click at [372, 476] on icon at bounding box center [371, 475] width 10 height 10
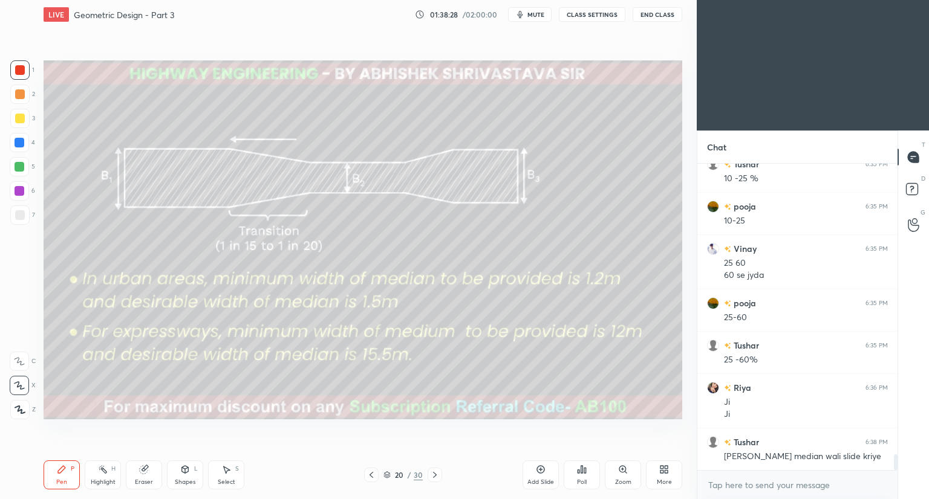
click at [436, 472] on icon at bounding box center [435, 475] width 10 height 10
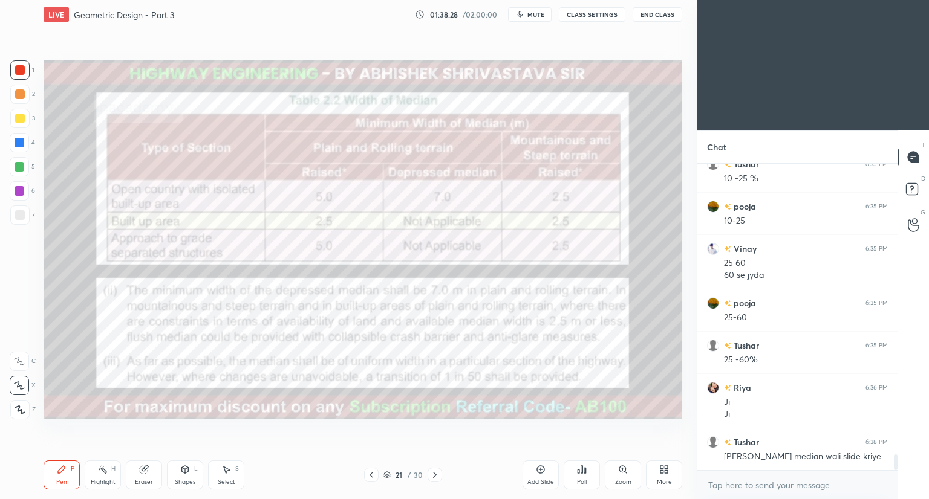
click at [434, 474] on icon at bounding box center [435, 475] width 10 height 10
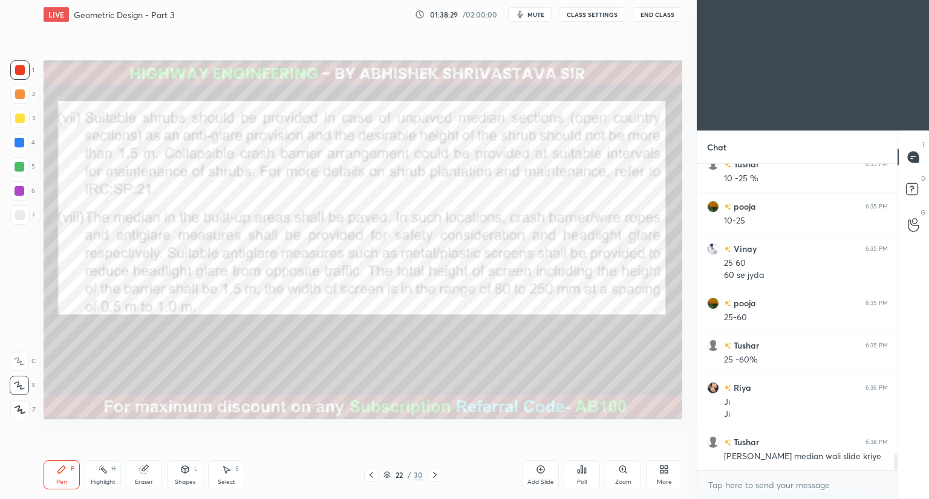
click at [433, 475] on icon at bounding box center [435, 475] width 10 height 10
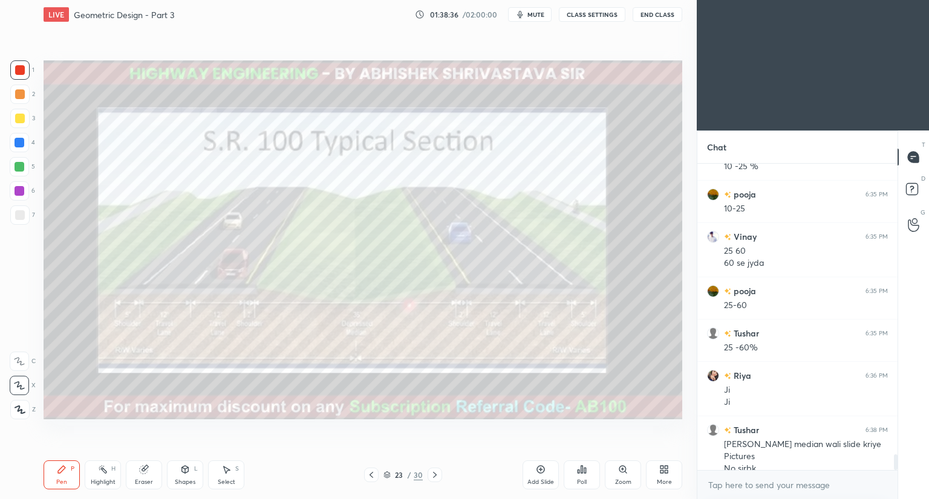
scroll to position [5748, 0]
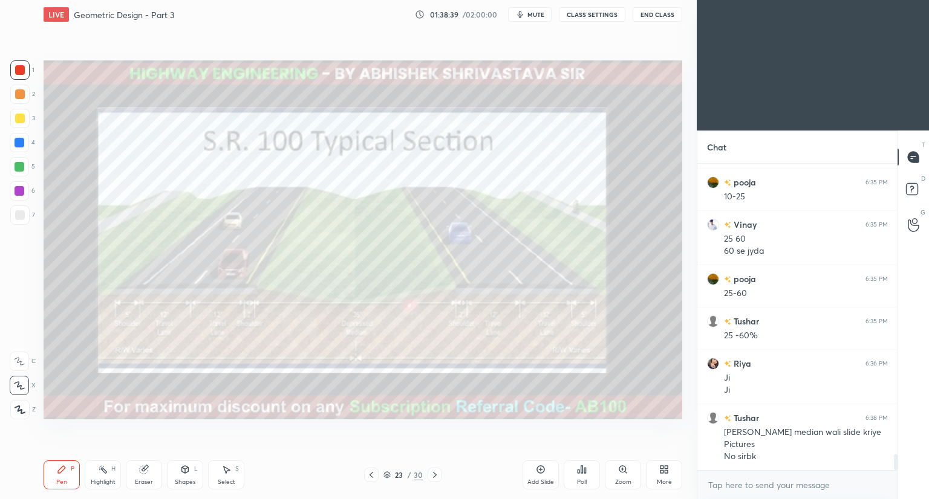
click at [371, 478] on icon at bounding box center [371, 475] width 10 height 10
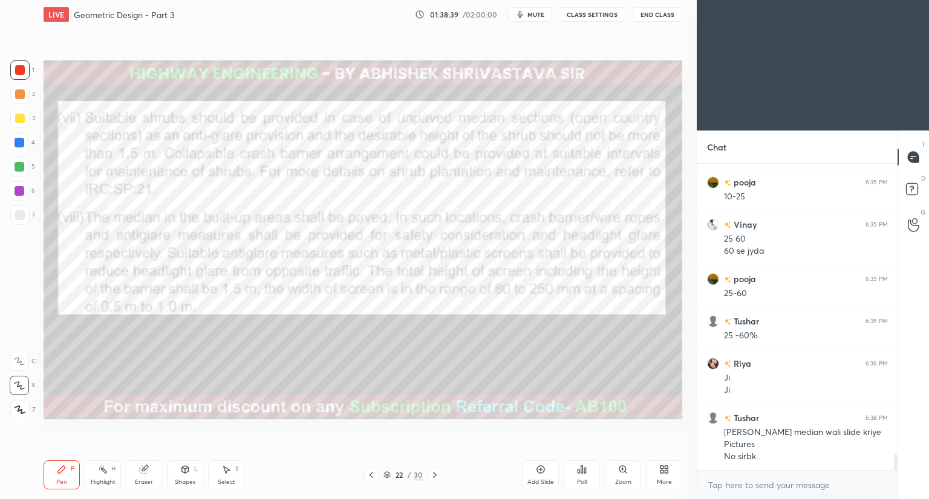
click at [372, 477] on icon at bounding box center [371, 475] width 10 height 10
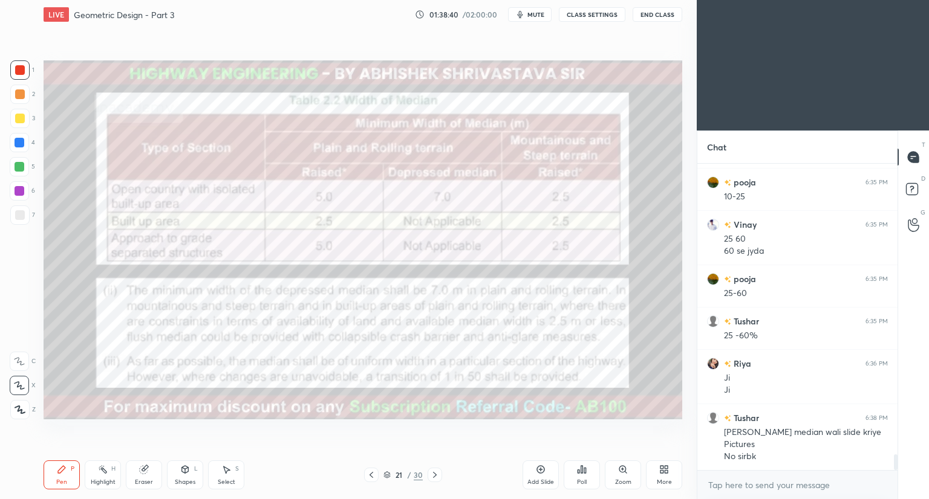
click at [373, 476] on icon at bounding box center [371, 475] width 10 height 10
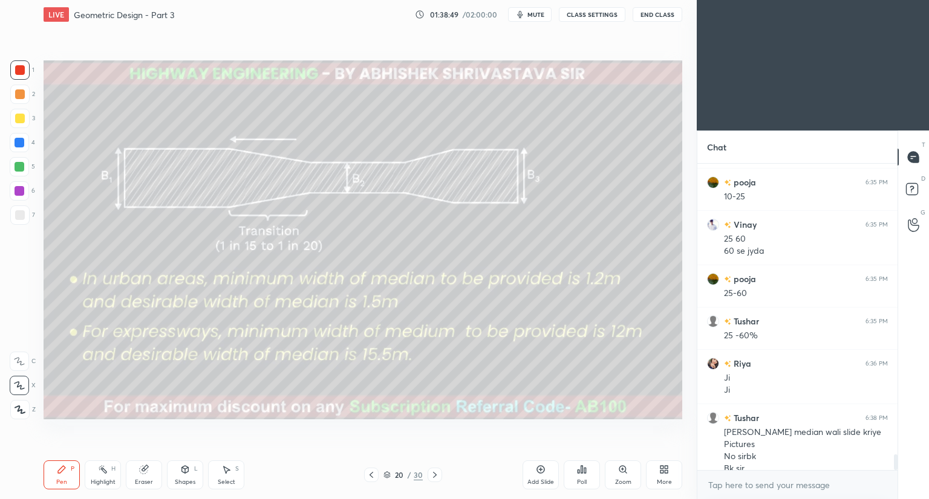
scroll to position [5760, 0]
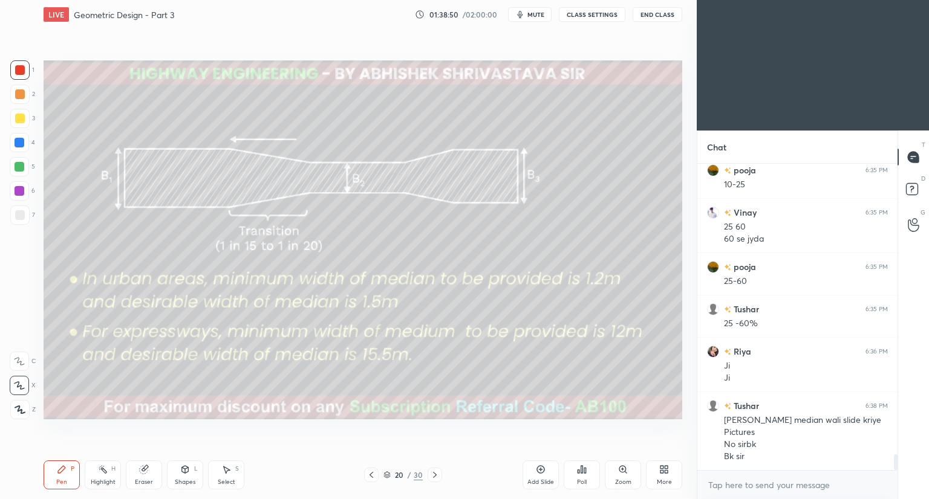
click at [371, 473] on icon at bounding box center [371, 475] width 4 height 6
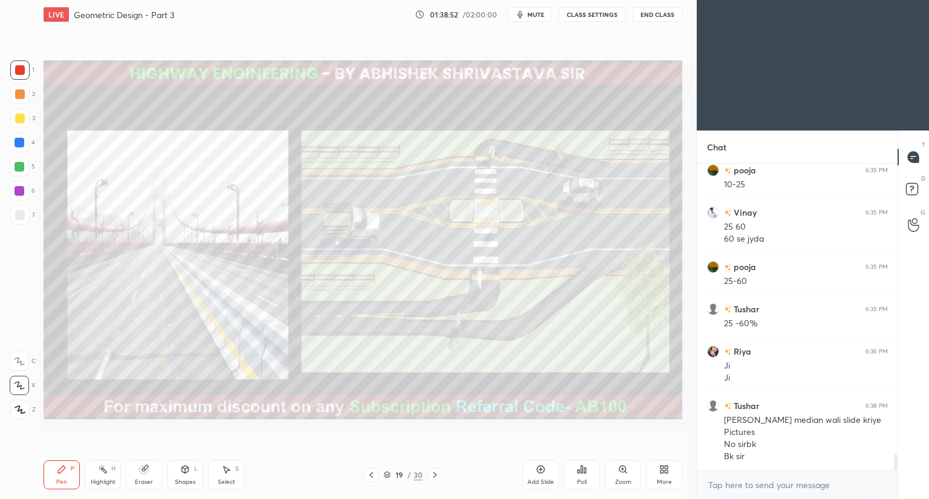
click at [371, 474] on icon at bounding box center [371, 475] width 4 height 6
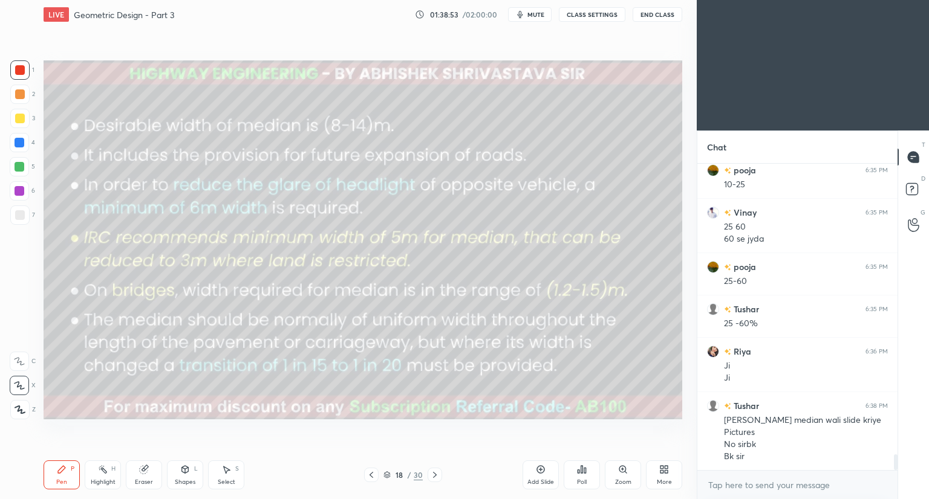
click at [371, 474] on icon at bounding box center [371, 475] width 4 height 6
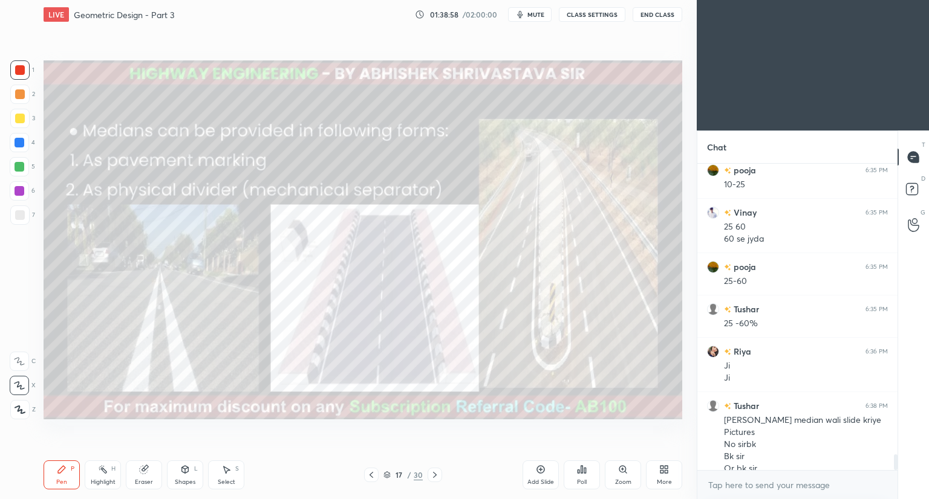
scroll to position [5773, 0]
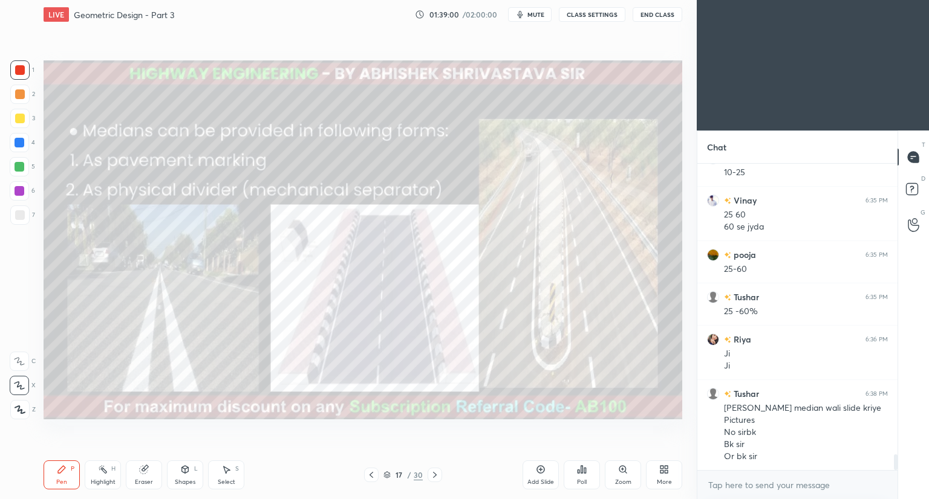
click at [376, 475] on div at bounding box center [371, 475] width 15 height 15
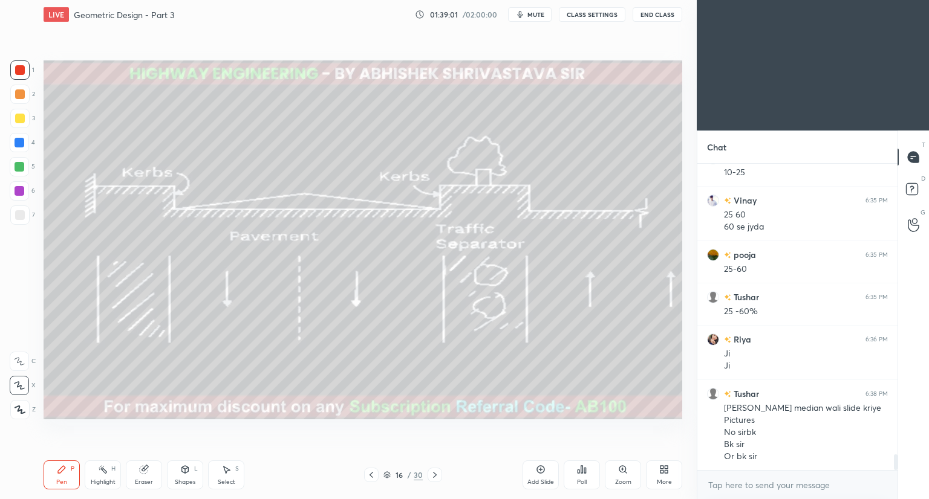
click at [375, 475] on icon at bounding box center [371, 475] width 10 height 10
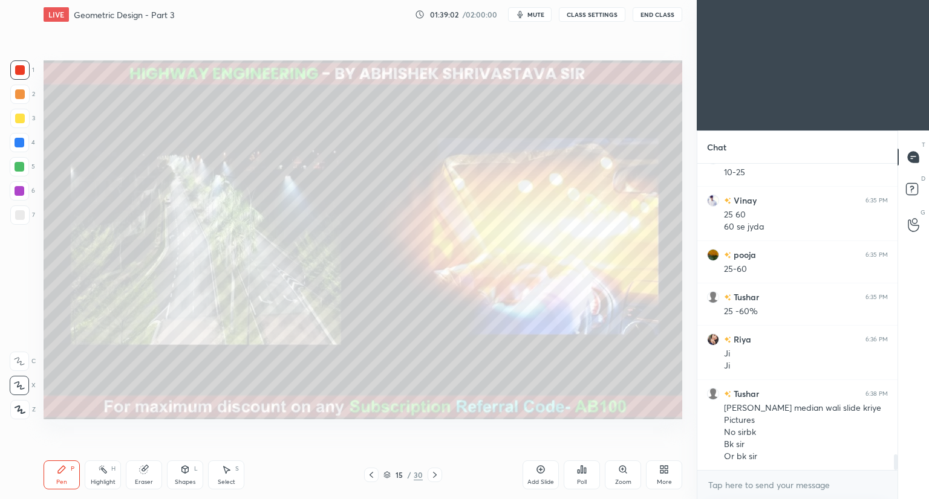
click at [372, 475] on icon at bounding box center [371, 475] width 10 height 10
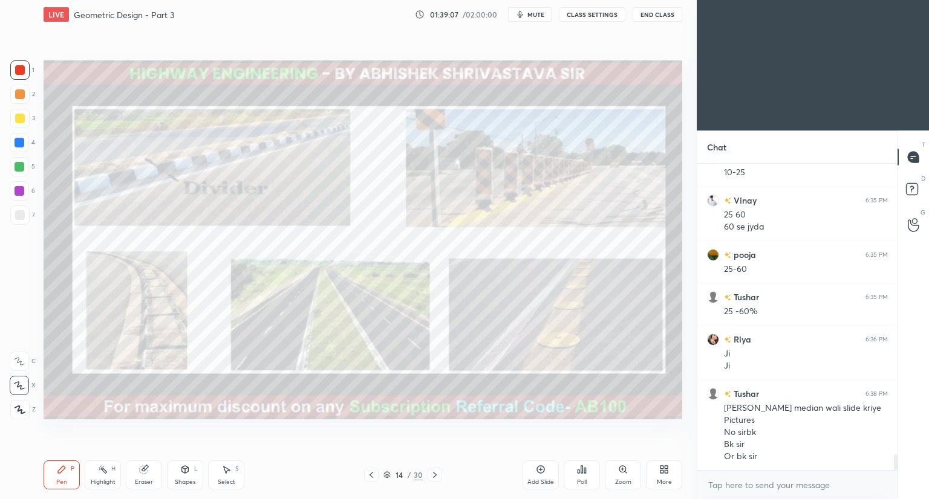
scroll to position [5815, 0]
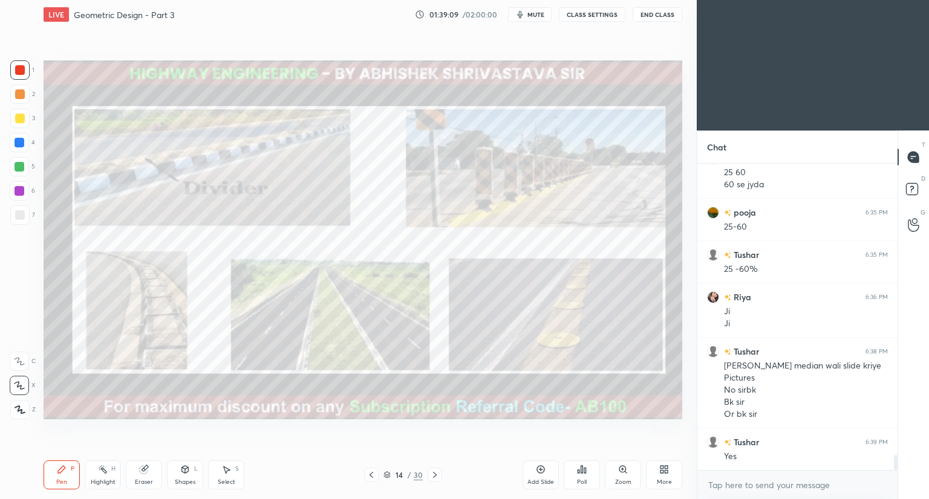
click at [428, 477] on div at bounding box center [435, 475] width 15 height 15
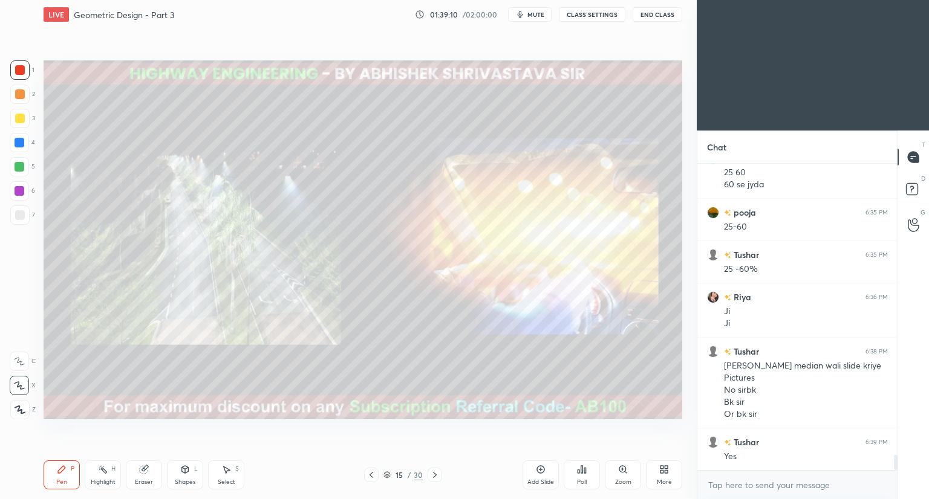
click at [372, 478] on icon at bounding box center [371, 475] width 10 height 10
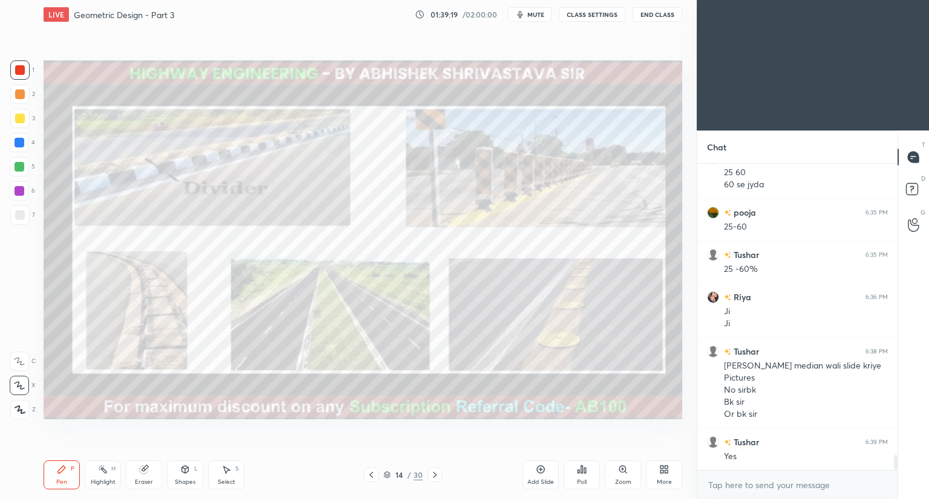
scroll to position [5827, 0]
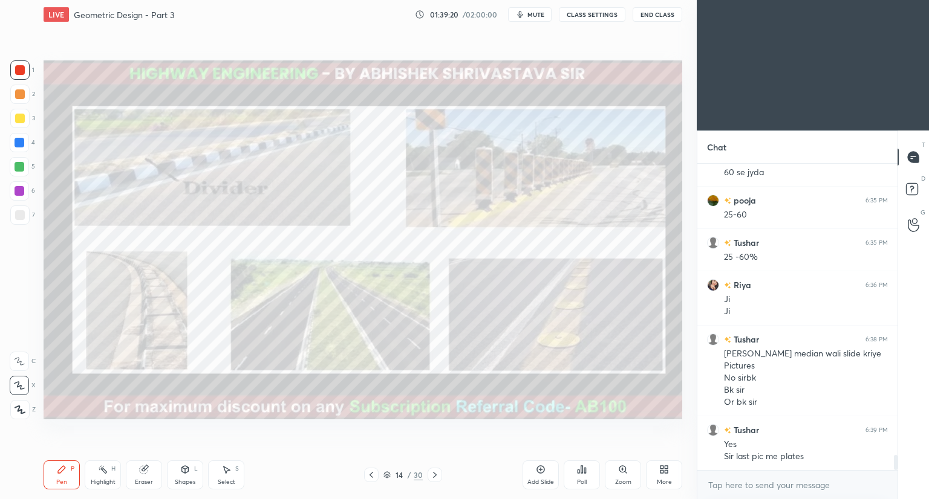
click at [435, 476] on icon at bounding box center [435, 475] width 4 height 6
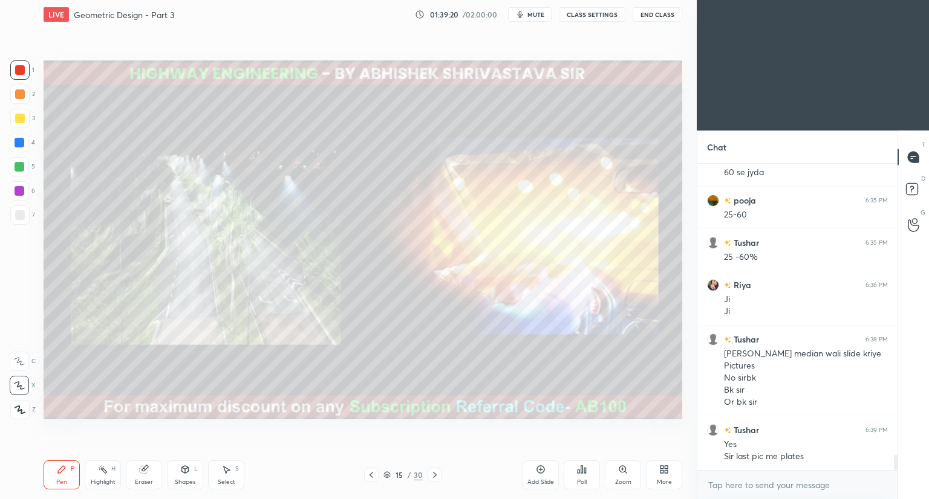
click at [434, 477] on icon at bounding box center [435, 475] width 4 height 6
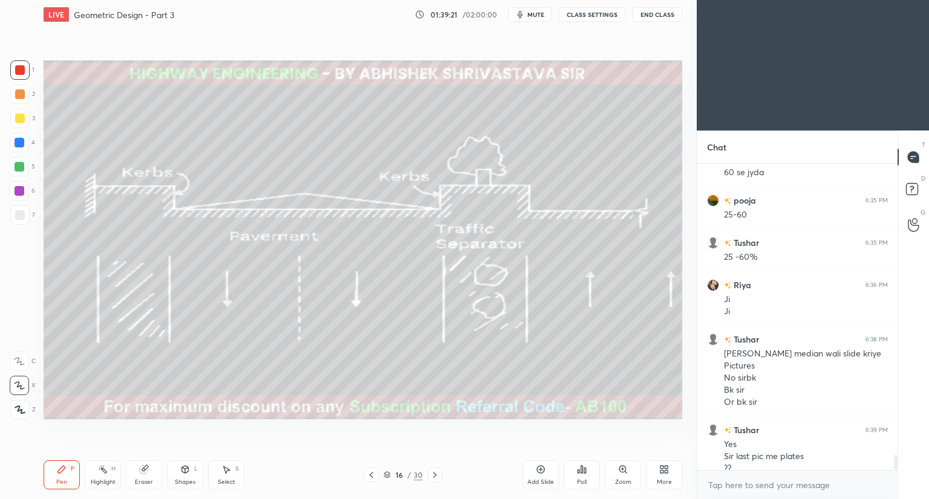
scroll to position [5839, 0]
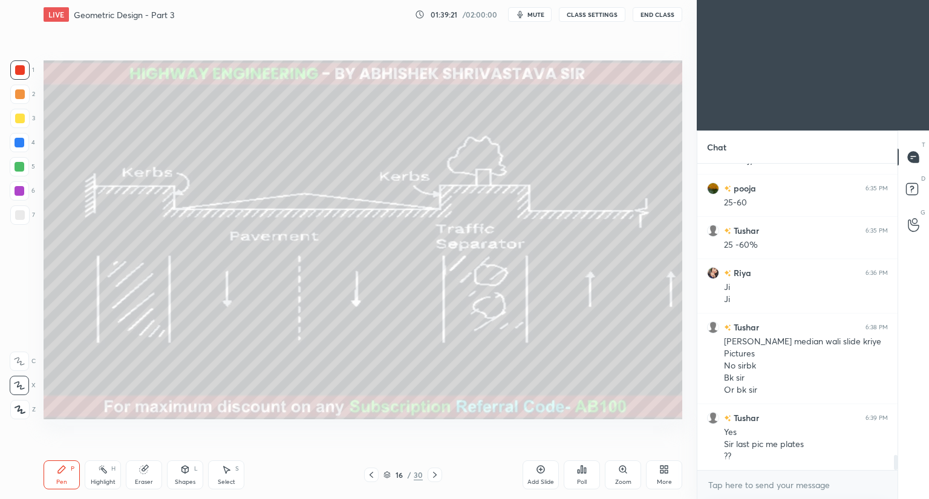
click at [435, 477] on icon at bounding box center [435, 475] width 10 height 10
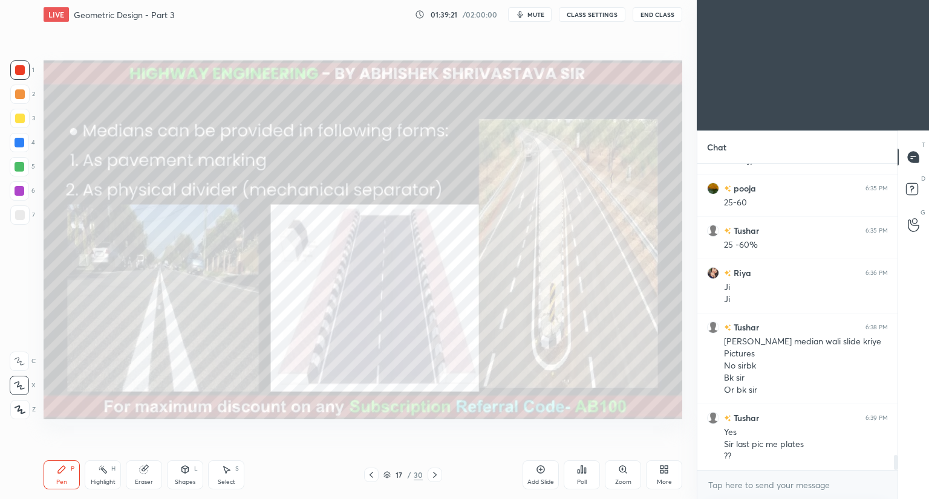
click at [435, 477] on icon at bounding box center [435, 475] width 10 height 10
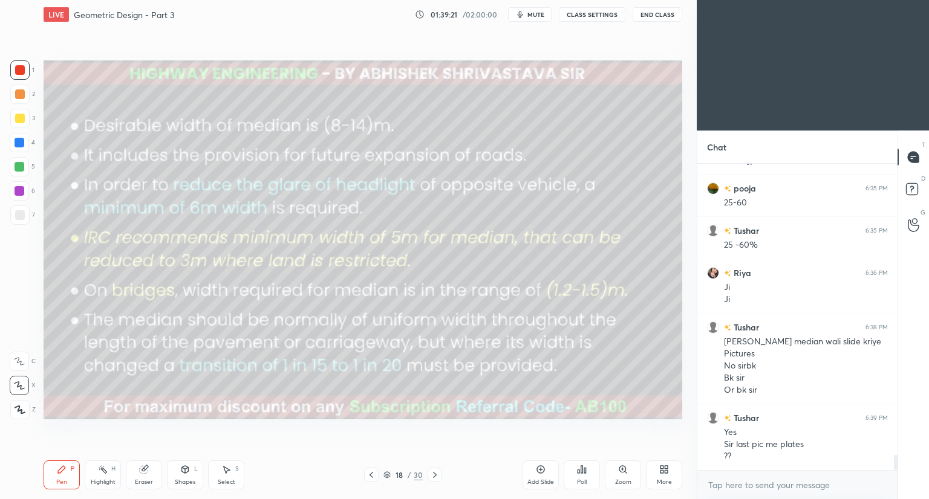
click at [435, 478] on icon at bounding box center [435, 475] width 10 height 10
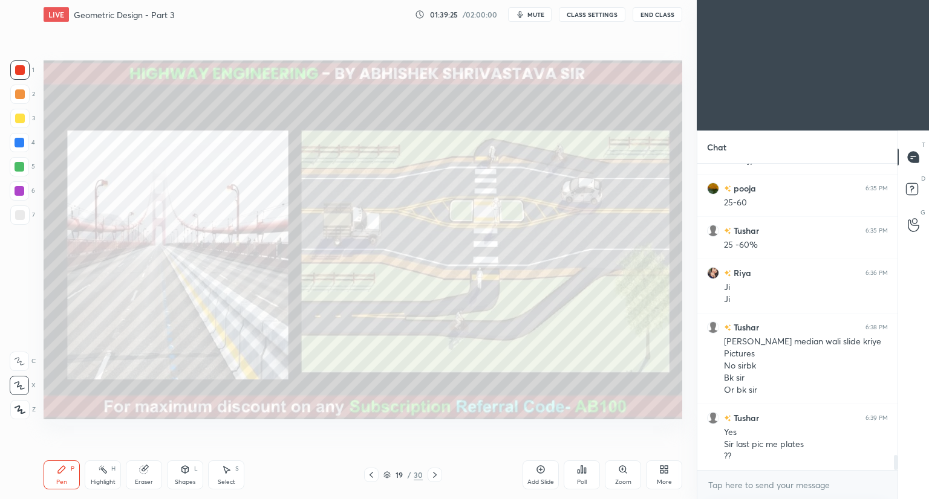
click at [375, 480] on div at bounding box center [371, 475] width 15 height 15
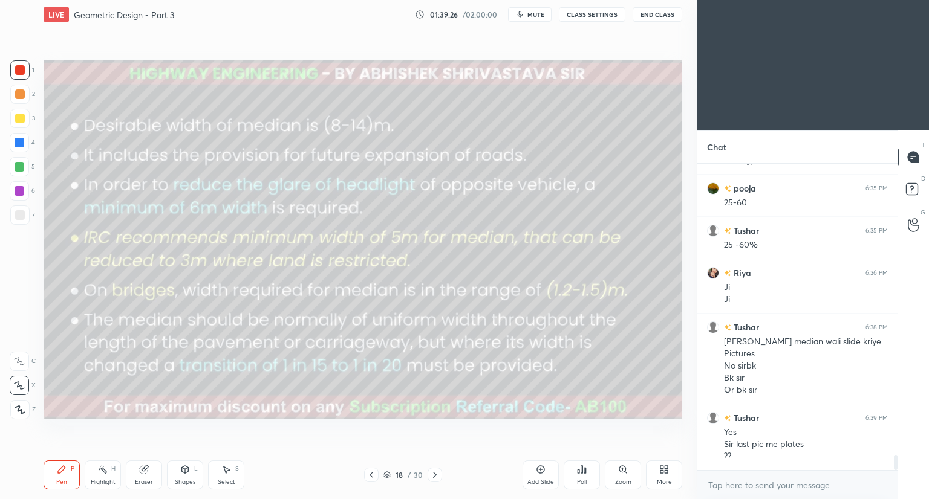
click at [431, 473] on icon at bounding box center [435, 475] width 10 height 10
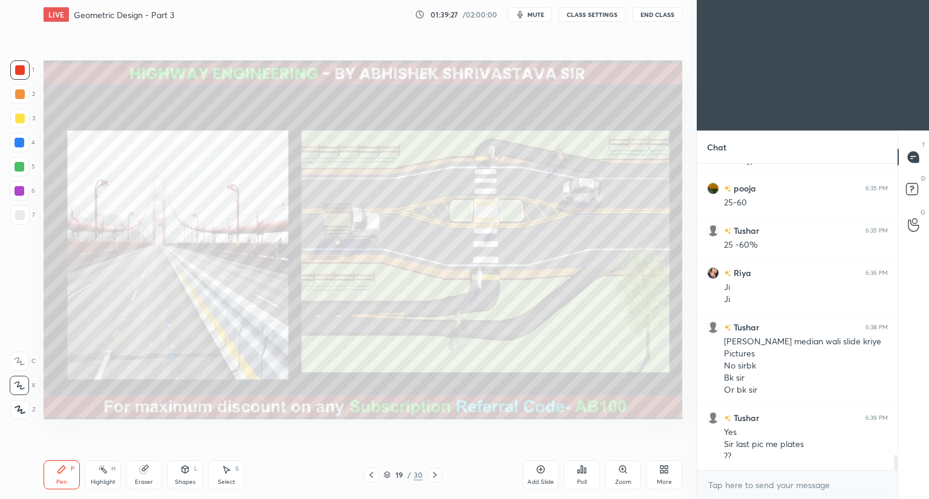
click at [431, 474] on icon at bounding box center [435, 475] width 10 height 10
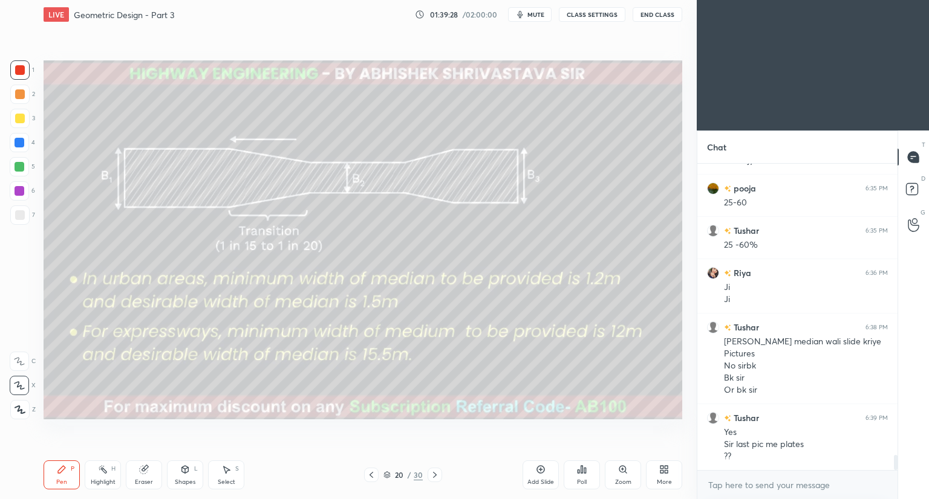
click at [431, 475] on icon at bounding box center [435, 475] width 10 height 10
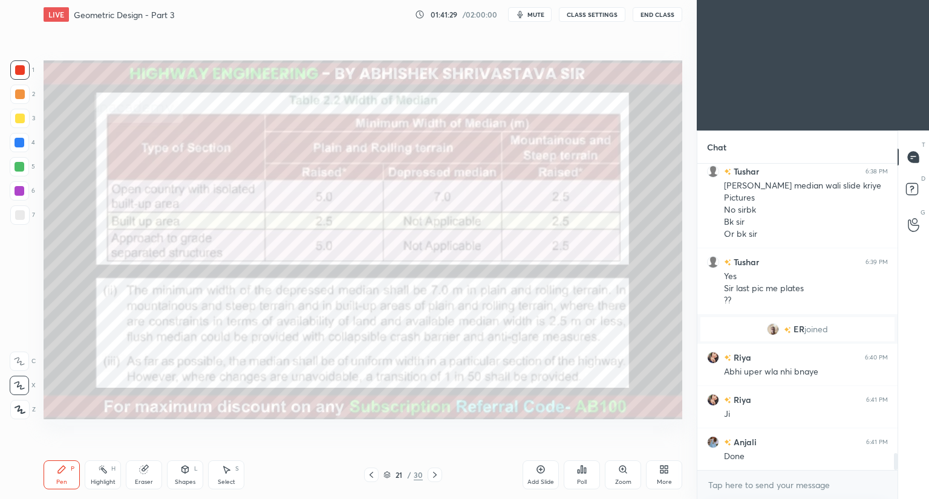
scroll to position [5231, 0]
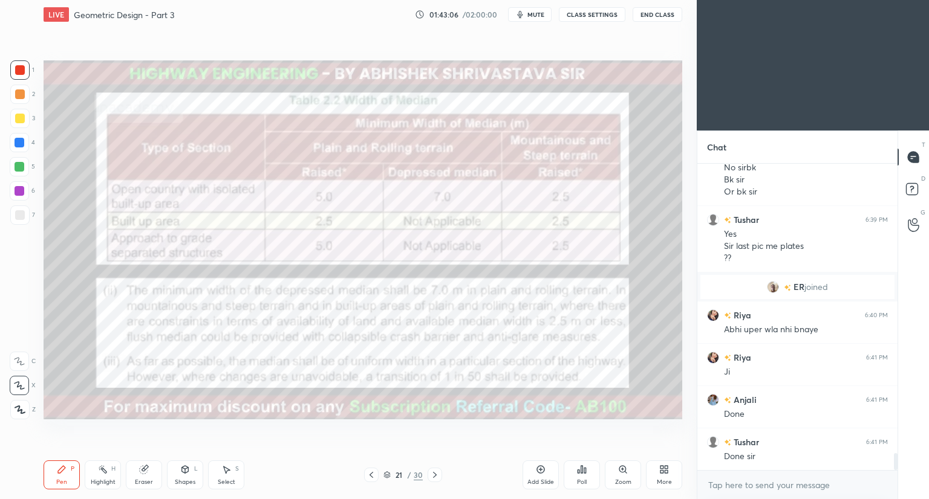
drag, startPoint x: 184, startPoint y: 475, endPoint x: 183, endPoint y: 464, distance: 11.0
click at [184, 474] on div "Shapes L" at bounding box center [185, 475] width 36 height 29
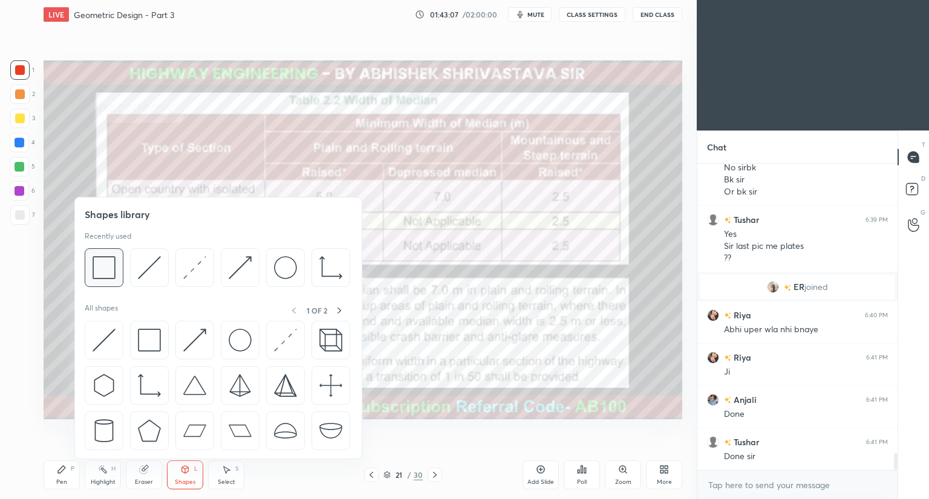
click at [107, 276] on img at bounding box center [104, 267] width 23 height 23
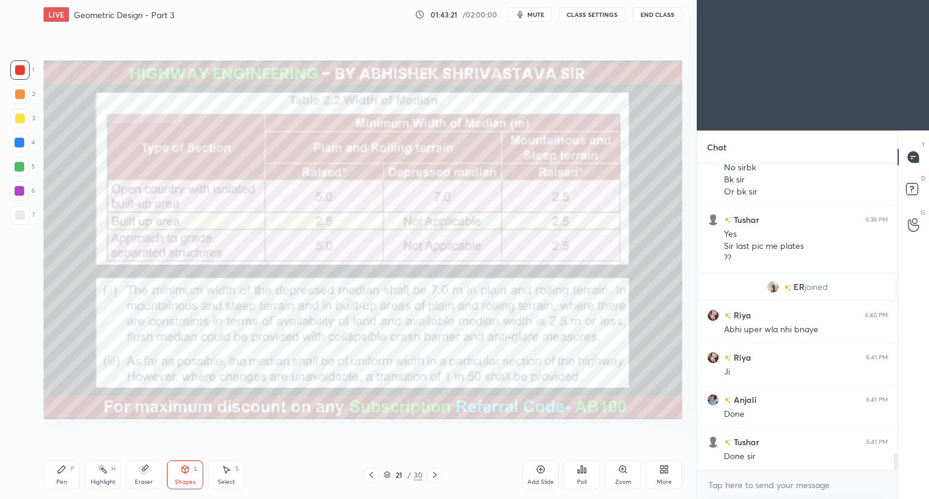
click at [60, 477] on div "Pen P" at bounding box center [62, 475] width 36 height 29
click at [185, 471] on icon at bounding box center [185, 471] width 0 height 4
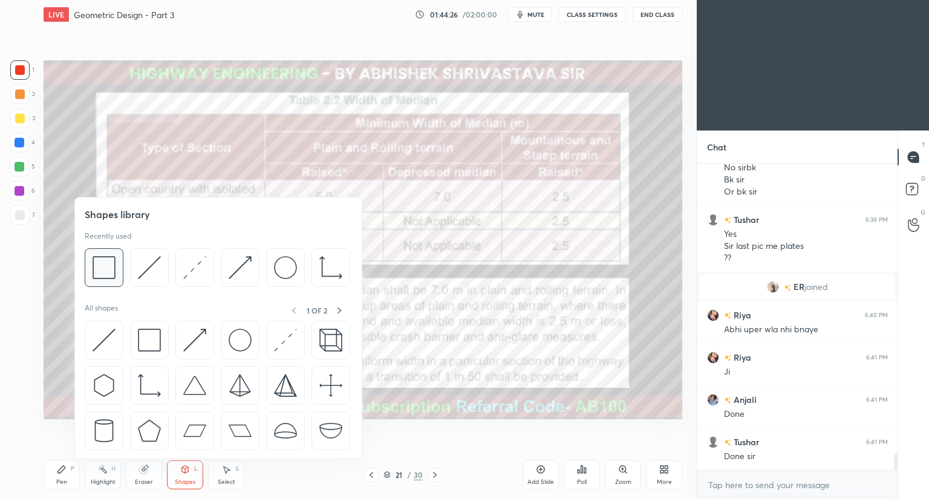
click at [119, 279] on div at bounding box center [104, 268] width 39 height 39
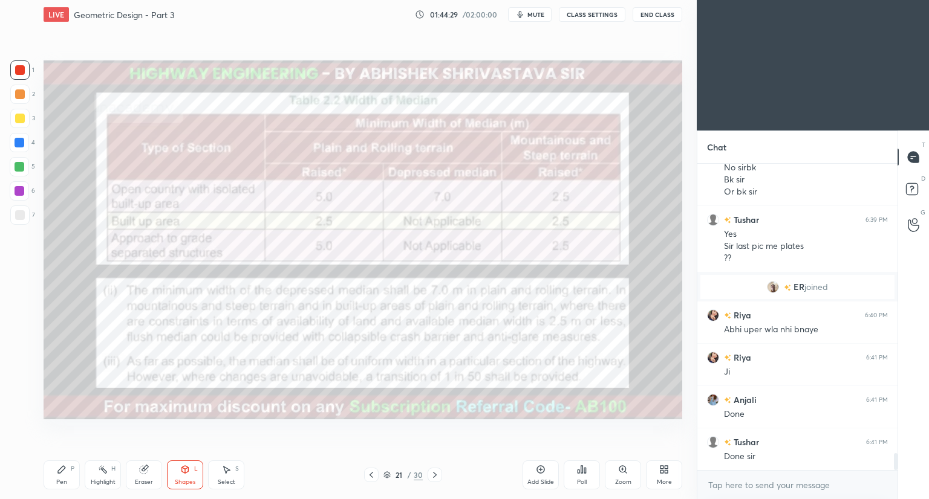
click at [65, 476] on div "Pen P" at bounding box center [62, 475] width 36 height 29
click at [189, 480] on div "Shapes" at bounding box center [185, 483] width 21 height 6
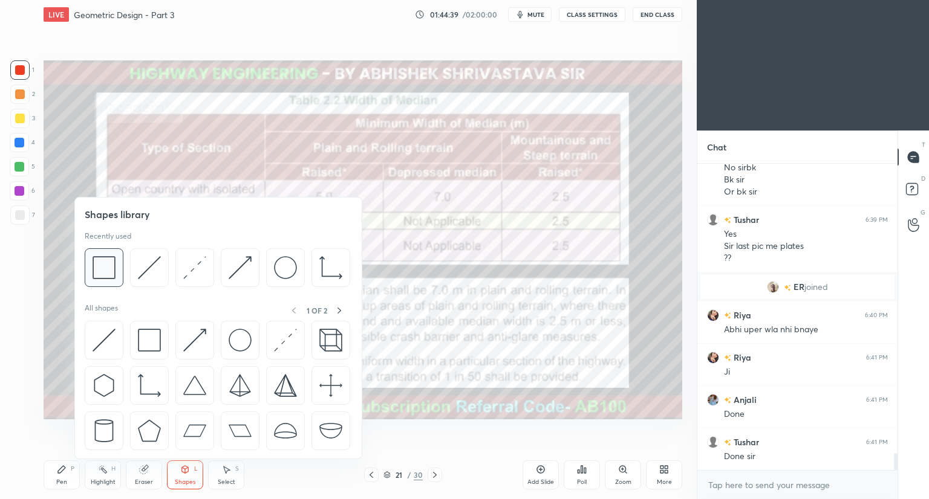
click at [109, 269] on img at bounding box center [104, 267] width 23 height 23
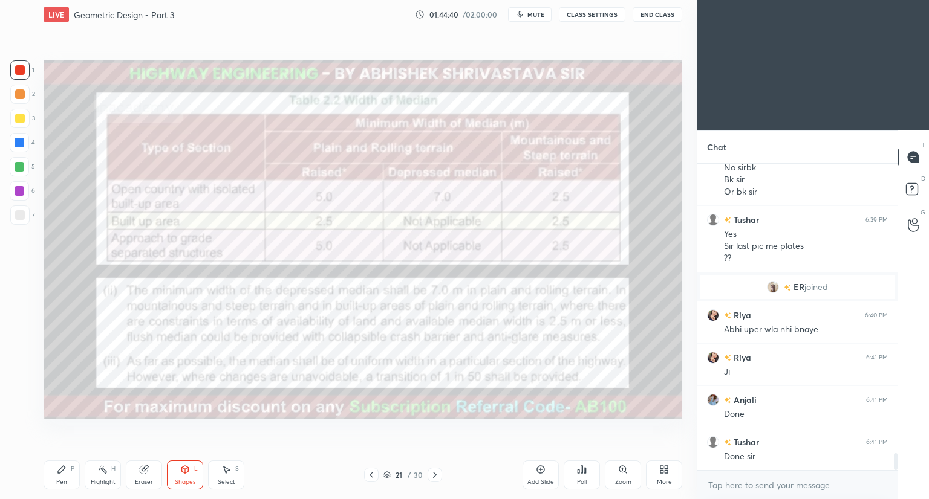
scroll to position [5273, 0]
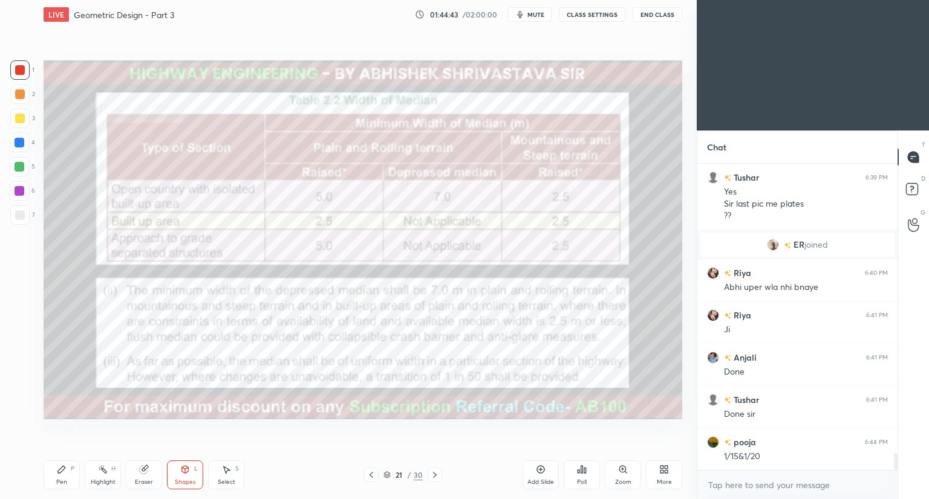
drag, startPoint x: 60, startPoint y: 473, endPoint x: 71, endPoint y: 438, distance: 36.9
click at [63, 472] on icon at bounding box center [62, 470] width 10 height 10
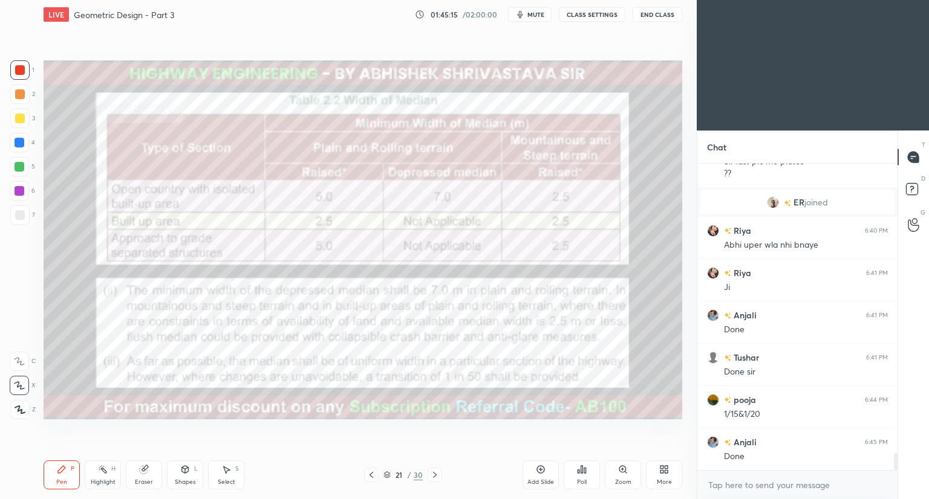
scroll to position [5358, 0]
click at [432, 475] on icon at bounding box center [435, 475] width 10 height 10
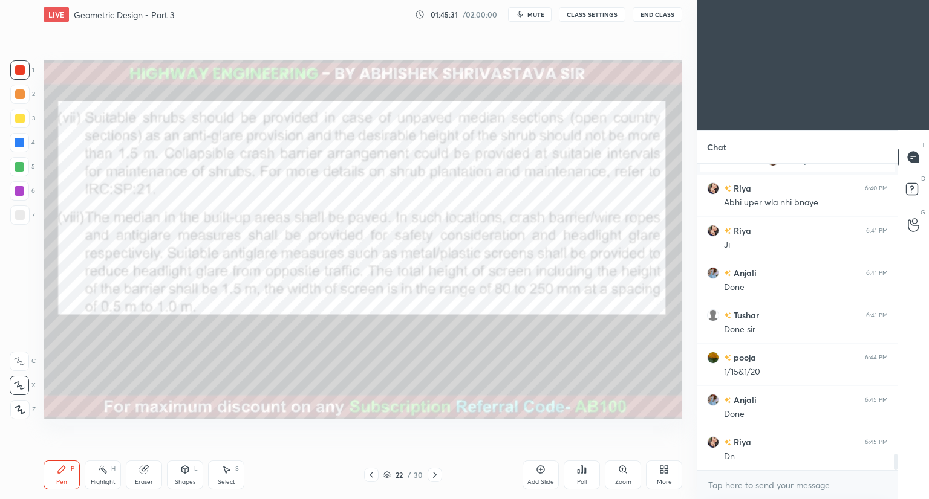
scroll to position [5400, 0]
click at [368, 475] on div at bounding box center [371, 475] width 15 height 15
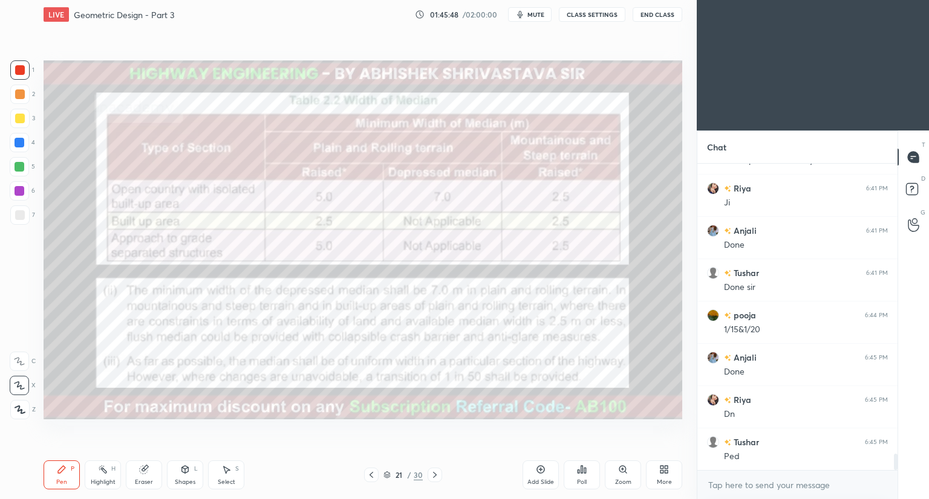
click at [370, 474] on icon at bounding box center [371, 475] width 10 height 10
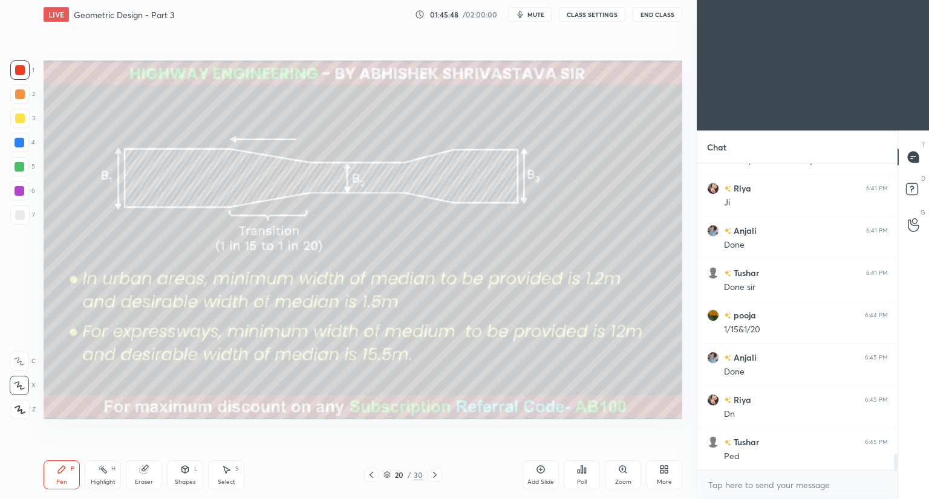
click at [372, 475] on icon at bounding box center [371, 475] width 10 height 10
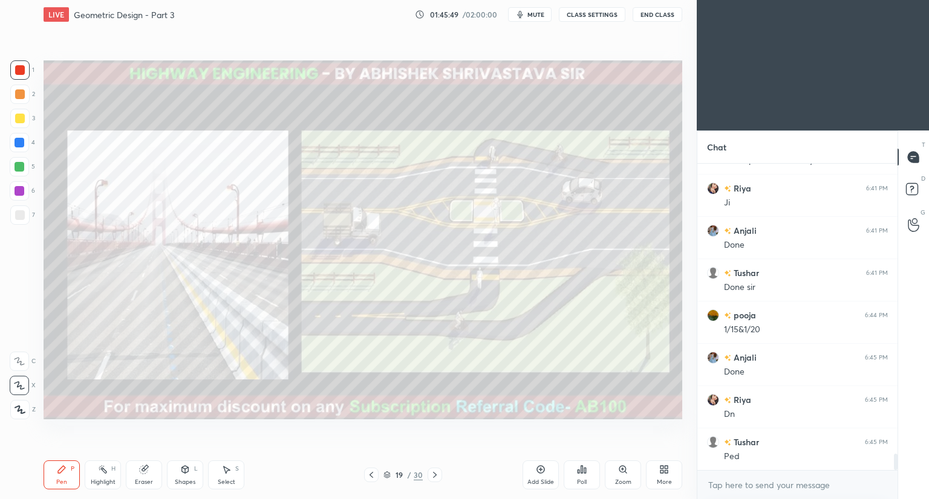
click at [375, 473] on icon at bounding box center [371, 475] width 10 height 10
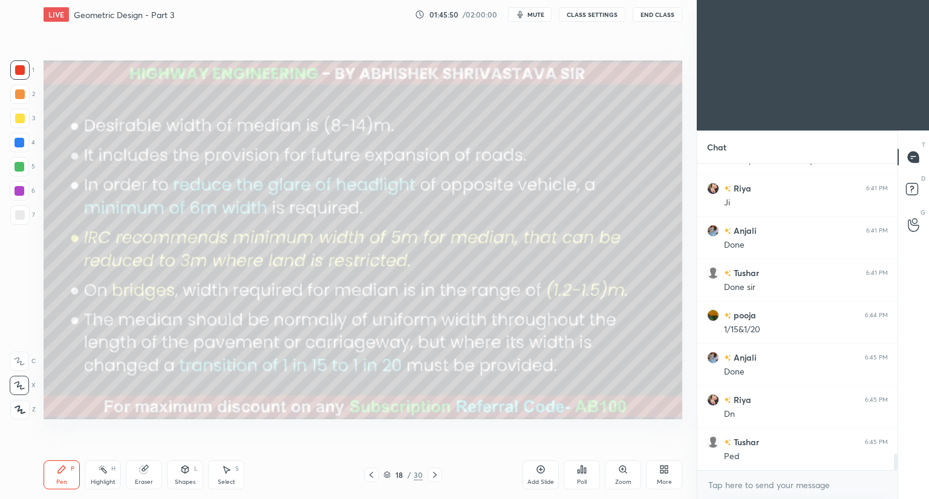
click at [375, 475] on div at bounding box center [371, 475] width 15 height 15
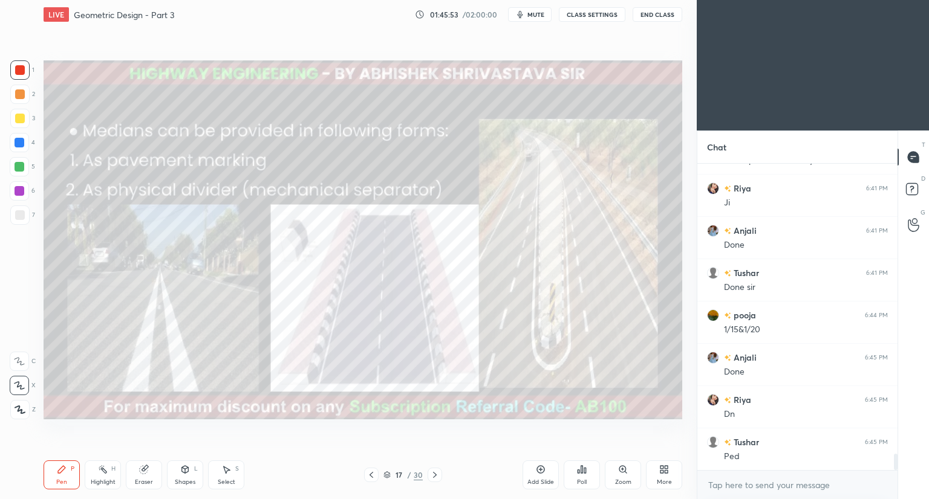
click at [372, 473] on icon at bounding box center [371, 475] width 10 height 10
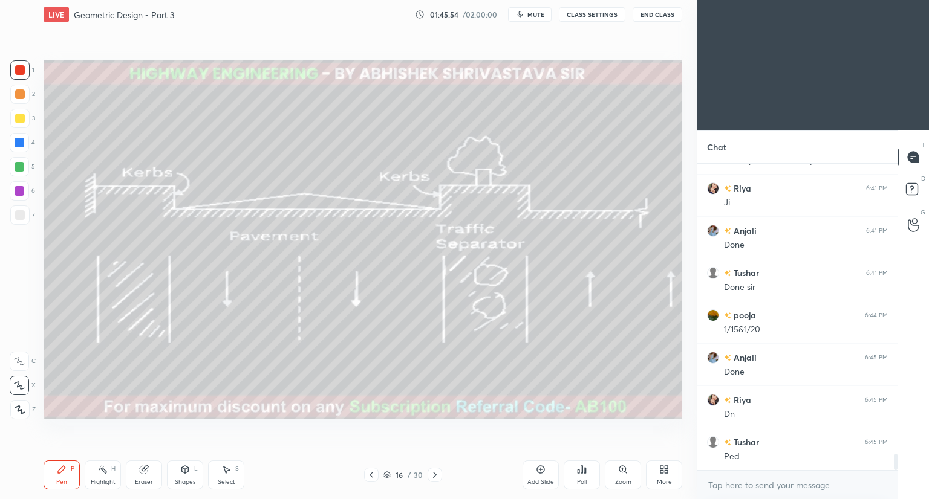
click at [372, 477] on icon at bounding box center [371, 475] width 10 height 10
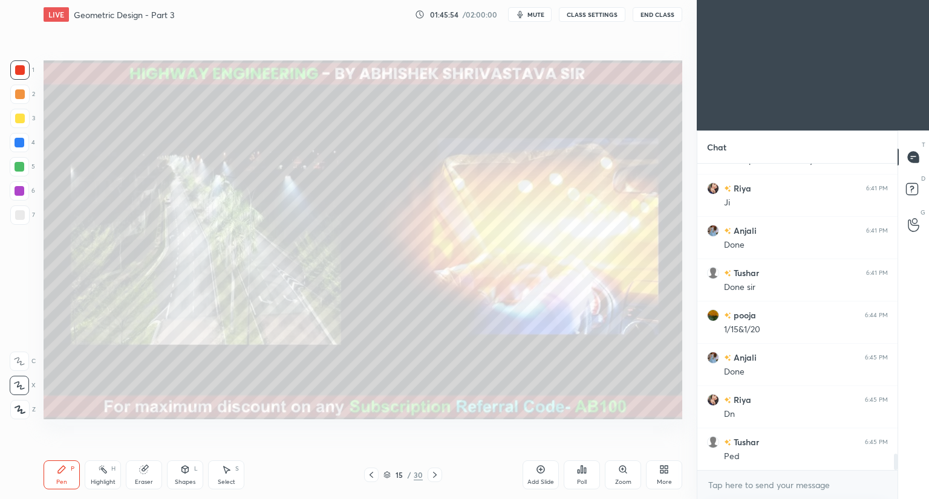
click at [373, 475] on icon at bounding box center [371, 475] width 10 height 10
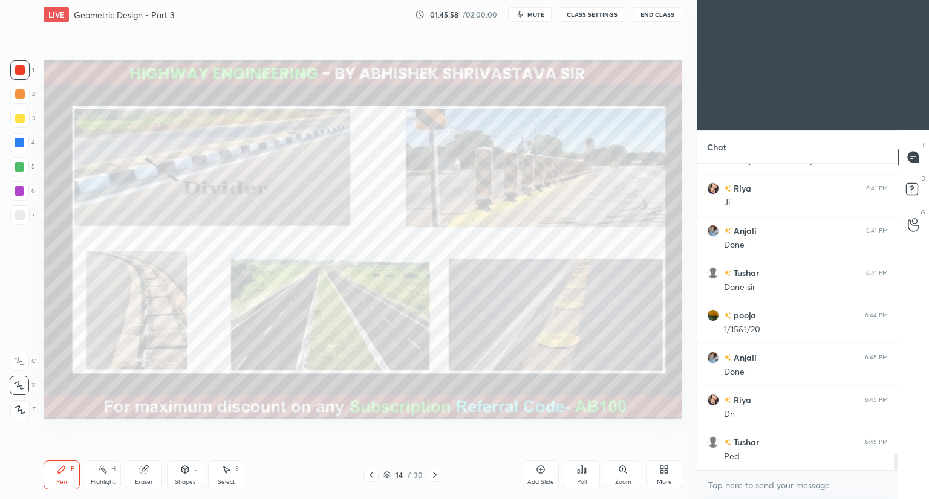
click at [434, 477] on icon at bounding box center [435, 475] width 10 height 10
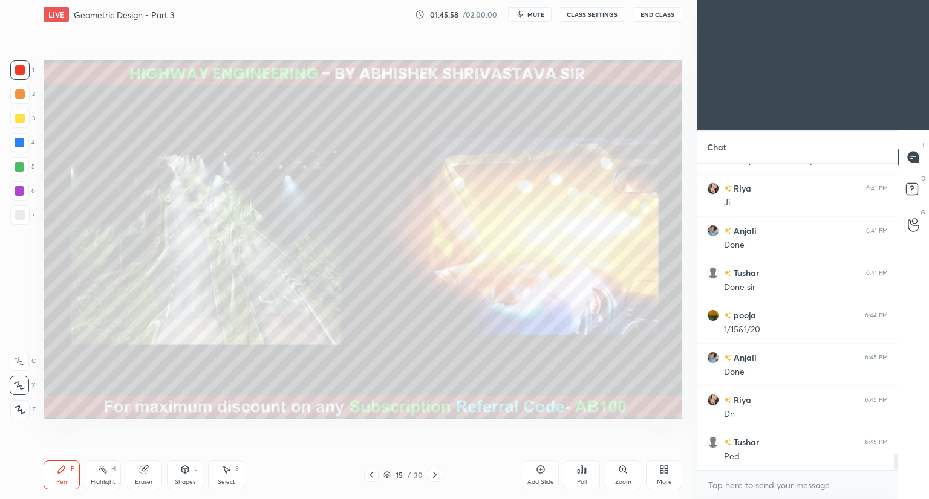
click at [436, 477] on icon at bounding box center [435, 475] width 10 height 10
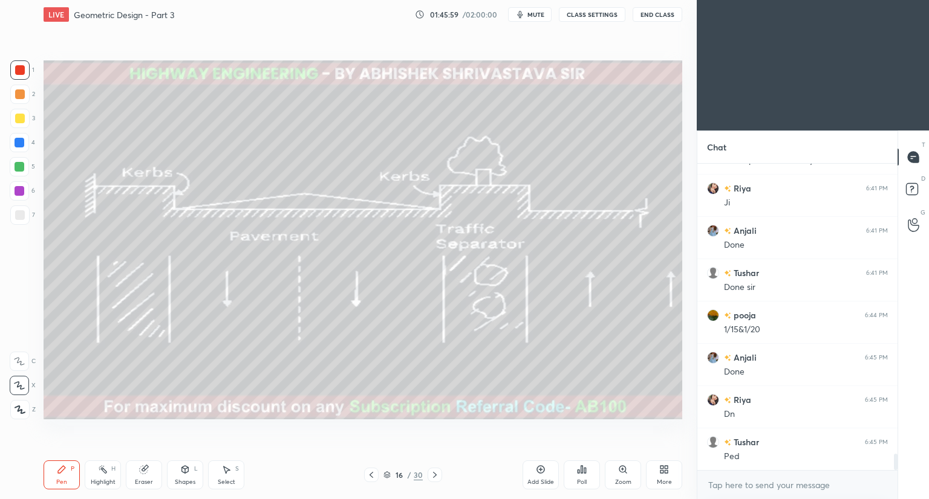
click at [437, 475] on icon at bounding box center [435, 475] width 10 height 10
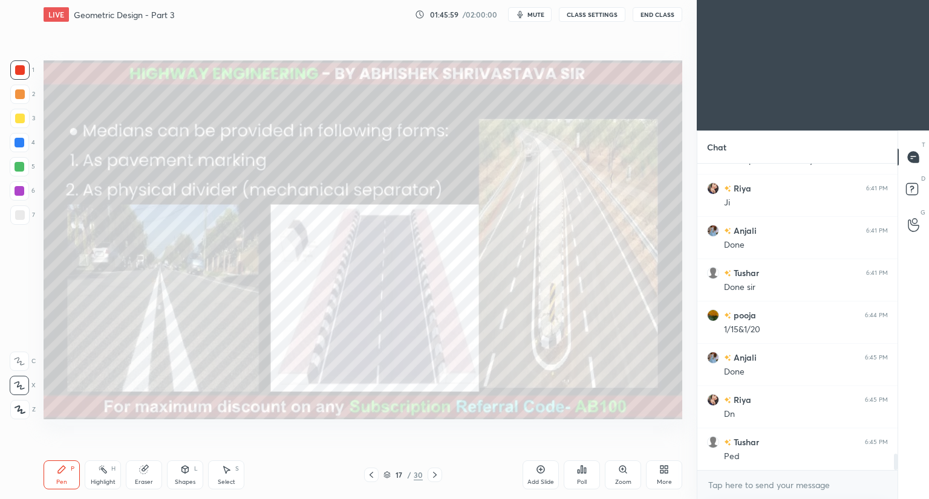
click at [437, 475] on icon at bounding box center [435, 475] width 10 height 10
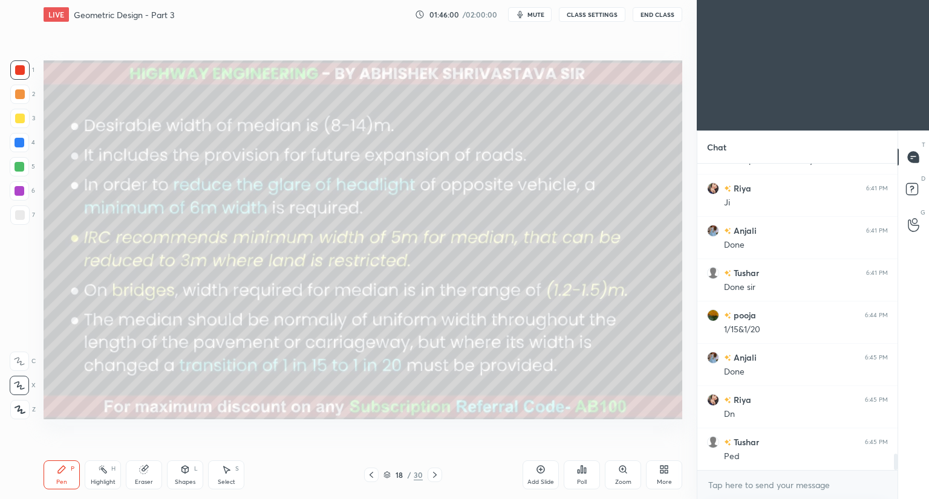
click at [437, 475] on icon at bounding box center [435, 475] width 10 height 10
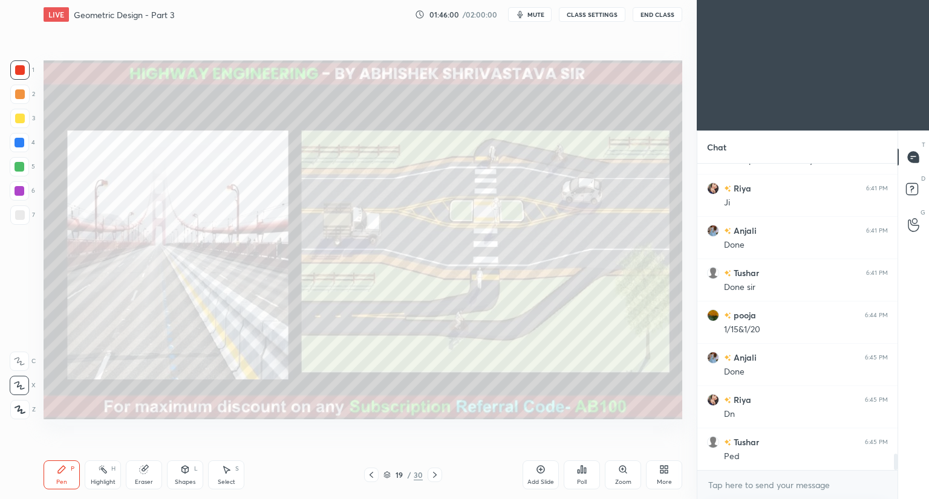
click at [437, 475] on icon at bounding box center [435, 475] width 10 height 10
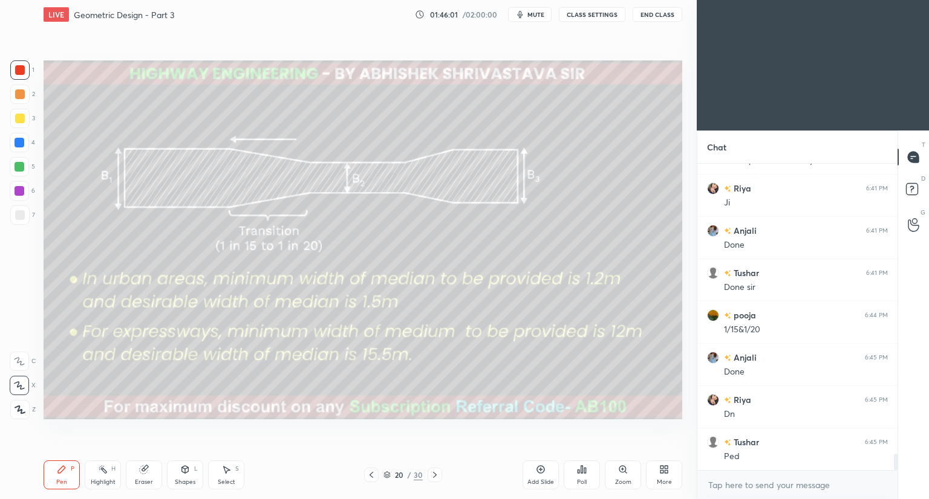
click at [438, 475] on icon at bounding box center [435, 475] width 10 height 10
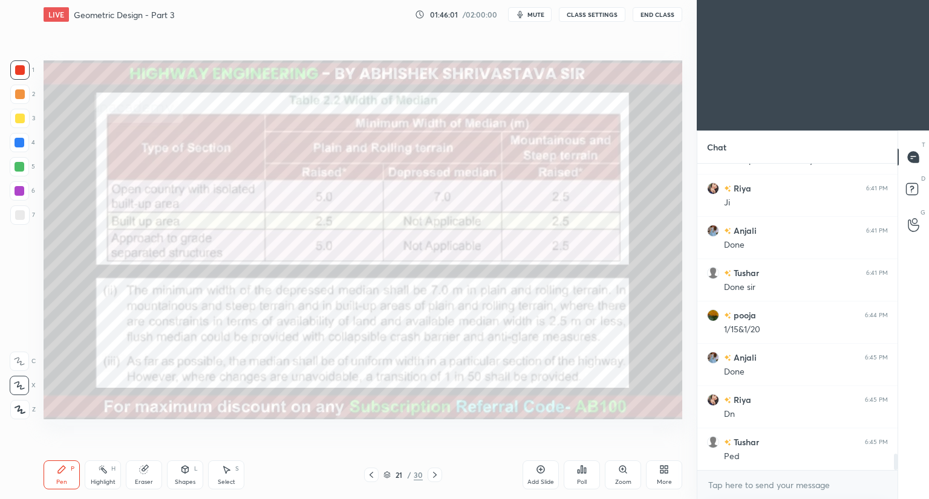
click at [438, 475] on icon at bounding box center [435, 475] width 10 height 10
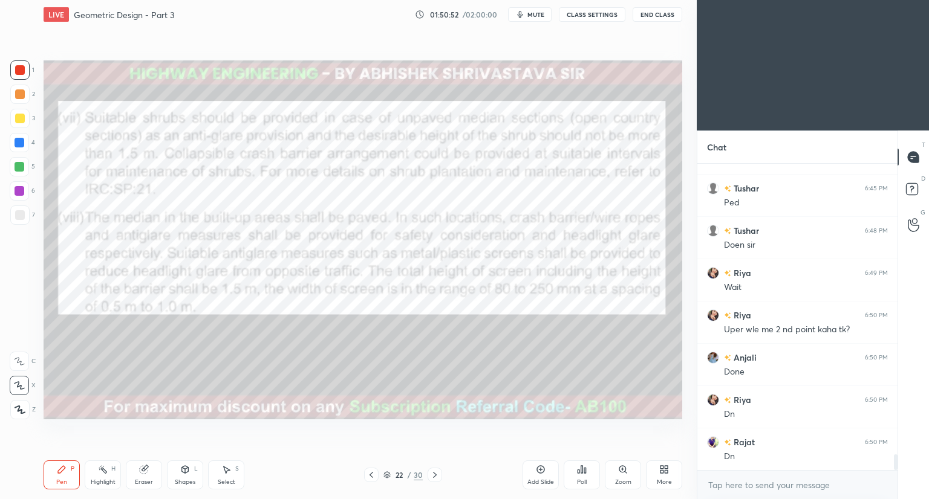
scroll to position [5648, 0]
click at [186, 474] on icon at bounding box center [185, 470] width 10 height 10
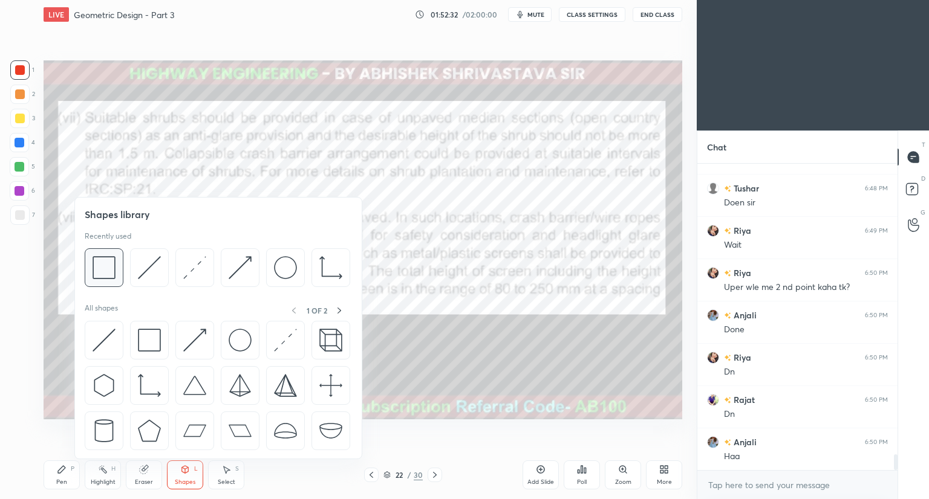
click at [118, 278] on div at bounding box center [104, 268] width 39 height 39
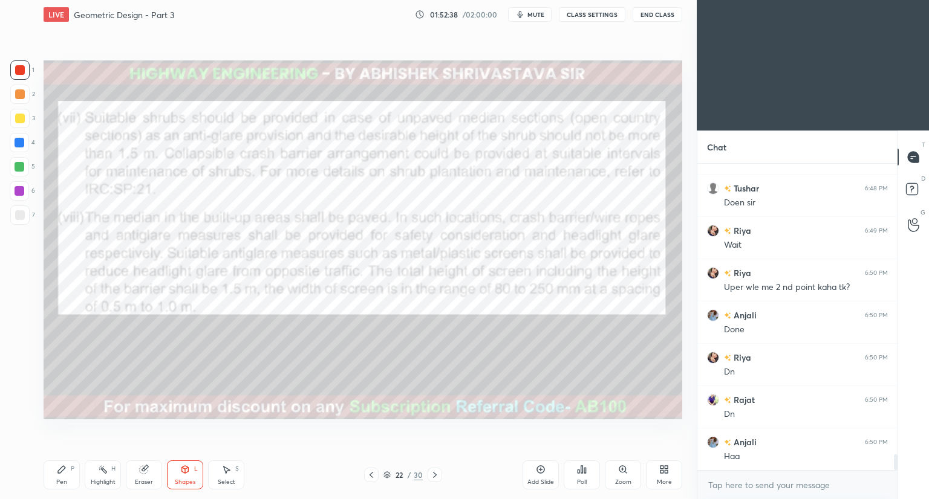
click at [64, 477] on div "Pen P" at bounding box center [62, 475] width 36 height 29
click at [67, 478] on div "Pen P" at bounding box center [62, 475] width 36 height 29
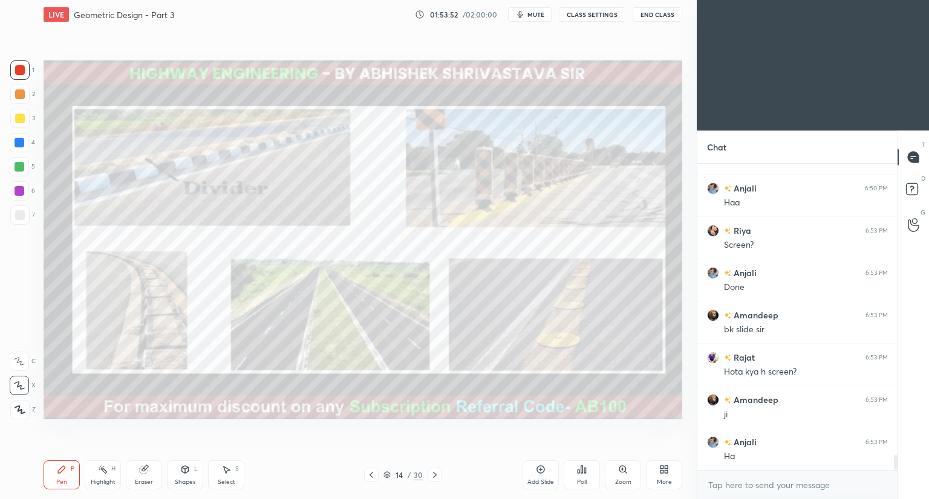
scroll to position [5944, 0]
click at [435, 477] on icon at bounding box center [435, 475] width 4 height 6
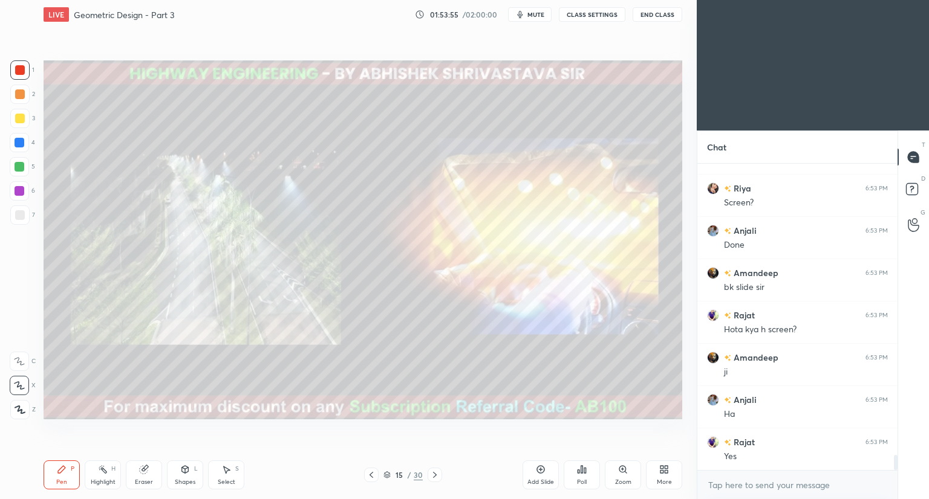
click at [435, 476] on icon at bounding box center [435, 475] width 4 height 6
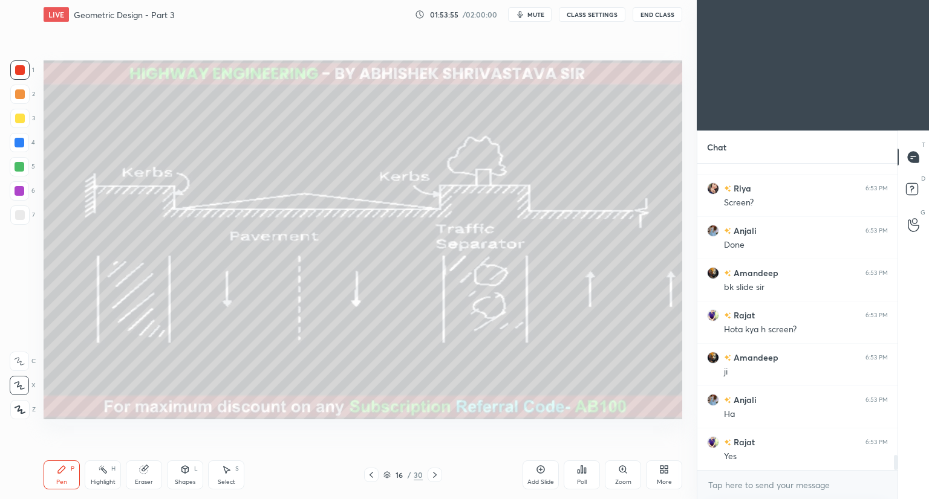
click at [432, 477] on icon at bounding box center [435, 475] width 10 height 10
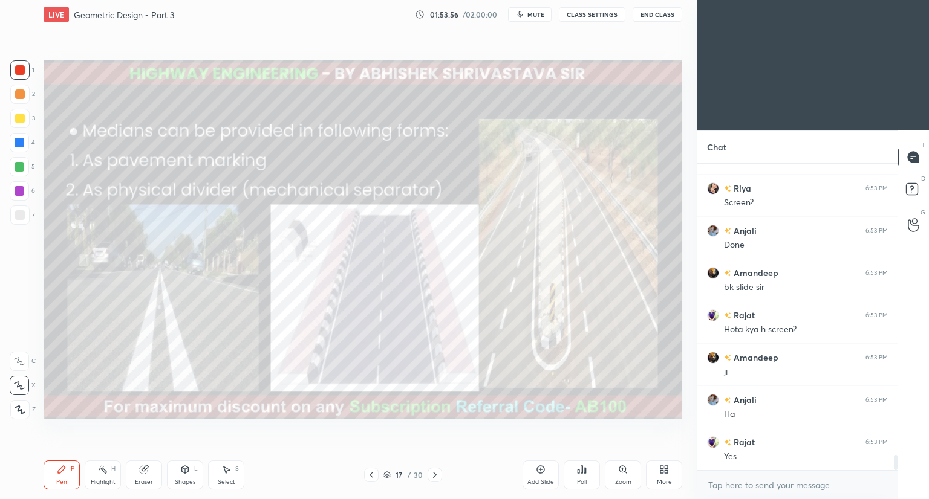
click at [435, 476] on icon at bounding box center [435, 475] width 10 height 10
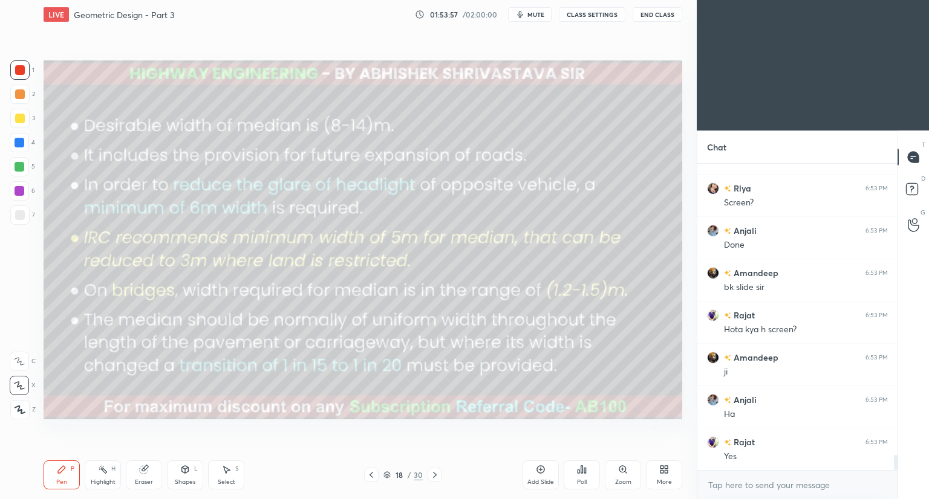
click at [435, 476] on icon at bounding box center [435, 475] width 10 height 10
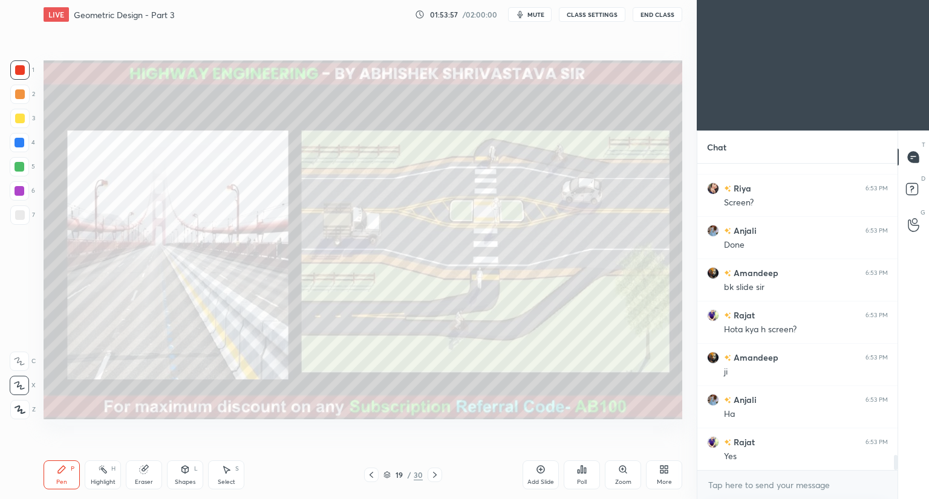
click at [437, 476] on icon at bounding box center [435, 475] width 10 height 10
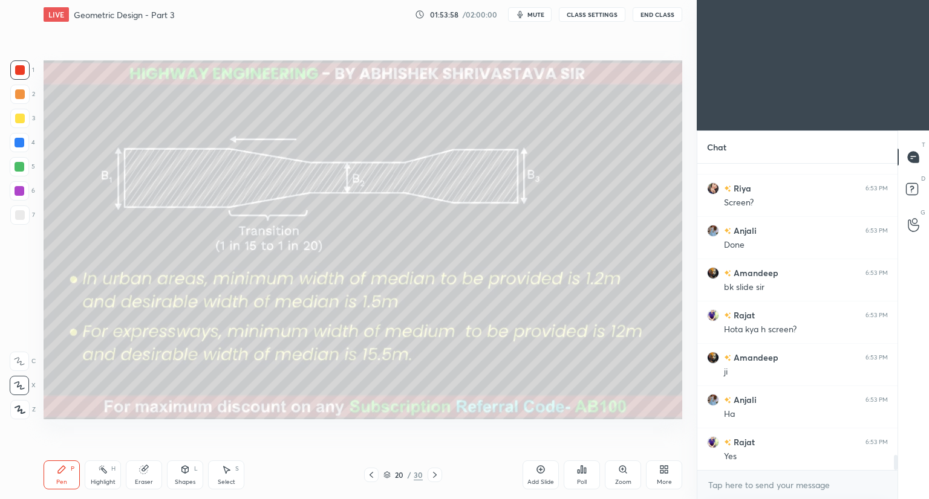
click at [437, 478] on icon at bounding box center [435, 475] width 10 height 10
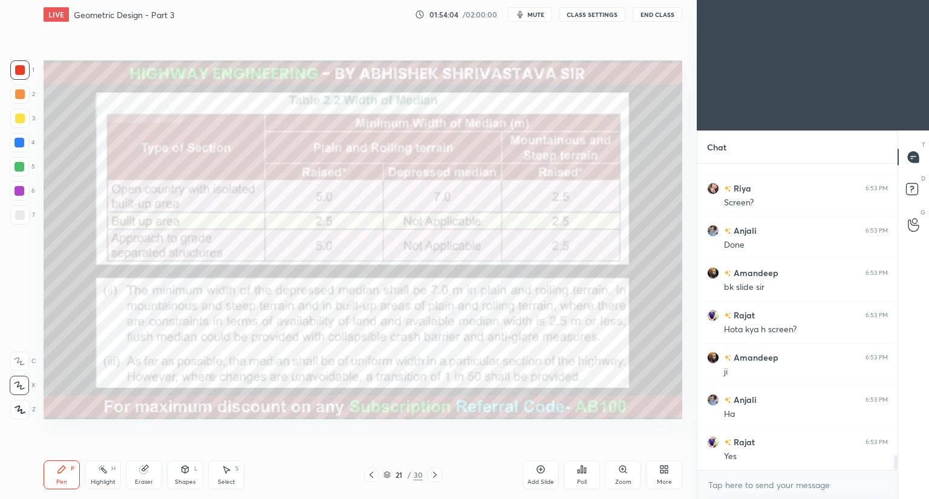
scroll to position [5987, 0]
click at [386, 477] on icon at bounding box center [386, 475] width 7 height 7
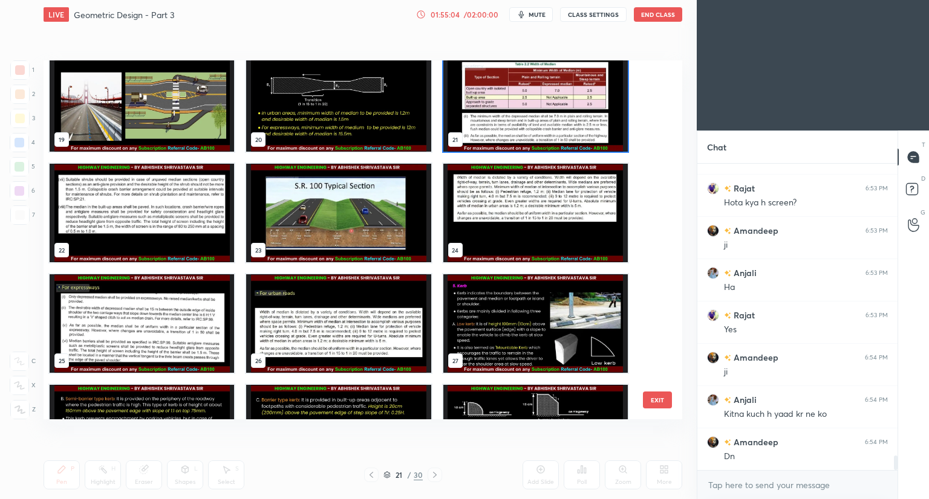
scroll to position [6114, 0]
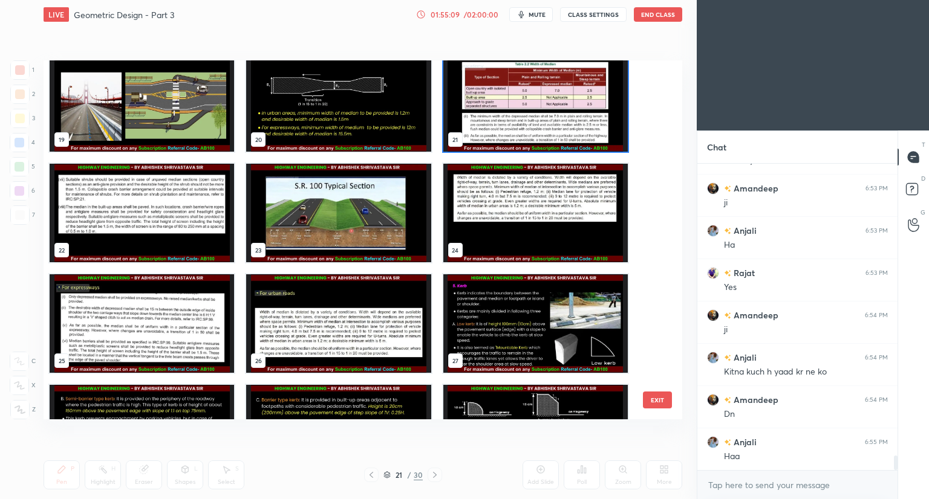
click at [185, 216] on img "grid" at bounding box center [142, 213] width 184 height 99
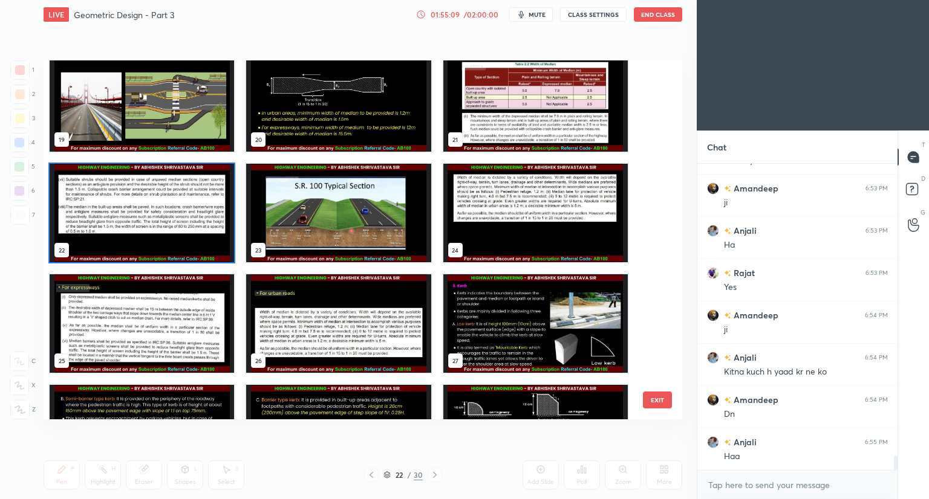
click at [187, 218] on img "grid" at bounding box center [142, 213] width 184 height 99
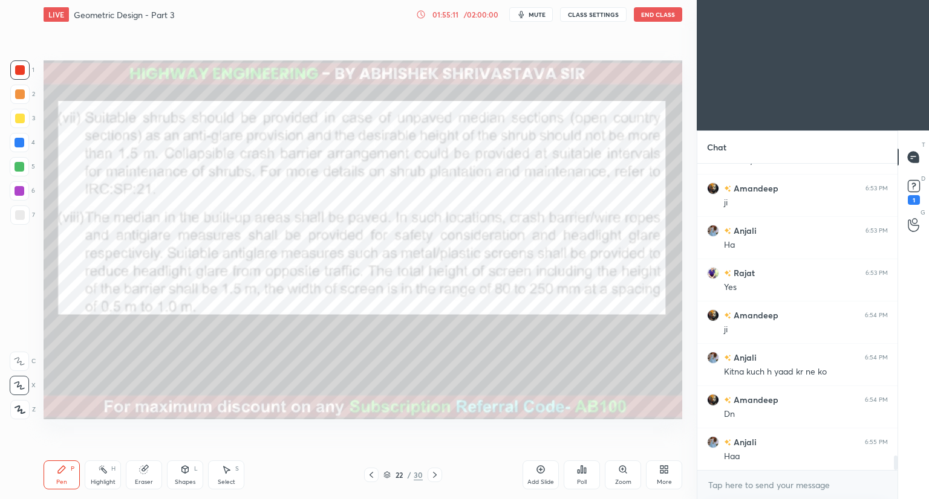
scroll to position [6166, 0]
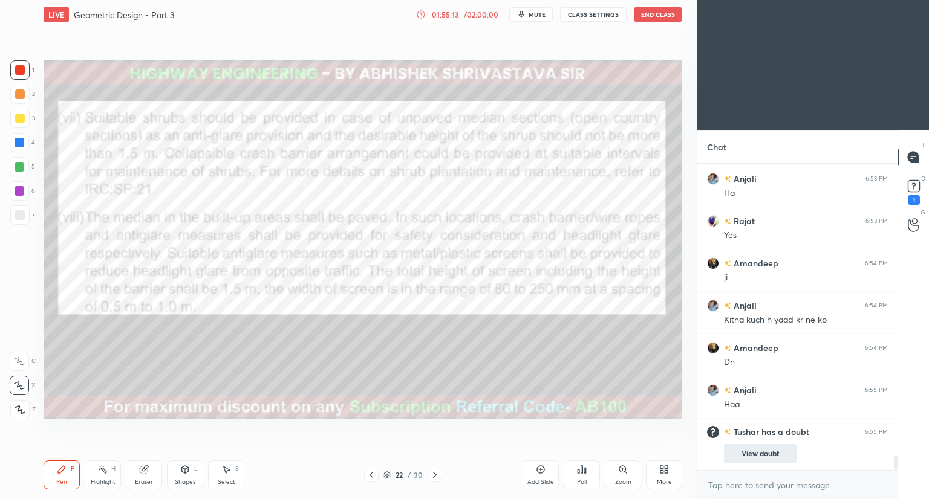
click at [762, 452] on button "View doubt" at bounding box center [760, 453] width 73 height 19
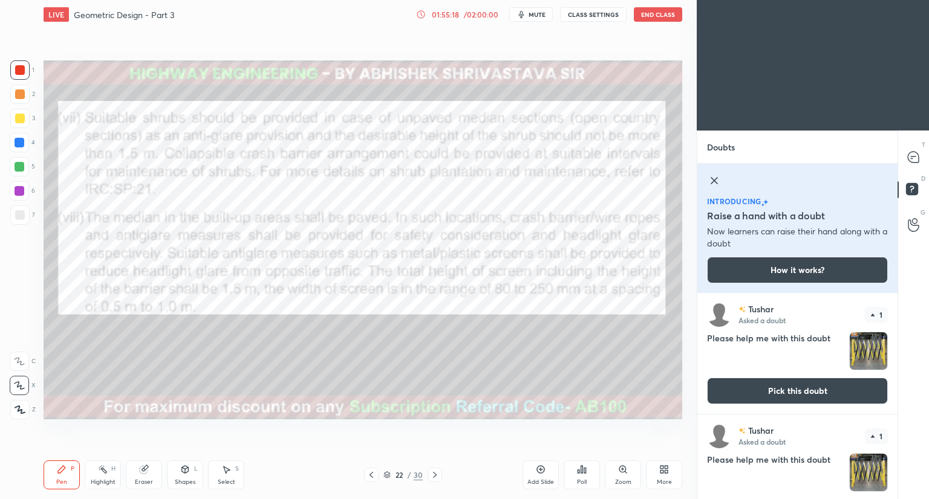
click at [743, 385] on button "Pick this doubt" at bounding box center [797, 391] width 181 height 27
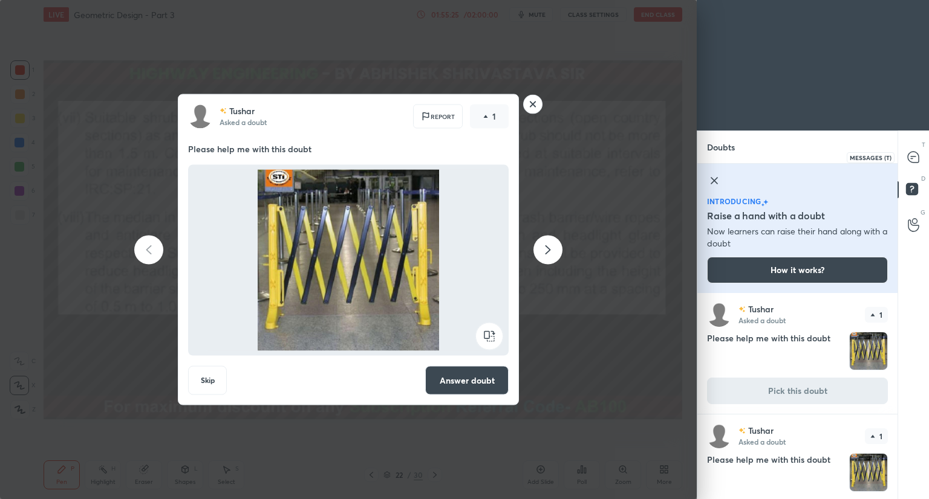
click at [916, 159] on icon at bounding box center [913, 157] width 11 height 11
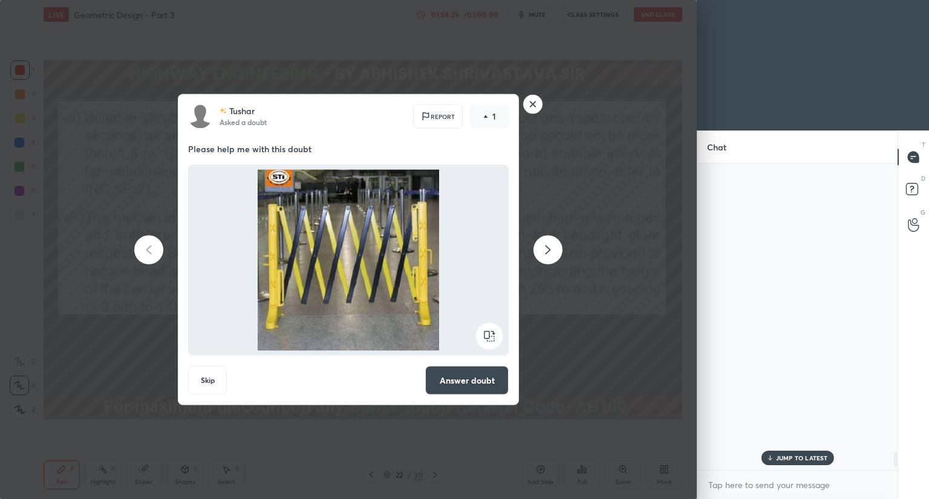
scroll to position [303, 197]
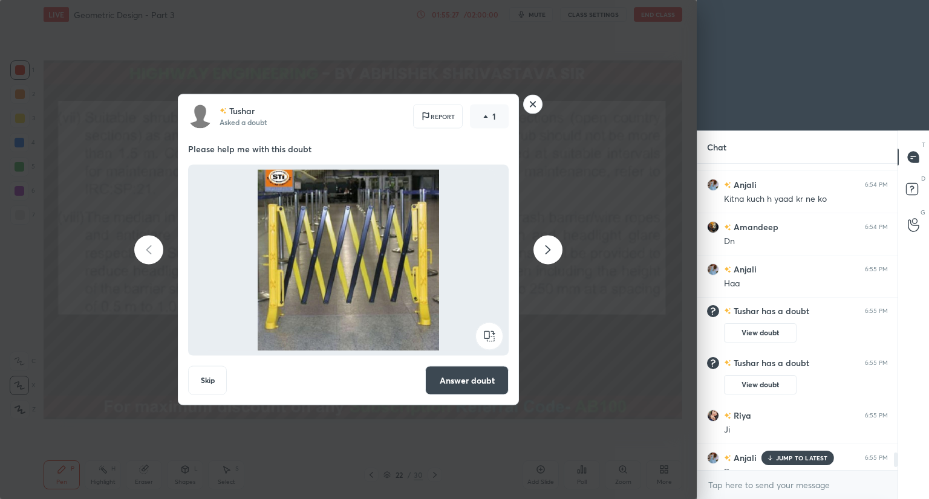
click at [775, 456] on div "JUMP TO LATEST" at bounding box center [797, 458] width 73 height 15
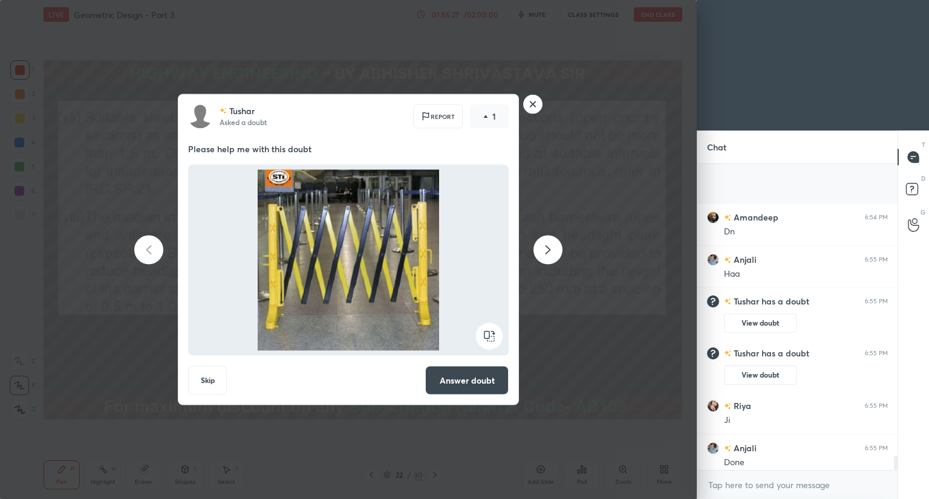
scroll to position [6243, 0]
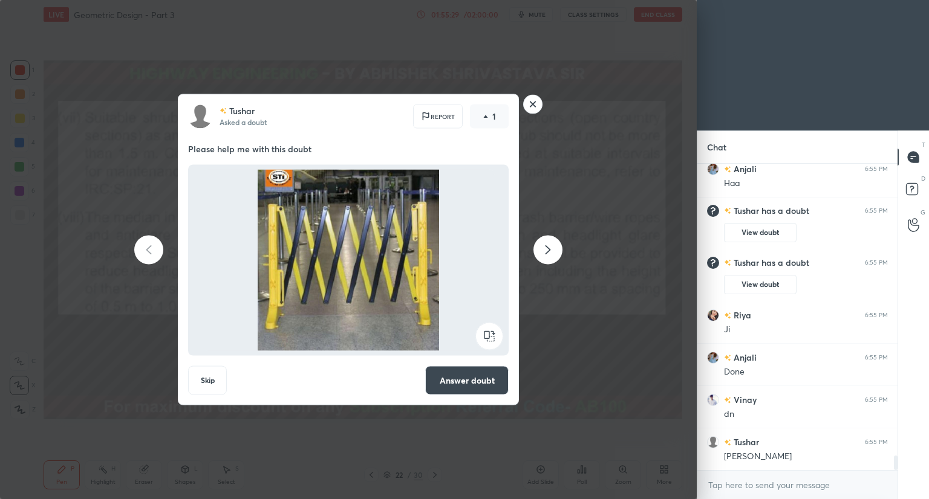
click at [455, 379] on button "Answer doubt" at bounding box center [466, 380] width 83 height 29
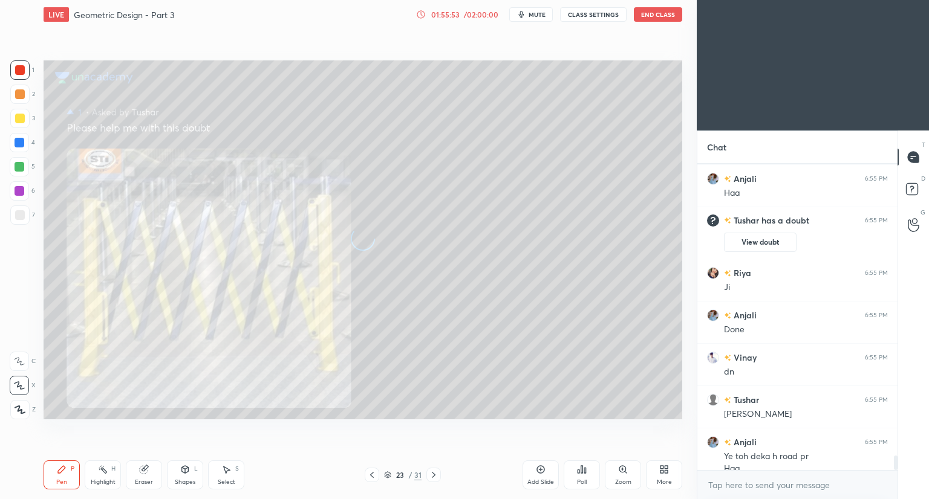
scroll to position [6052, 0]
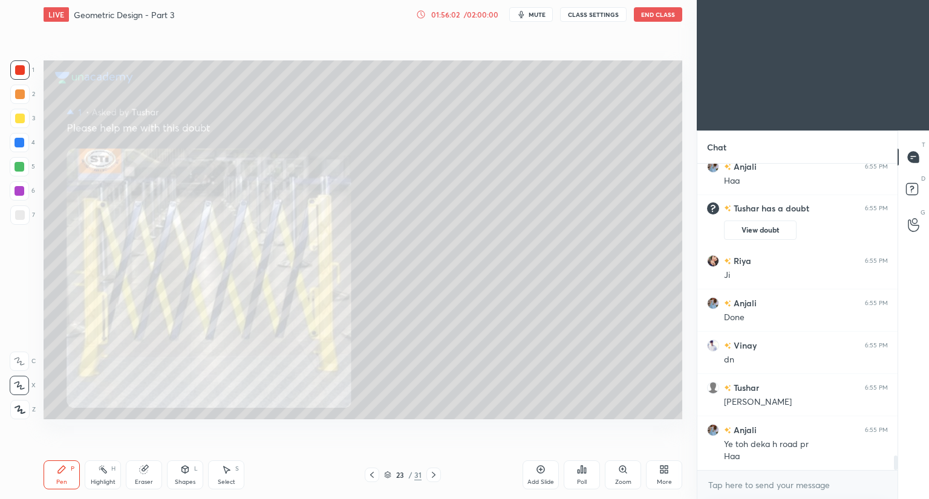
click at [431, 475] on icon at bounding box center [434, 475] width 10 height 10
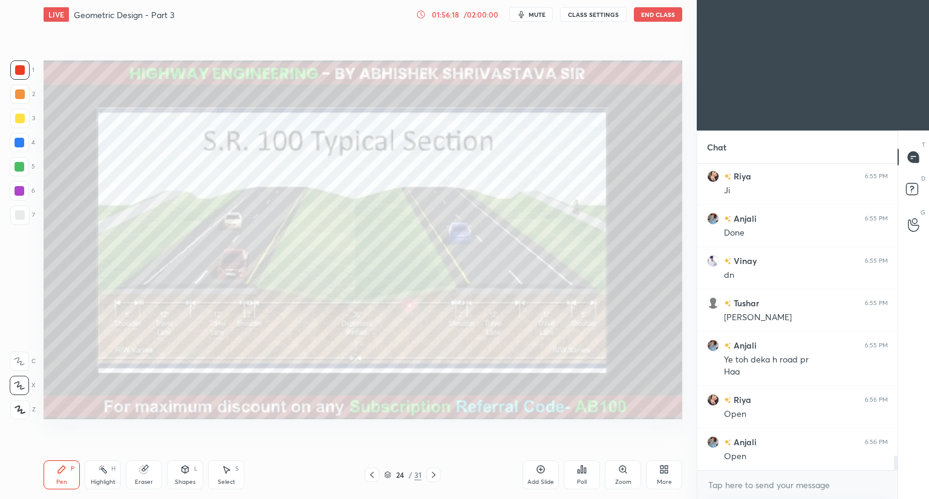
scroll to position [6179, 0]
click at [435, 475] on icon at bounding box center [434, 475] width 10 height 10
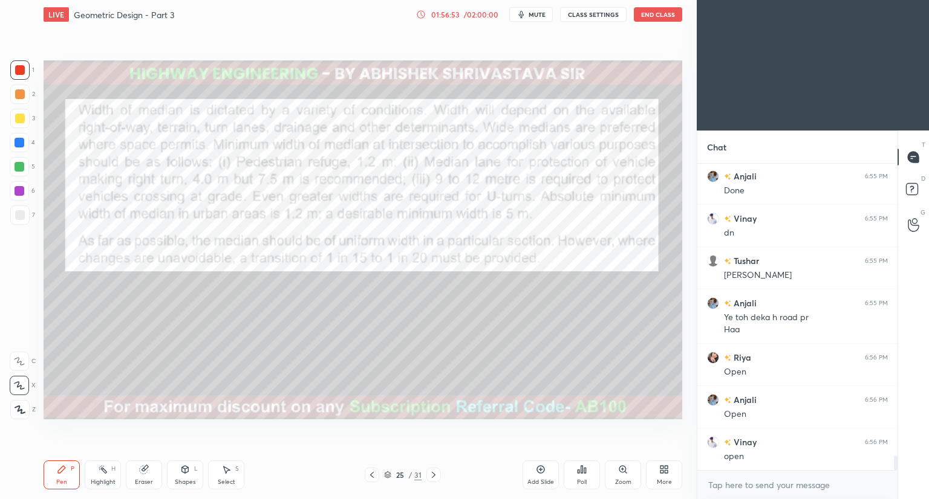
scroll to position [6231, 0]
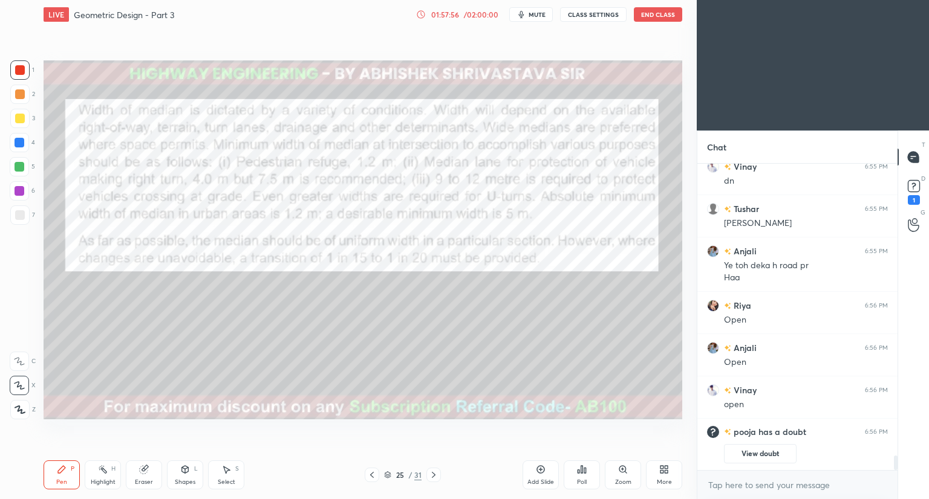
click at [181, 475] on div "Shapes L" at bounding box center [185, 475] width 36 height 29
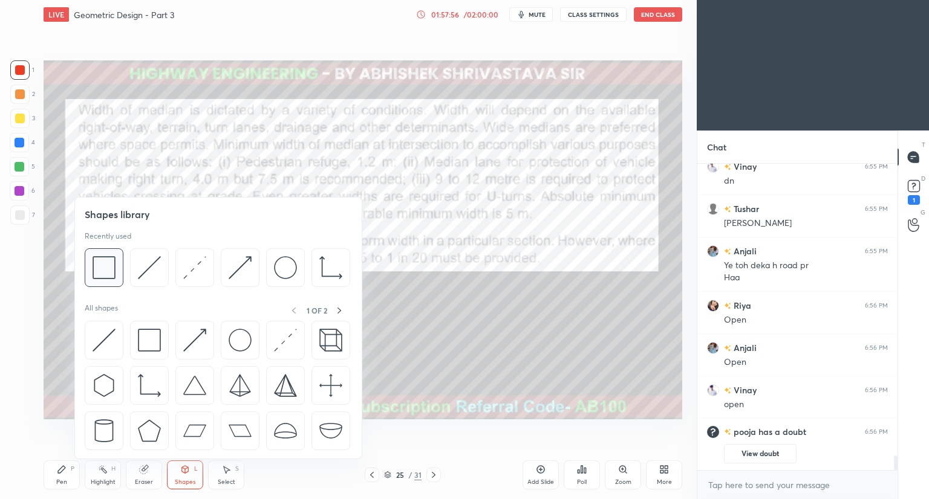
click at [106, 275] on img at bounding box center [104, 267] width 23 height 23
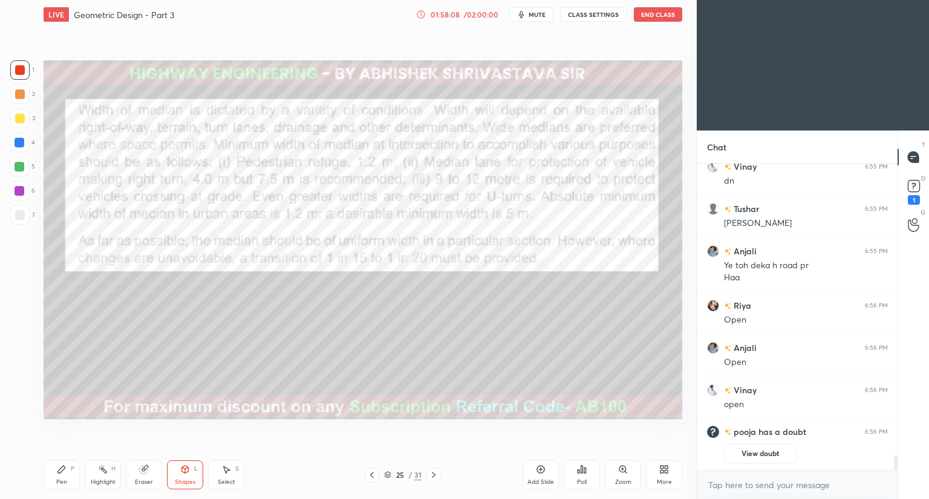
click at [60, 474] on icon at bounding box center [62, 470] width 10 height 10
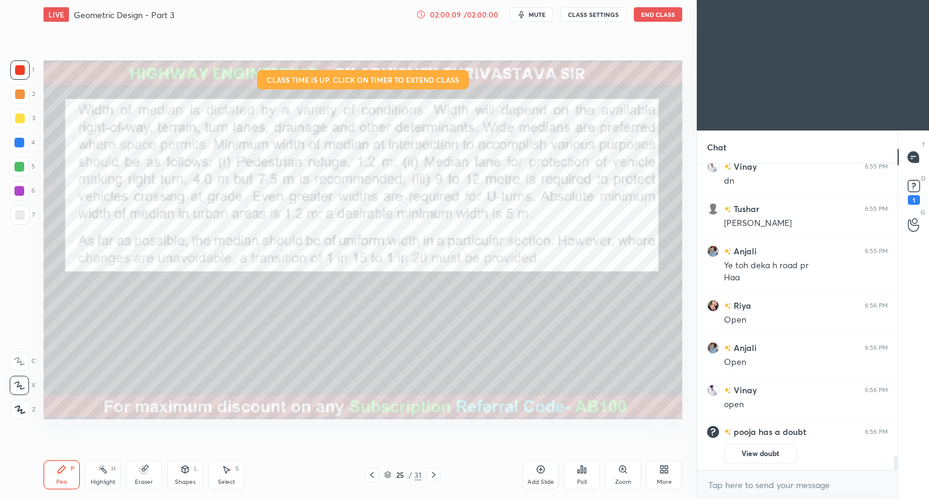
click at [470, 11] on div "02:00:09 / 02:00:00" at bounding box center [457, 15] width 83 height 10
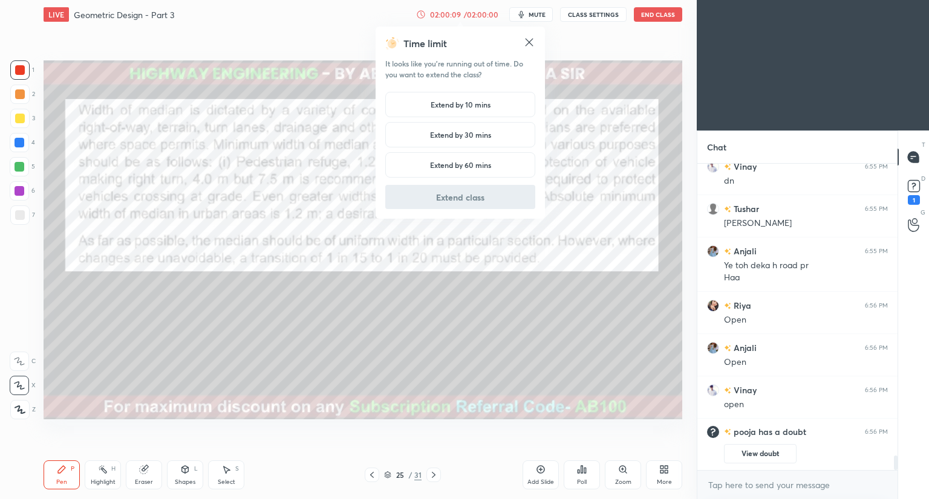
click at [434, 108] on h5 "Extend by 10 mins" at bounding box center [461, 104] width 60 height 11
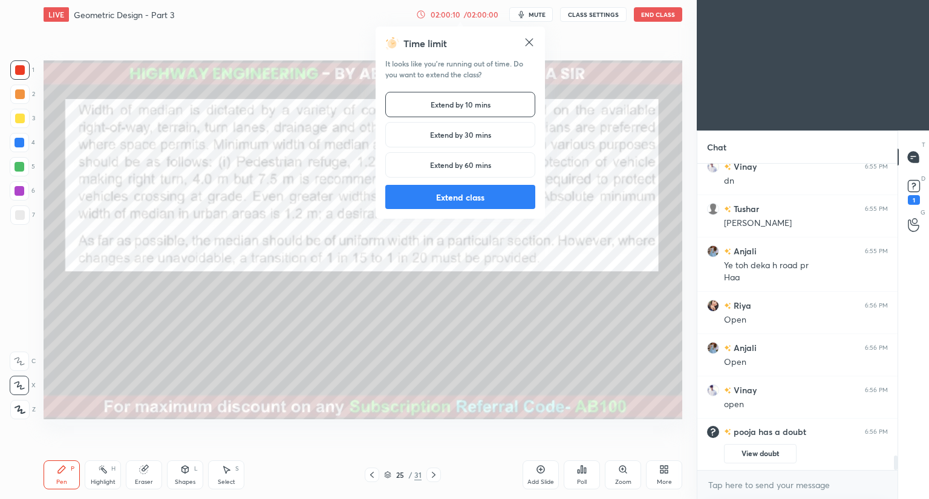
click at [427, 200] on button "Extend class" at bounding box center [460, 197] width 150 height 24
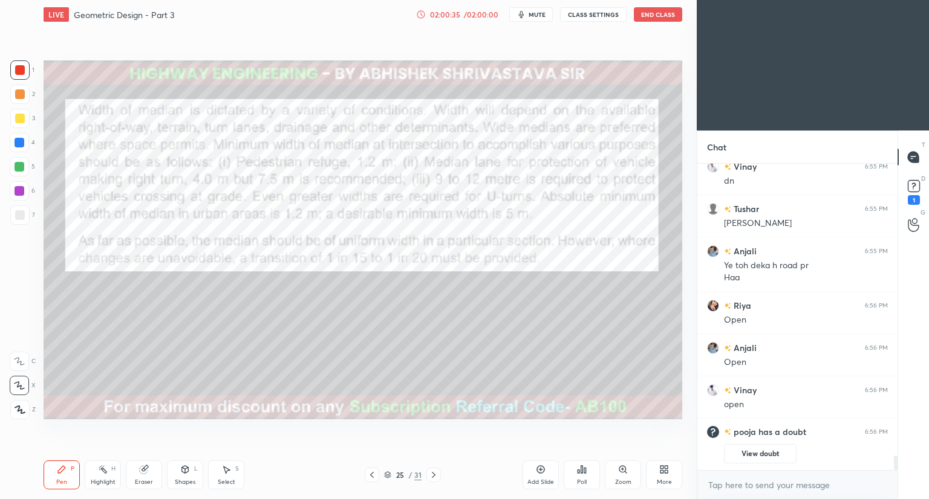
click at [376, 475] on icon at bounding box center [372, 475] width 10 height 10
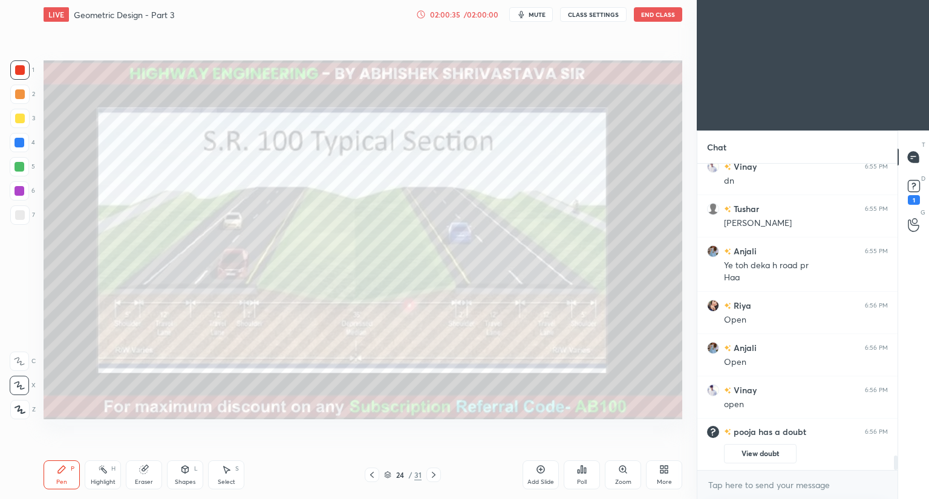
click at [373, 473] on icon at bounding box center [372, 475] width 10 height 10
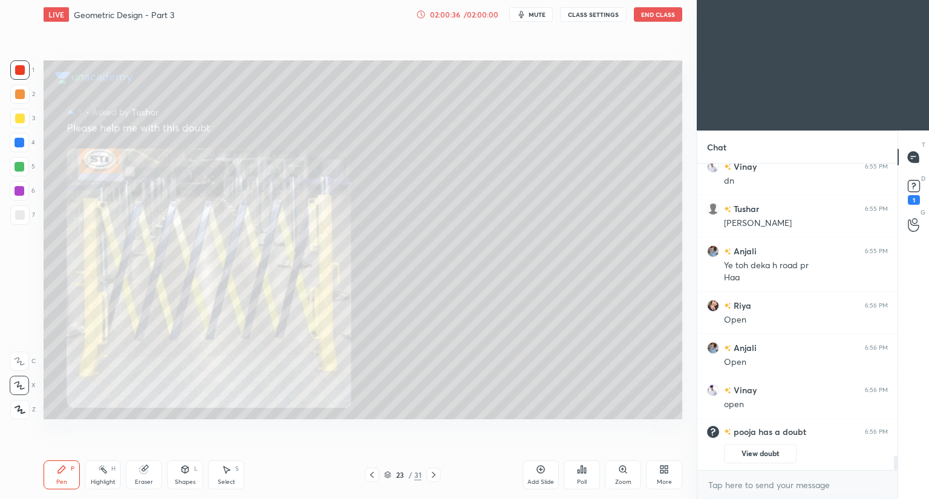
click at [371, 474] on icon at bounding box center [372, 475] width 4 height 6
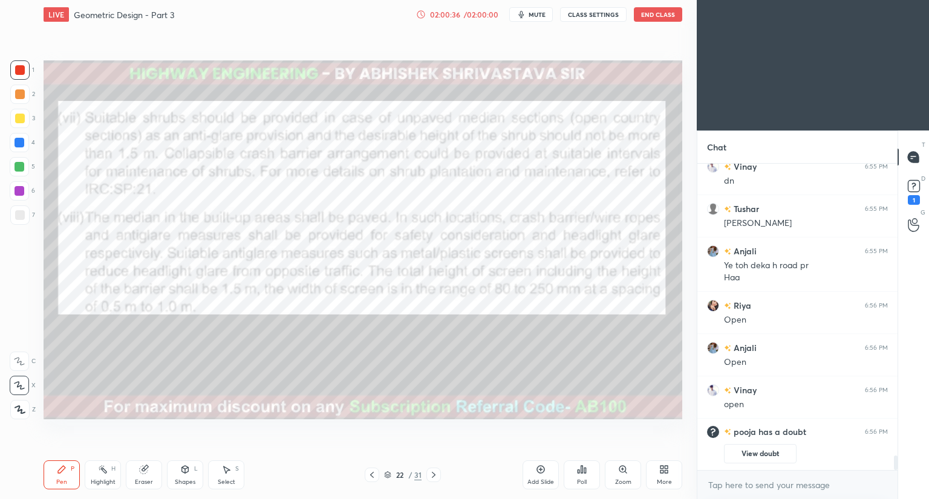
click at [370, 472] on icon at bounding box center [372, 475] width 10 height 10
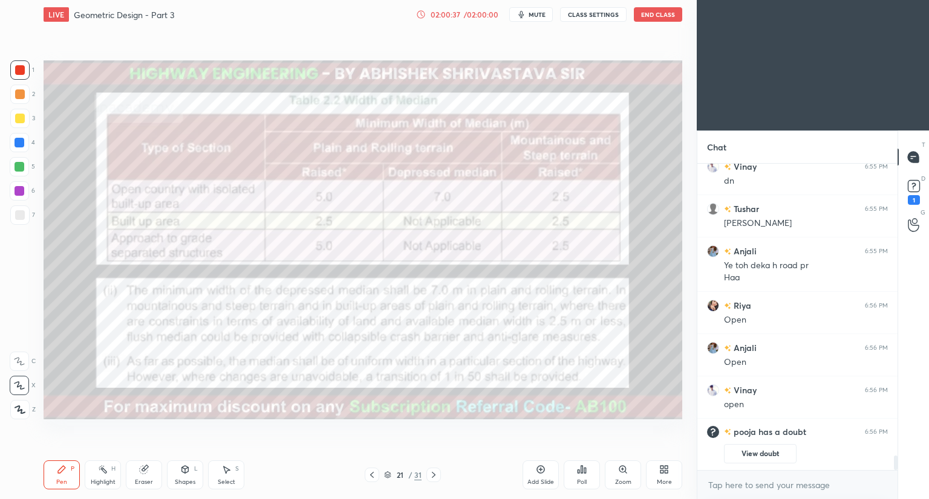
click at [370, 472] on icon at bounding box center [372, 475] width 10 height 10
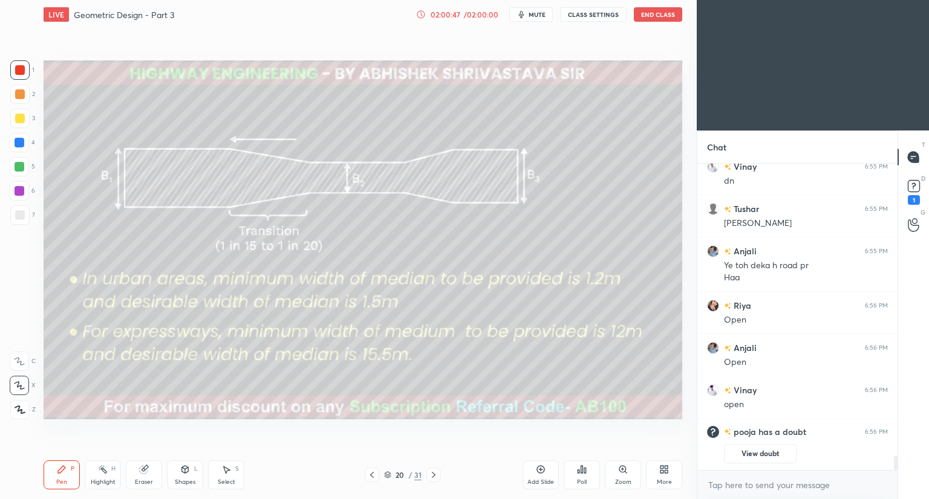
click at [420, 461] on div "LIVE Geometric Design - Part 3 02:00:47 / 02:00:00 mute CLASS SETTINGS End Clas…" at bounding box center [363, 249] width 648 height 499
click at [435, 473] on icon at bounding box center [434, 475] width 10 height 10
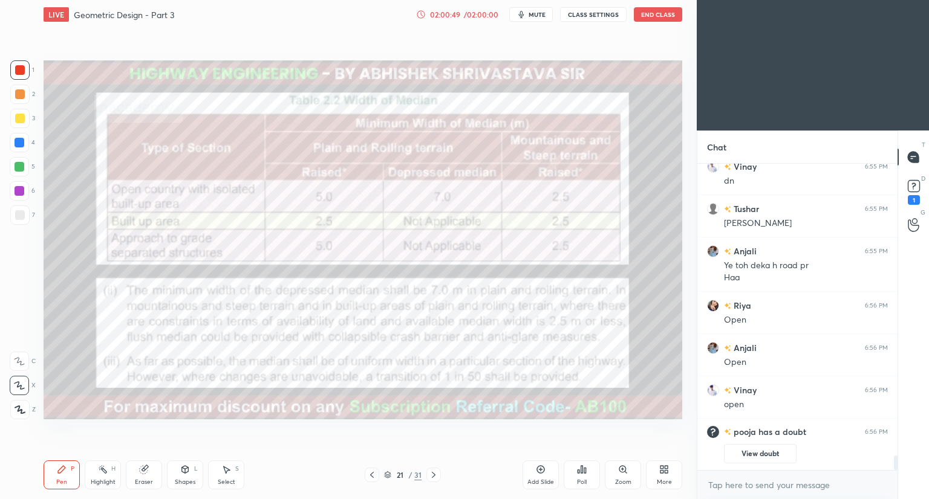
click at [430, 475] on icon at bounding box center [434, 475] width 10 height 10
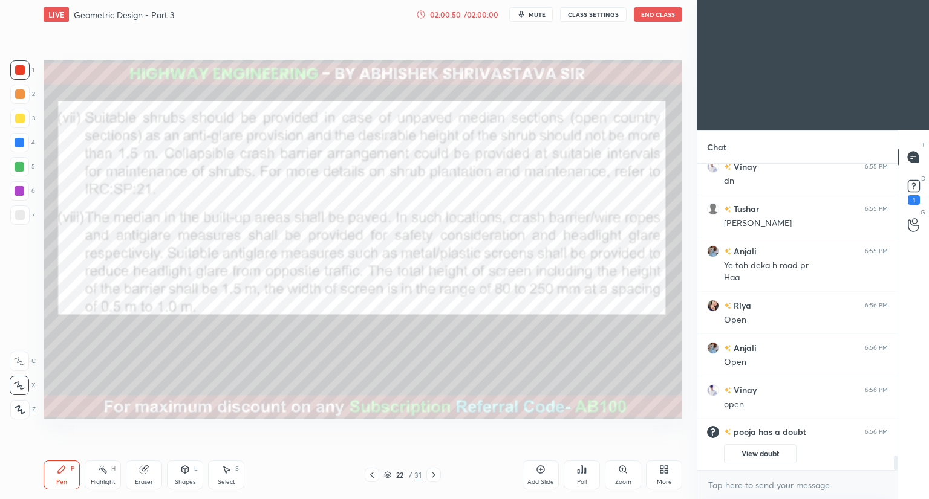
click at [431, 473] on icon at bounding box center [434, 475] width 10 height 10
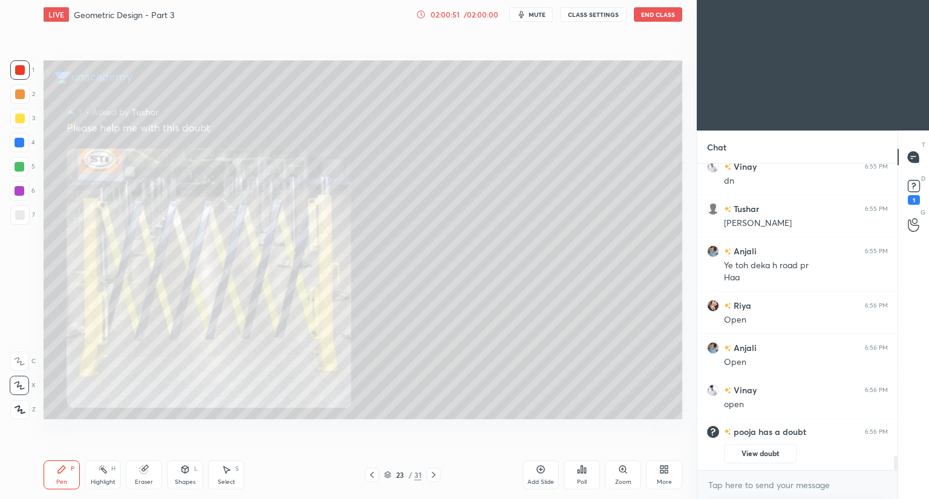
click at [372, 475] on icon at bounding box center [372, 475] width 10 height 10
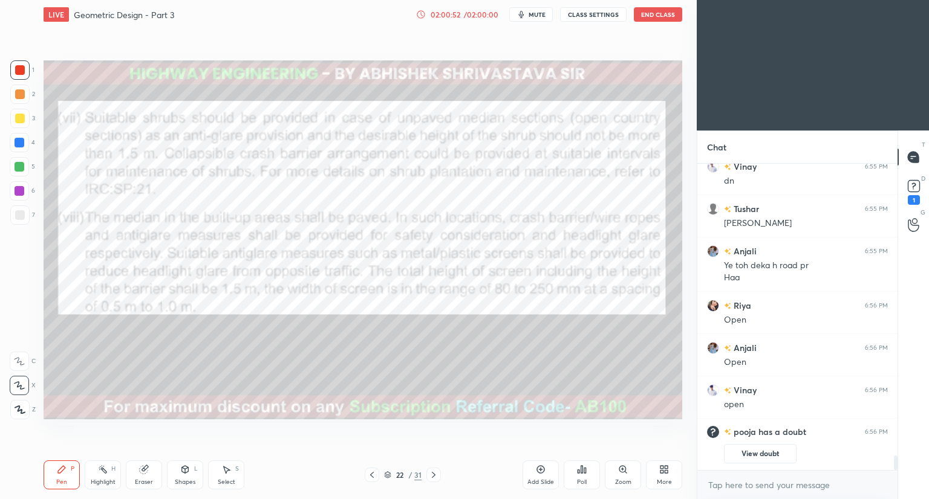
click at [434, 476] on icon at bounding box center [434, 475] width 4 height 6
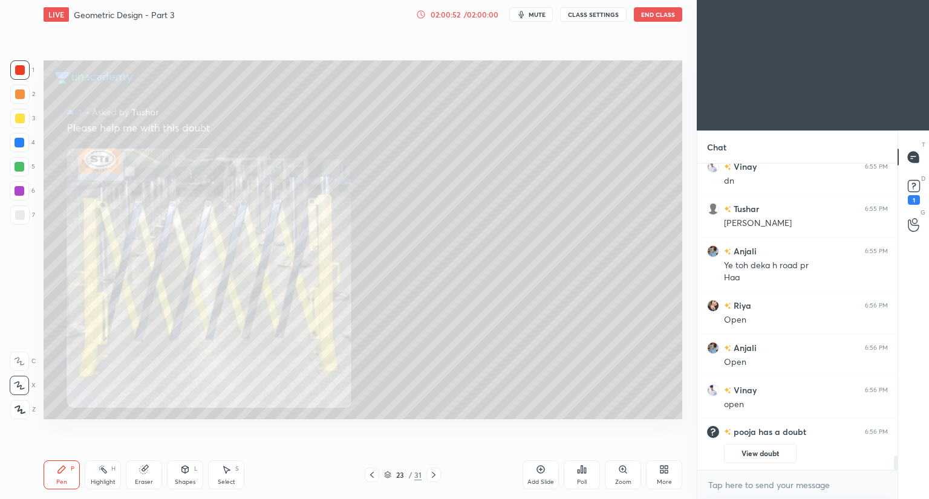
click at [431, 475] on icon at bounding box center [434, 475] width 10 height 10
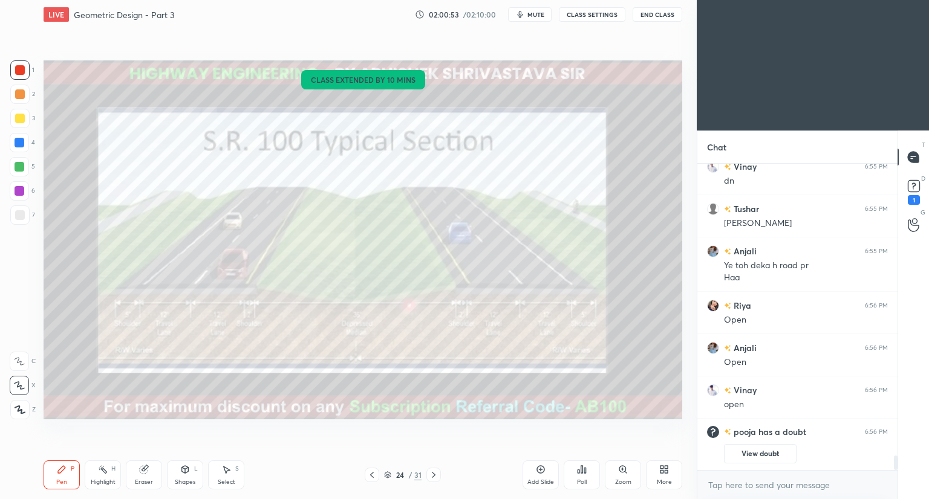
click at [434, 478] on icon at bounding box center [434, 475] width 10 height 10
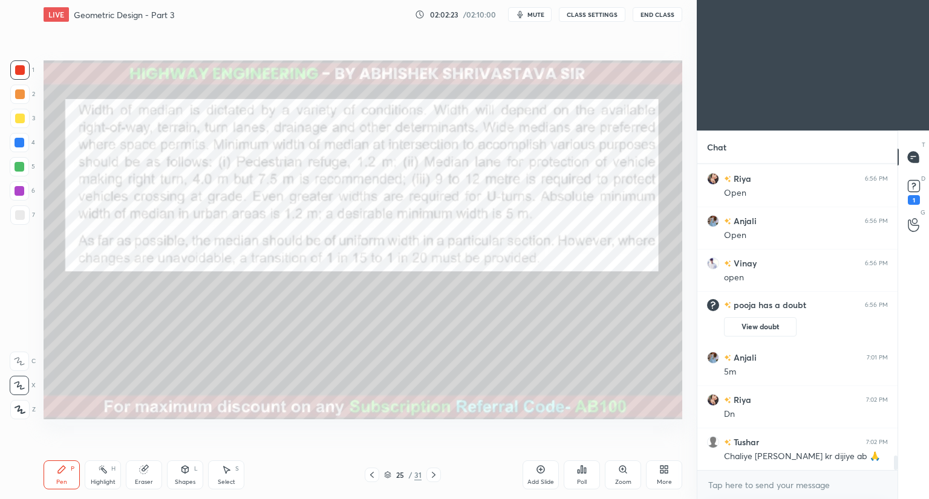
scroll to position [6291, 0]
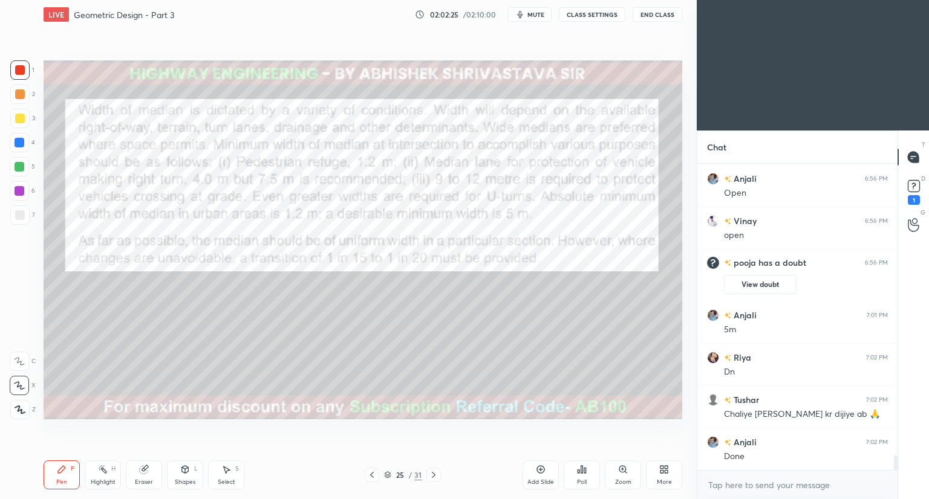
click at [389, 476] on icon at bounding box center [388, 476] width 6 height 2
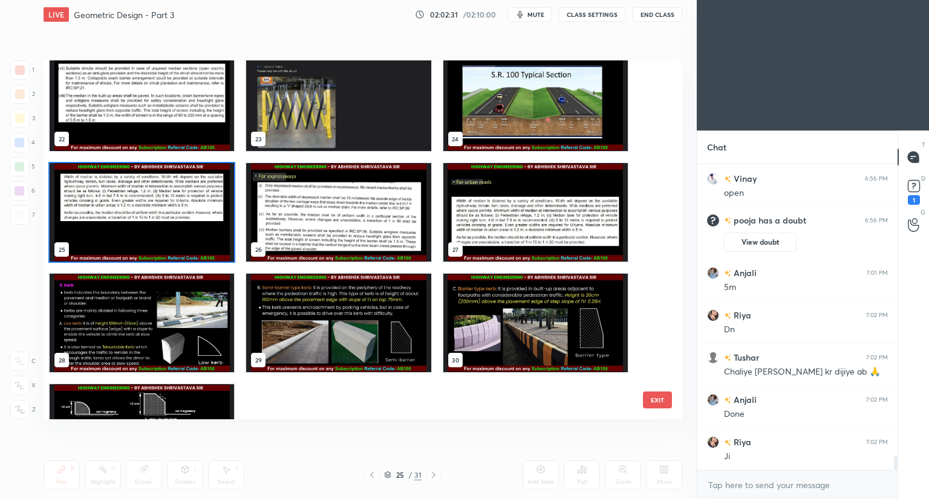
scroll to position [6328, 0]
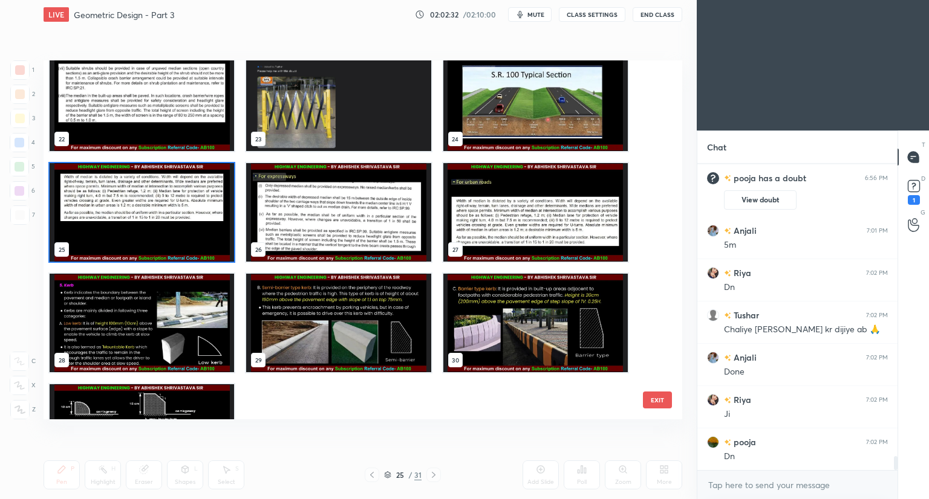
click at [352, 246] on img "grid" at bounding box center [338, 212] width 184 height 99
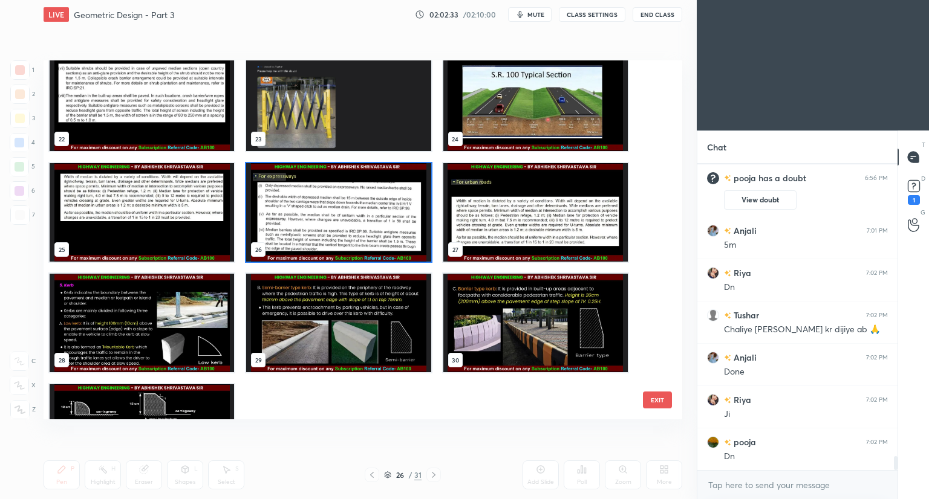
click at [352, 246] on img "grid" at bounding box center [338, 212] width 184 height 99
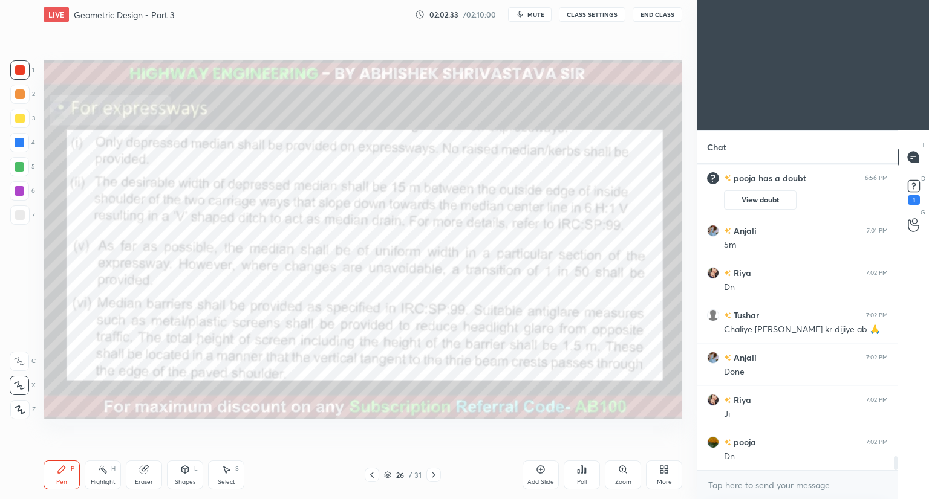
click at [353, 247] on img "grid" at bounding box center [338, 212] width 184 height 99
click at [377, 472] on div at bounding box center [372, 475] width 15 height 15
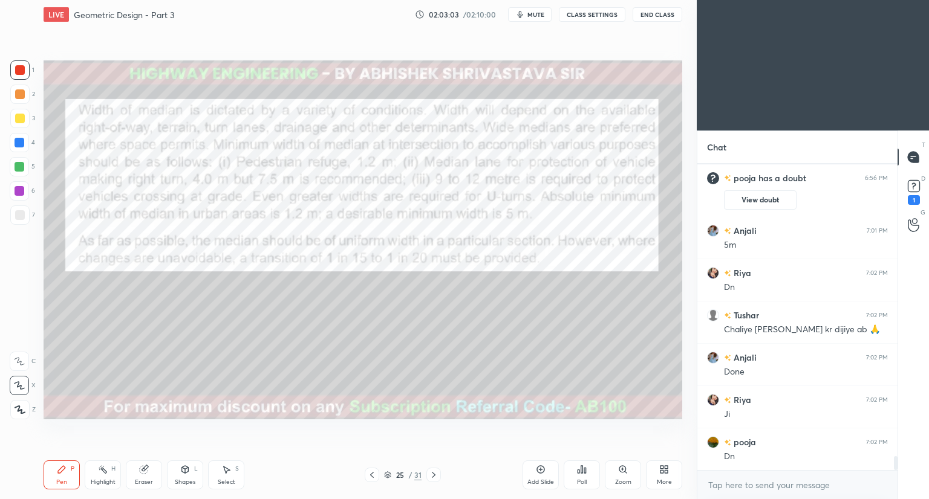
click at [372, 473] on icon at bounding box center [372, 475] width 10 height 10
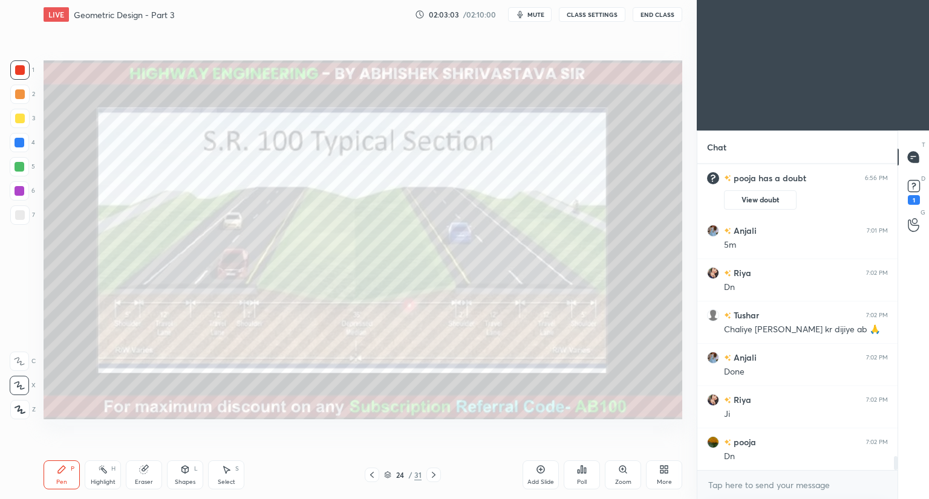
click at [372, 473] on icon at bounding box center [372, 475] width 10 height 10
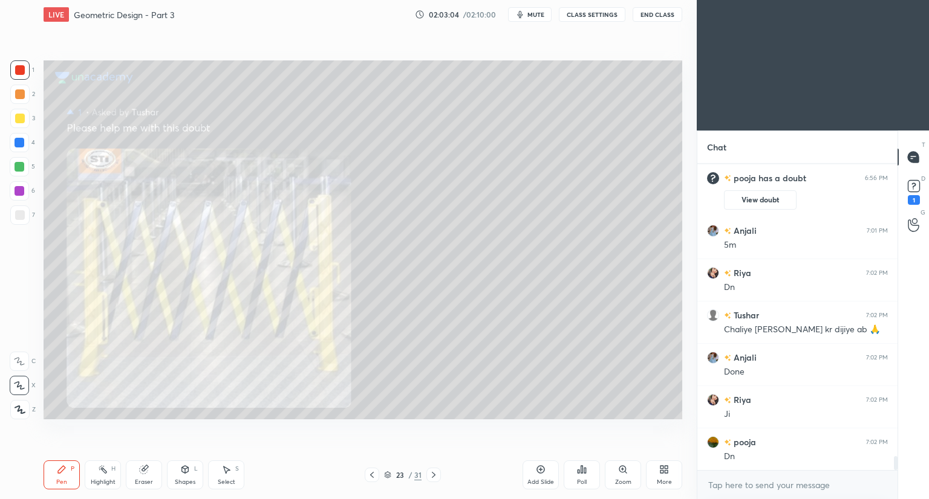
click at [370, 475] on icon at bounding box center [372, 475] width 10 height 10
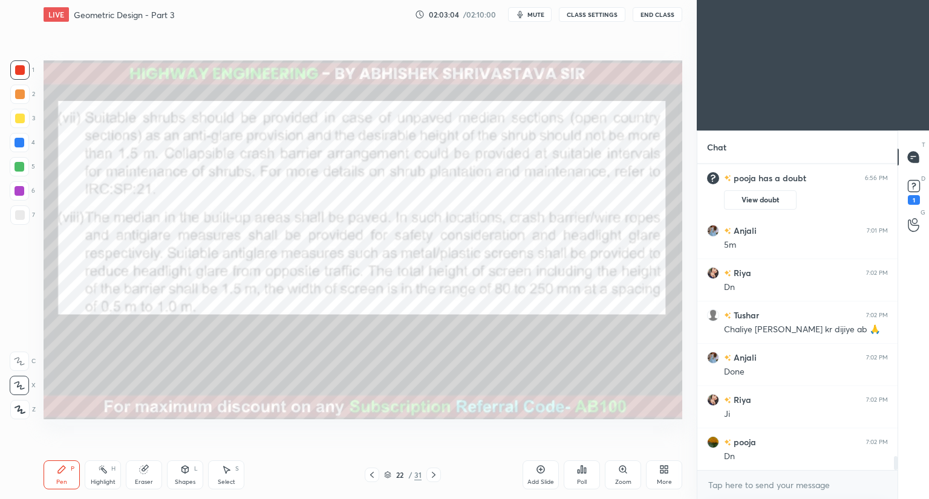
click at [370, 475] on icon at bounding box center [372, 475] width 10 height 10
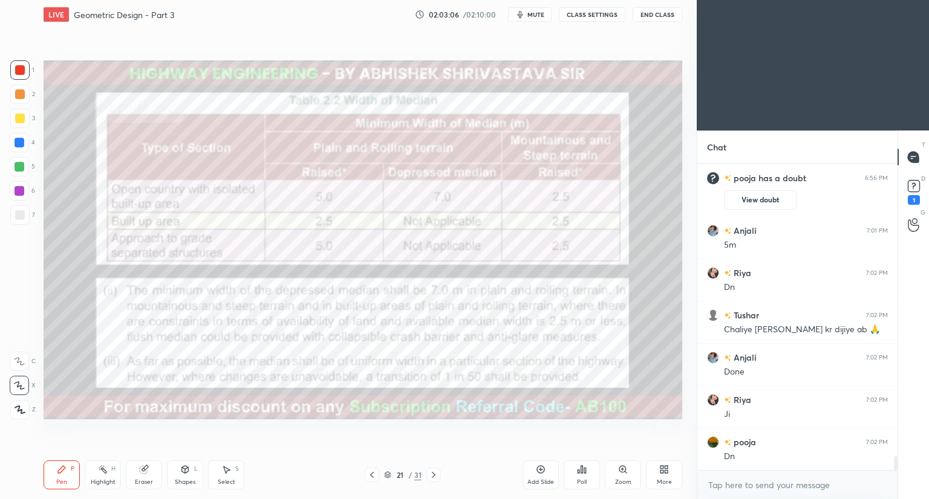
click at [424, 473] on div "21 / 31" at bounding box center [403, 475] width 76 height 15
click at [431, 473] on icon at bounding box center [434, 475] width 10 height 10
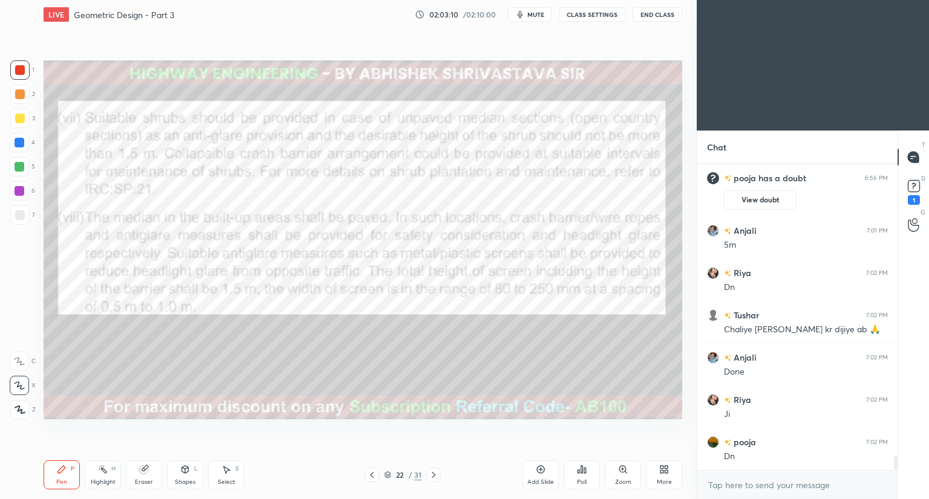
click at [428, 473] on div at bounding box center [433, 475] width 15 height 15
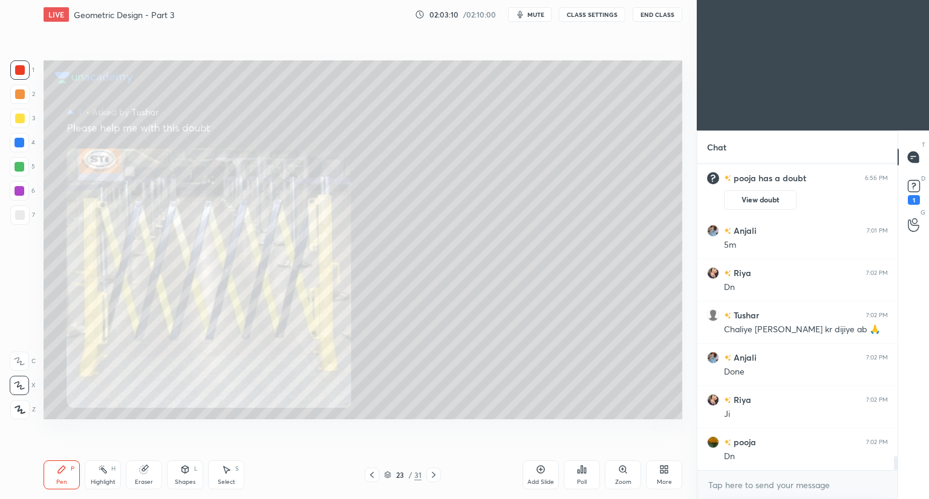
click at [428, 475] on div at bounding box center [433, 475] width 15 height 15
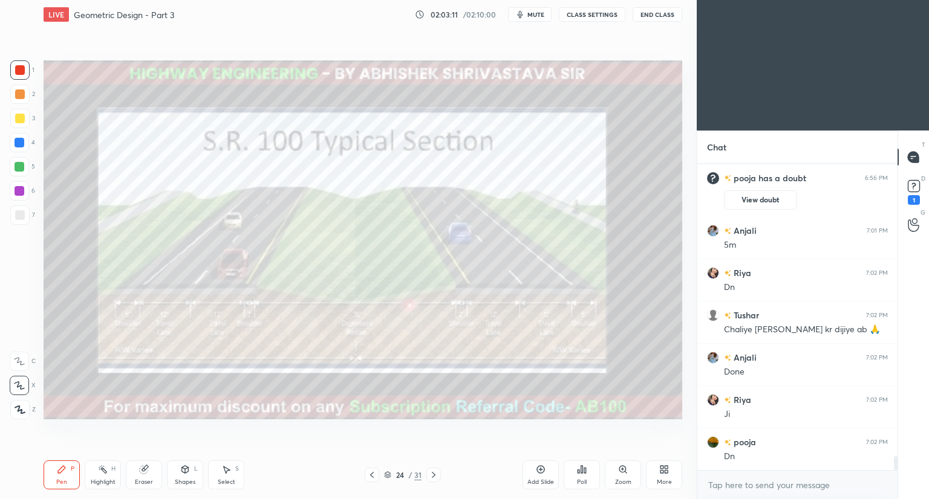
click at [434, 475] on icon at bounding box center [434, 475] width 10 height 10
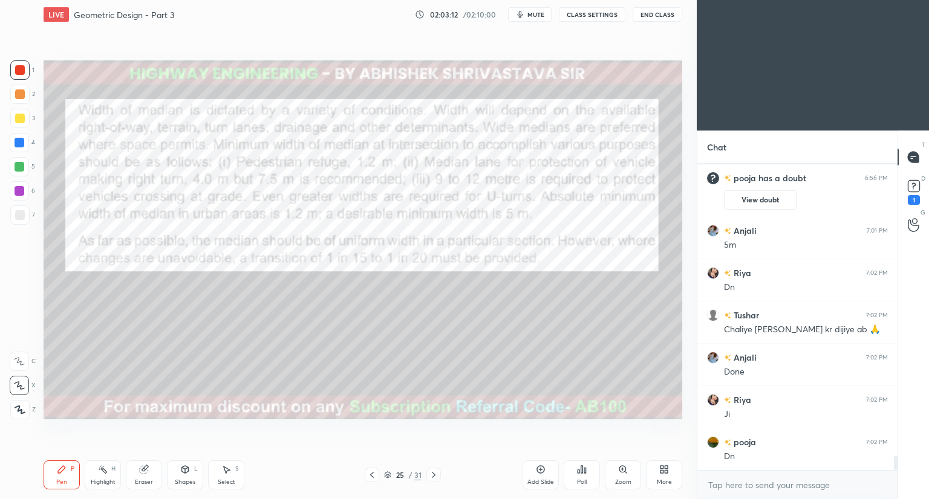
click at [433, 475] on icon at bounding box center [434, 475] width 10 height 10
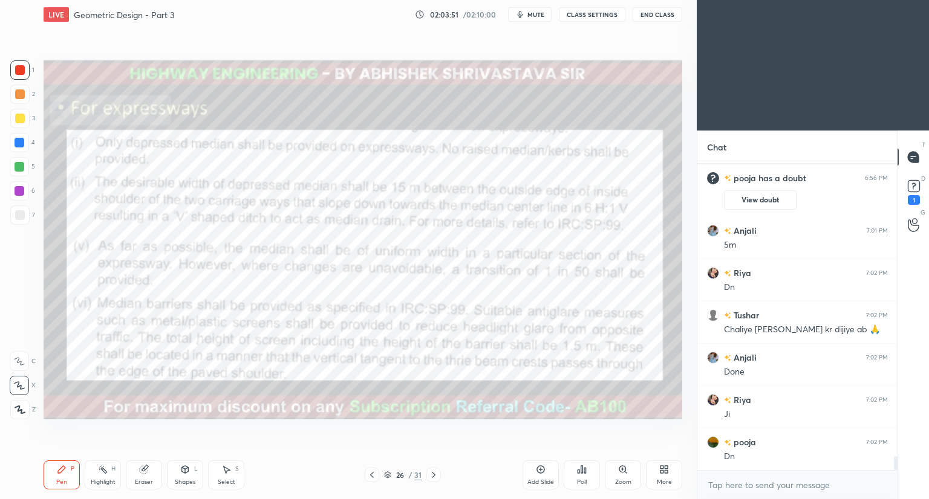
click at [181, 473] on icon at bounding box center [185, 470] width 10 height 10
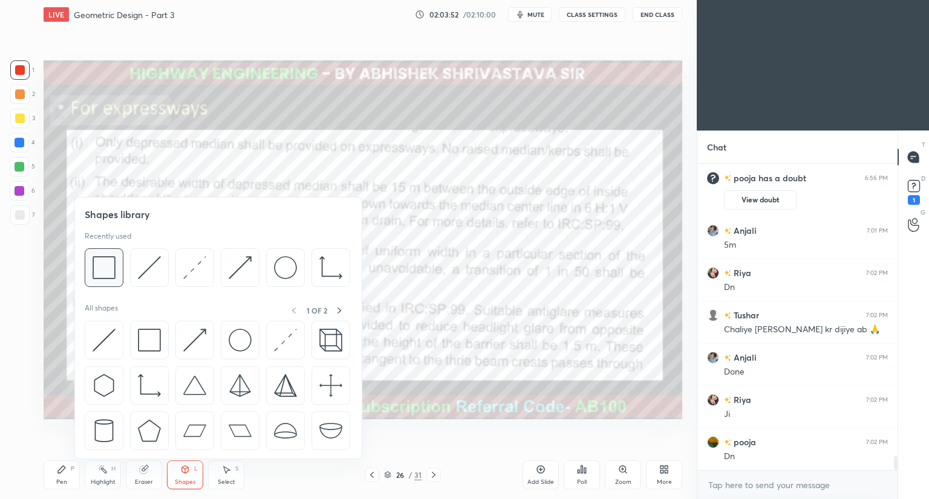
click at [111, 279] on img at bounding box center [104, 267] width 23 height 23
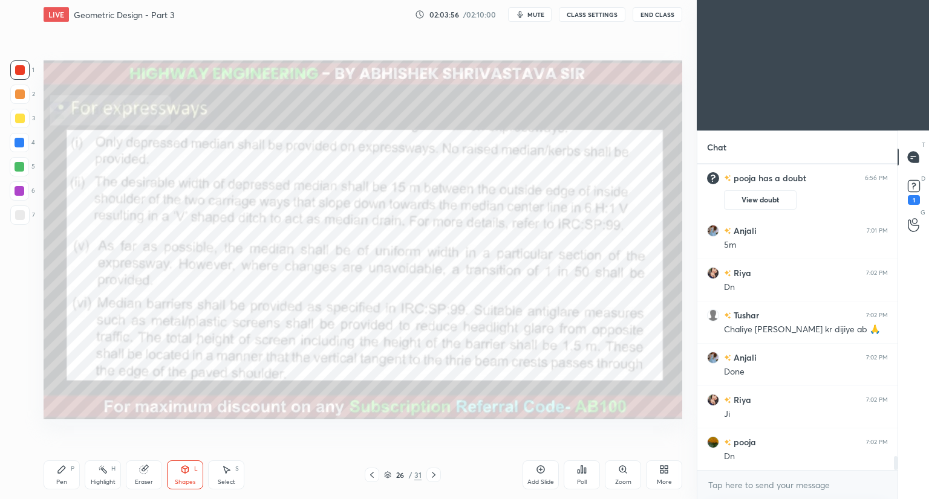
drag, startPoint x: 59, startPoint y: 480, endPoint x: 114, endPoint y: 431, distance: 73.7
click at [62, 478] on div "Pen P" at bounding box center [62, 475] width 36 height 29
click at [388, 477] on icon at bounding box center [387, 475] width 7 height 7
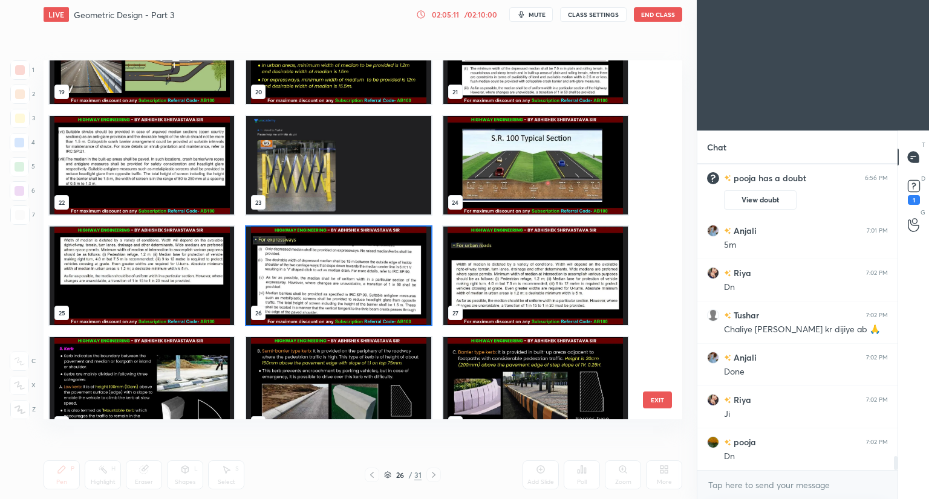
scroll to position [738, 0]
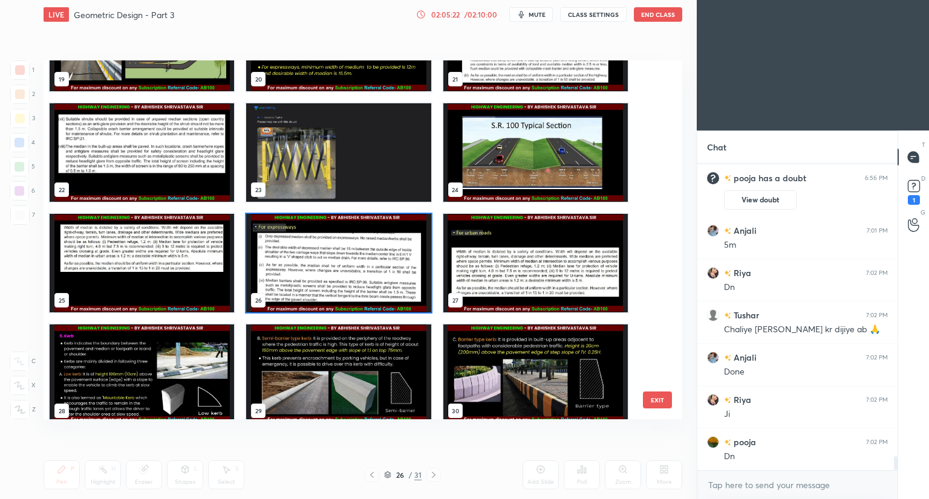
click at [282, 269] on img "grid" at bounding box center [338, 263] width 184 height 99
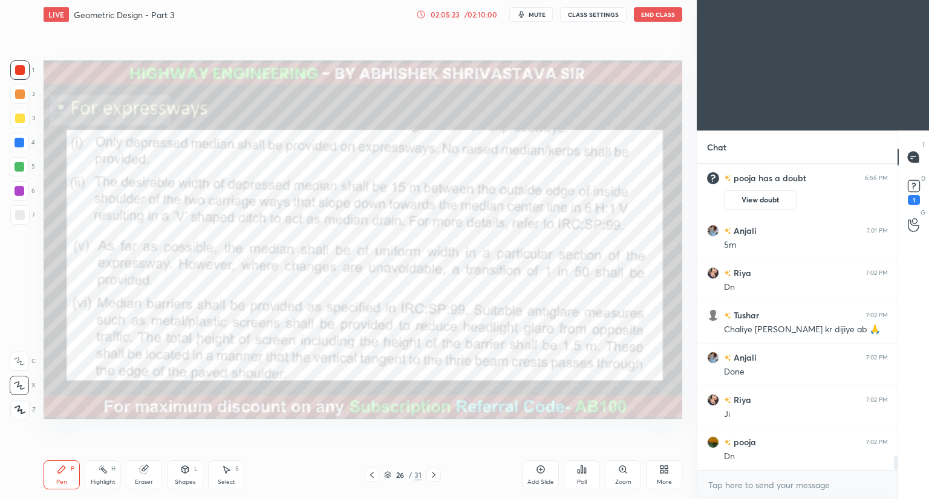
click at [282, 271] on img "grid" at bounding box center [338, 263] width 184 height 99
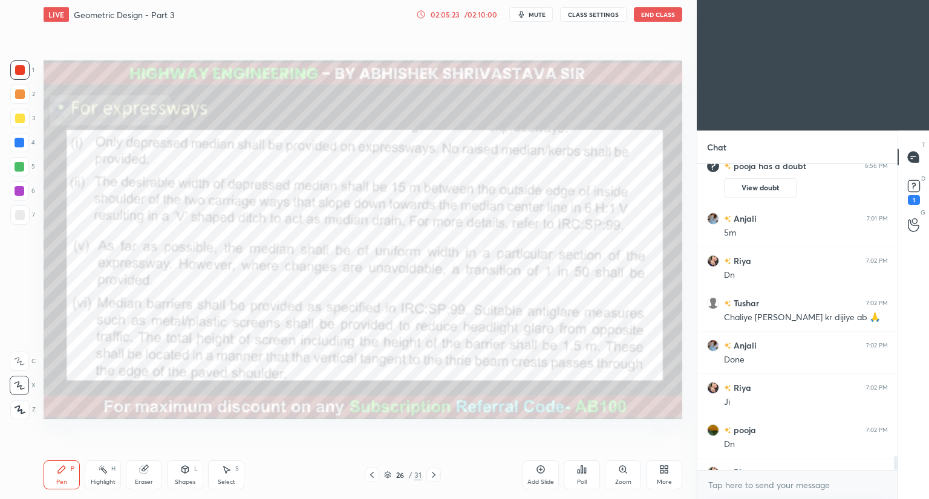
scroll to position [6358, 0]
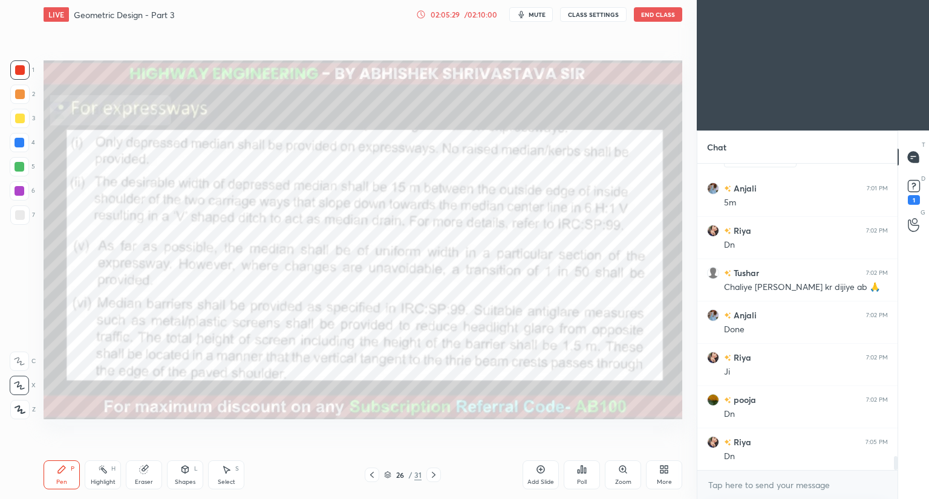
click at [21, 213] on div at bounding box center [20, 215] width 10 height 10
click at [23, 69] on div at bounding box center [20, 70] width 10 height 10
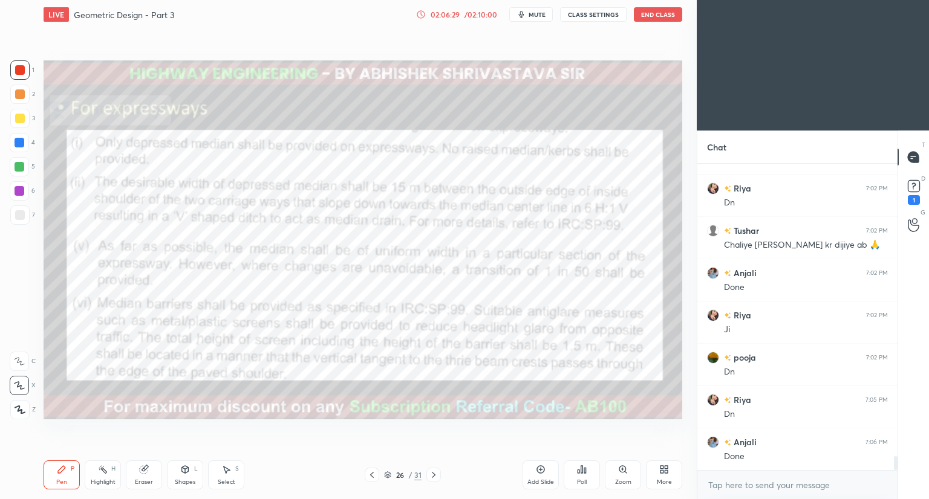
click at [374, 477] on icon at bounding box center [372, 475] width 10 height 10
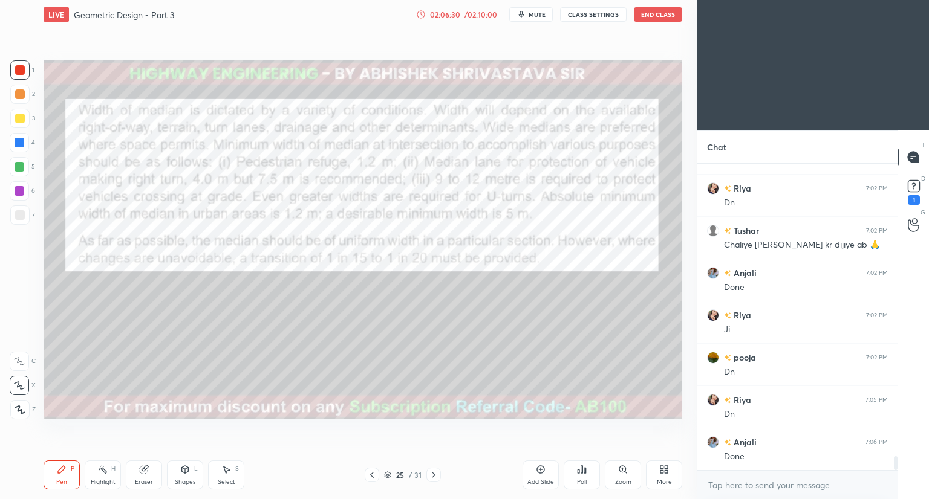
click at [372, 477] on icon at bounding box center [372, 475] width 4 height 6
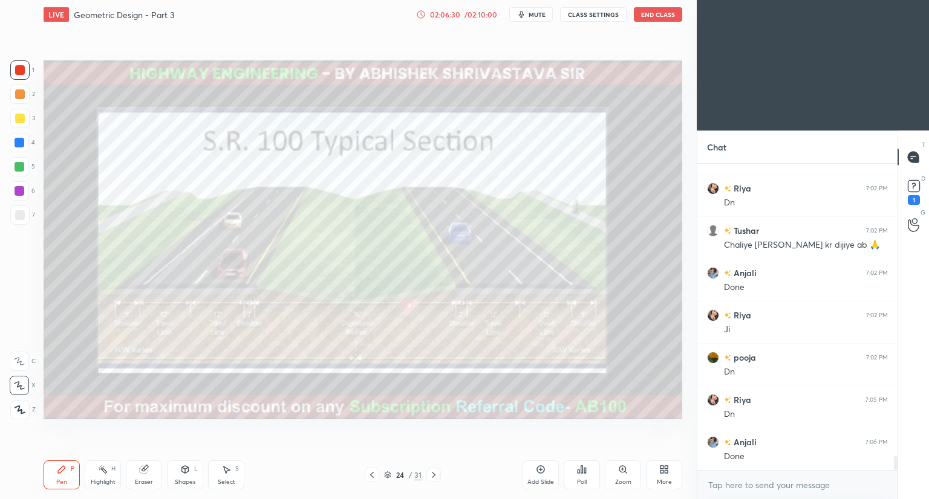
click at [373, 475] on icon at bounding box center [372, 475] width 10 height 10
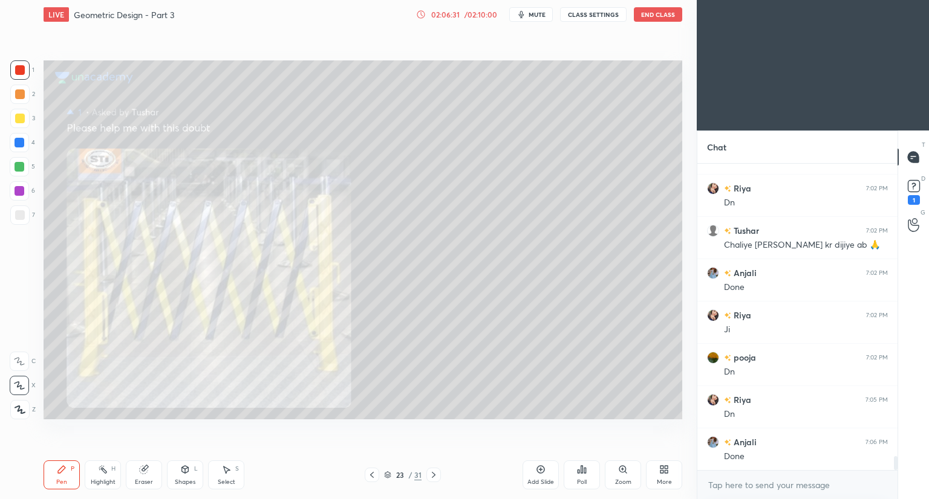
click at [373, 472] on icon at bounding box center [372, 475] width 10 height 10
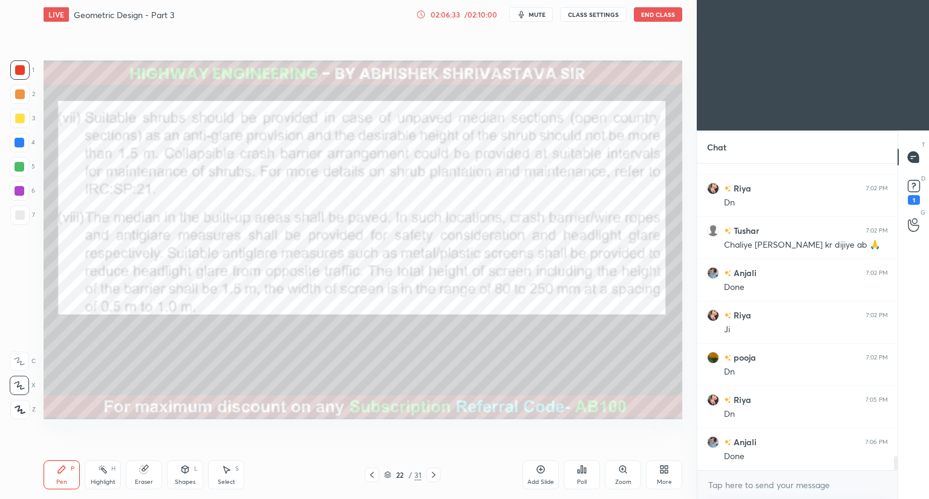
click at [375, 470] on icon at bounding box center [372, 475] width 10 height 10
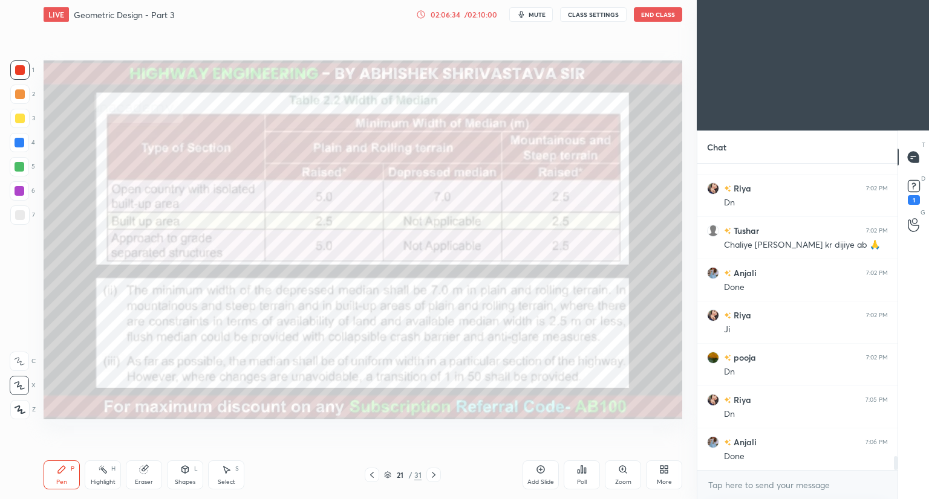
scroll to position [6443, 0]
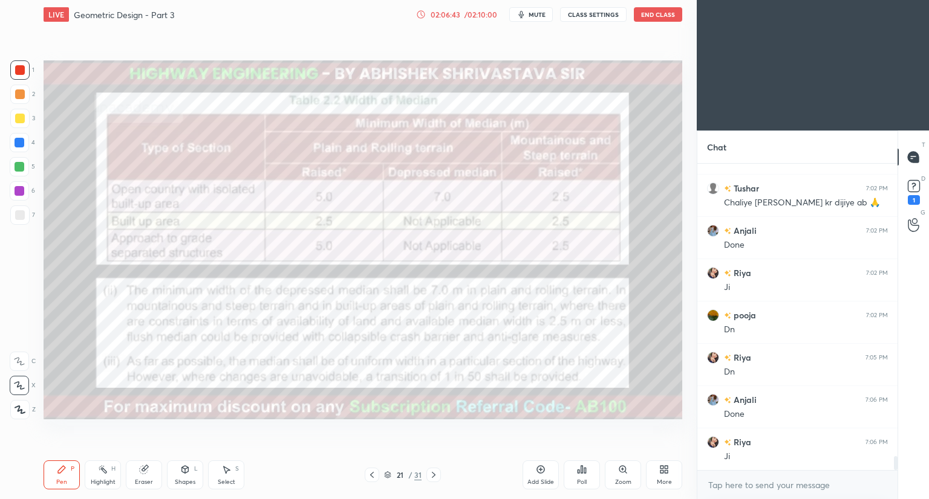
click at [435, 478] on icon at bounding box center [434, 475] width 10 height 10
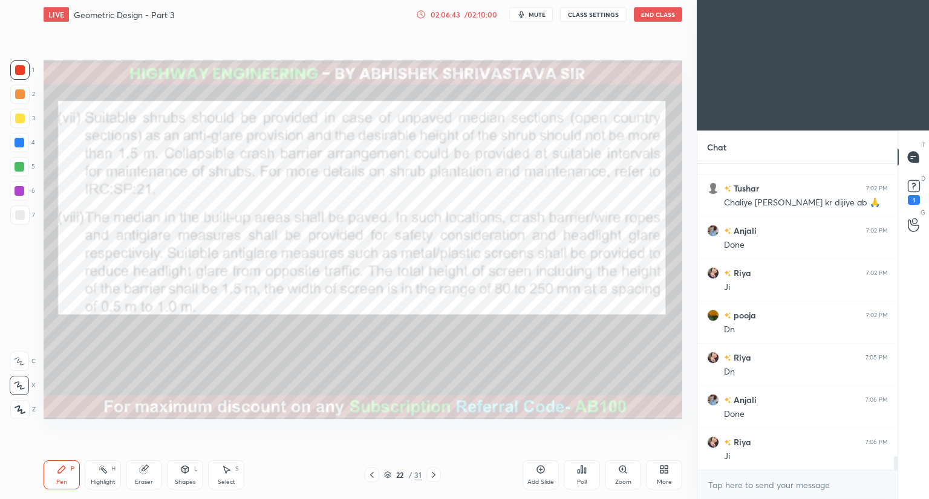
click at [434, 475] on icon at bounding box center [434, 475] width 4 height 6
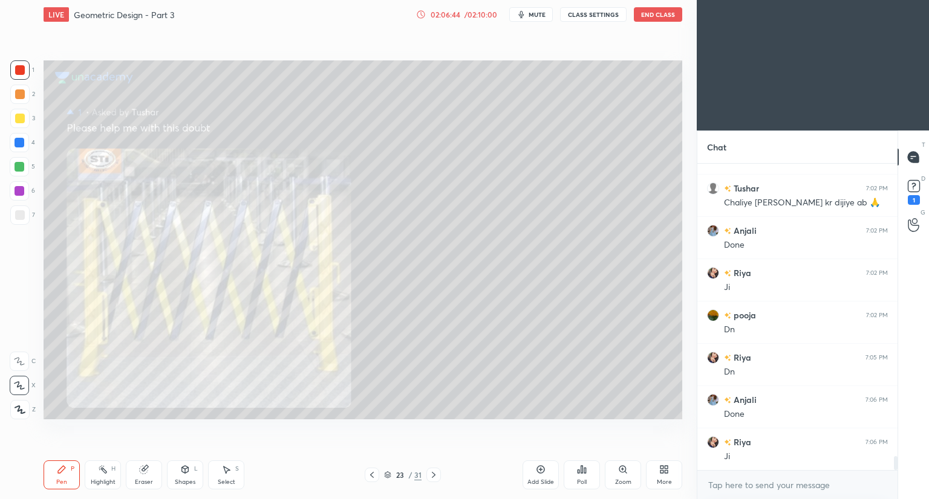
click at [435, 472] on icon at bounding box center [434, 475] width 10 height 10
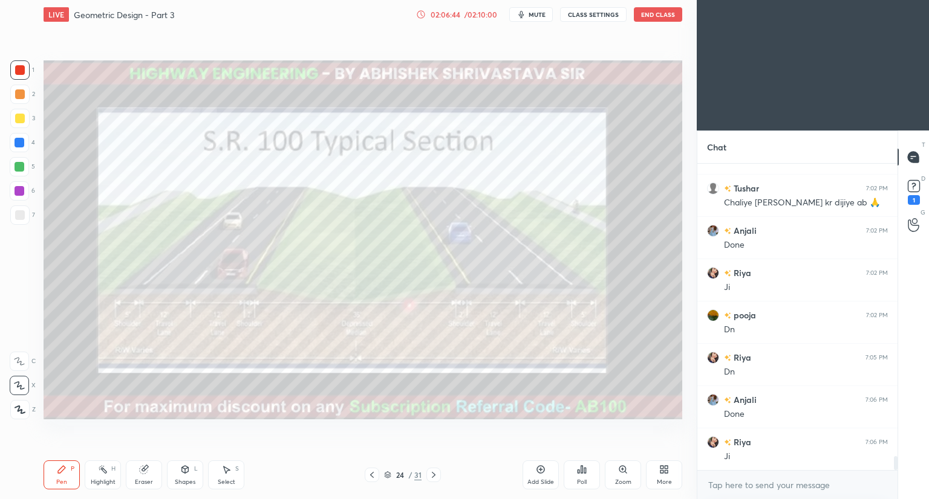
click at [437, 473] on icon at bounding box center [434, 475] width 10 height 10
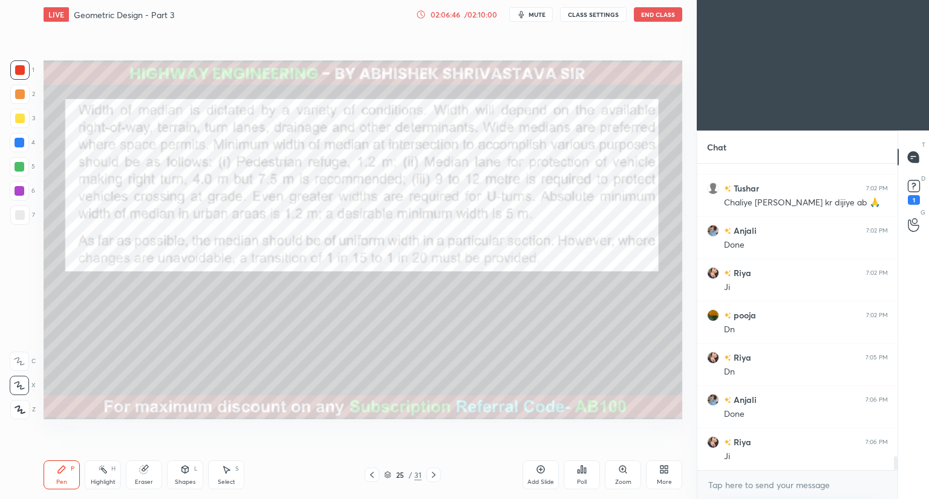
click at [430, 477] on icon at bounding box center [434, 475] width 10 height 10
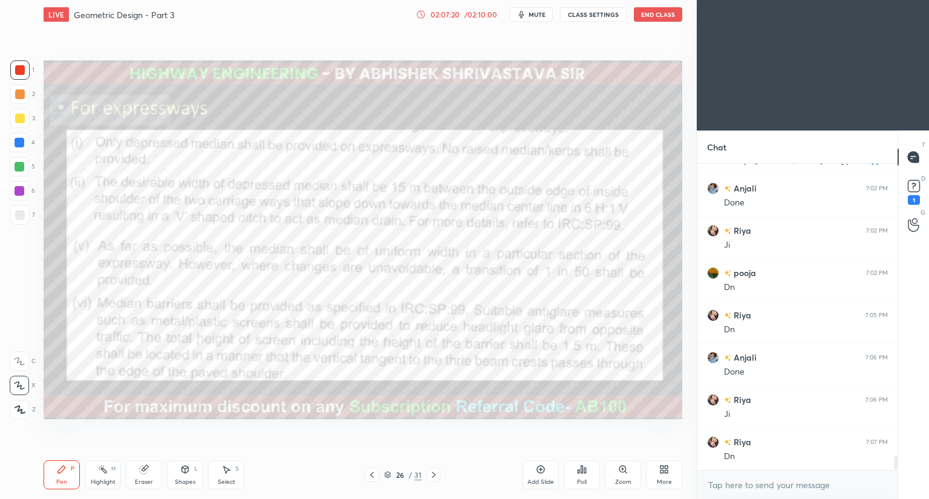
scroll to position [6527, 0]
click at [431, 475] on icon at bounding box center [434, 475] width 10 height 10
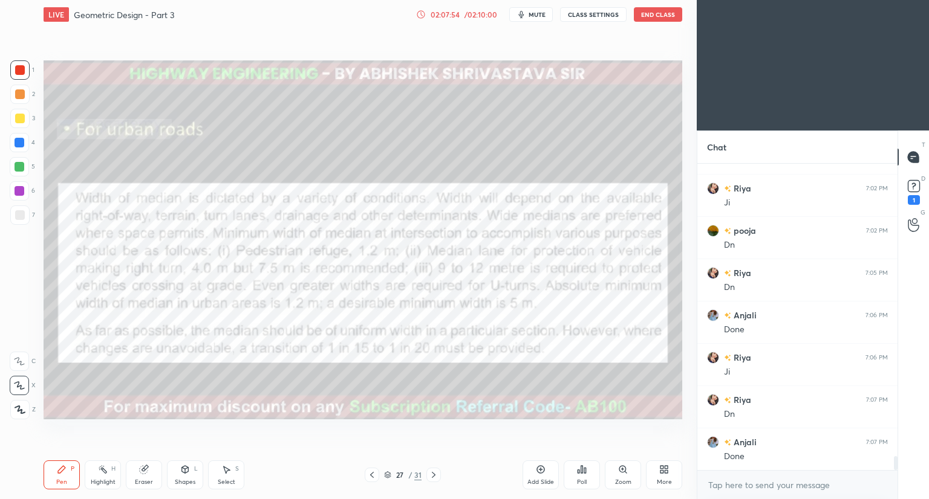
scroll to position [6539, 0]
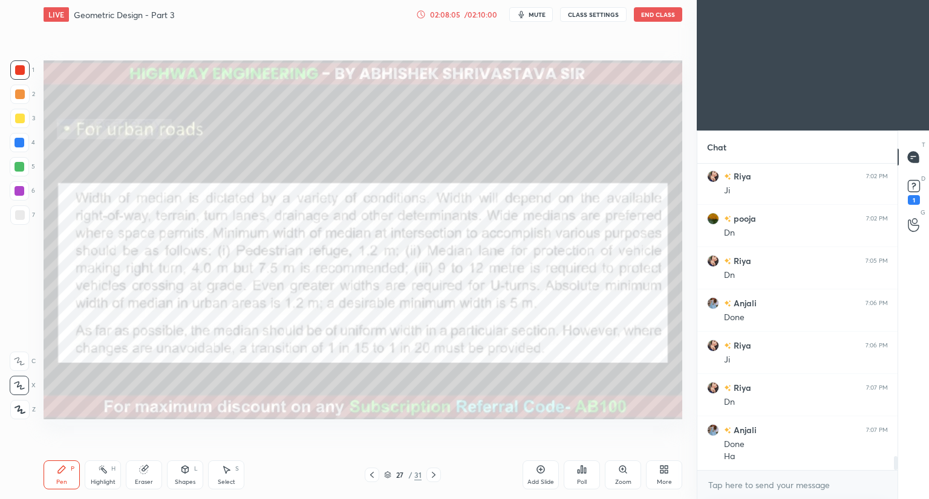
click at [370, 476] on icon at bounding box center [372, 475] width 10 height 10
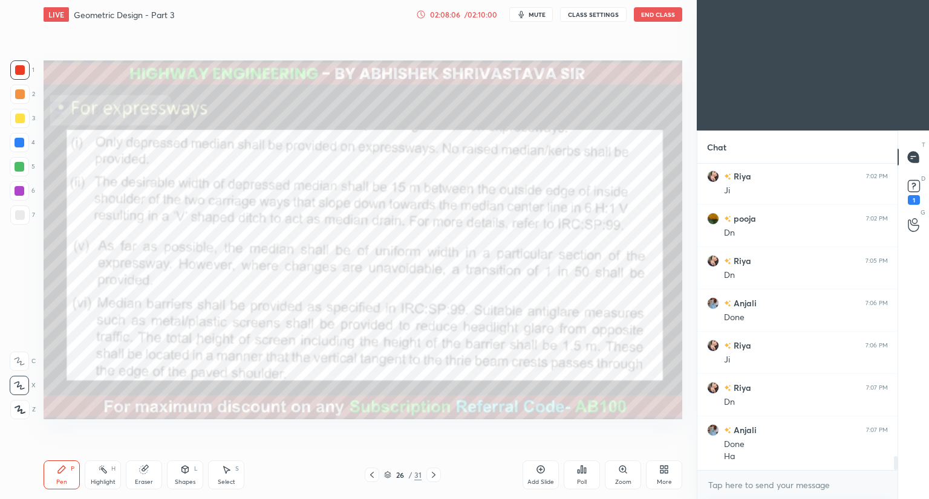
click at [374, 475] on icon at bounding box center [372, 475] width 10 height 10
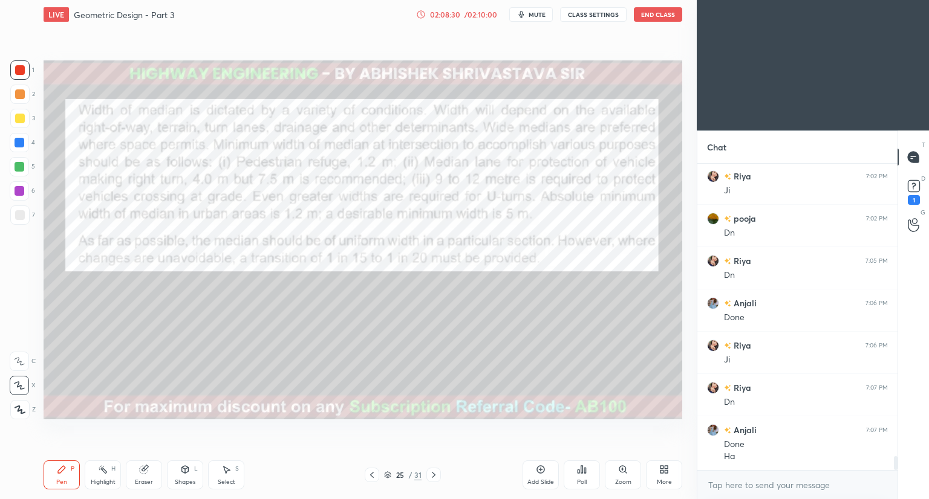
drag, startPoint x: 389, startPoint y: 475, endPoint x: 397, endPoint y: 467, distance: 10.7
click at [389, 475] on icon at bounding box center [388, 473] width 6 height 3
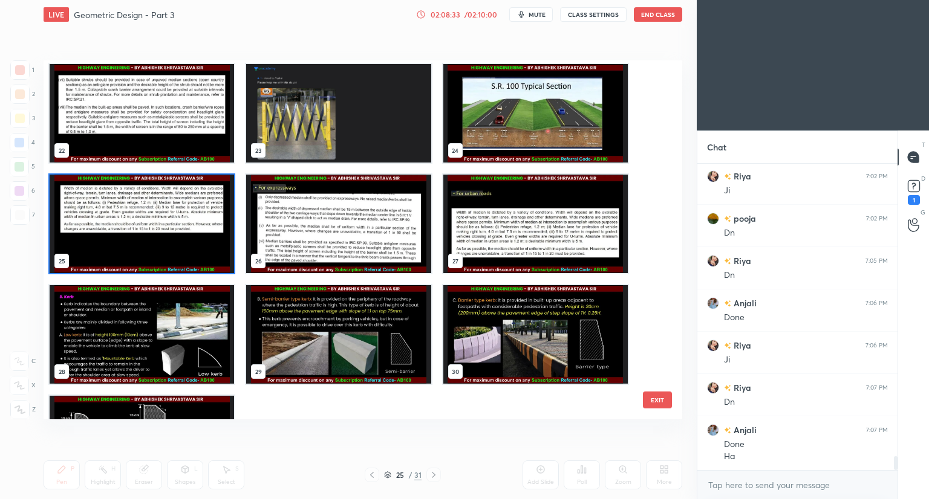
scroll to position [6582, 0]
click at [506, 252] on img "grid" at bounding box center [535, 224] width 184 height 99
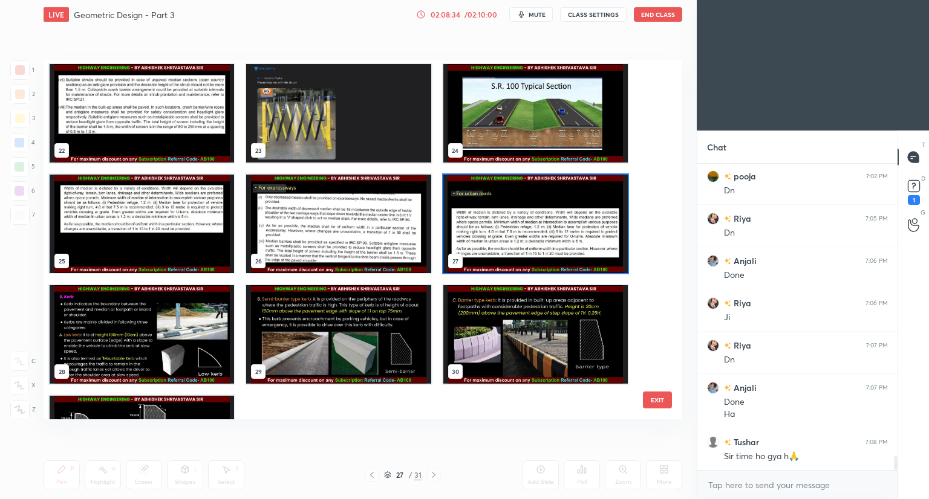
click at [507, 241] on img "grid" at bounding box center [535, 224] width 184 height 99
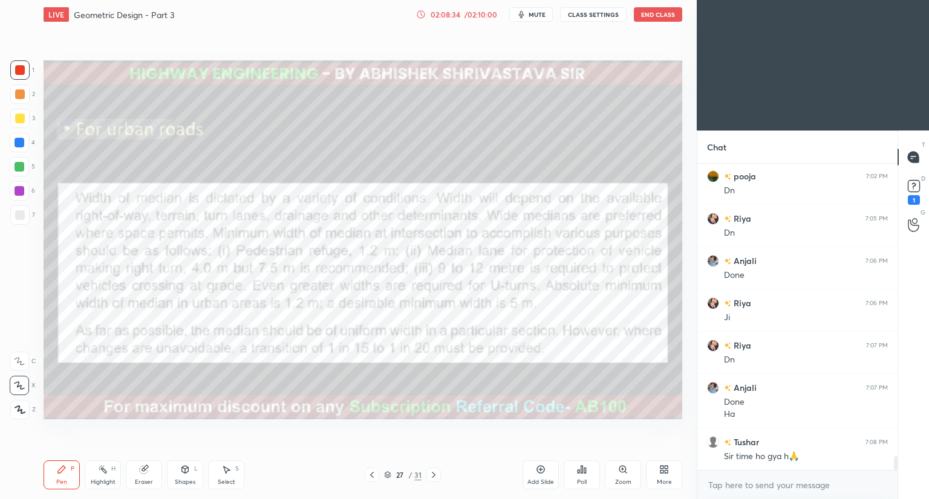
click at [507, 245] on img "grid" at bounding box center [535, 224] width 184 height 99
click at [131, 447] on div "Setting up your live class Poll for secs No correct answer Start poll" at bounding box center [363, 240] width 648 height 422
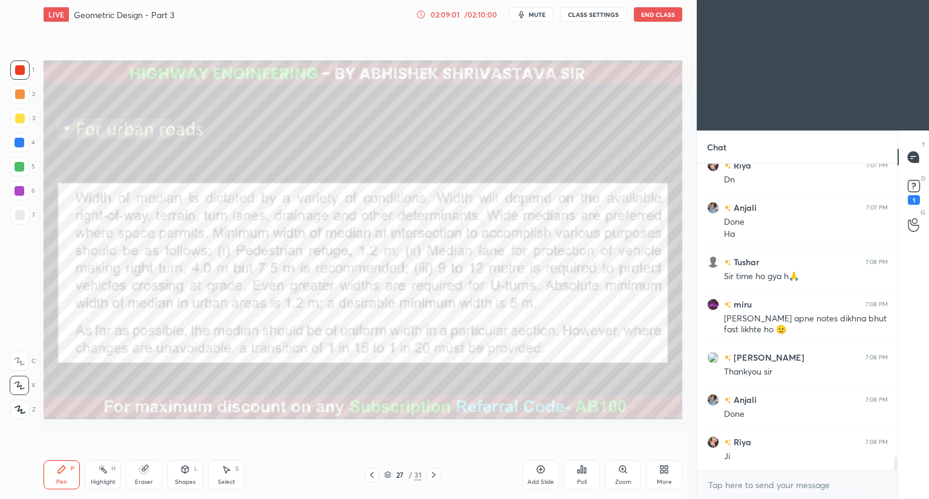
scroll to position [6804, 0]
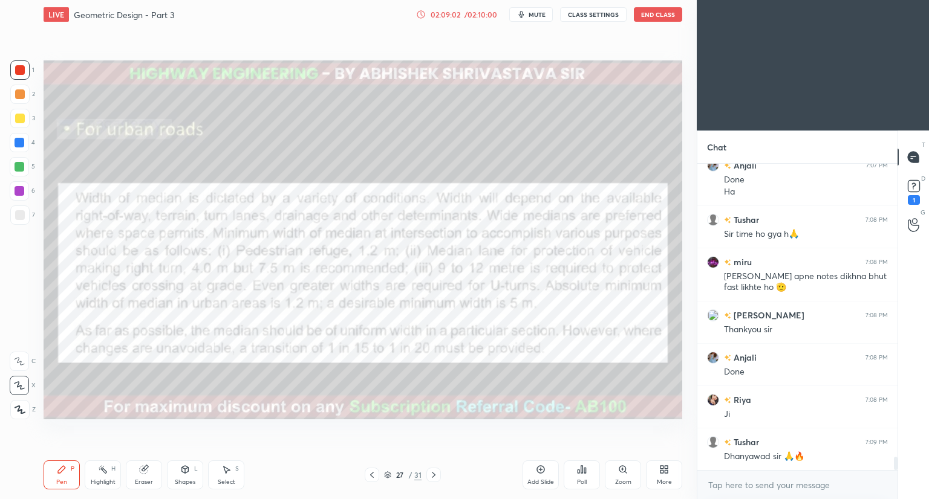
click at [389, 472] on icon at bounding box center [387, 475] width 7 height 7
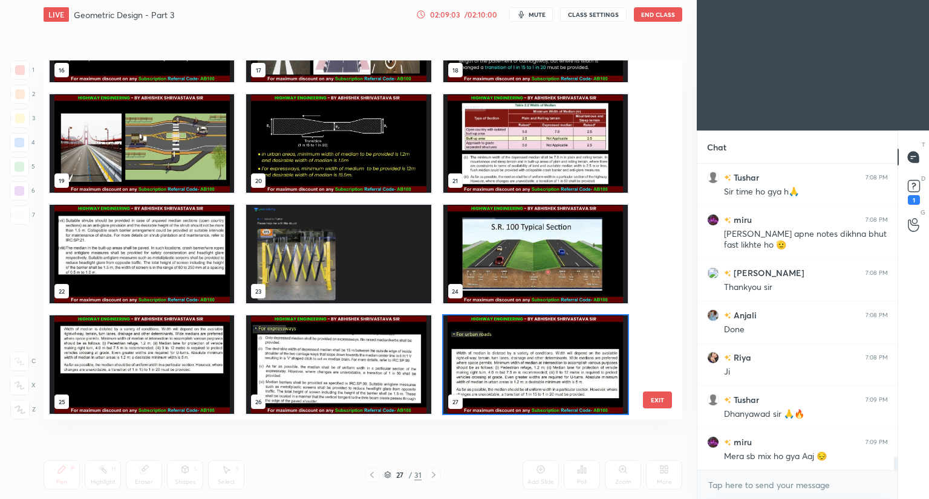
scroll to position [6889, 0]
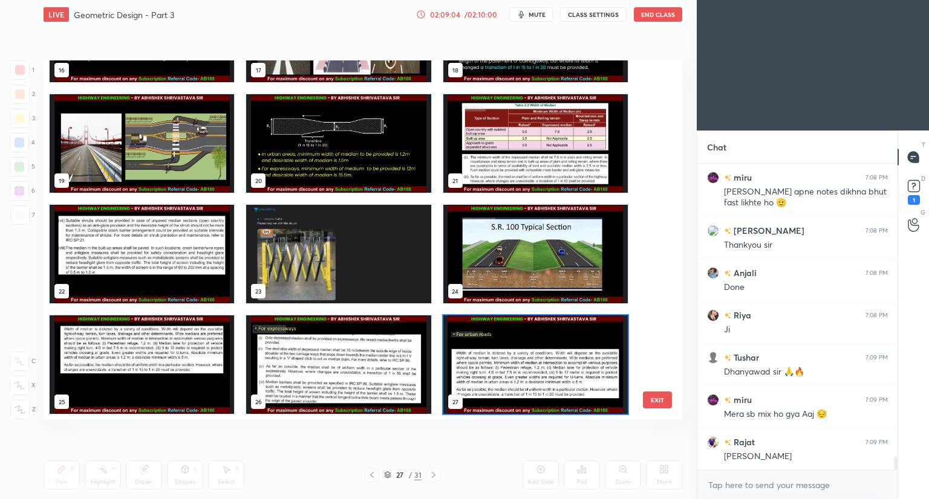
drag, startPoint x: 661, startPoint y: 268, endPoint x: 657, endPoint y: 301, distance: 32.3
click at [656, 308] on div "13 14 15 16 17 18 19 20 21 22 23 24 25 26 27 EXIT" at bounding box center [363, 239] width 639 height 359
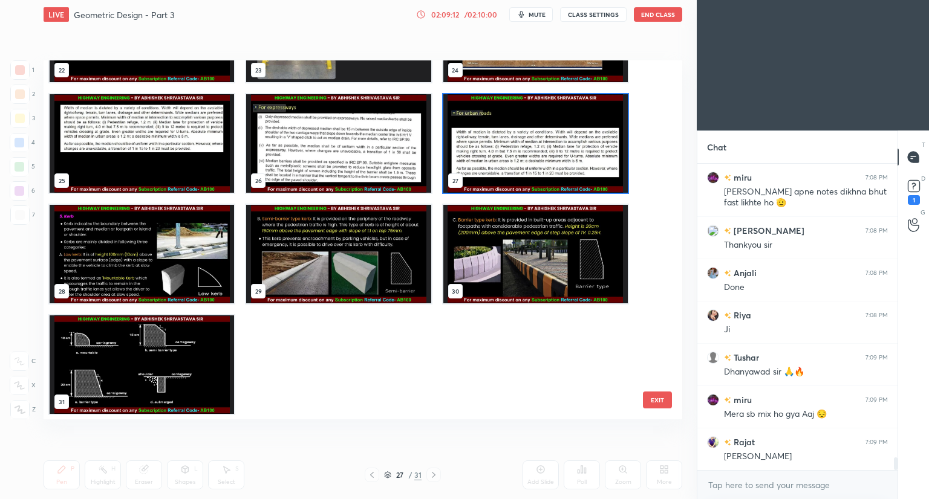
scroll to position [6931, 0]
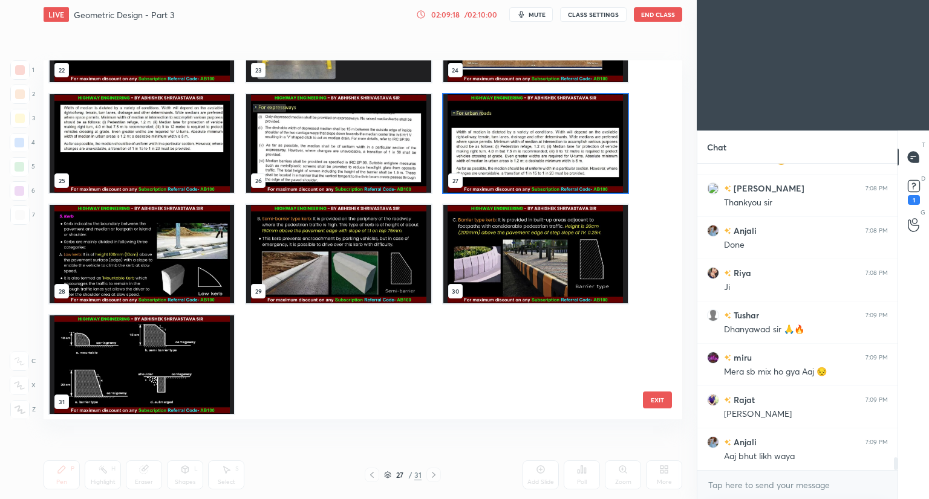
click at [362, 164] on img "grid" at bounding box center [338, 143] width 184 height 99
click at [363, 168] on img "grid" at bounding box center [338, 143] width 184 height 99
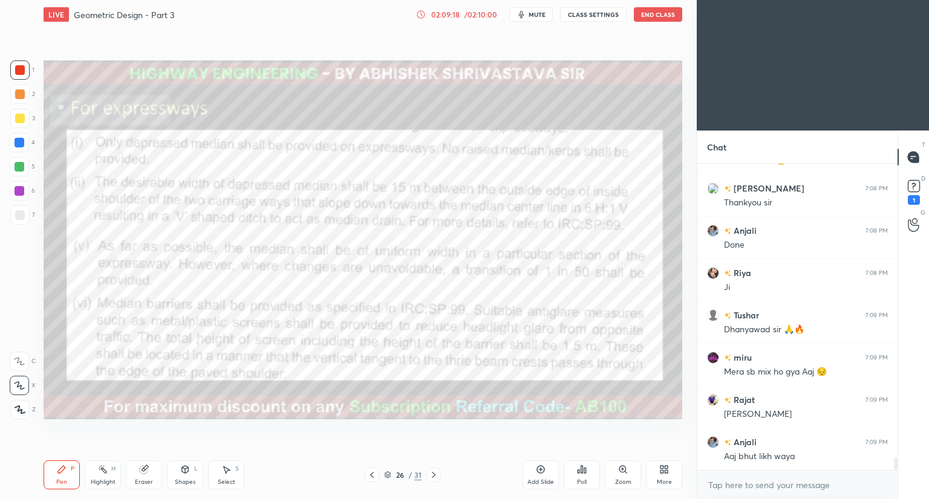
click at [364, 172] on img "grid" at bounding box center [338, 143] width 184 height 99
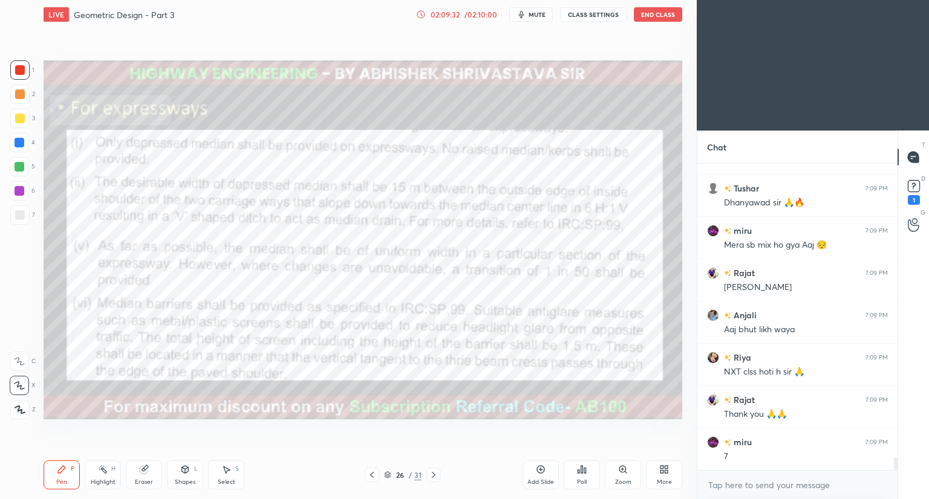
scroll to position [7100, 0]
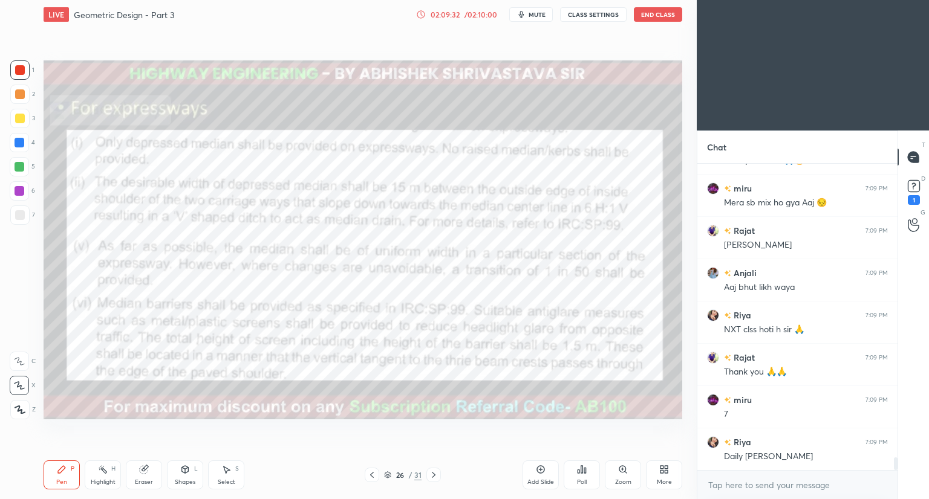
click at [657, 19] on button "End Class" at bounding box center [658, 14] width 48 height 15
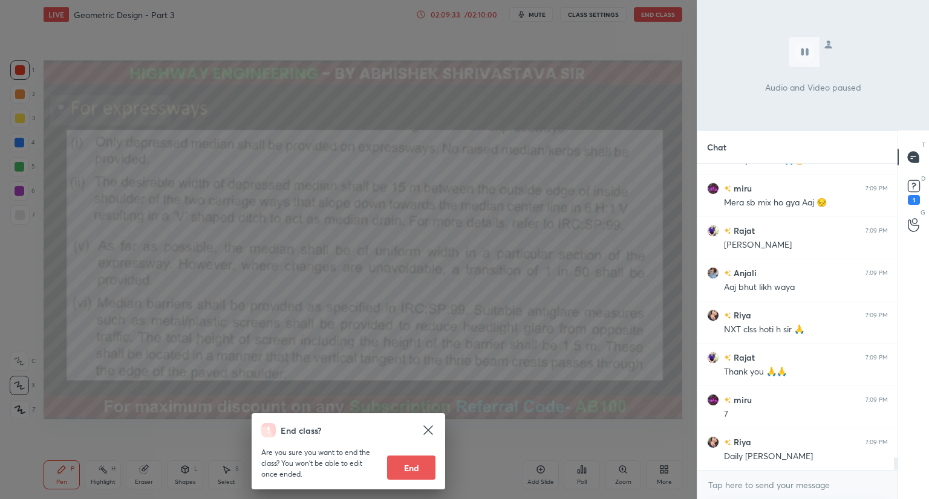
scroll to position [7143, 0]
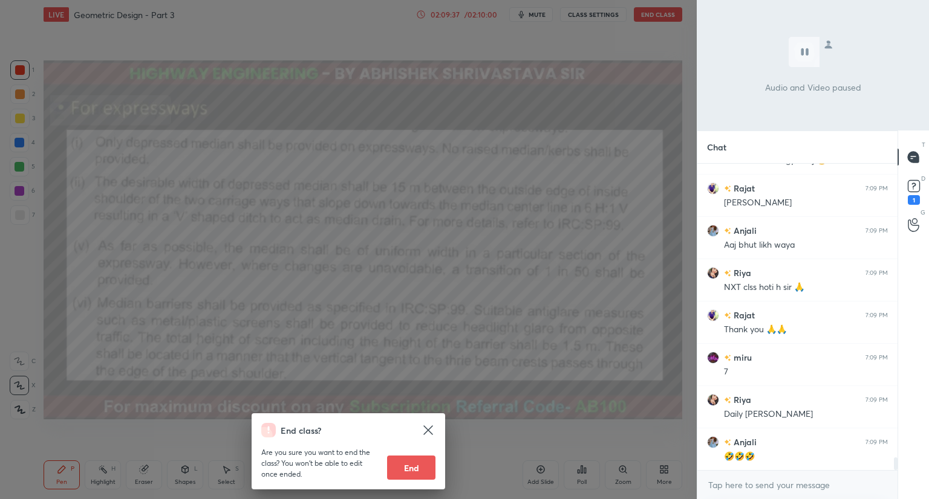
click at [428, 434] on icon at bounding box center [428, 430] width 15 height 15
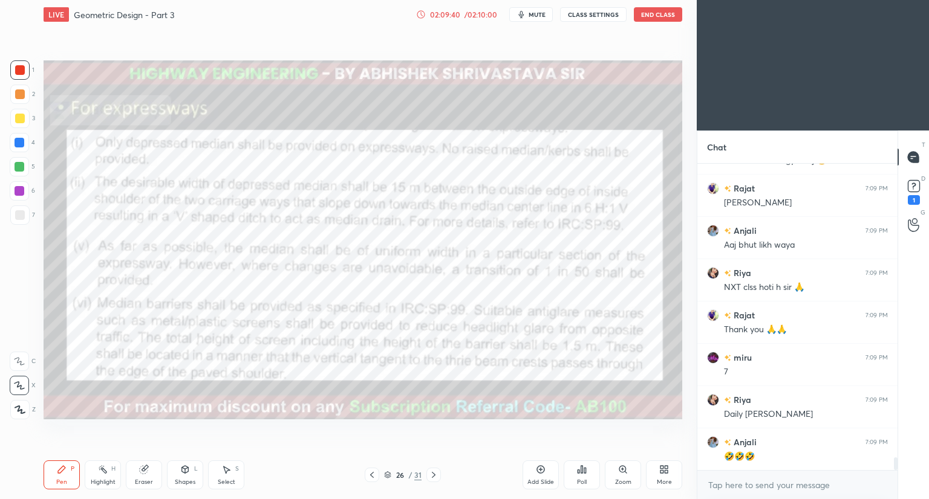
scroll to position [7185, 0]
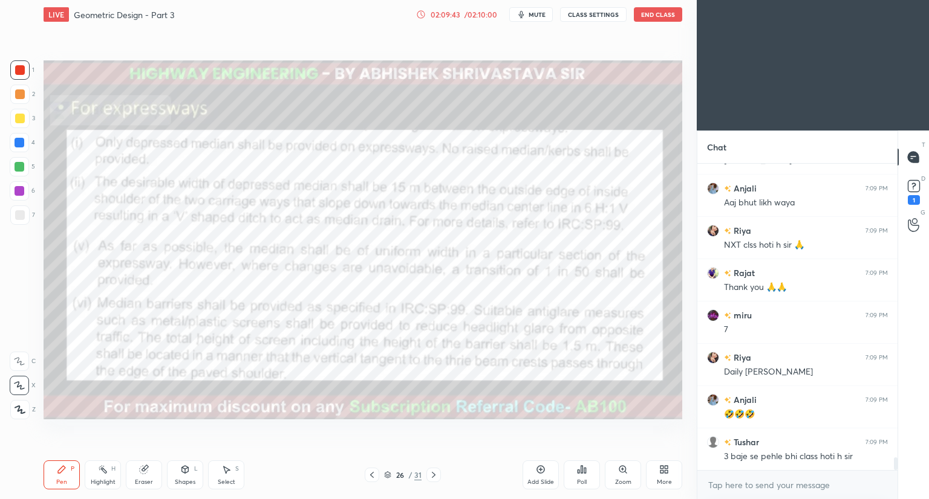
click at [664, 16] on button "End Class" at bounding box center [658, 14] width 48 height 15
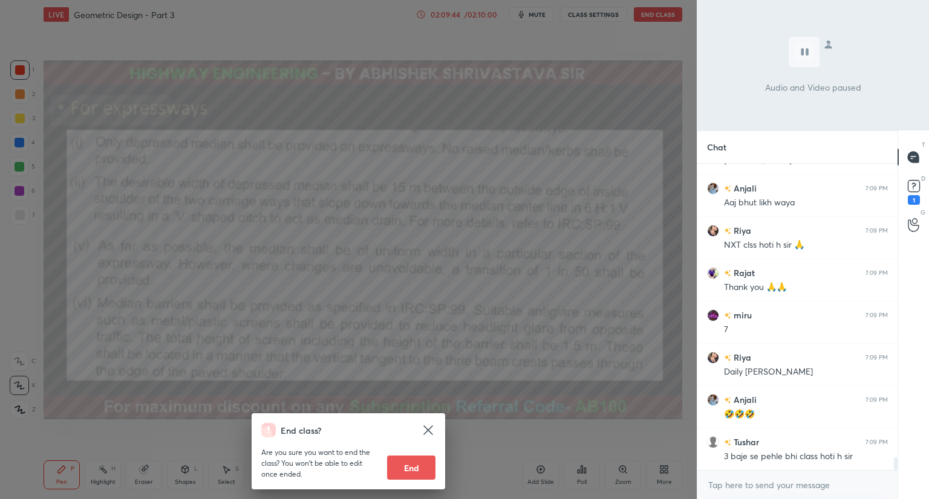
scroll to position [7227, 0]
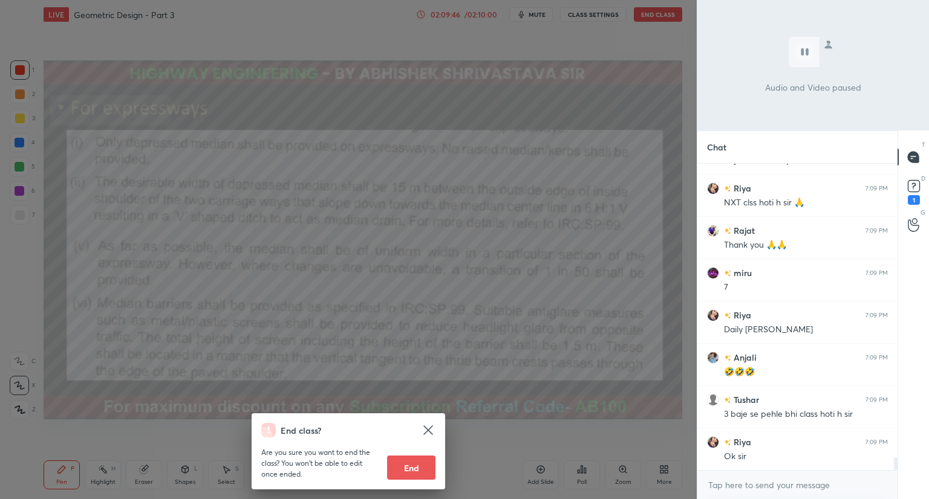
click at [429, 429] on icon at bounding box center [427, 430] width 9 height 9
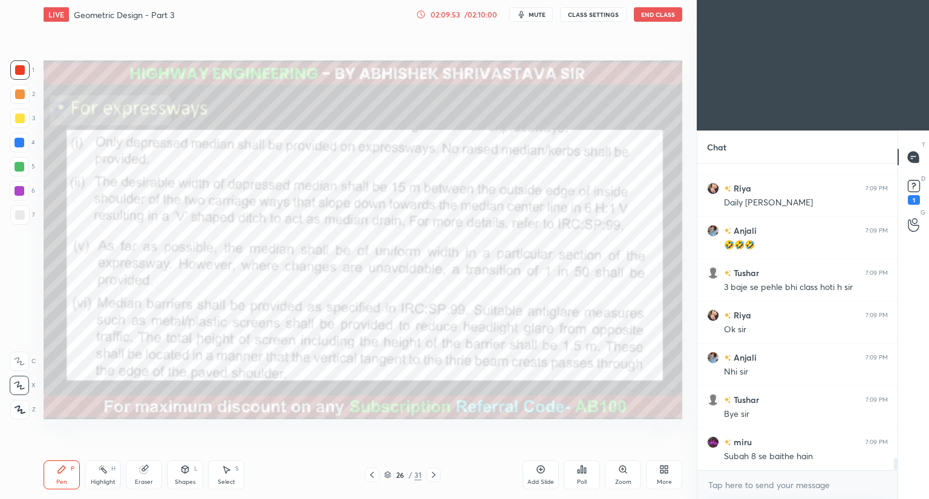
scroll to position [7397, 0]
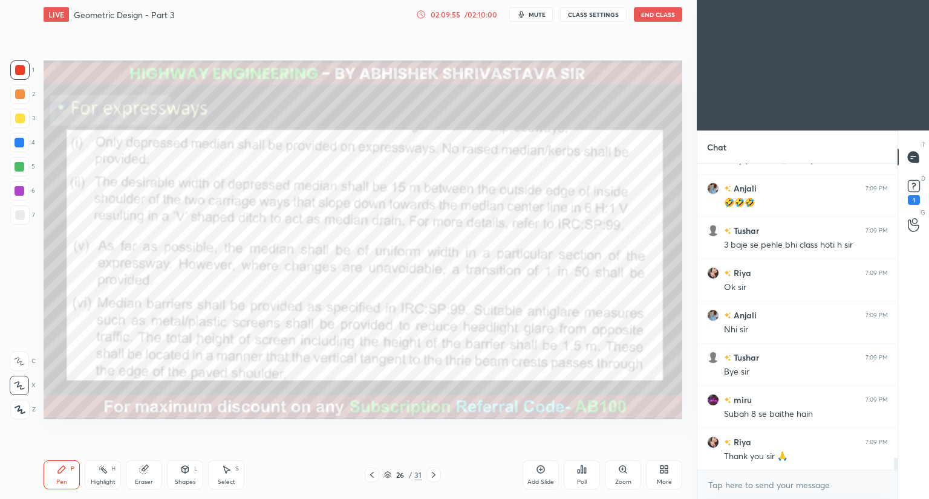
click at [655, 16] on button "End Class" at bounding box center [658, 14] width 48 height 15
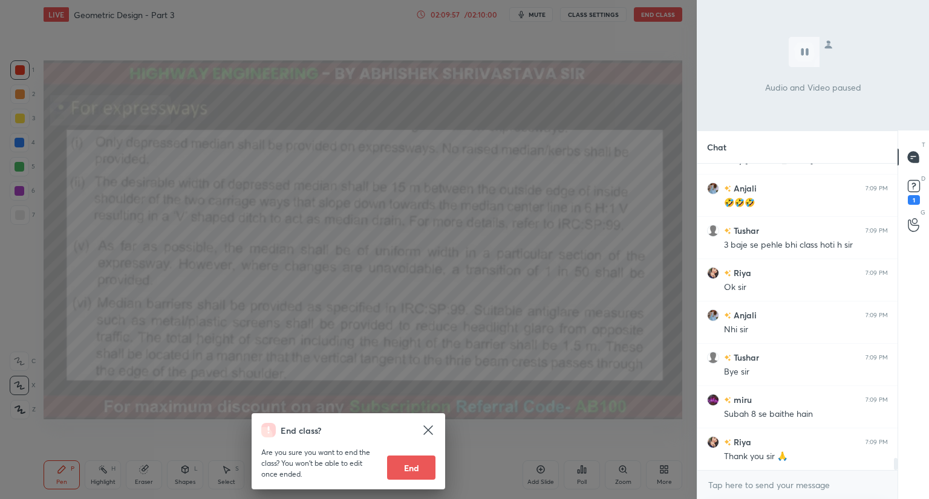
click at [408, 476] on button "End" at bounding box center [411, 468] width 48 height 24
type textarea "x"
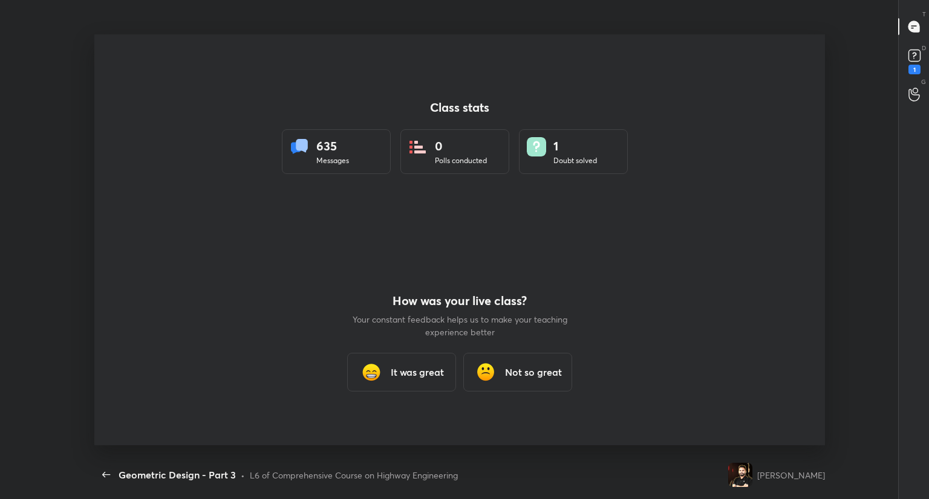
scroll to position [0, 0]
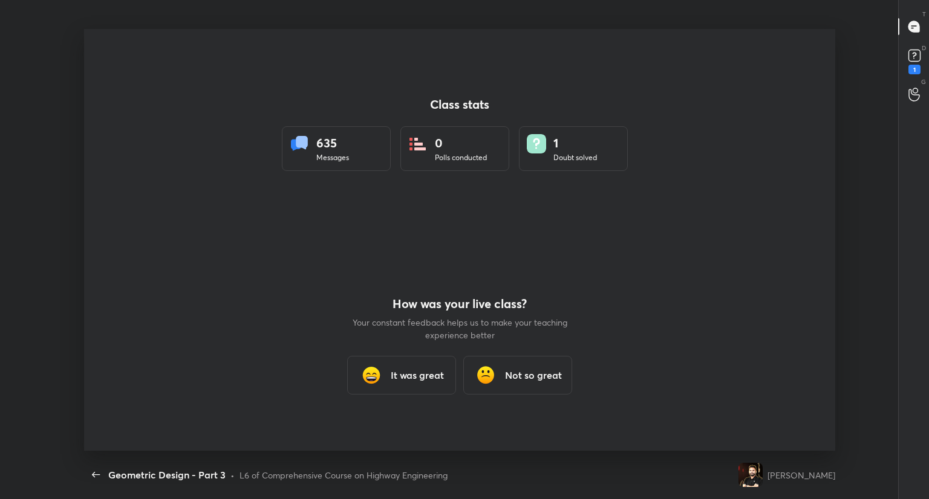
click at [406, 373] on h3 "It was great" at bounding box center [417, 375] width 53 height 15
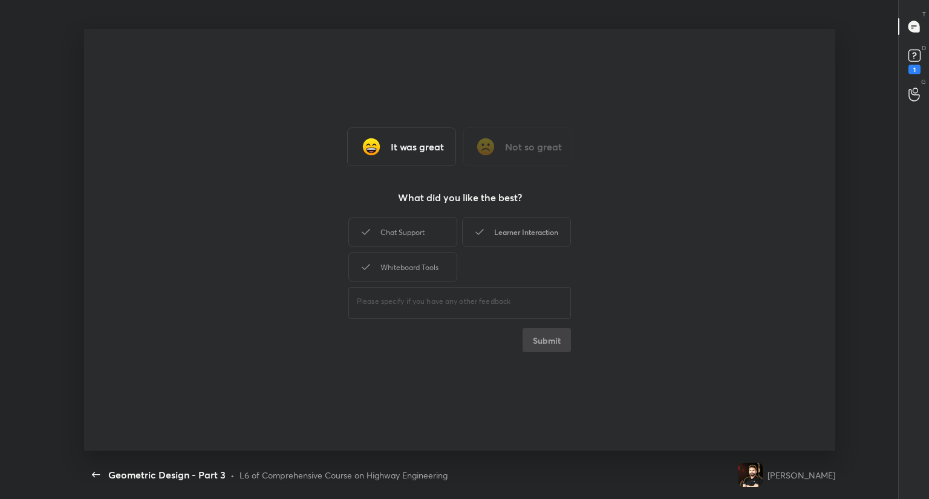
drag, startPoint x: 426, startPoint y: 228, endPoint x: 484, endPoint y: 227, distance: 58.7
click at [434, 234] on div "Chat Support" at bounding box center [402, 232] width 109 height 30
click at [495, 229] on div "Learner Interaction" at bounding box center [516, 232] width 109 height 30
drag, startPoint x: 435, startPoint y: 265, endPoint x: 474, endPoint y: 281, distance: 42.0
click at [439, 264] on div "Whiteboard Tools" at bounding box center [402, 267] width 109 height 30
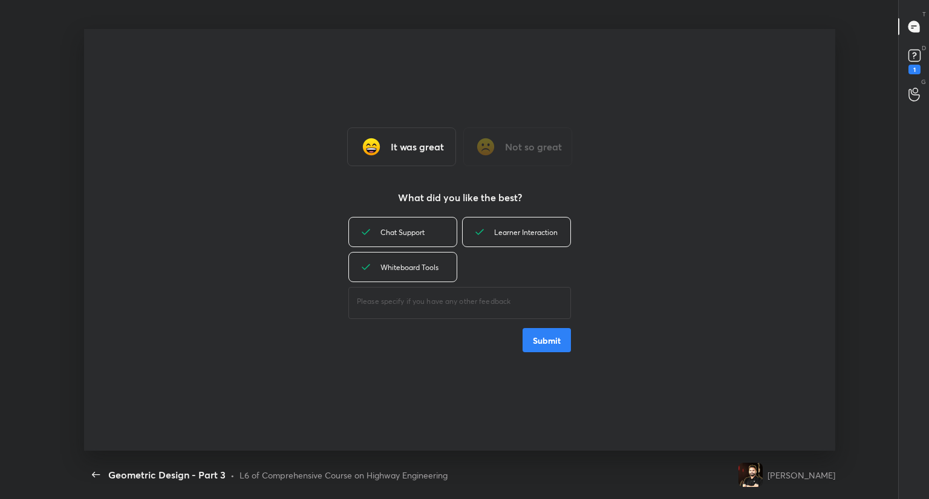
click at [562, 343] on button "Submit" at bounding box center [546, 340] width 48 height 24
